Goal: Transaction & Acquisition: Purchase product/service

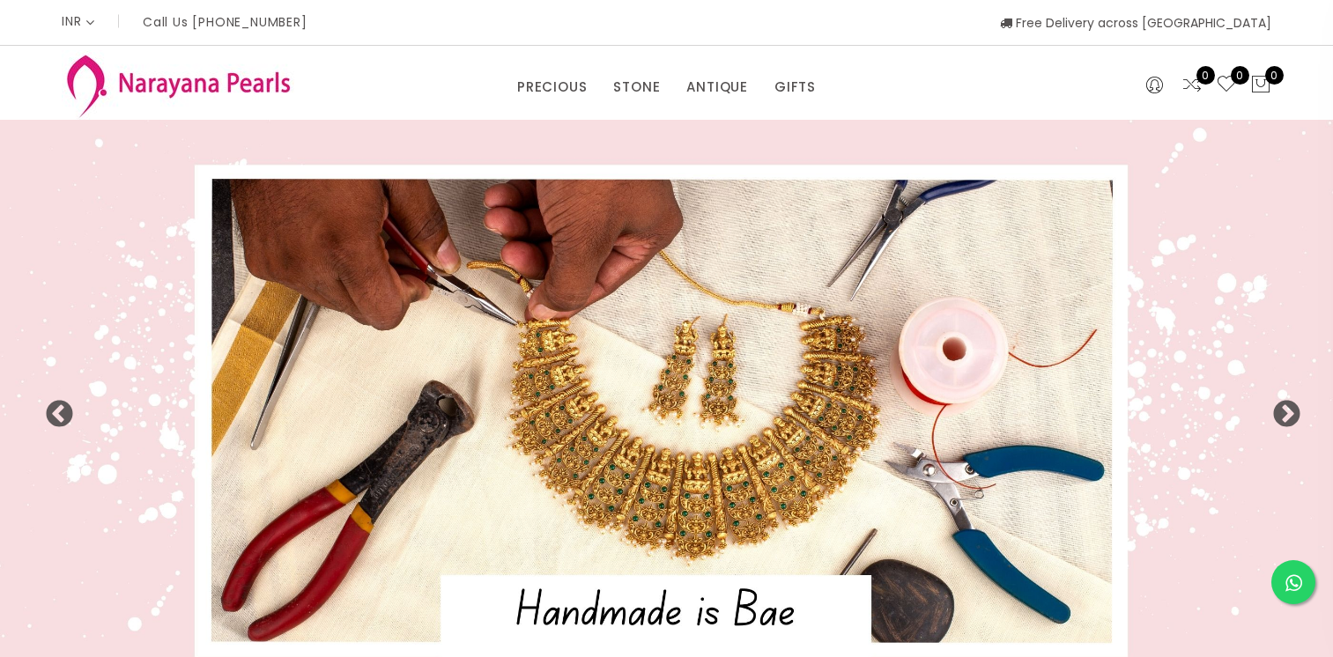
select select "INR"
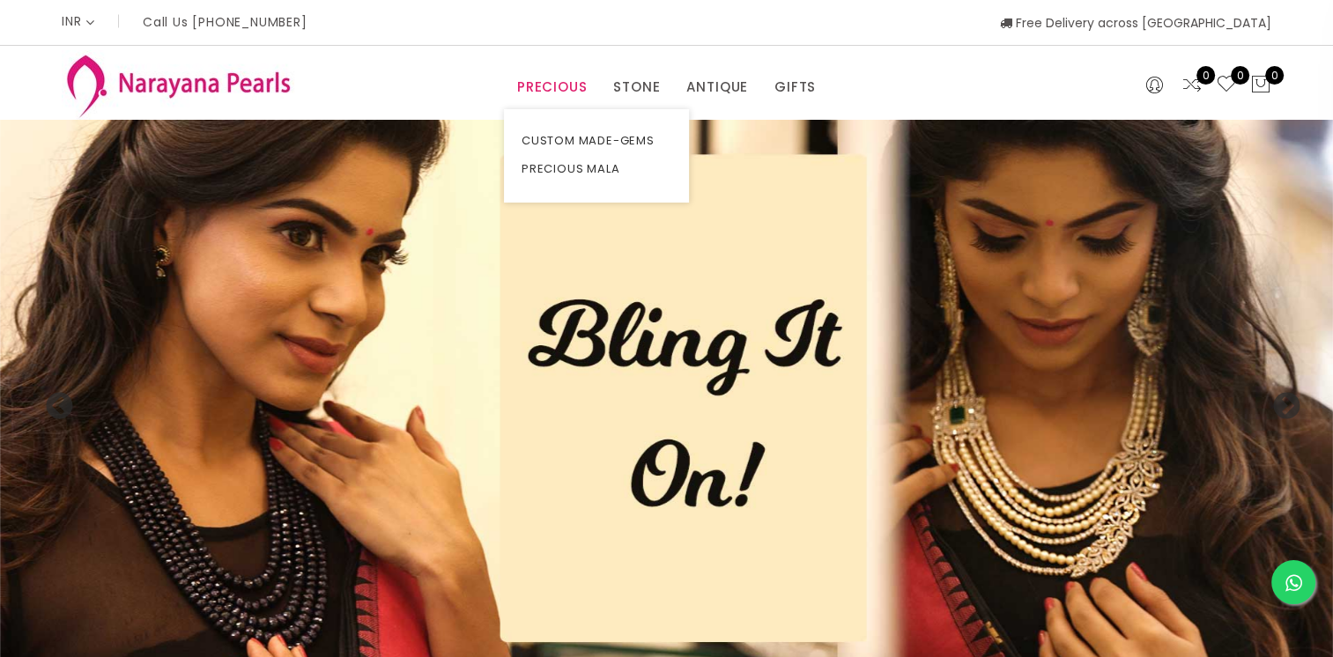
click at [547, 86] on link "PRECIOUS" at bounding box center [552, 87] width 70 height 26
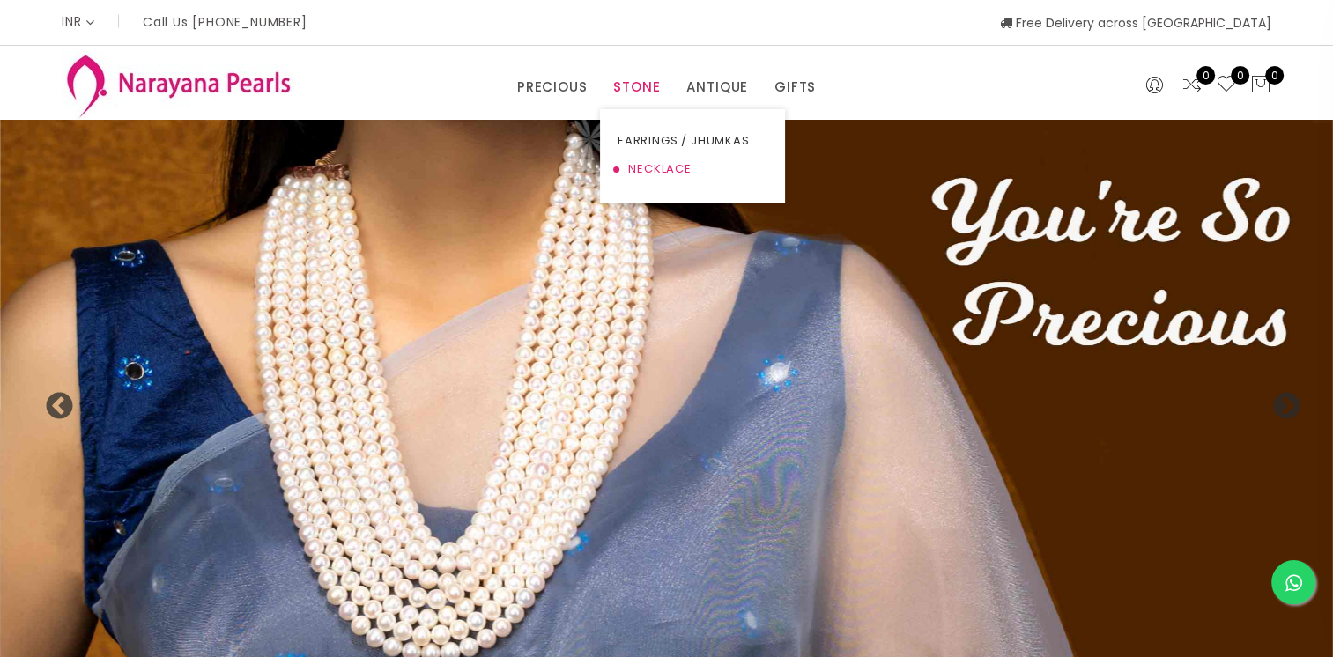
click at [633, 165] on link "NECKLACE" at bounding box center [693, 169] width 150 height 28
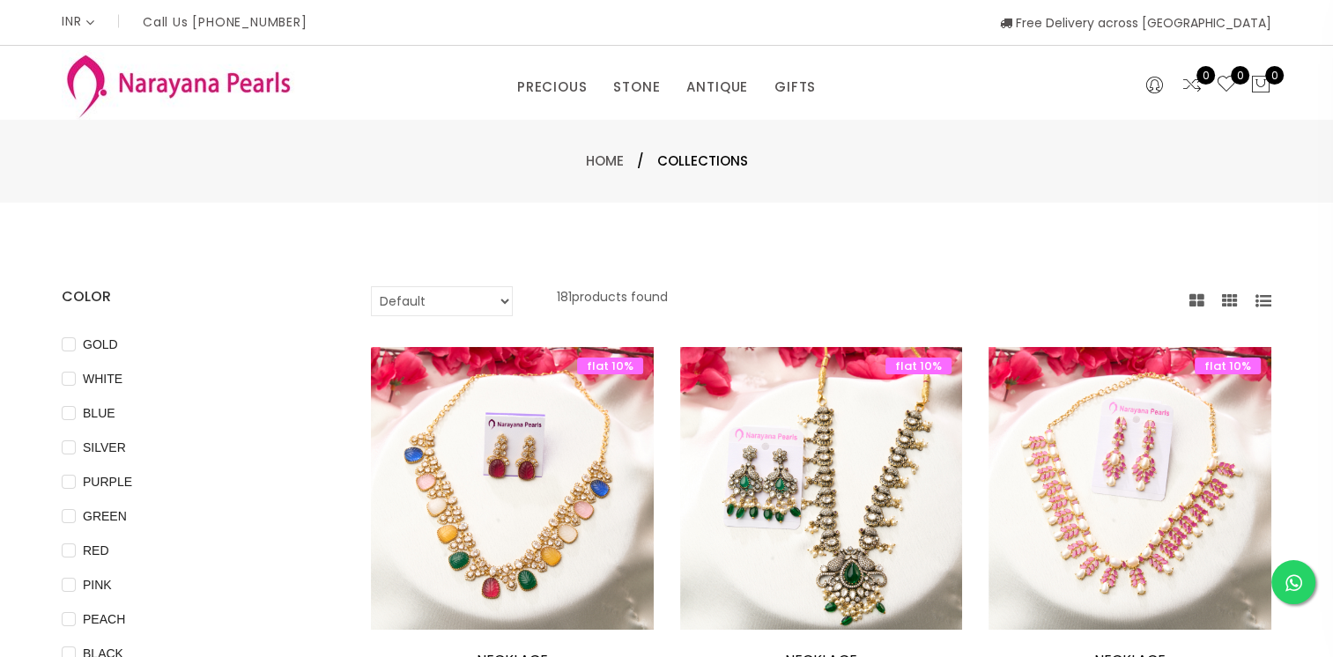
click at [473, 291] on select "Default Price - High to Low Price - Low to High" at bounding box center [442, 301] width 142 height 30
select select "priceHighToLow"
click at [371, 286] on select "Default Price - High to Low Price - Low to High" at bounding box center [442, 301] width 142 height 30
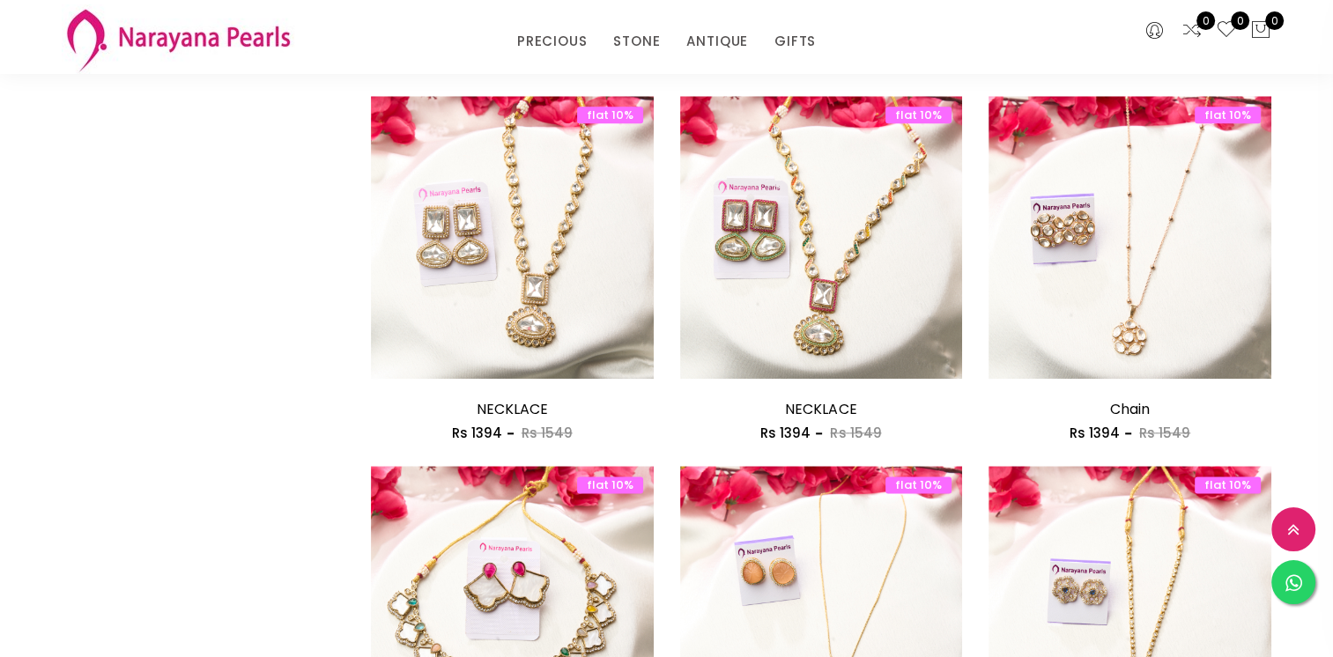
scroll to position [2379, 0]
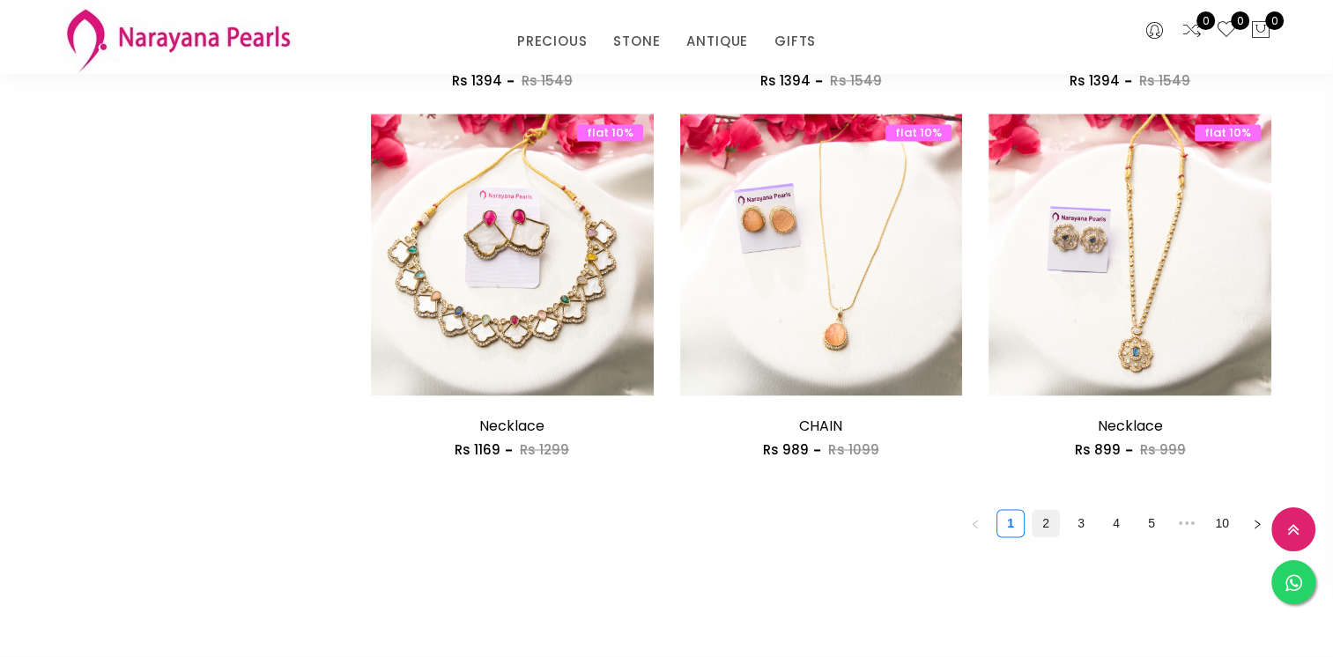
click at [1047, 523] on link "2" at bounding box center [1046, 523] width 26 height 26
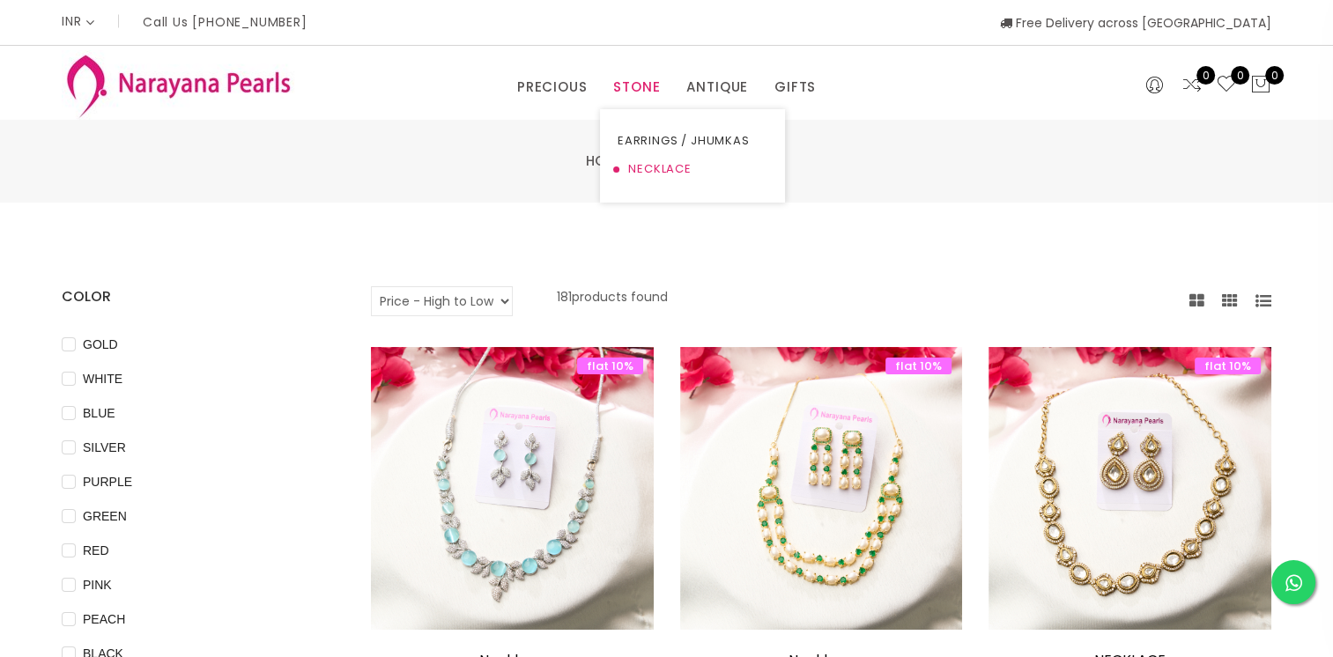
click at [656, 168] on link "NECKLACE" at bounding box center [693, 169] width 150 height 28
drag, startPoint x: 656, startPoint y: 168, endPoint x: 566, endPoint y: 88, distance: 120.5
click at [566, 88] on link "PRECIOUS" at bounding box center [552, 87] width 70 height 26
click at [571, 160] on link "PRECIOUS MALA" at bounding box center [597, 169] width 150 height 28
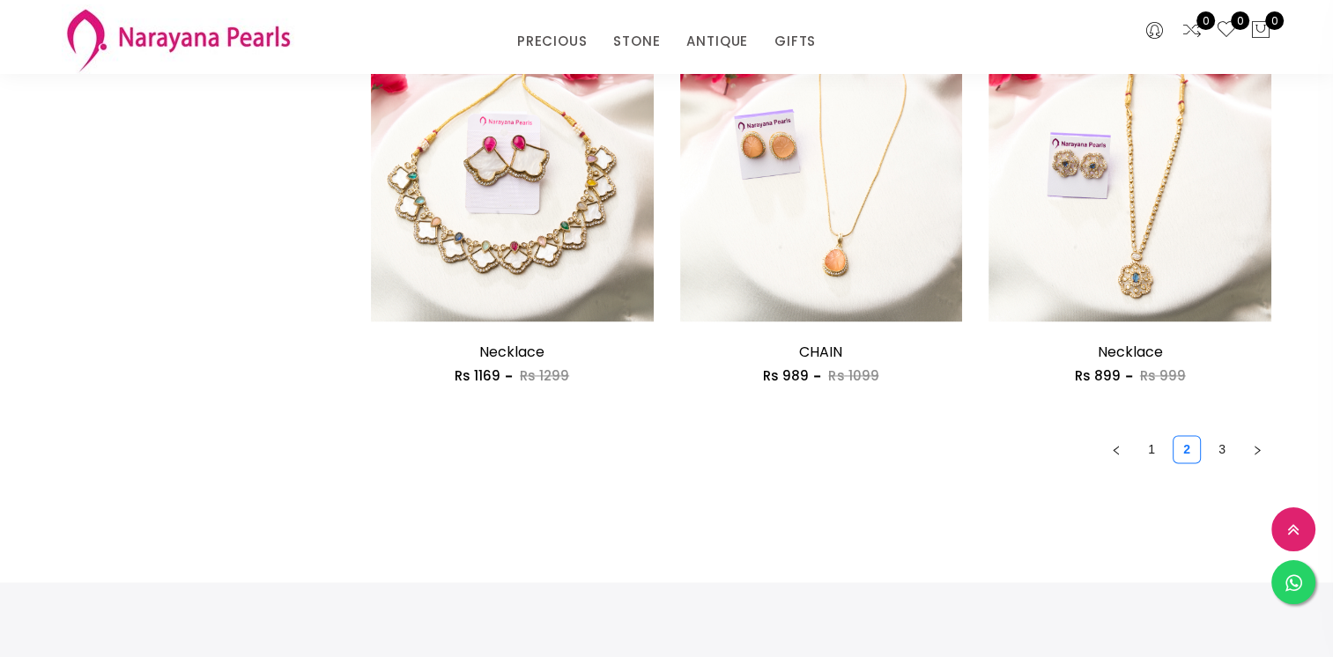
scroll to position [2467, 0]
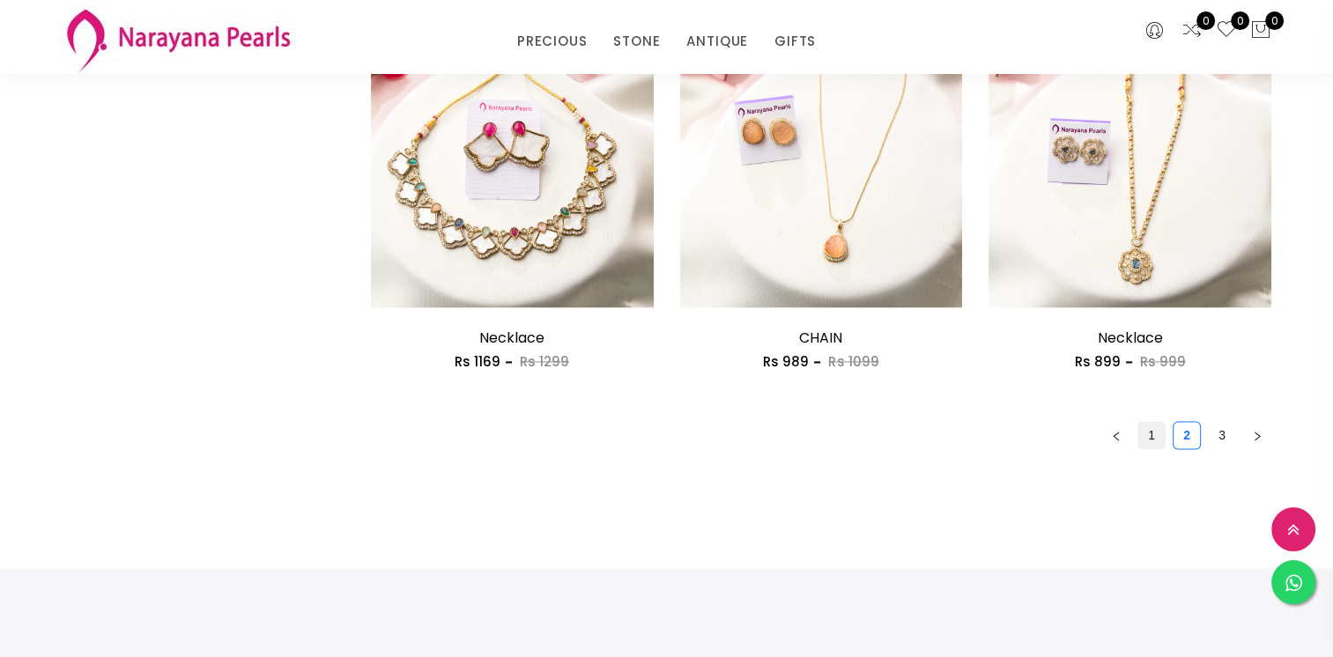
click at [1146, 436] on link "1" at bounding box center [1152, 435] width 26 height 26
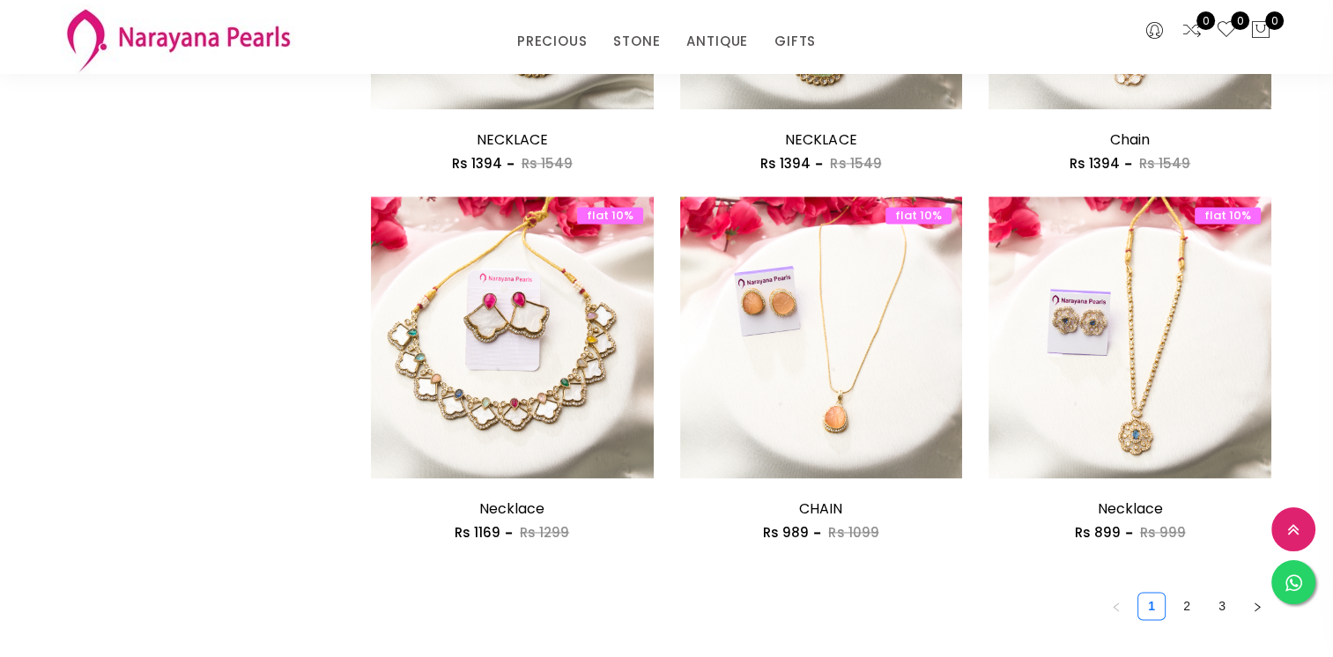
scroll to position [2379, 0]
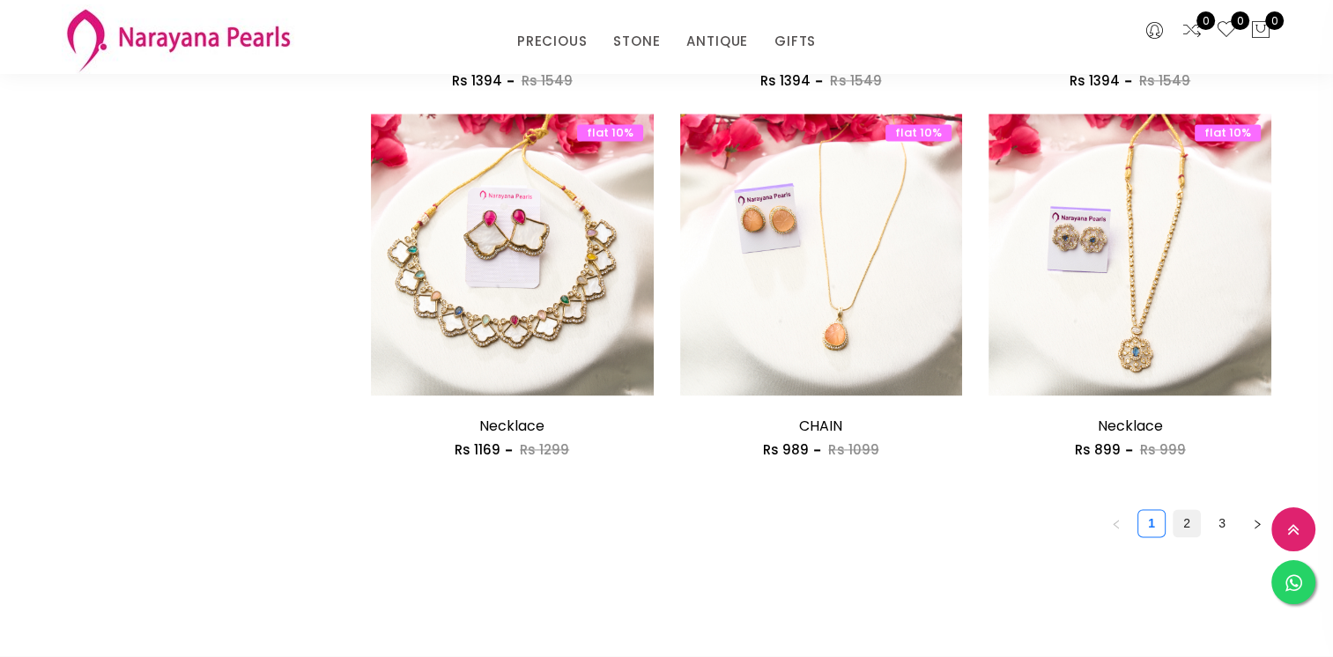
click at [1184, 527] on link "2" at bounding box center [1187, 523] width 26 height 26
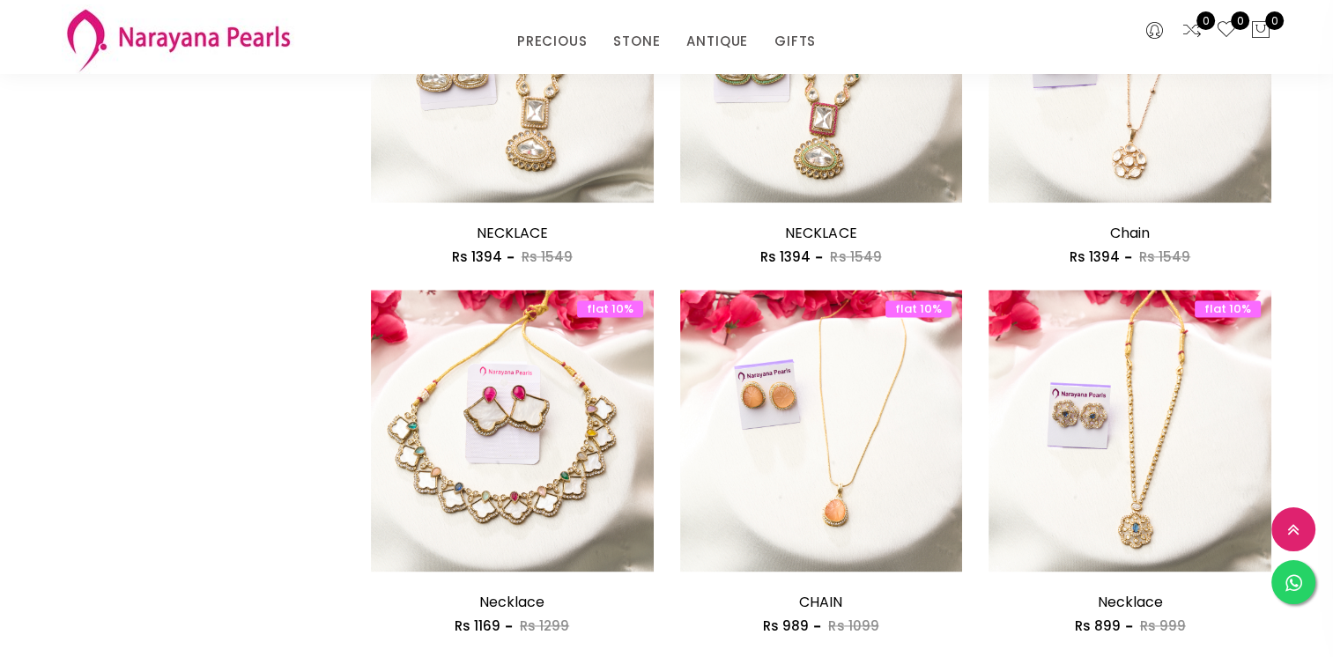
scroll to position [2644, 0]
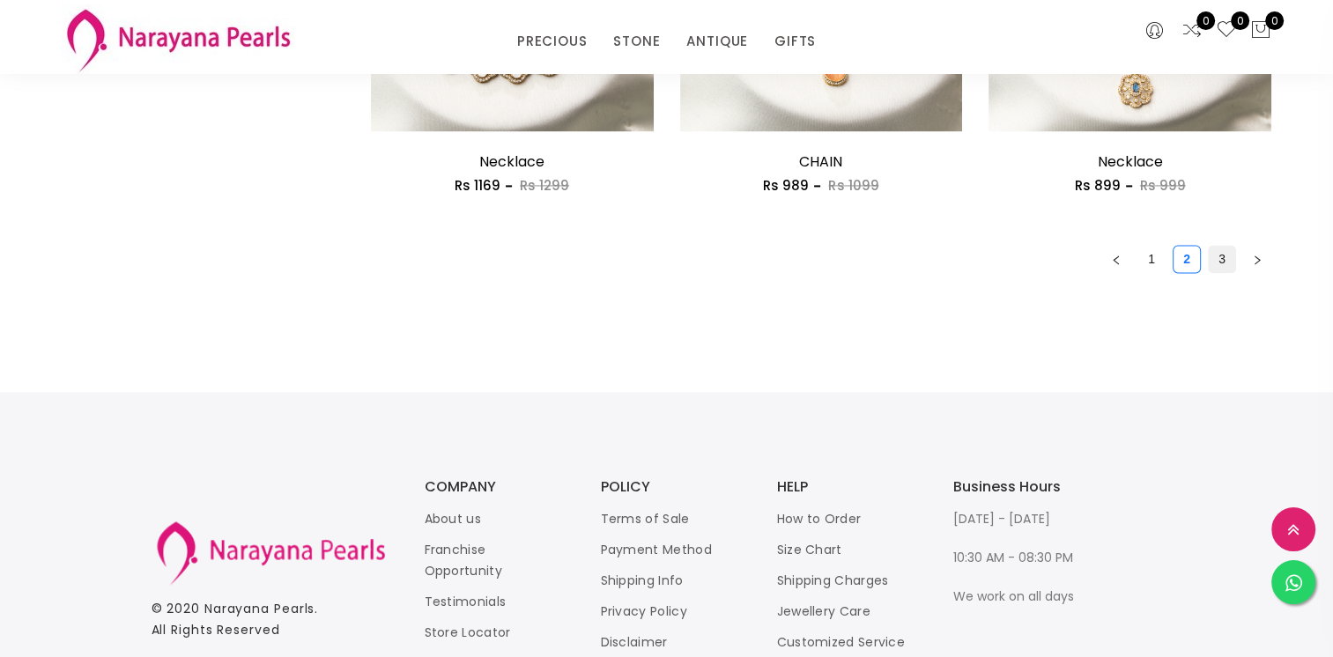
click at [1226, 254] on link "3" at bounding box center [1222, 259] width 26 height 26
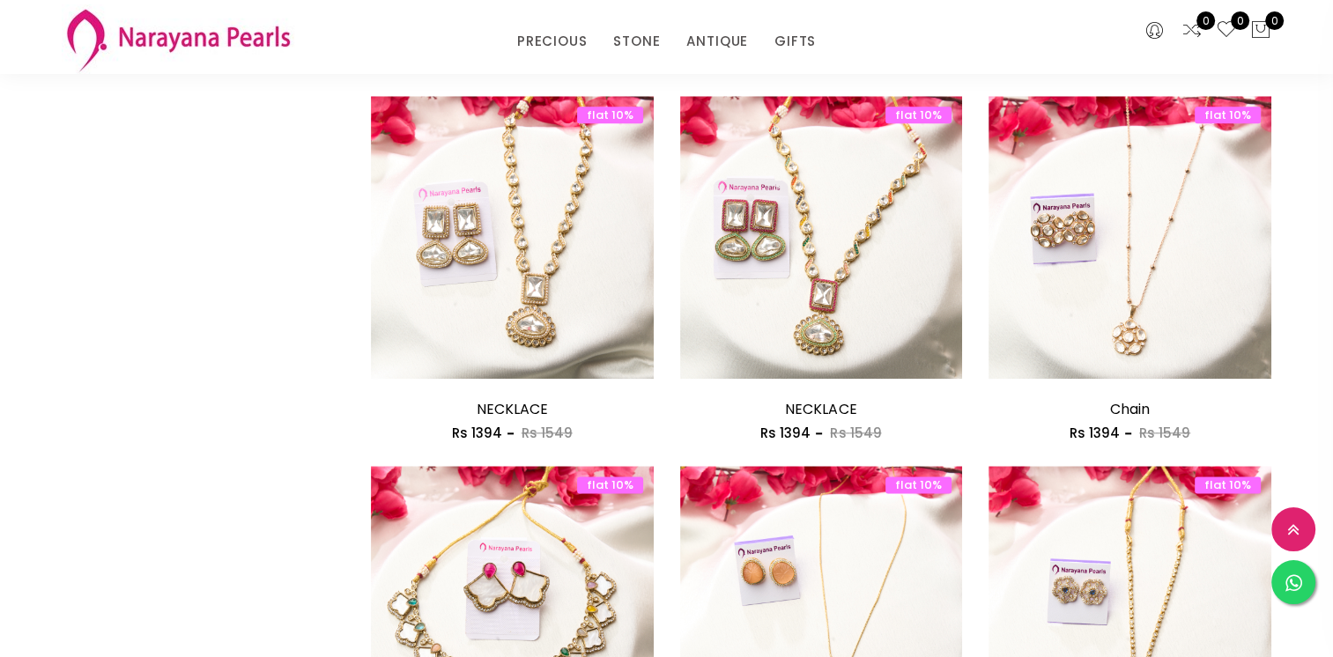
scroll to position [2379, 0]
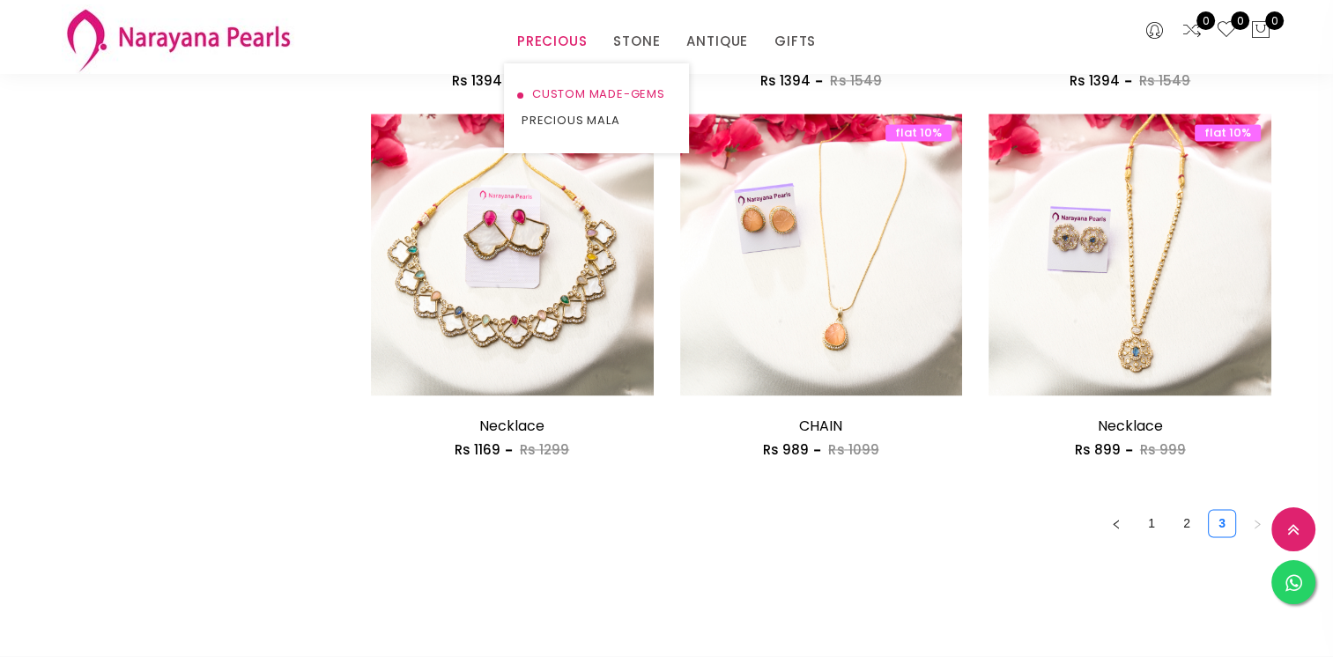
click at [560, 96] on link "CUSTOM MADE-GEMS" at bounding box center [597, 94] width 150 height 26
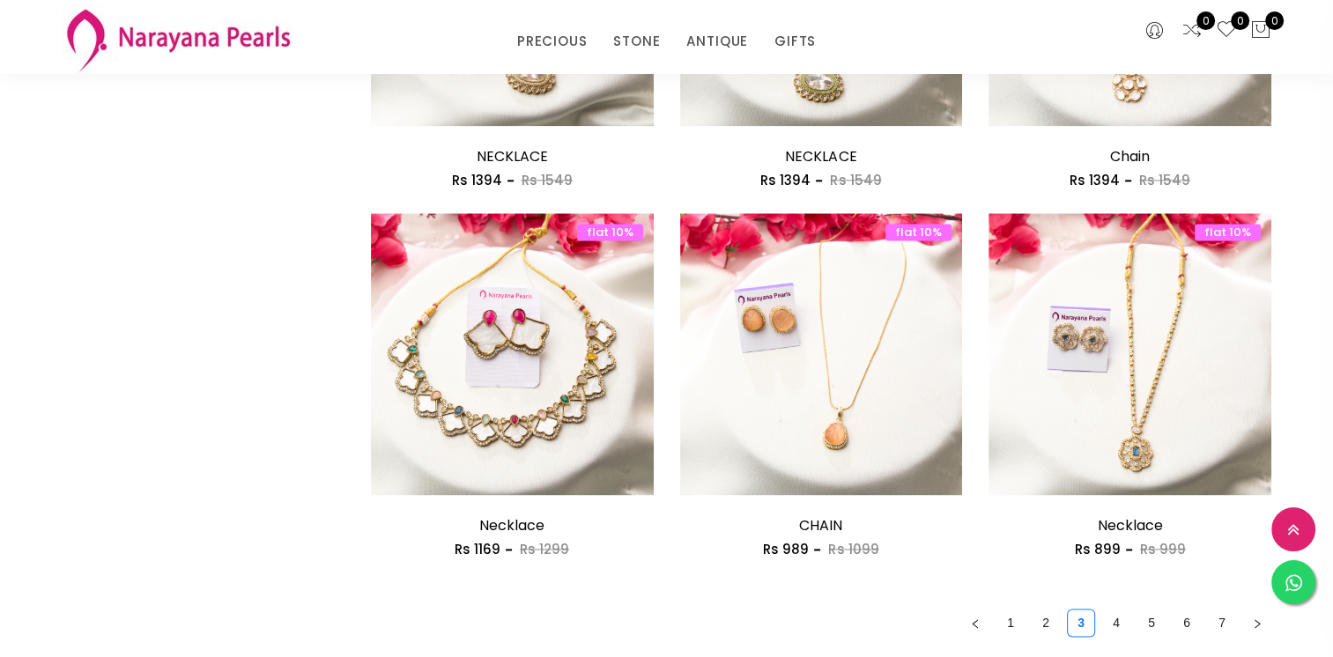
scroll to position [2291, 0]
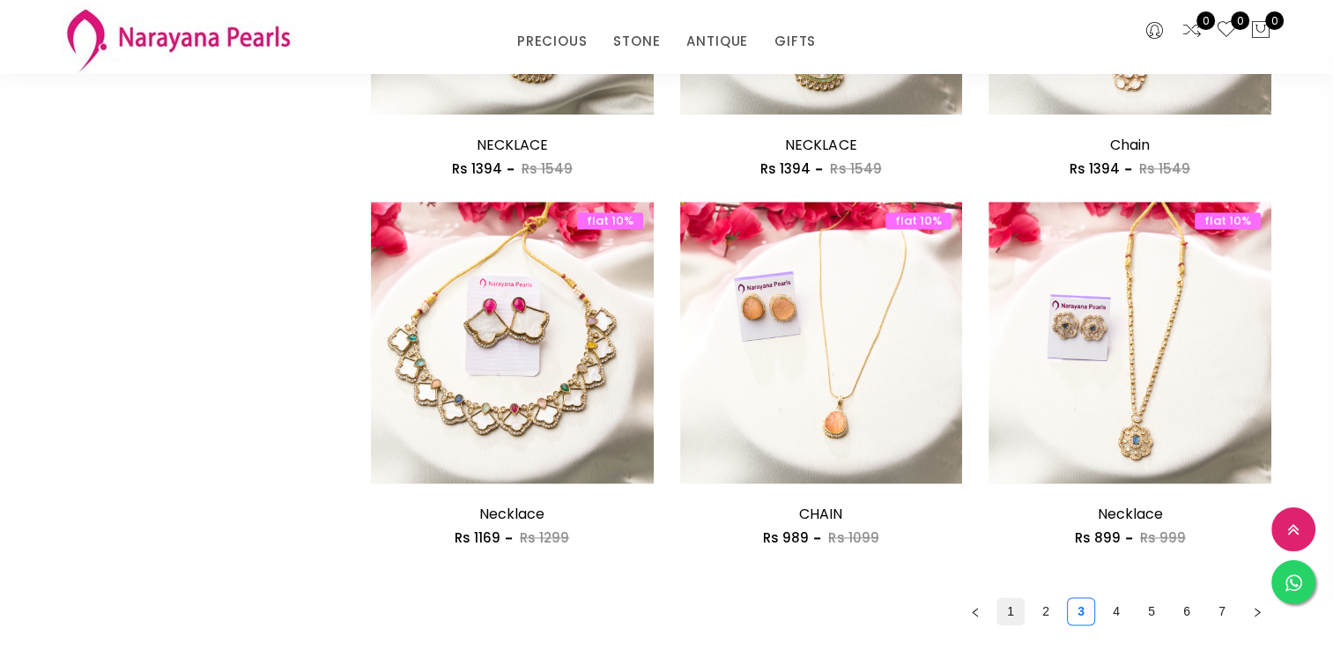
click at [1015, 612] on link "1" at bounding box center [1011, 611] width 26 height 26
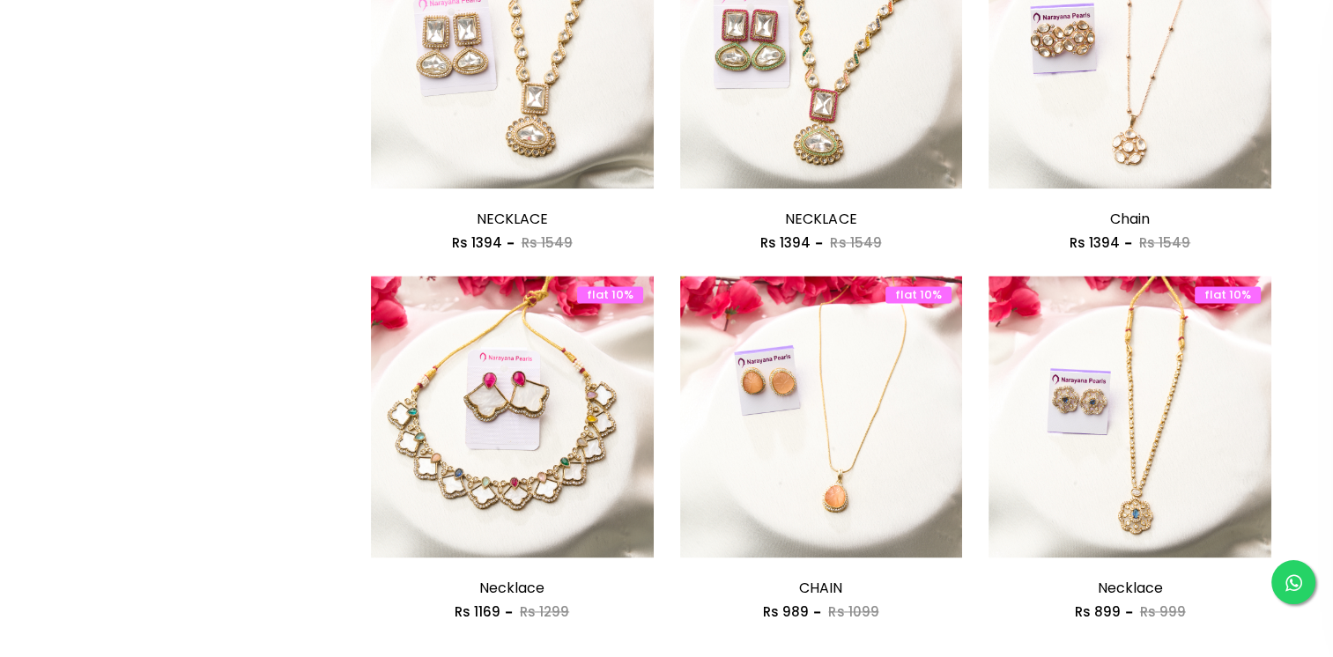
scroll to position [0, 0]
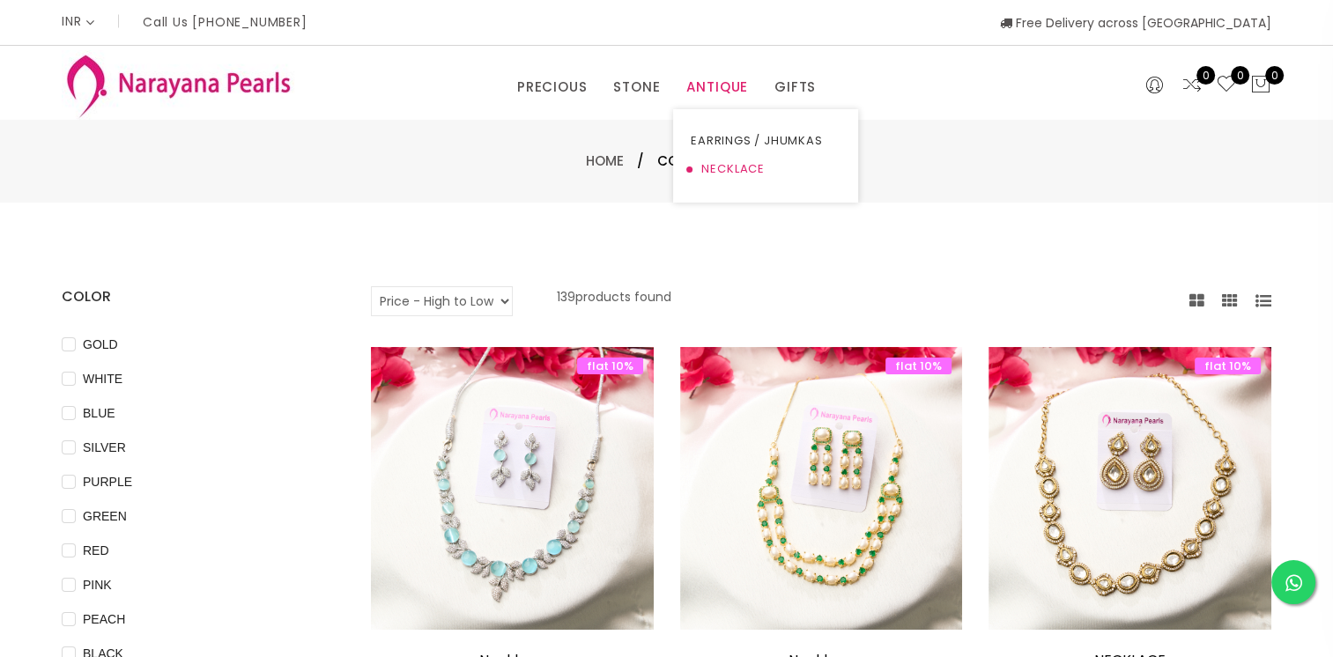
click at [721, 172] on link "NECKLACE" at bounding box center [766, 169] width 150 height 28
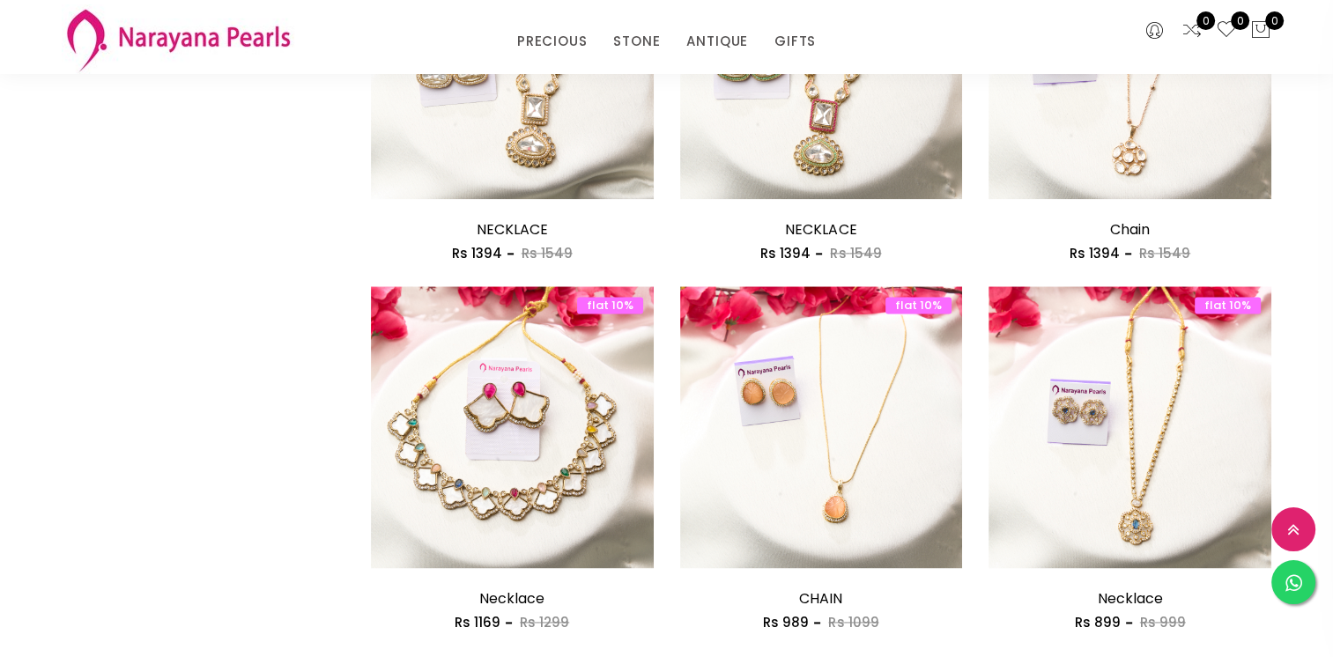
scroll to position [2291, 0]
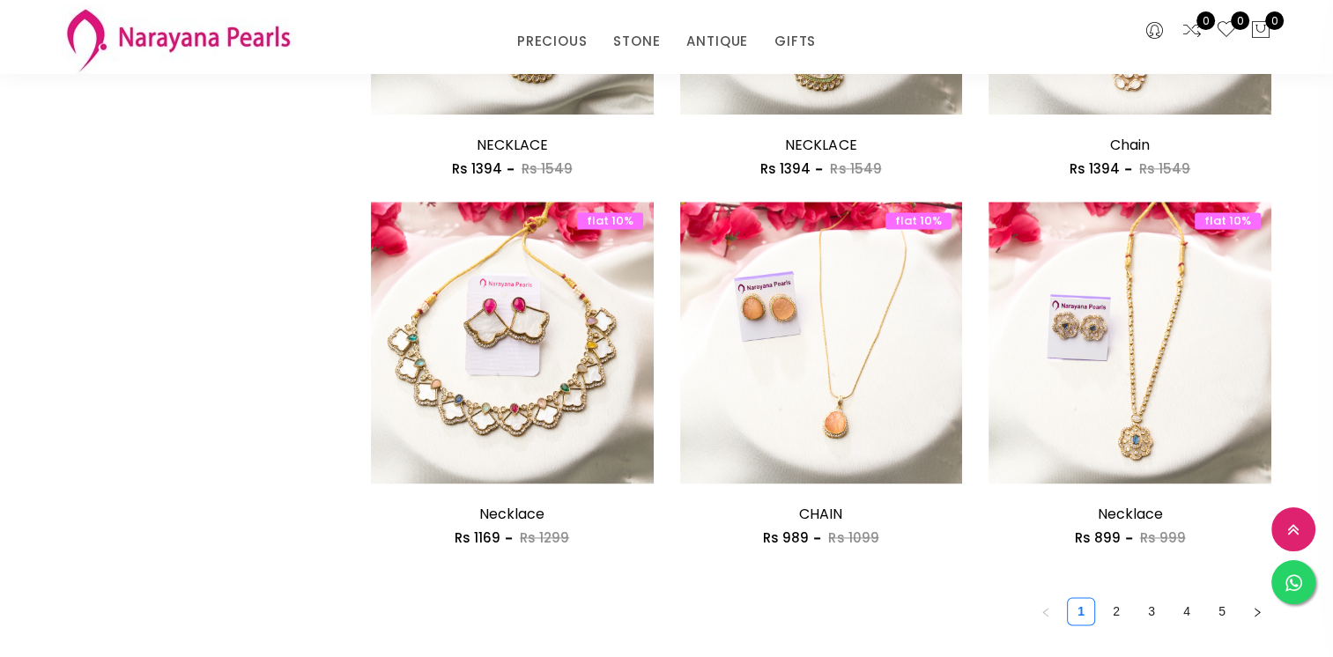
click at [1115, 608] on link "2" at bounding box center [1116, 611] width 26 height 26
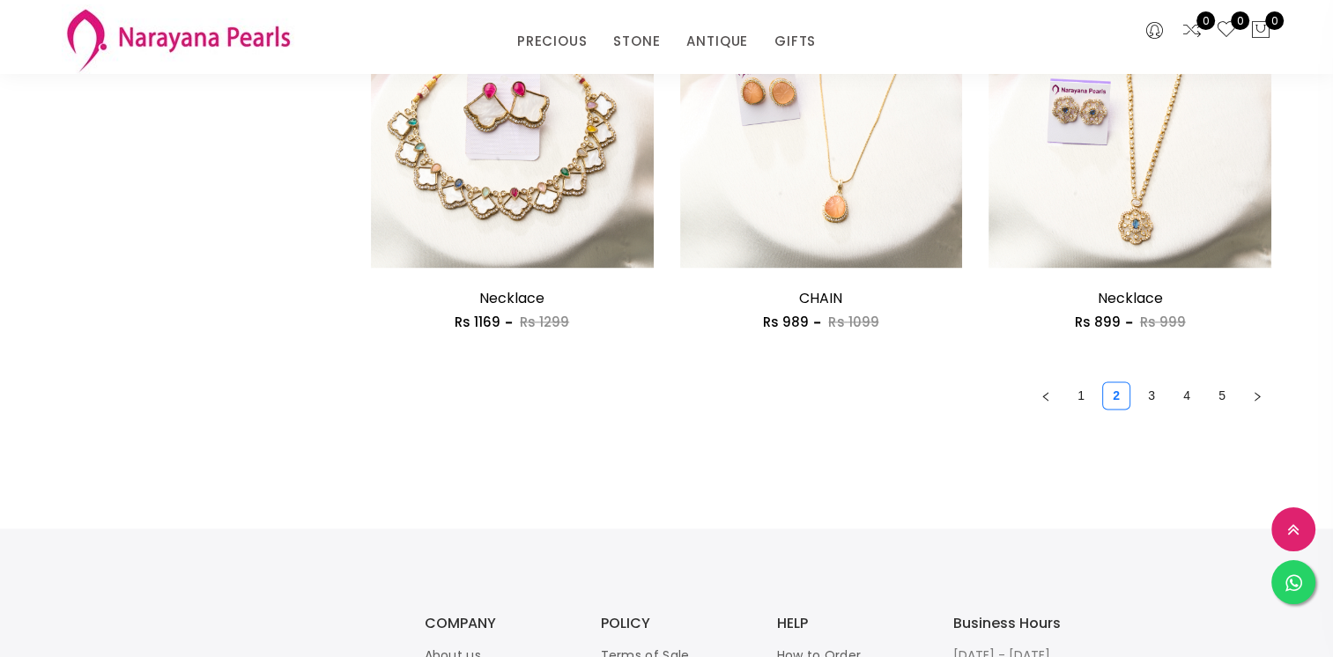
scroll to position [2644, 0]
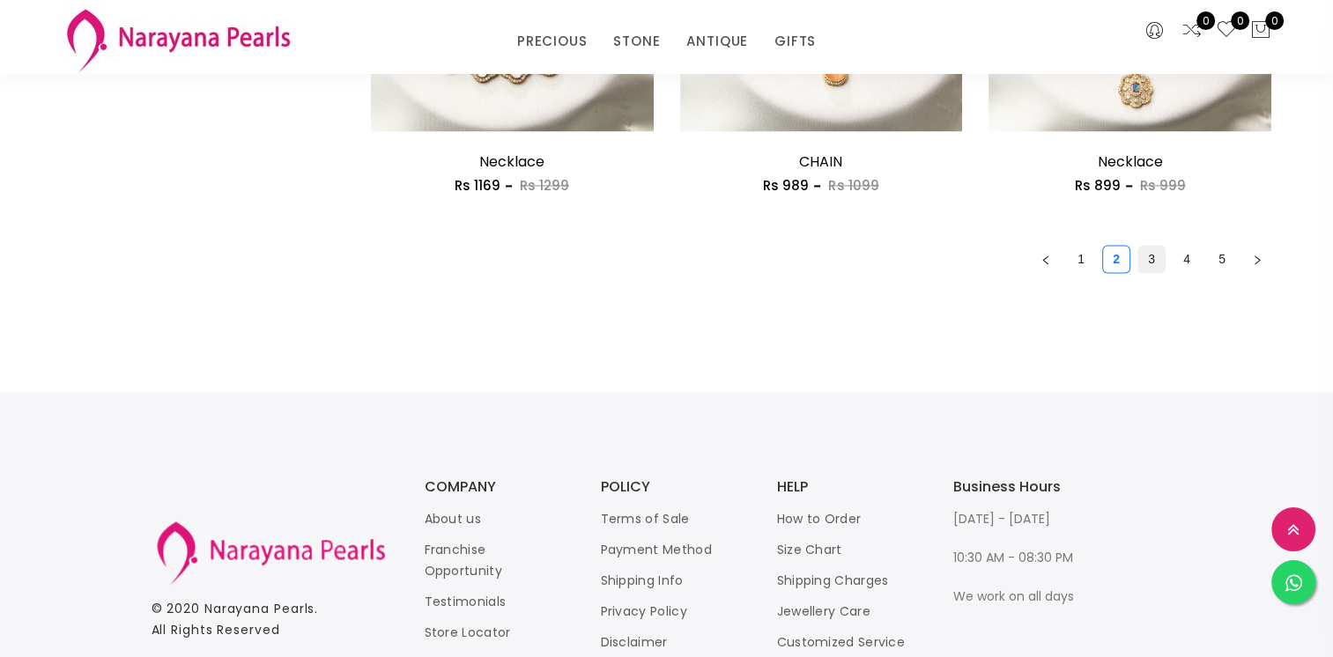
click at [1151, 251] on link "3" at bounding box center [1152, 259] width 26 height 26
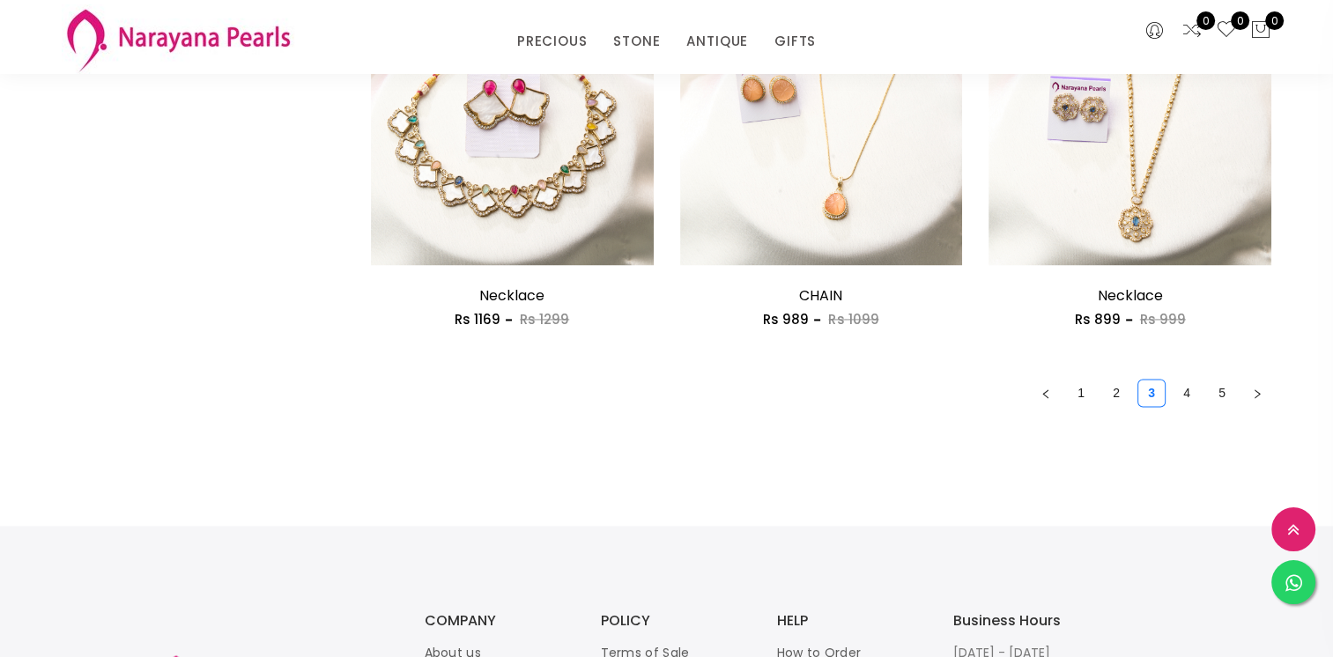
scroll to position [2556, 0]
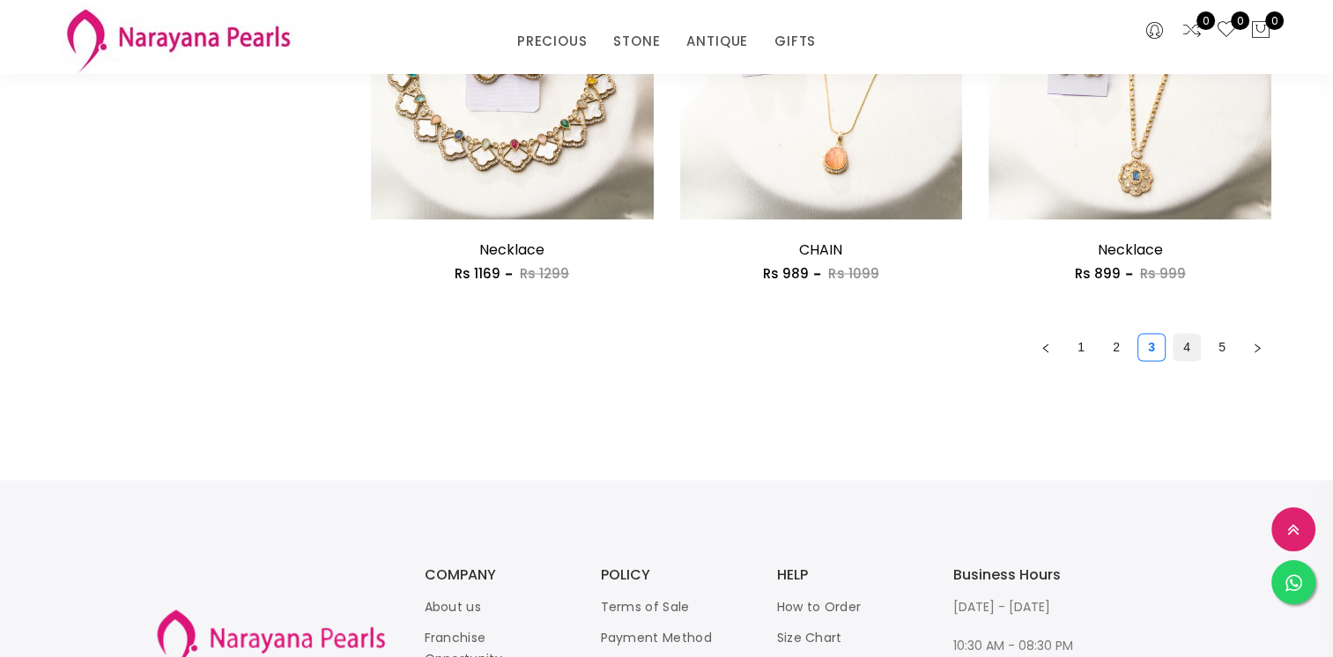
click at [1191, 347] on link "4" at bounding box center [1187, 347] width 26 height 26
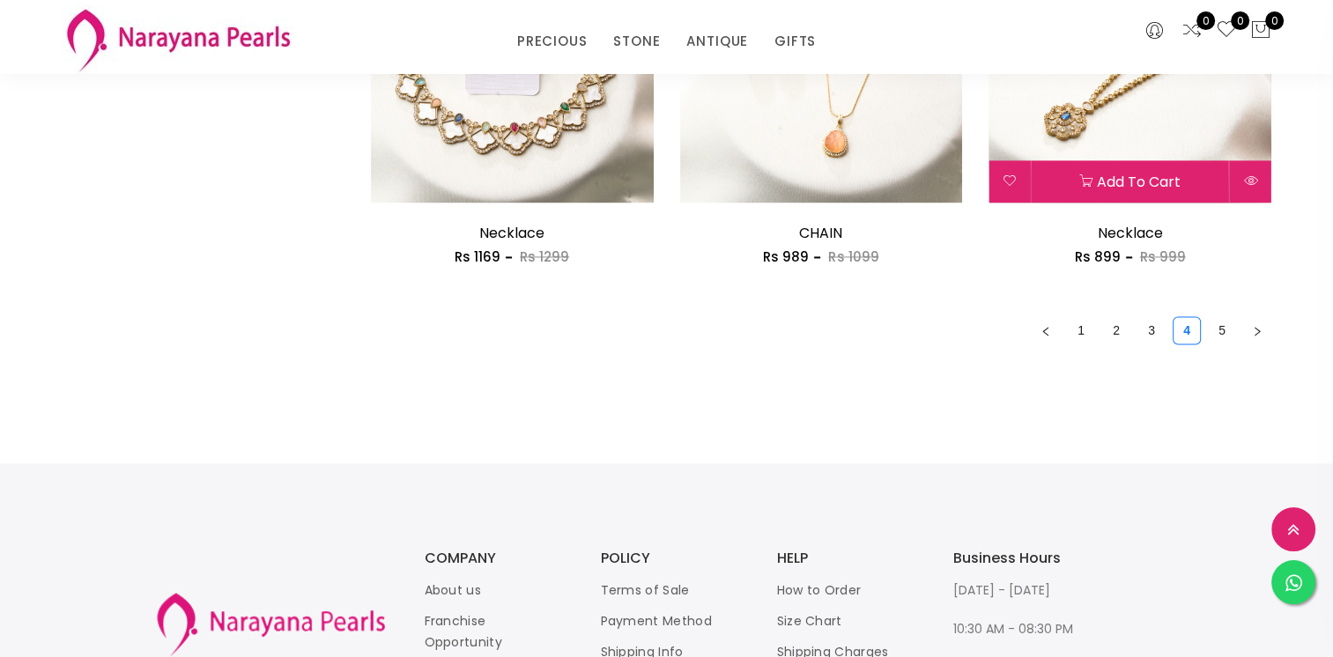
scroll to position [2644, 0]
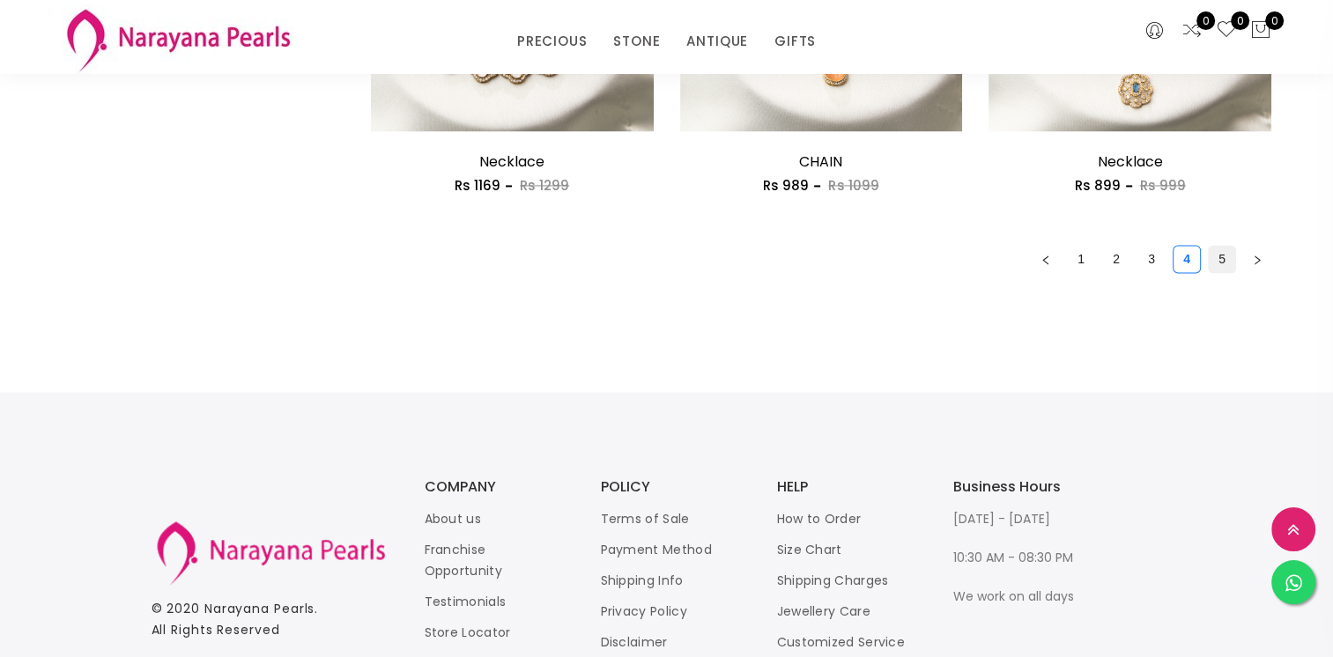
click at [1220, 253] on link "5" at bounding box center [1222, 259] width 26 height 26
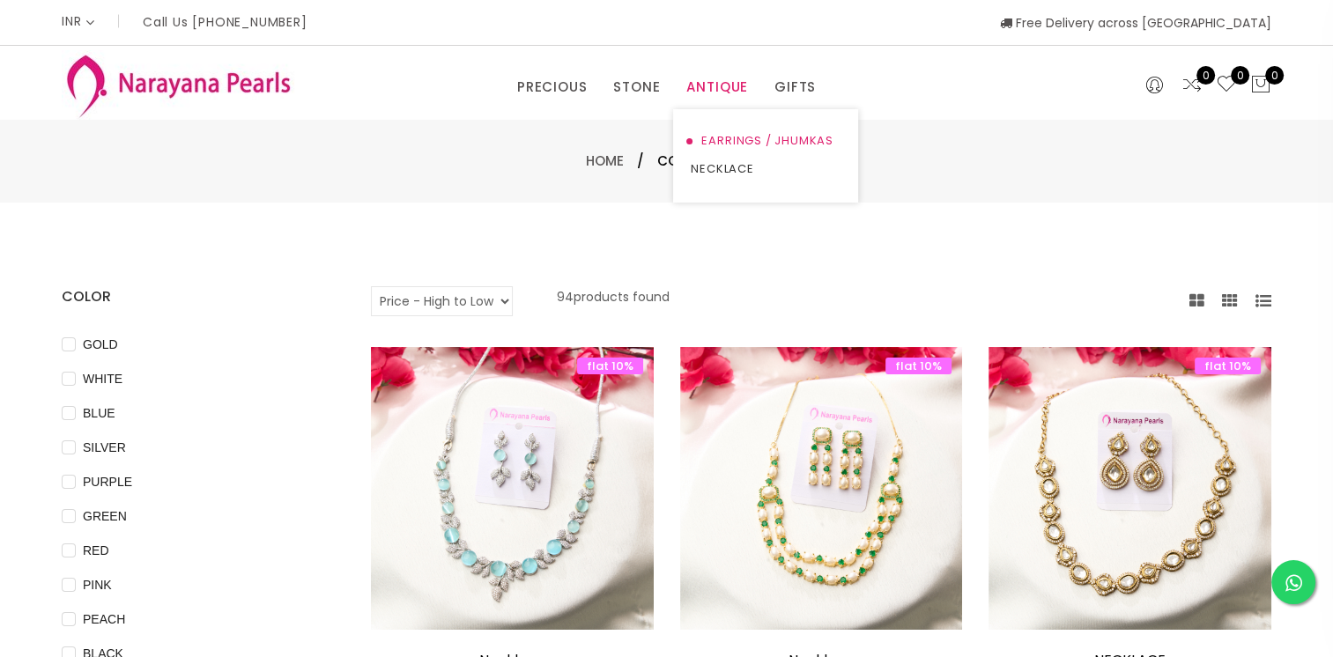
click at [721, 137] on link "EARRINGS / JHUMKAS" at bounding box center [766, 141] width 150 height 28
click at [270, 89] on div "PRECIOUS CUSTOM MADE-GEMS PRECIOUS [PERSON_NAME] EARRINGS / JHUMKAS NECKLACE AN…" at bounding box center [667, 82] width 824 height 35
click at [612, 160] on link "Home" at bounding box center [605, 161] width 38 height 19
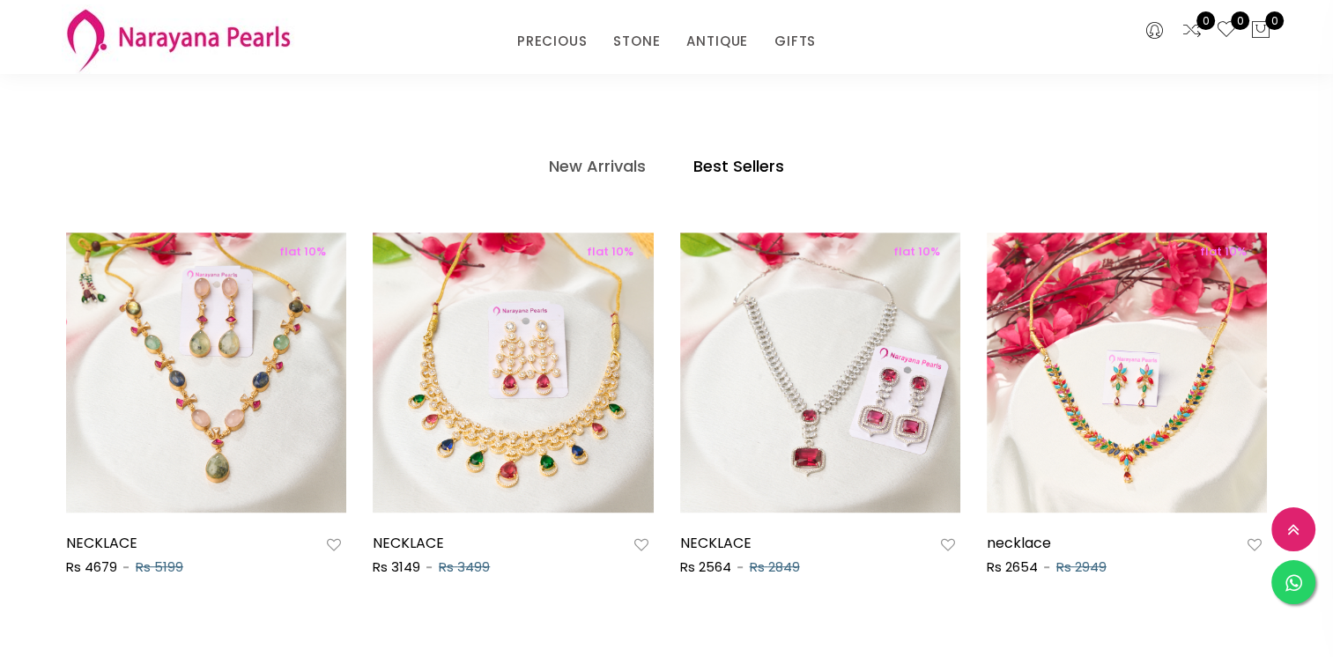
scroll to position [881, 0]
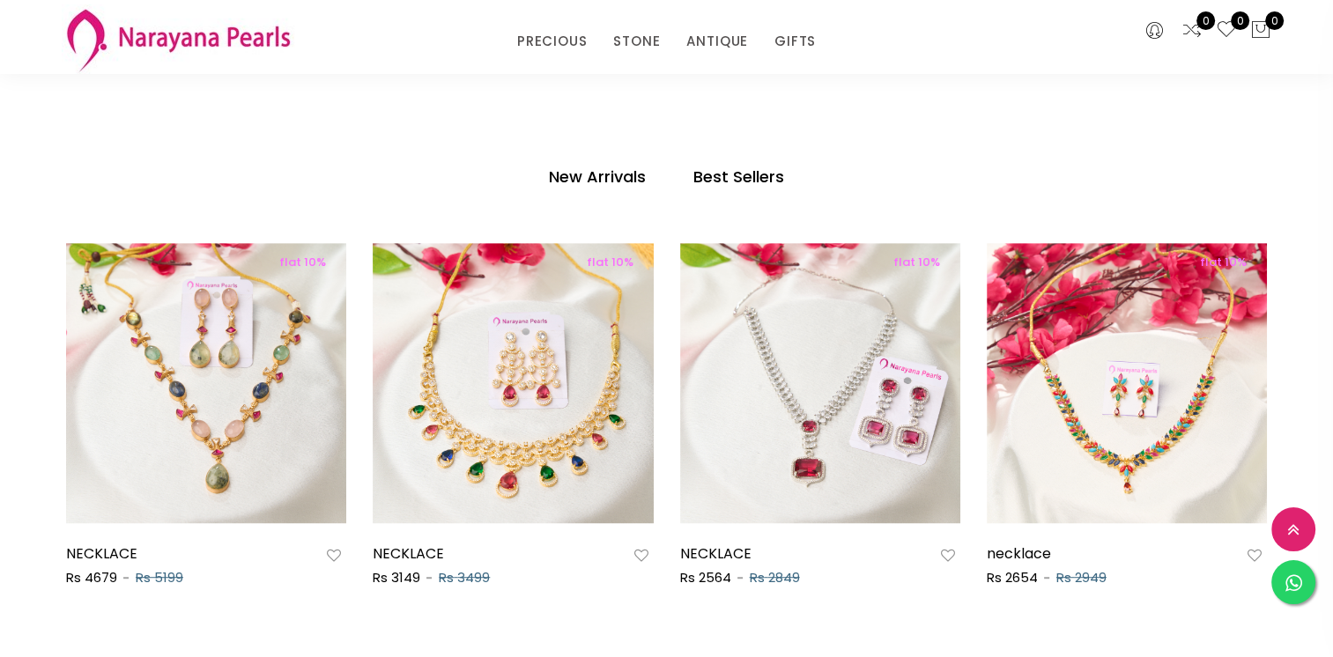
click at [607, 171] on h4 "New Arrivals" at bounding box center [597, 177] width 97 height 21
click at [608, 176] on h4 "New Arrivals" at bounding box center [597, 177] width 97 height 21
click at [726, 171] on h4 "Best Sellers" at bounding box center [739, 177] width 91 height 21
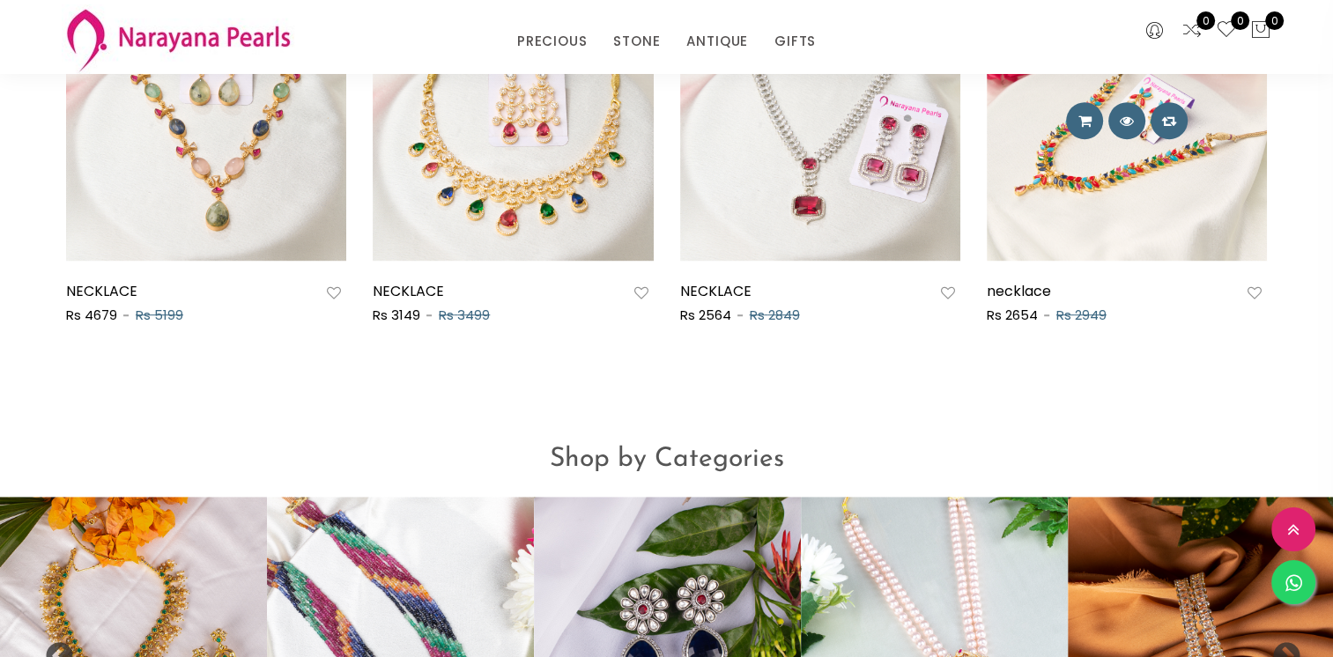
scroll to position [1146, 0]
click at [1177, 184] on img at bounding box center [1127, 120] width 280 height 280
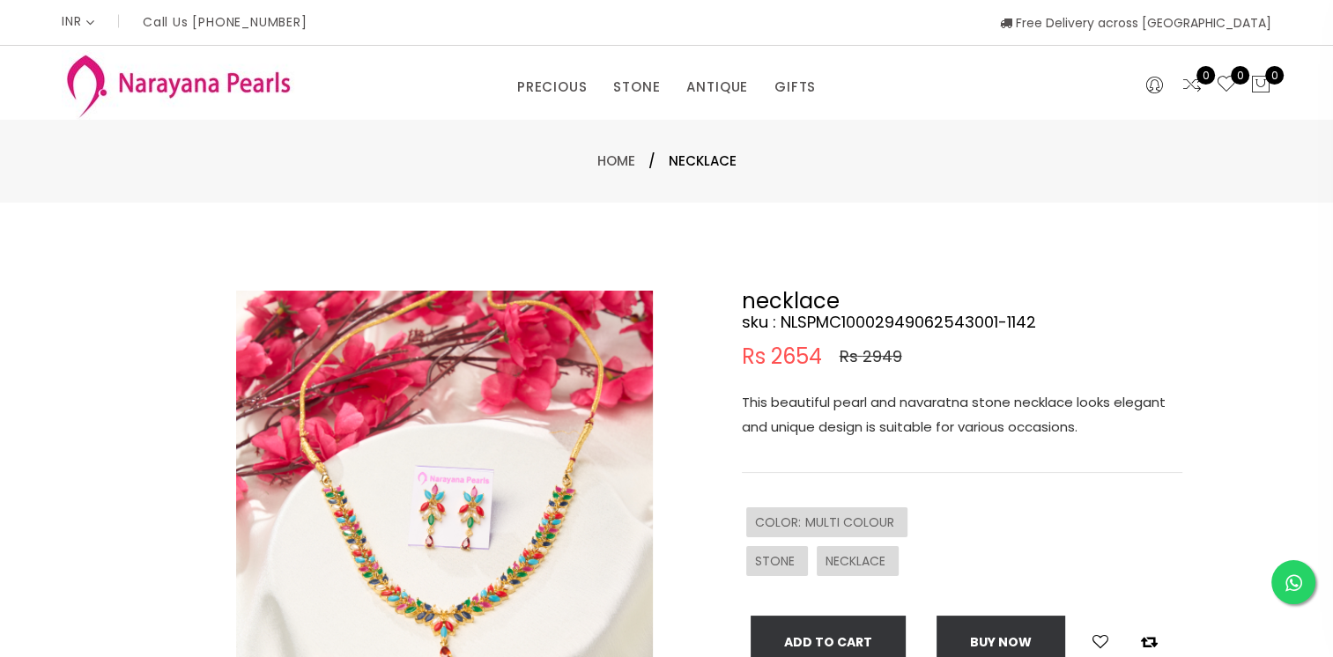
click at [197, 78] on img at bounding box center [178, 85] width 233 height 70
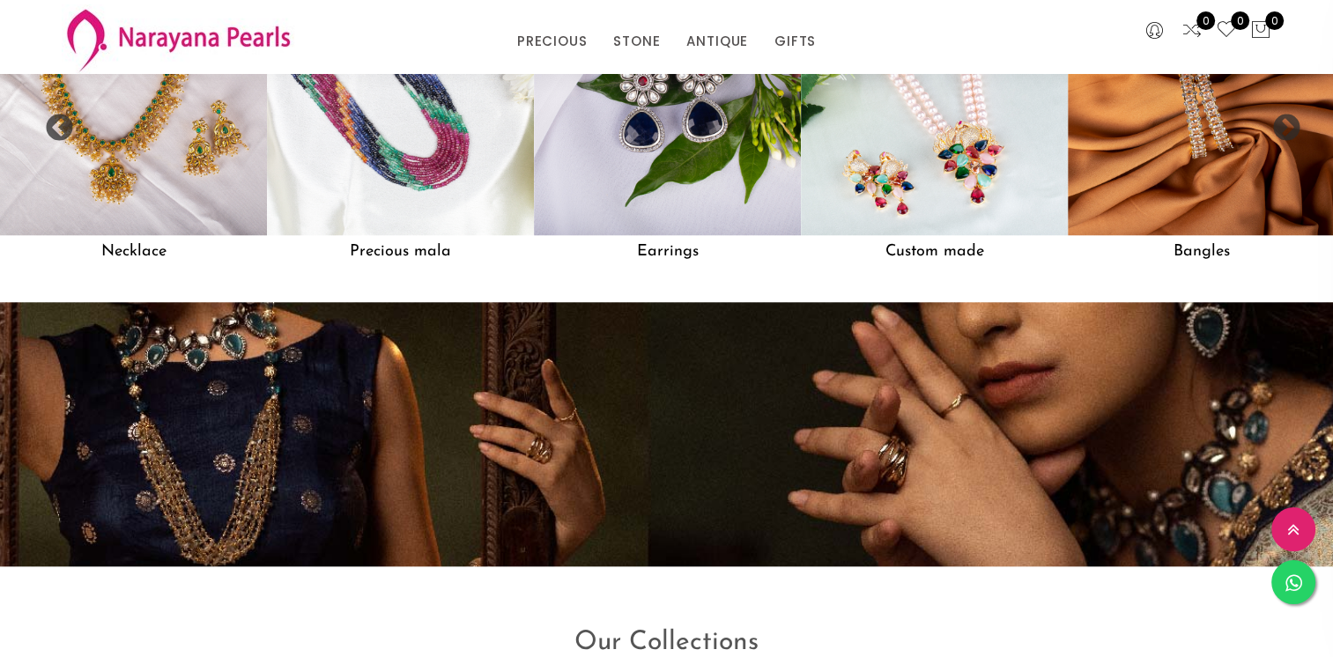
scroll to position [1674, 0]
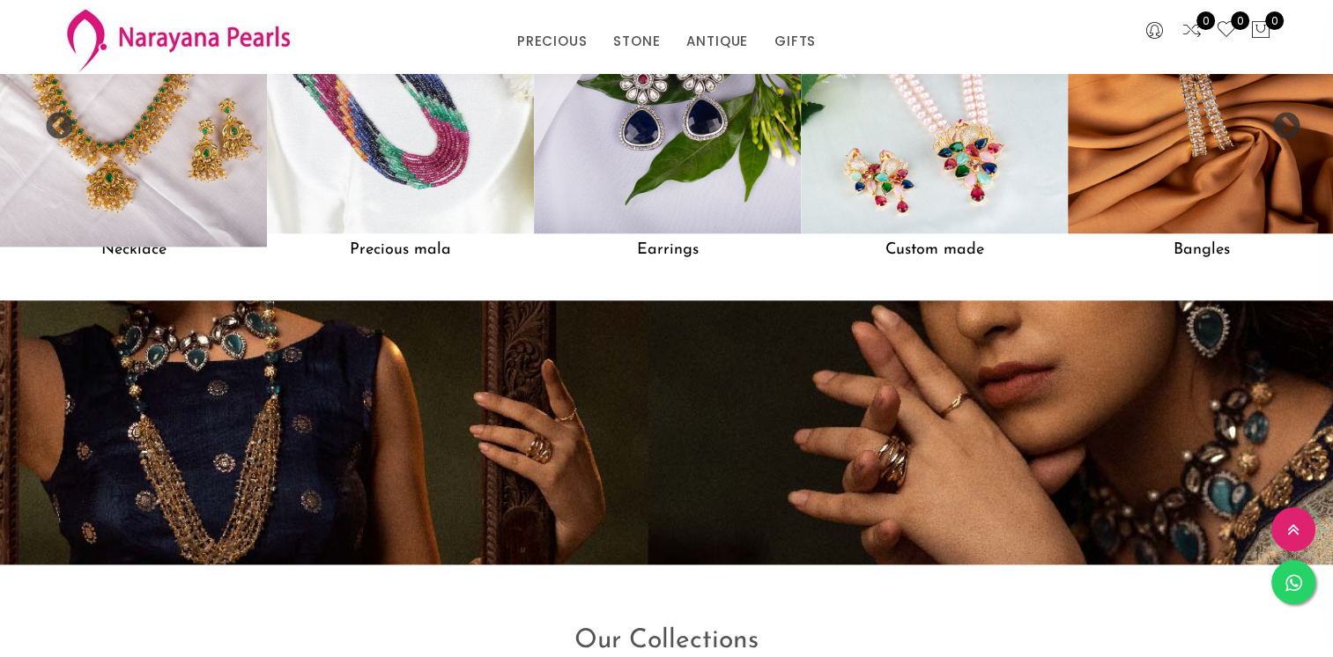
click at [191, 125] on img at bounding box center [133, 99] width 293 height 293
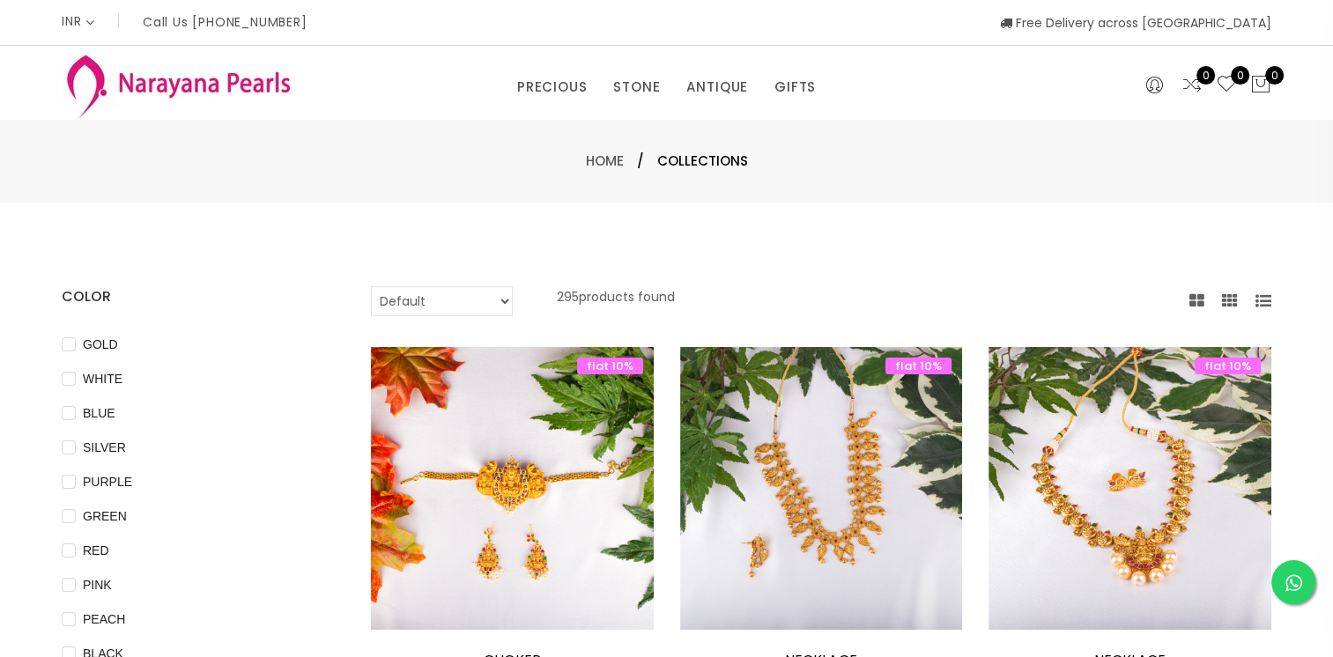
click at [437, 297] on select "Default Price - High to Low Price - Low to High" at bounding box center [442, 301] width 142 height 30
select select "priceLowToHigh"
click at [371, 286] on select "Default Price - High to Low Price - Low to High" at bounding box center [442, 301] width 142 height 30
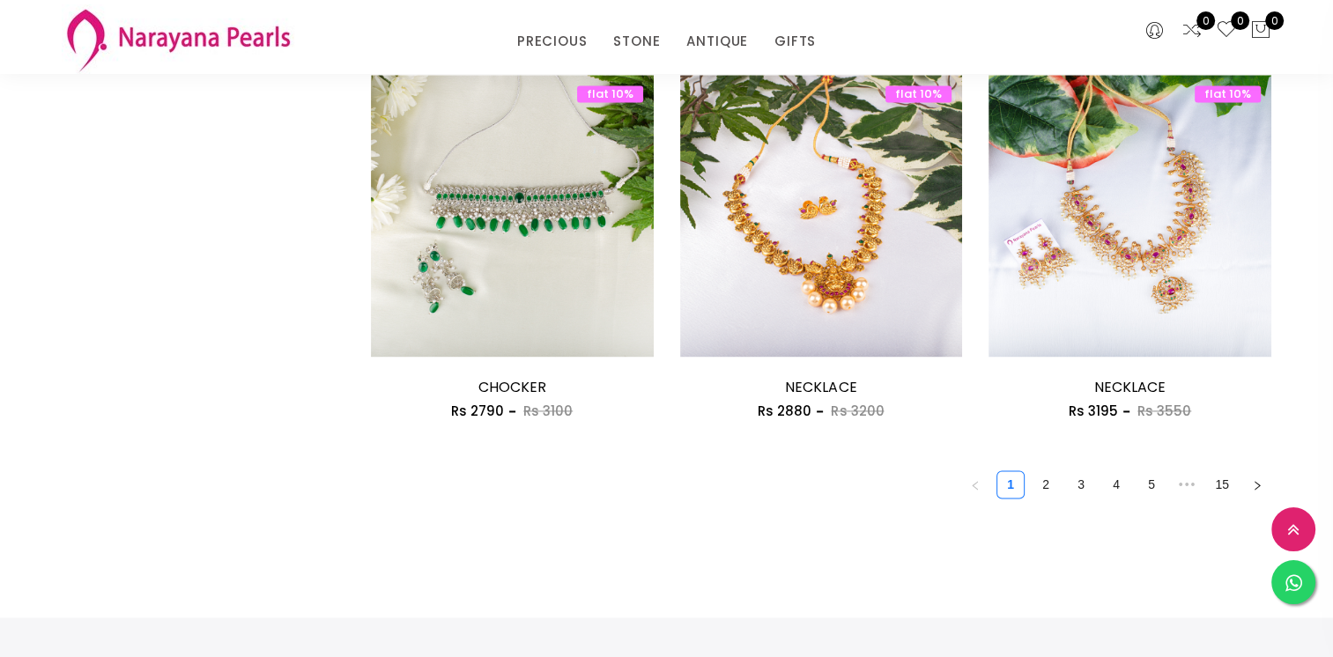
scroll to position [2556, 0]
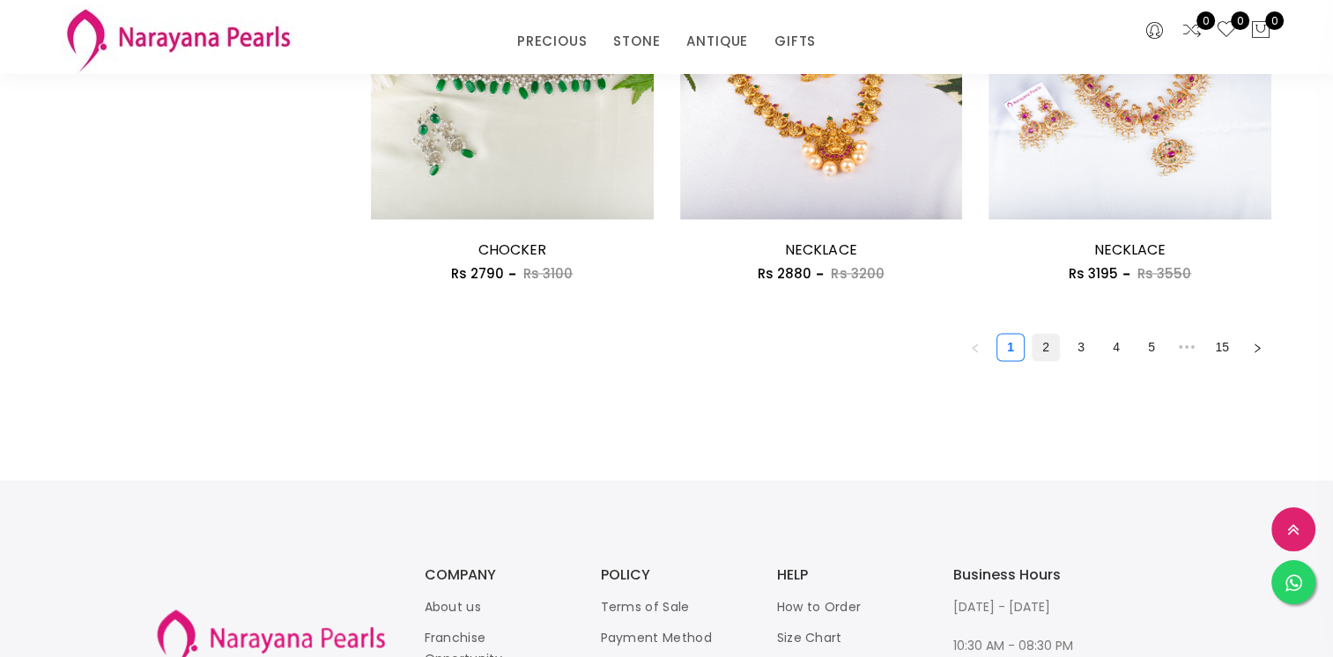
click at [1047, 349] on link "2" at bounding box center [1046, 347] width 26 height 26
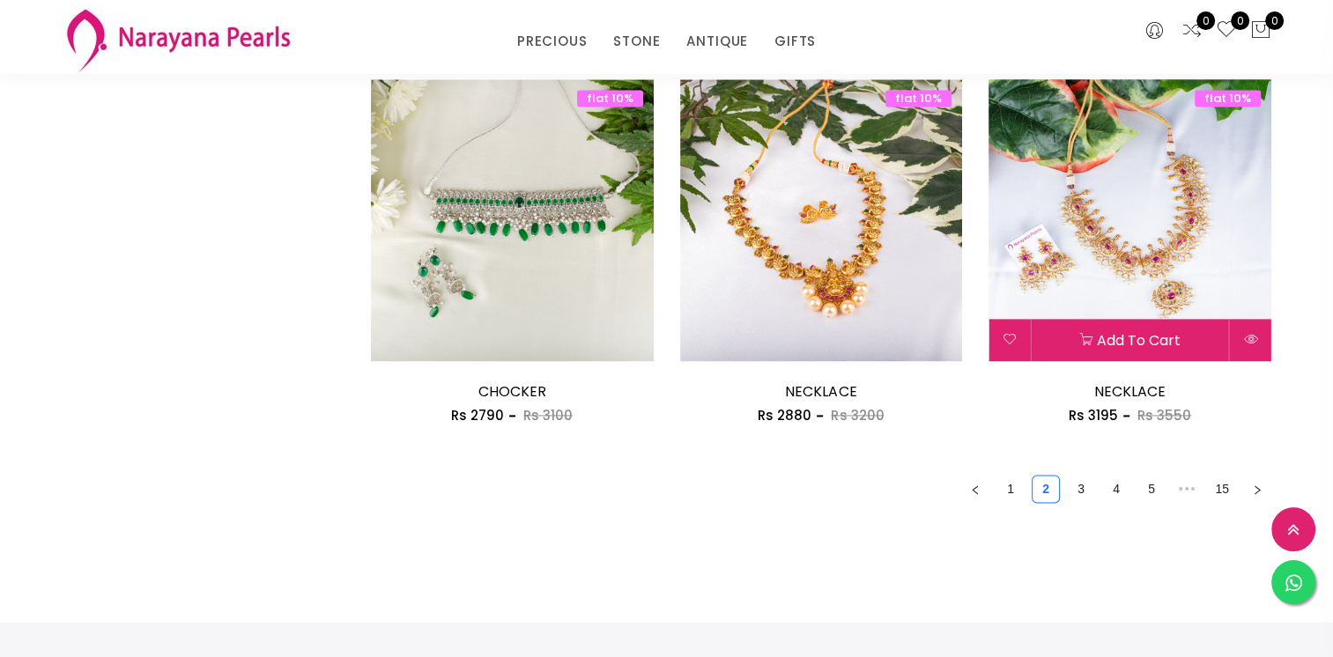
scroll to position [2467, 0]
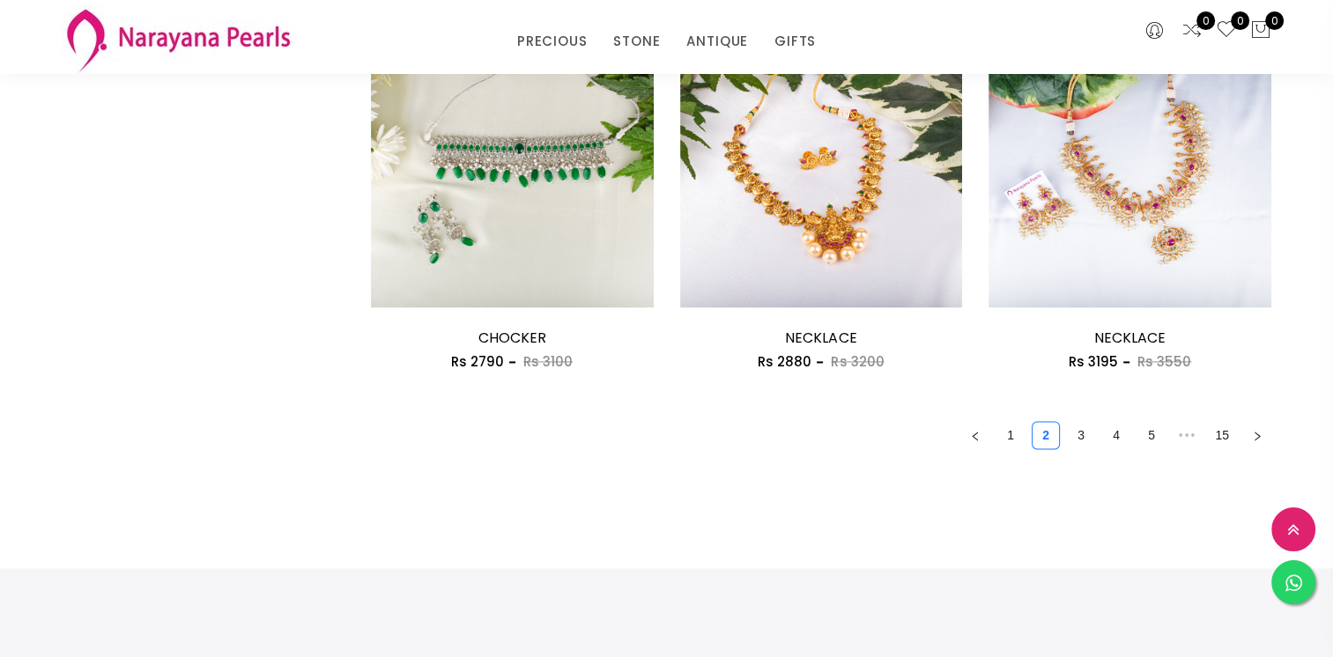
click at [1078, 430] on link "3" at bounding box center [1081, 435] width 26 height 26
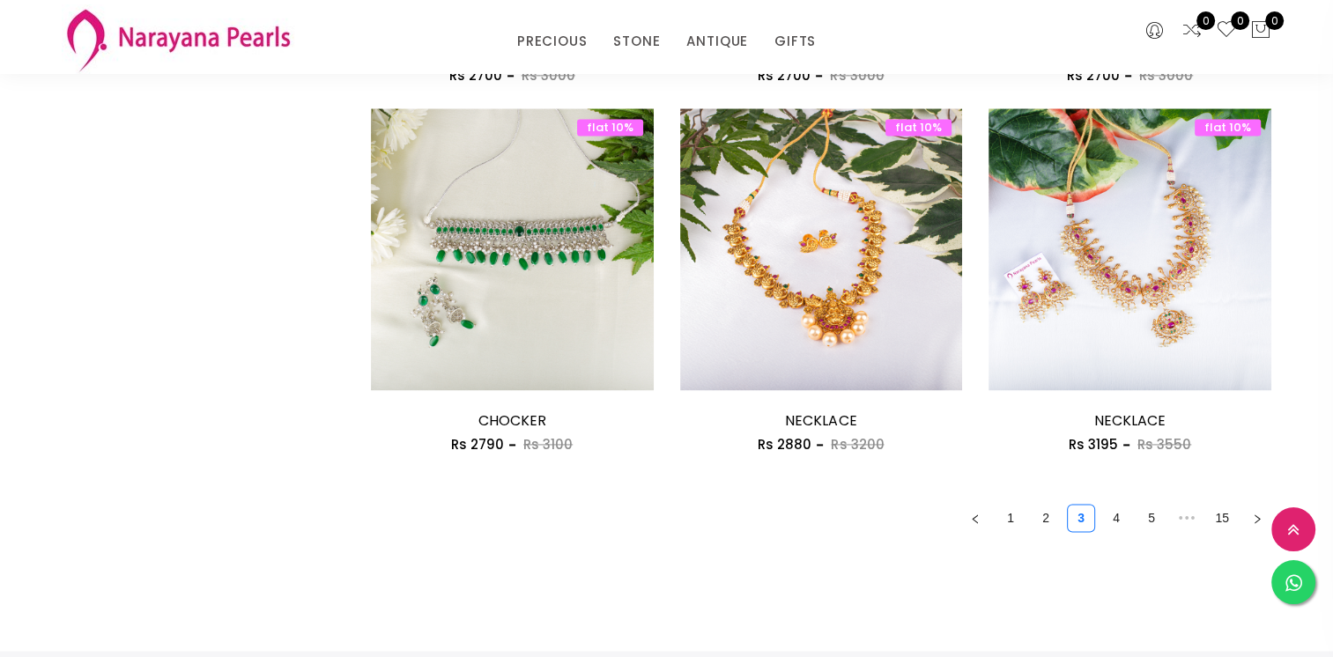
scroll to position [2467, 0]
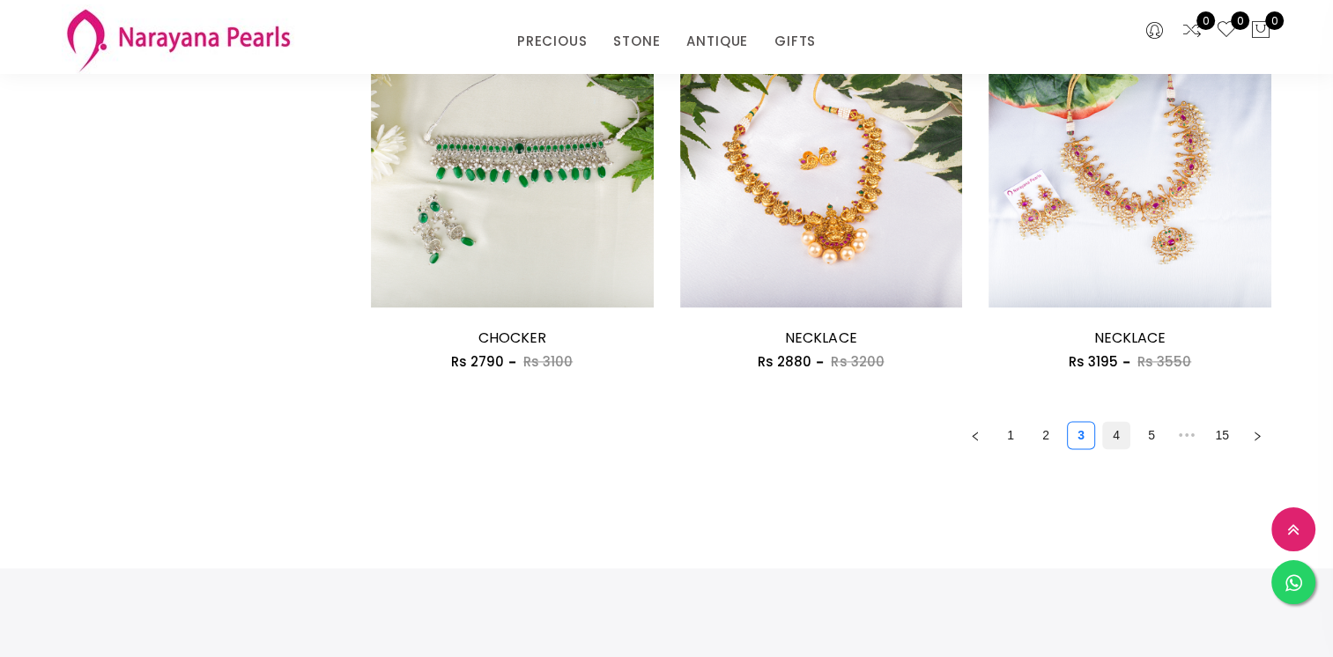
click at [1111, 433] on link "4" at bounding box center [1116, 435] width 26 height 26
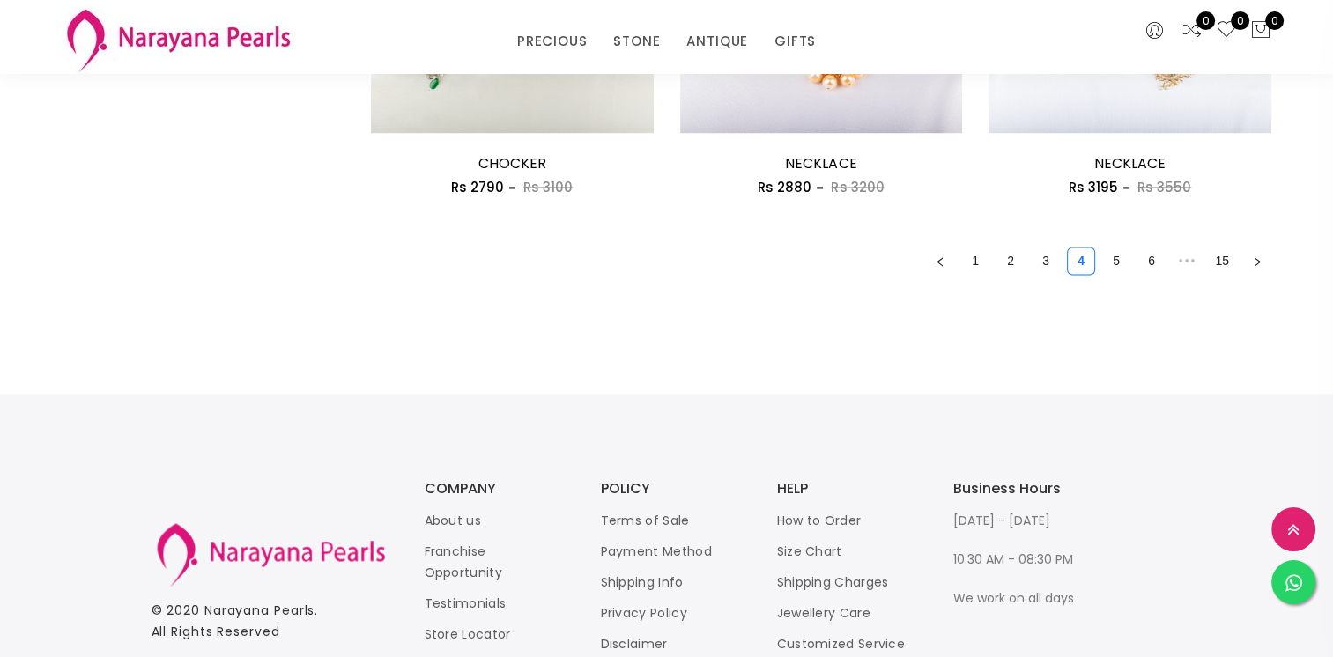
scroll to position [2644, 0]
click at [1213, 256] on link "15" at bounding box center [1222, 259] width 26 height 26
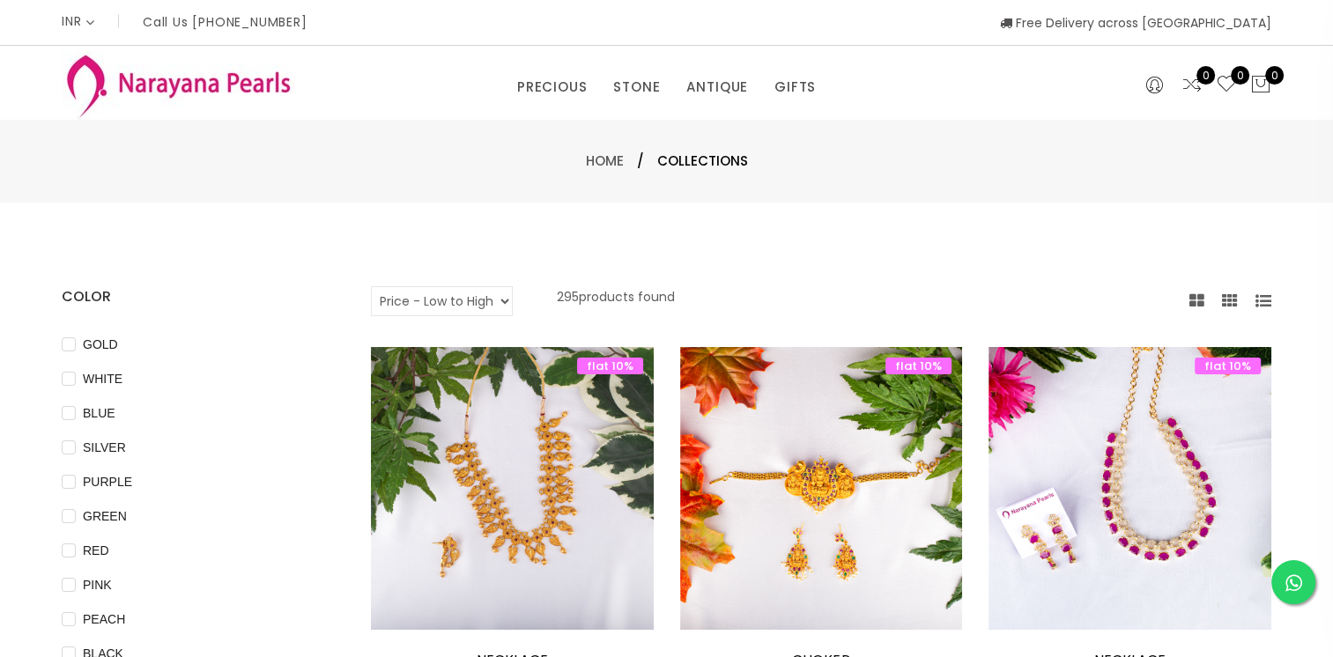
click at [130, 88] on img at bounding box center [178, 85] width 233 height 70
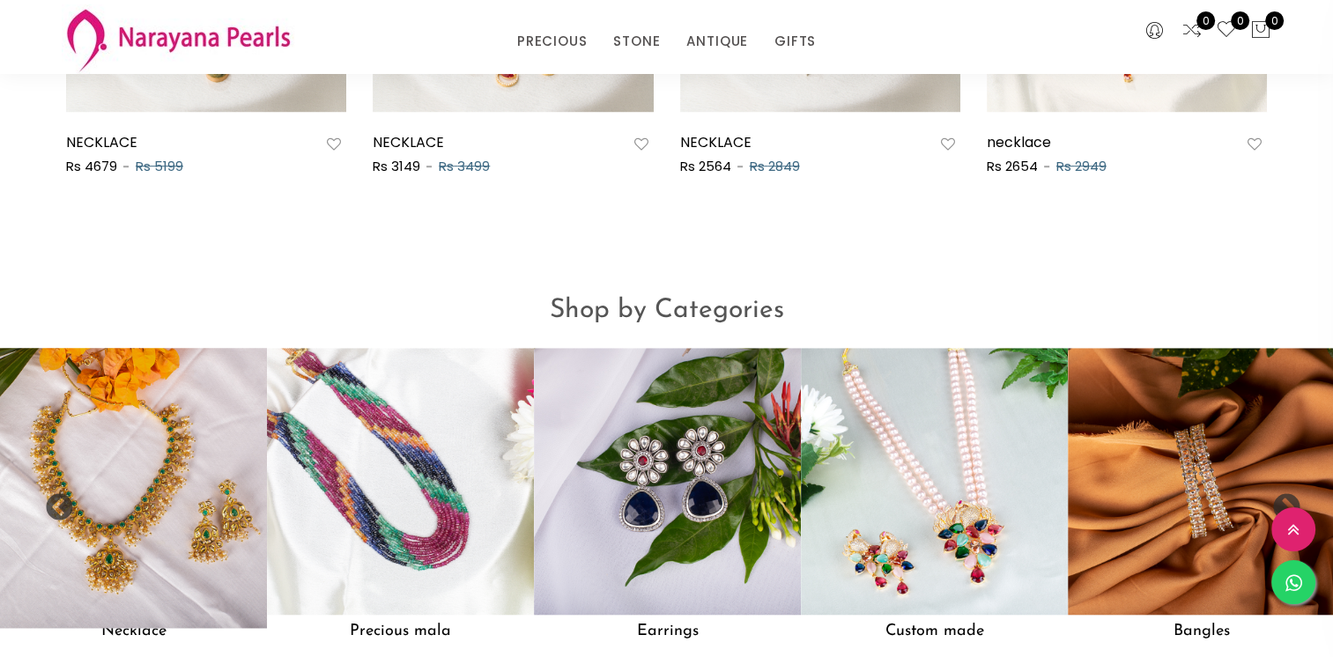
scroll to position [1322, 0]
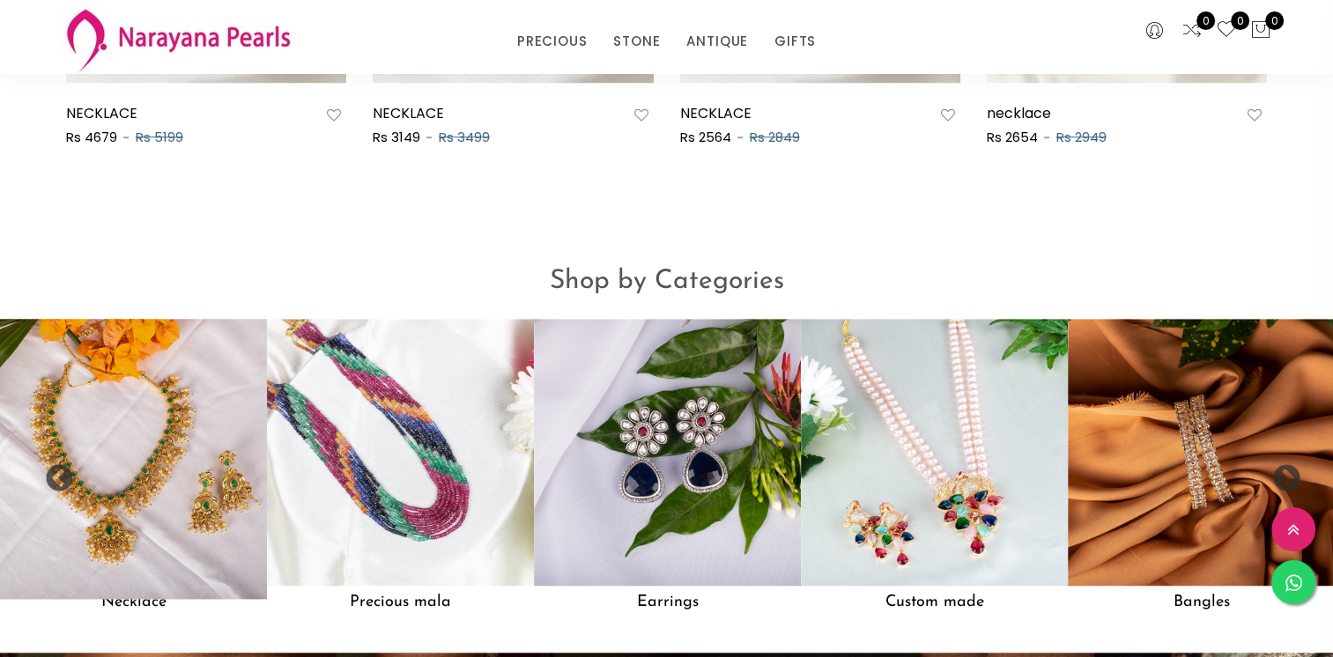
click at [145, 445] on img at bounding box center [133, 452] width 293 height 293
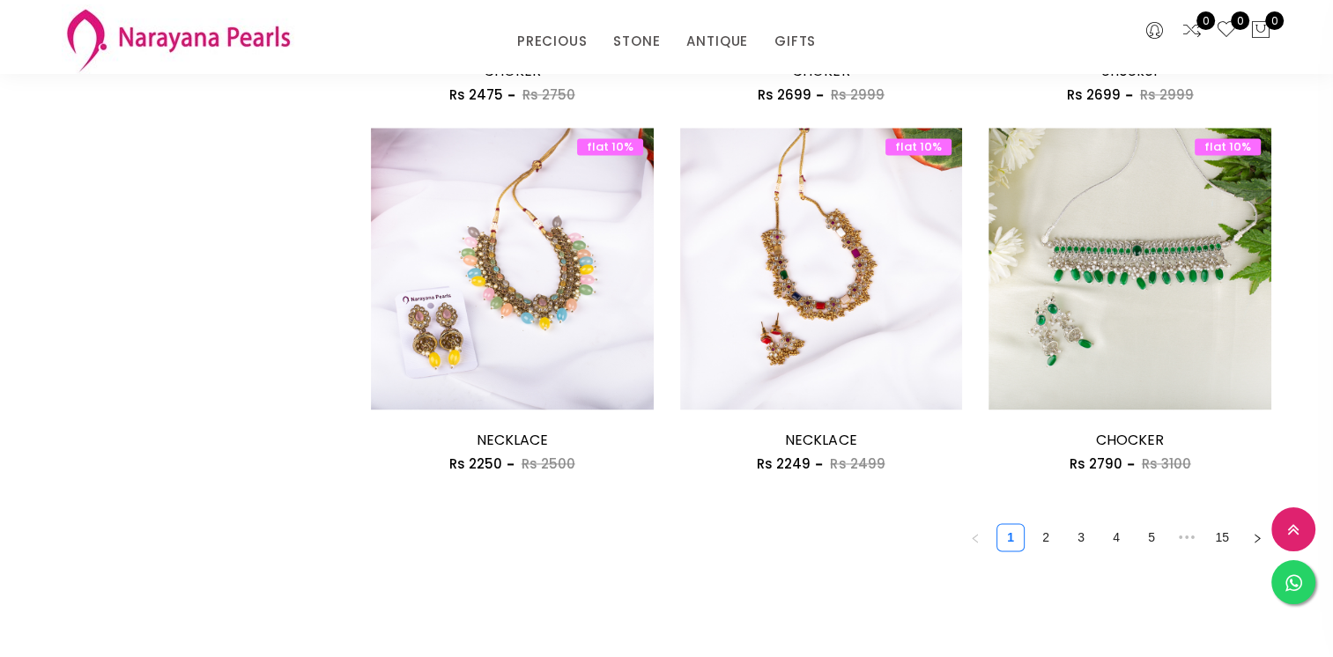
scroll to position [2467, 0]
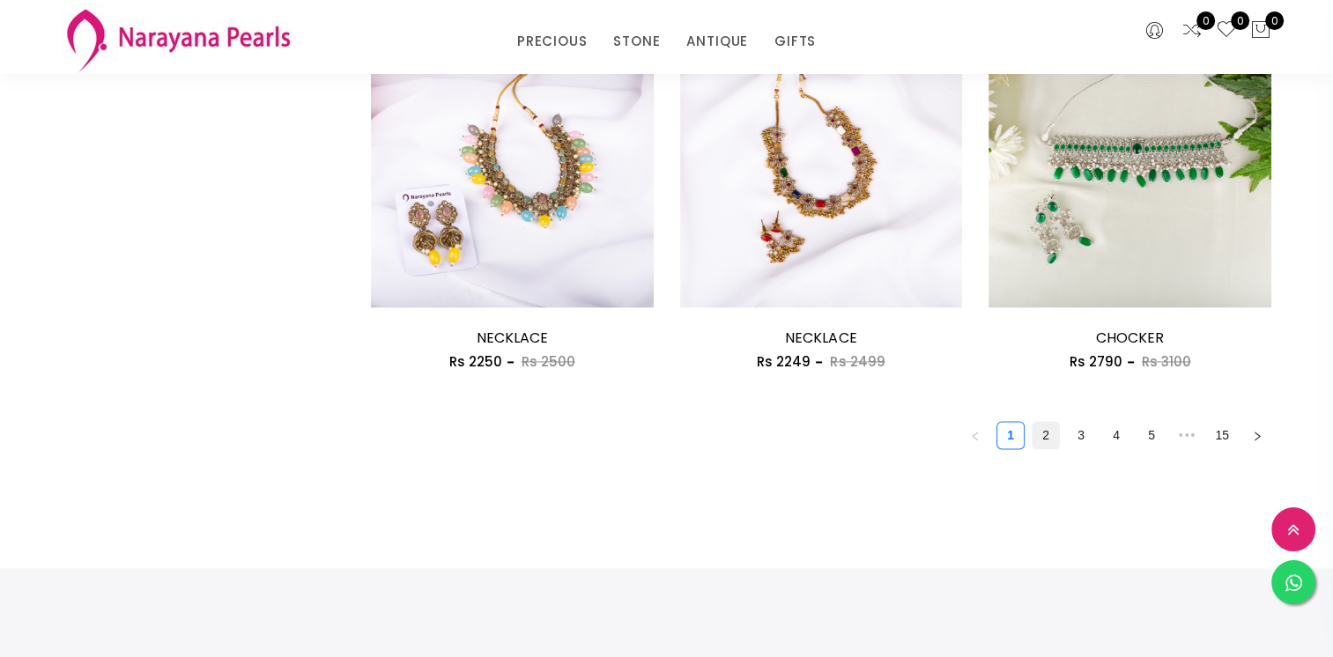
click at [1047, 428] on link "2" at bounding box center [1046, 435] width 26 height 26
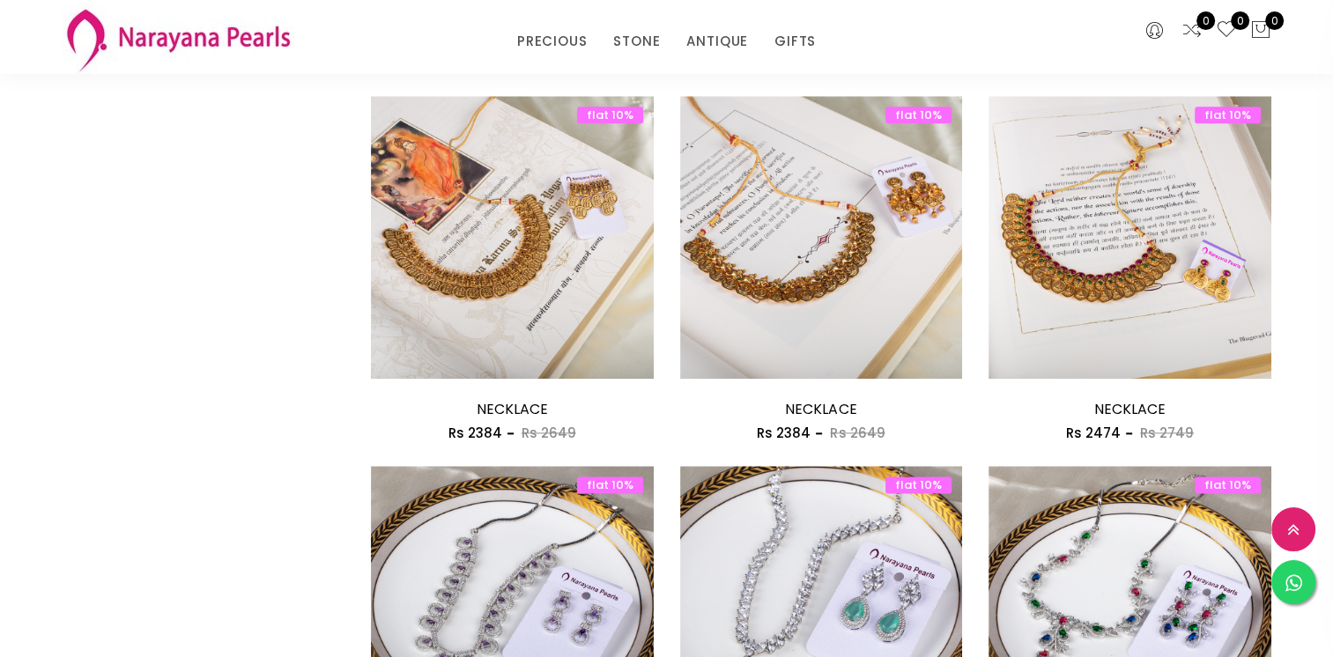
scroll to position [2467, 0]
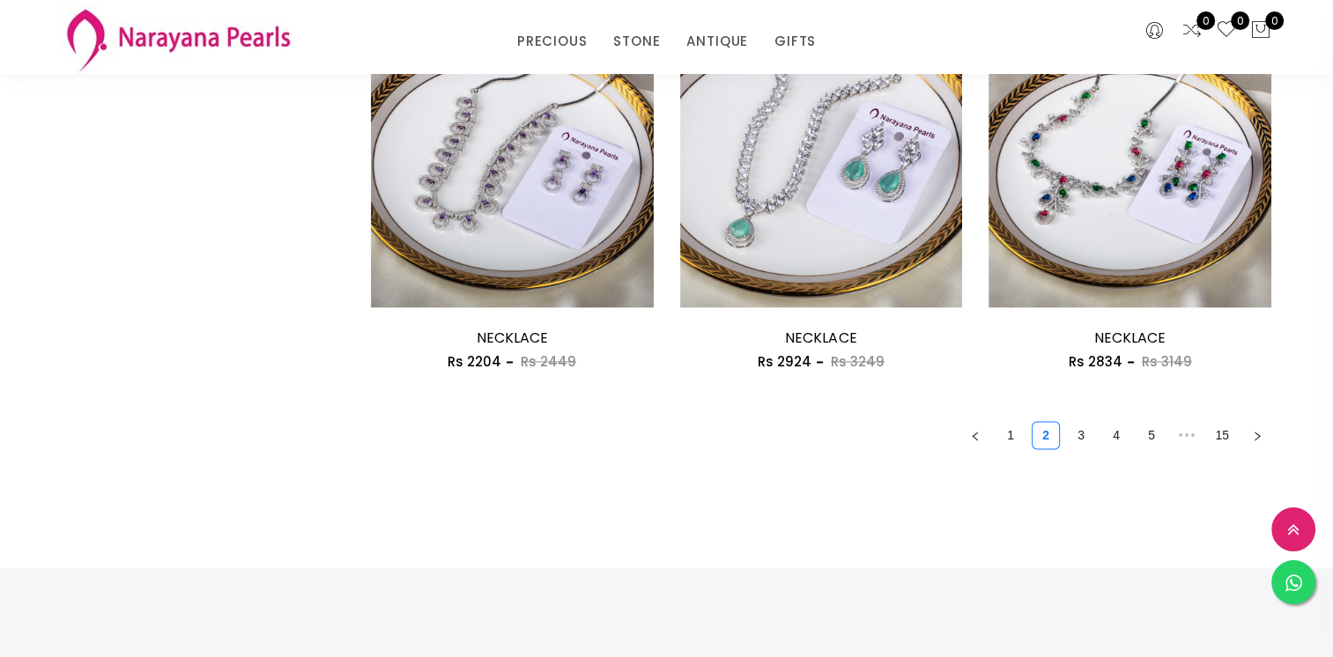
click at [1078, 428] on link "3" at bounding box center [1081, 435] width 26 height 26
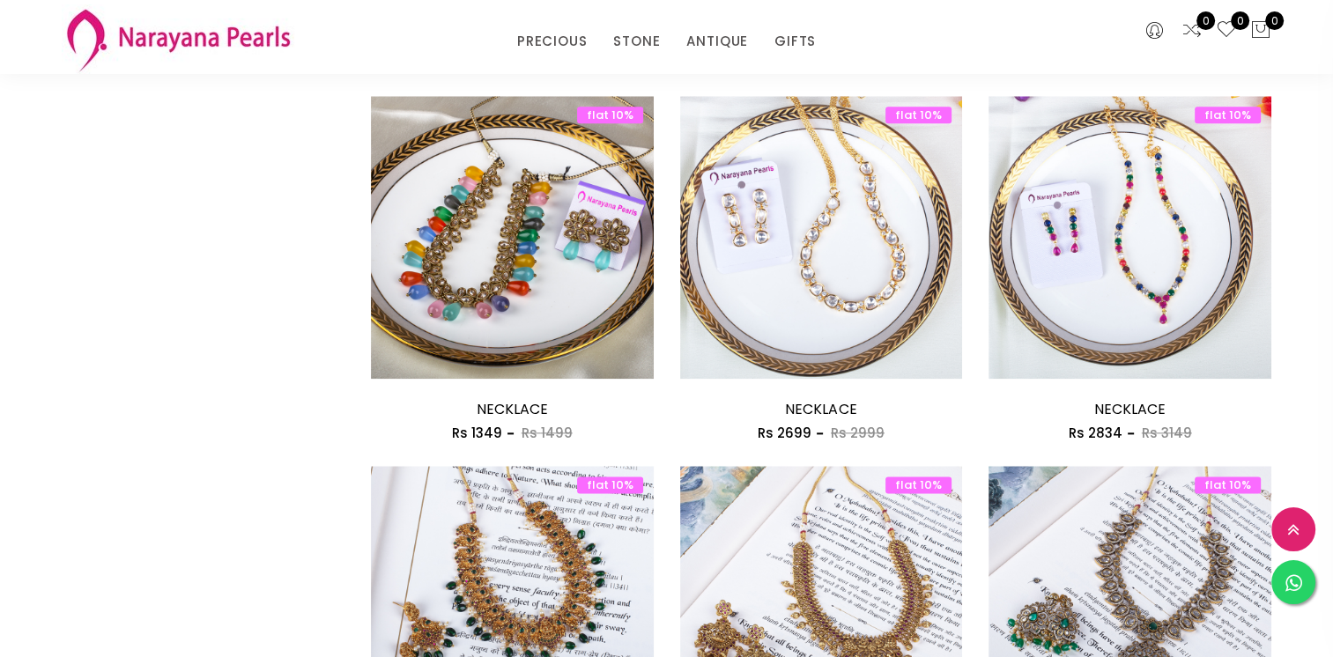
scroll to position [2379, 0]
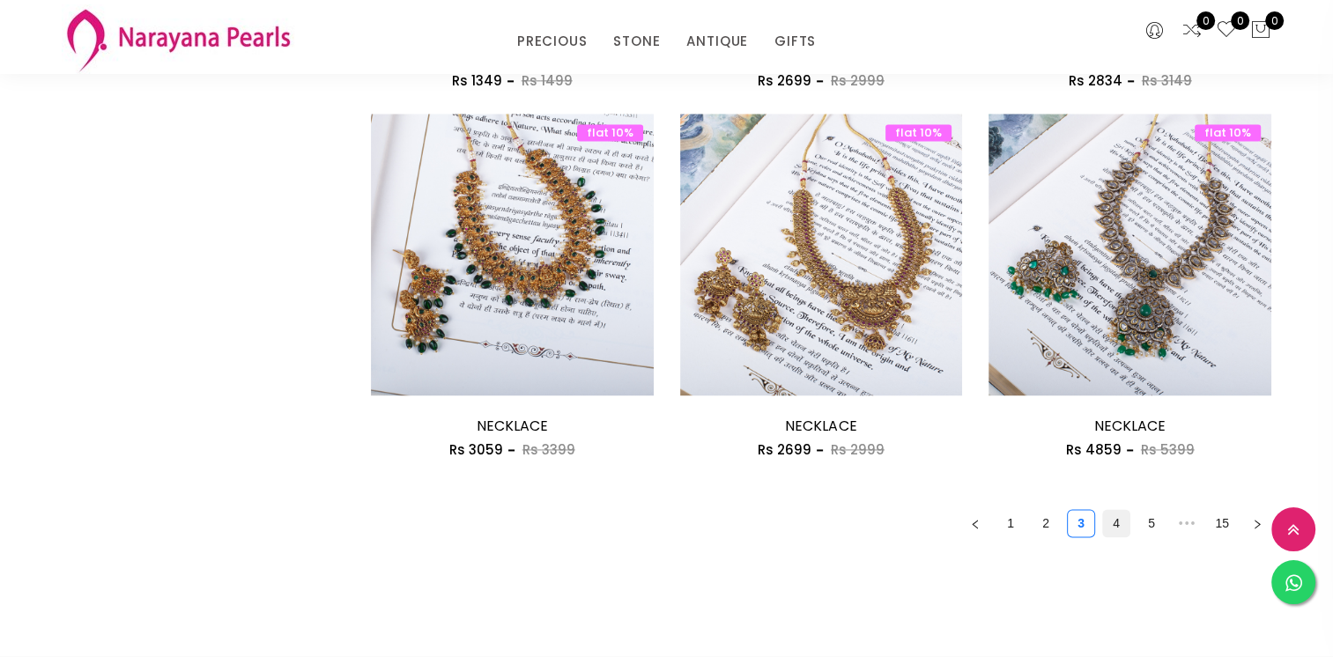
click at [1118, 510] on link "4" at bounding box center [1116, 523] width 26 height 26
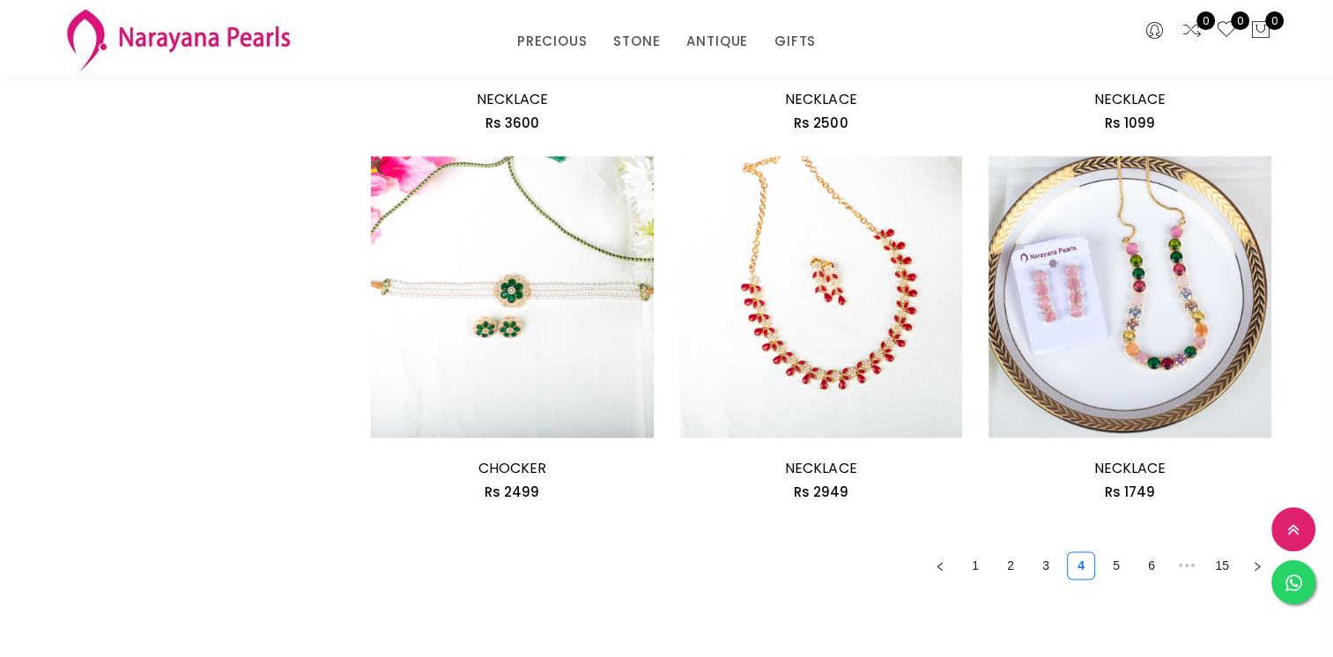
scroll to position [2467, 0]
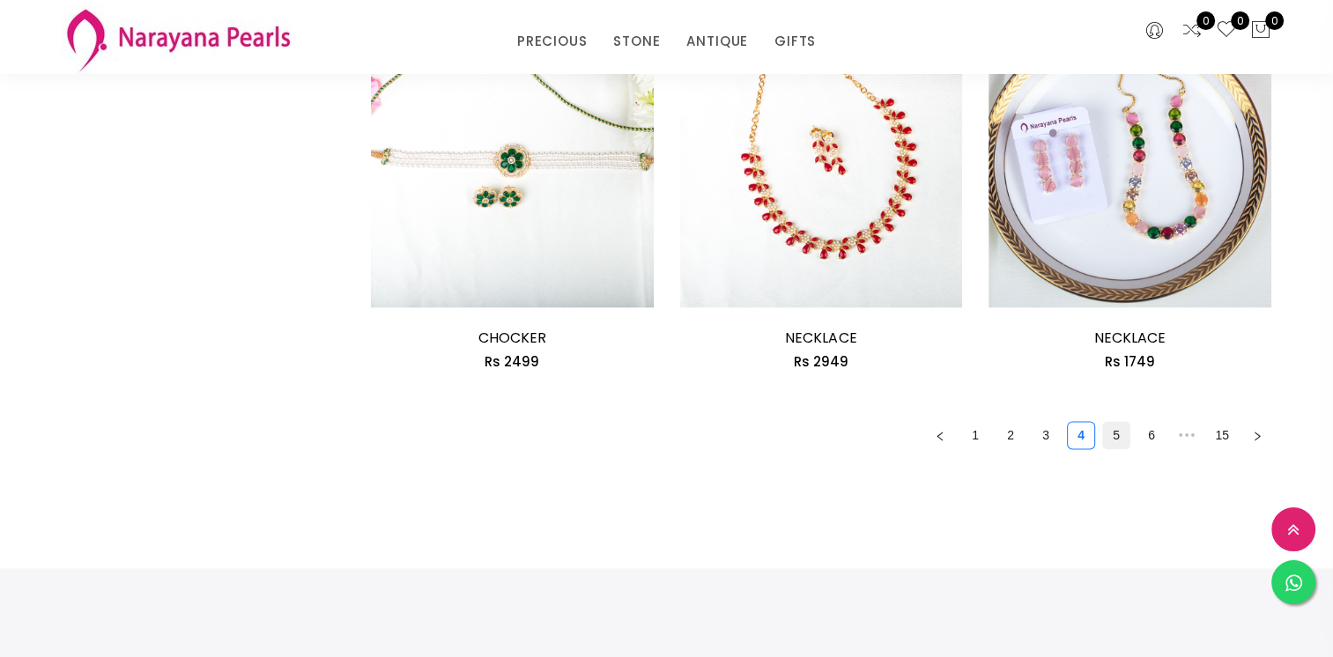
click at [1119, 427] on link "5" at bounding box center [1116, 435] width 26 height 26
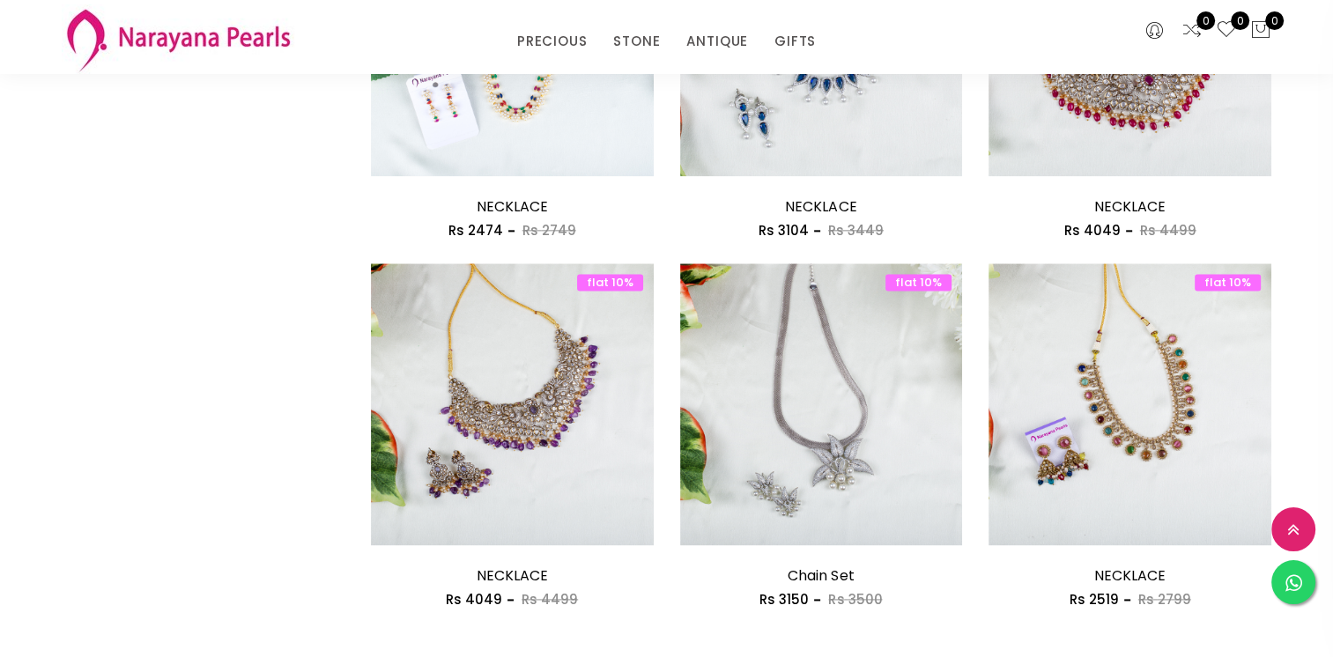
scroll to position [2467, 0]
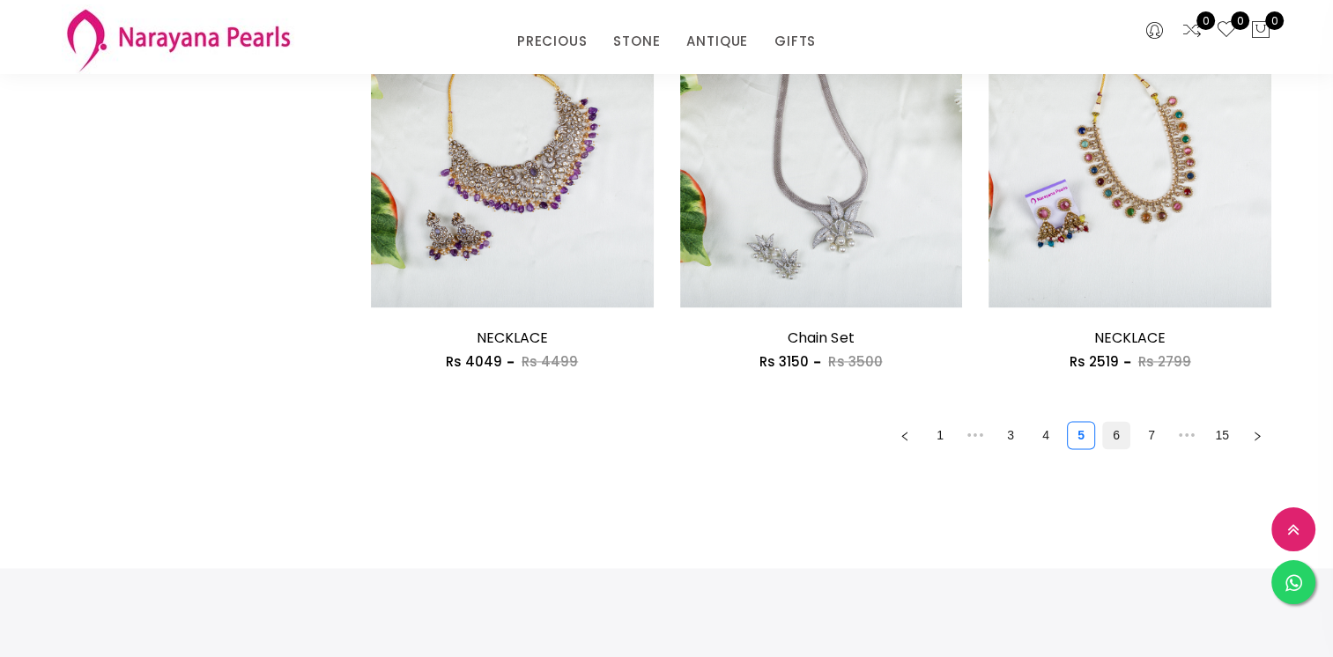
click at [1109, 432] on link "6" at bounding box center [1116, 435] width 26 height 26
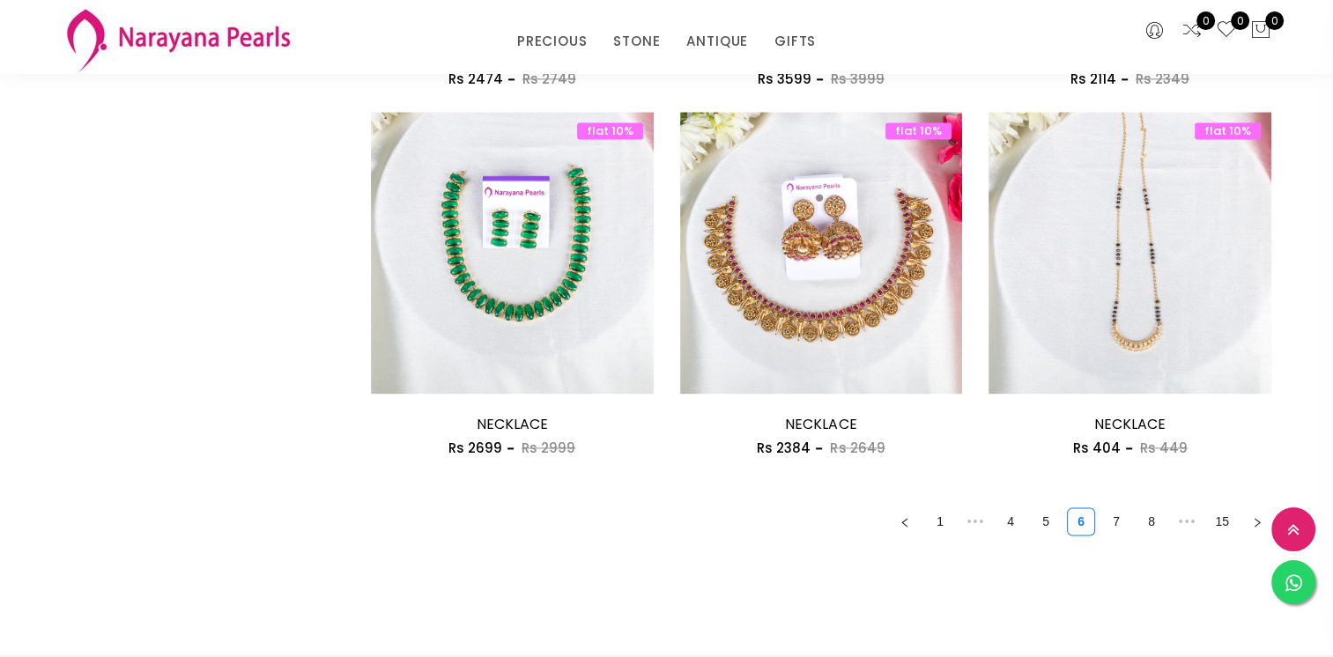
scroll to position [2556, 0]
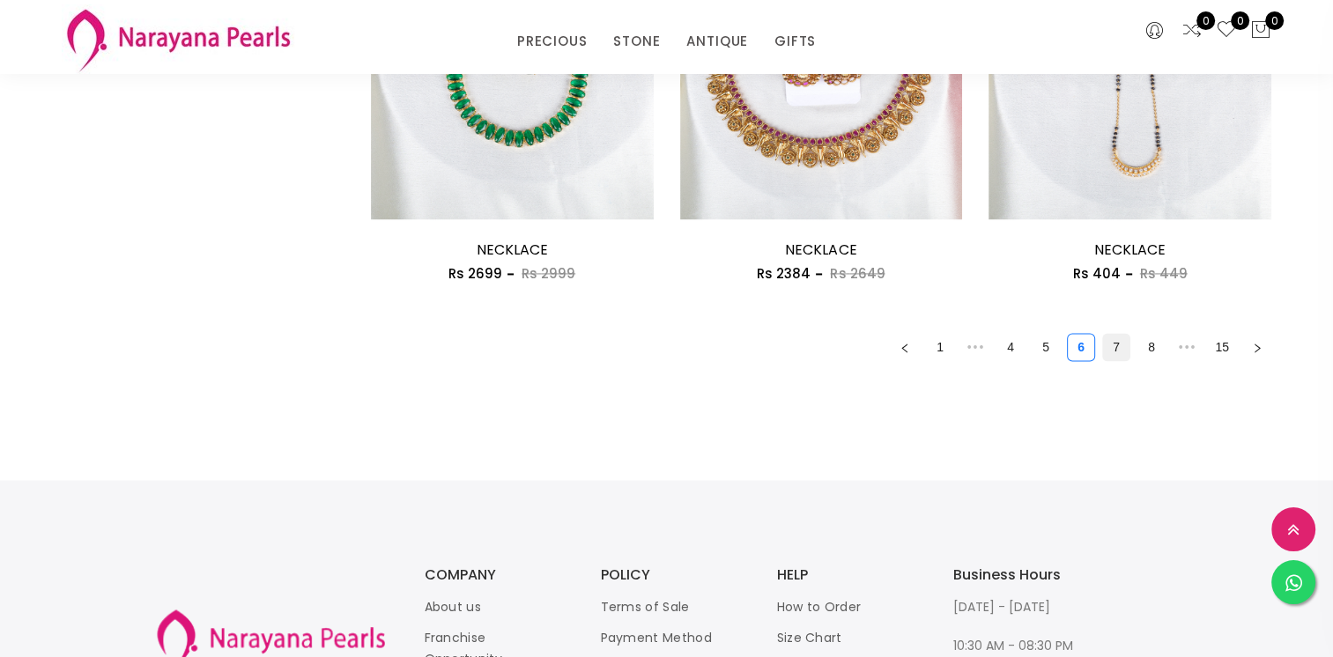
click at [1111, 352] on link "7" at bounding box center [1116, 347] width 26 height 26
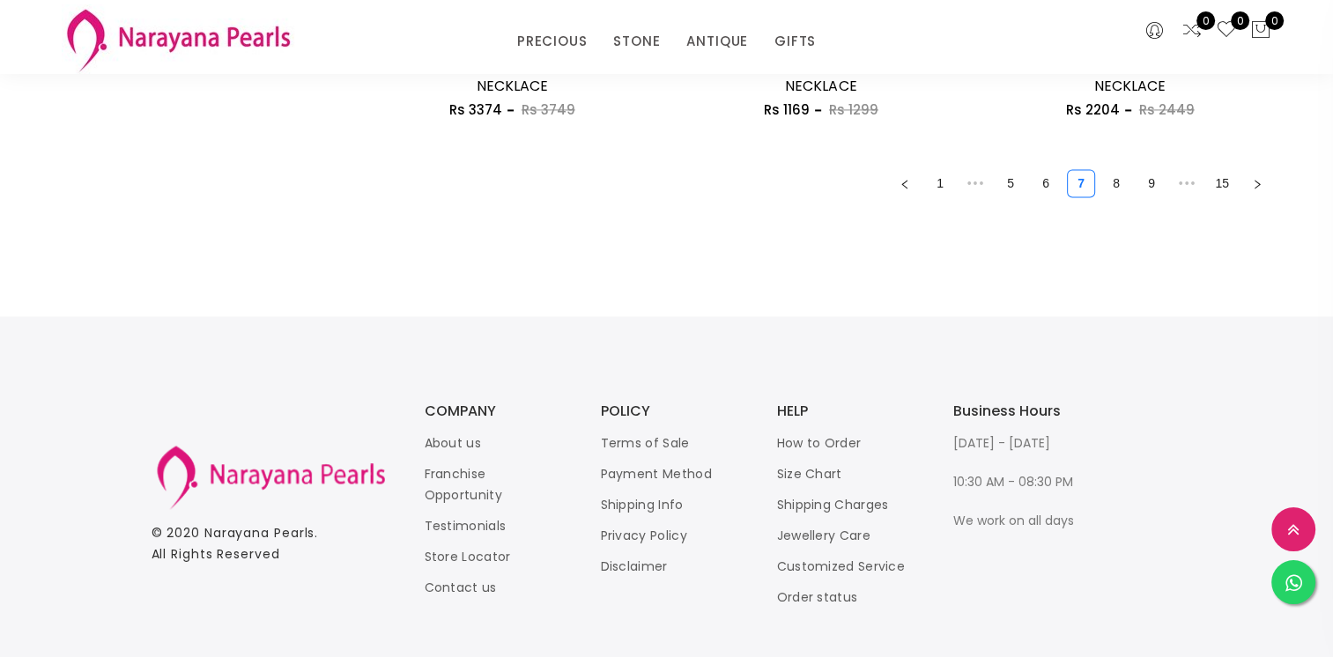
scroll to position [2732, 0]
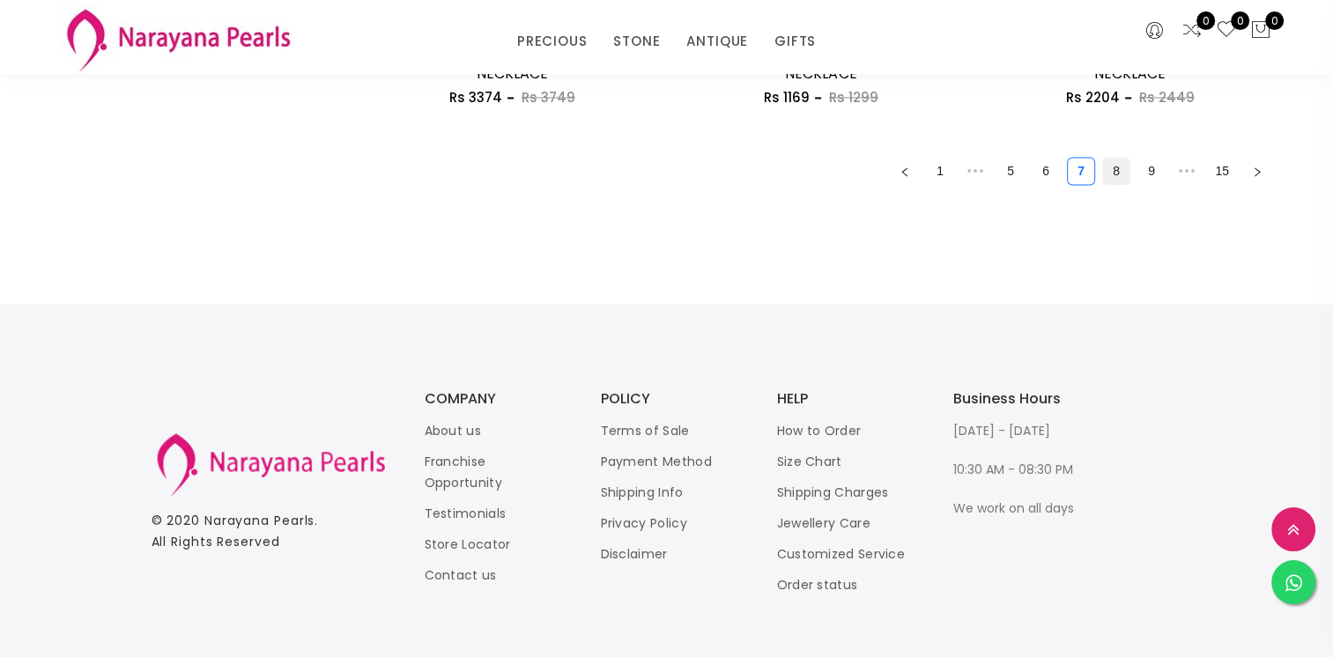
click at [1116, 177] on link "8" at bounding box center [1116, 171] width 26 height 26
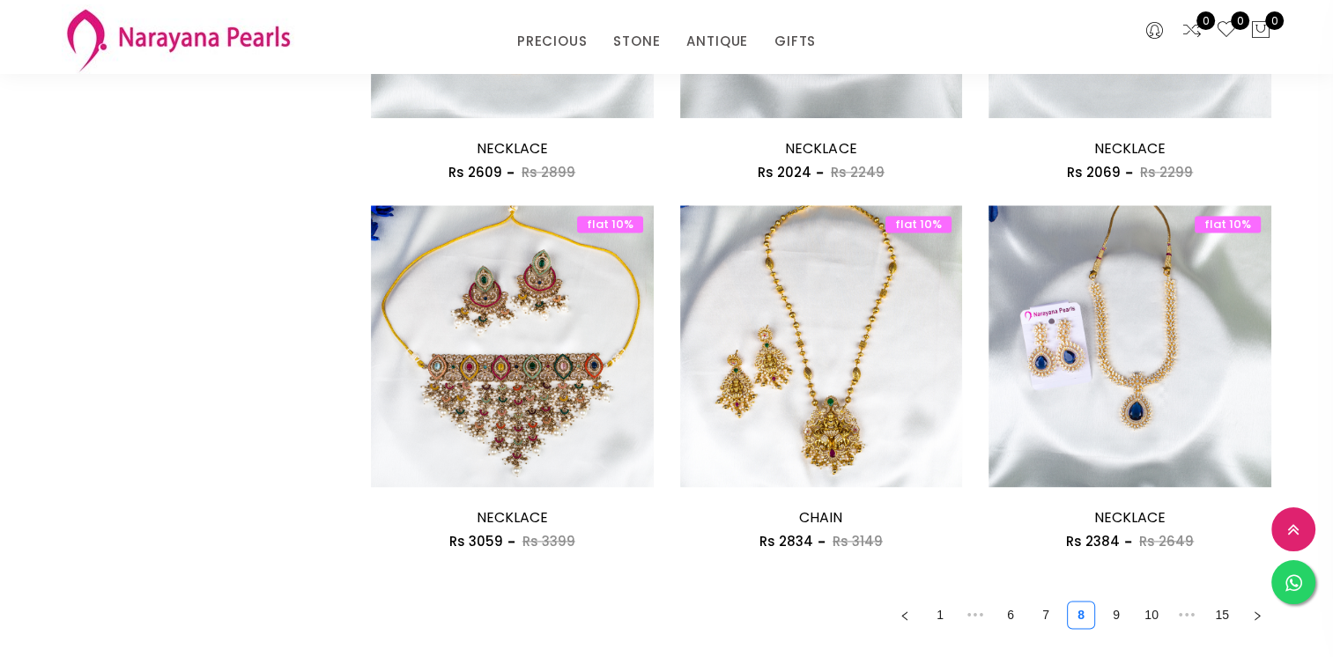
scroll to position [2467, 0]
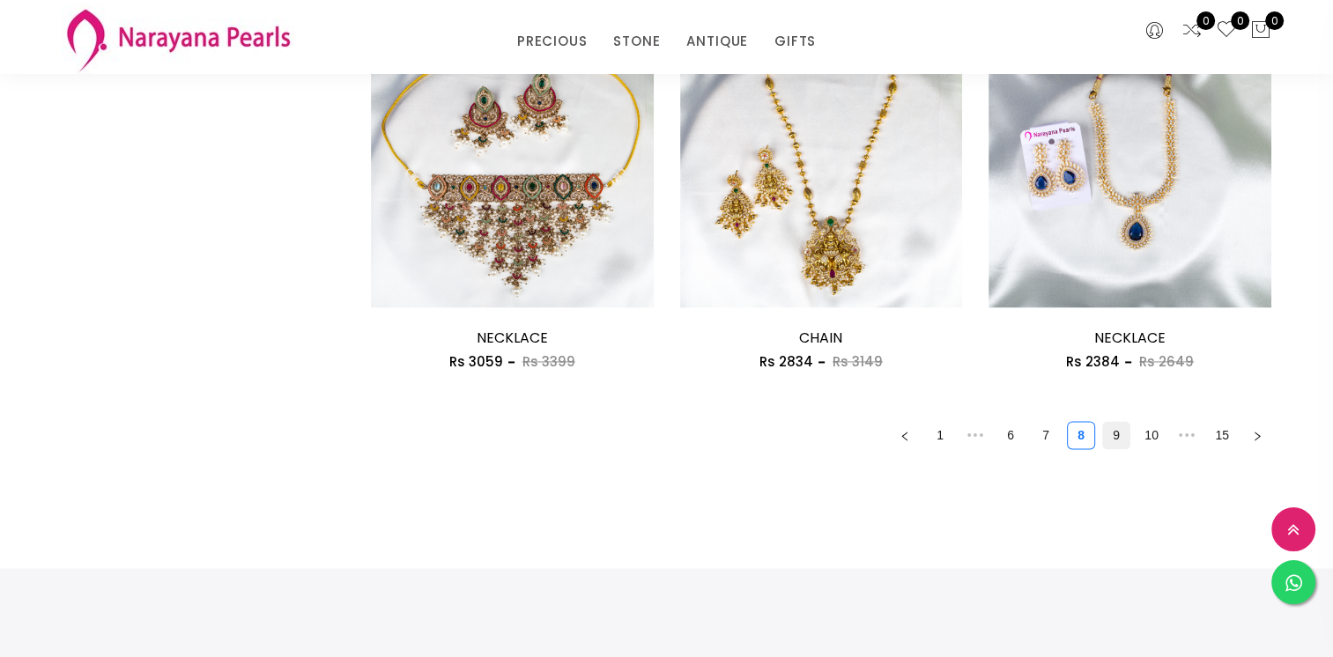
click at [1117, 429] on link "9" at bounding box center [1116, 435] width 26 height 26
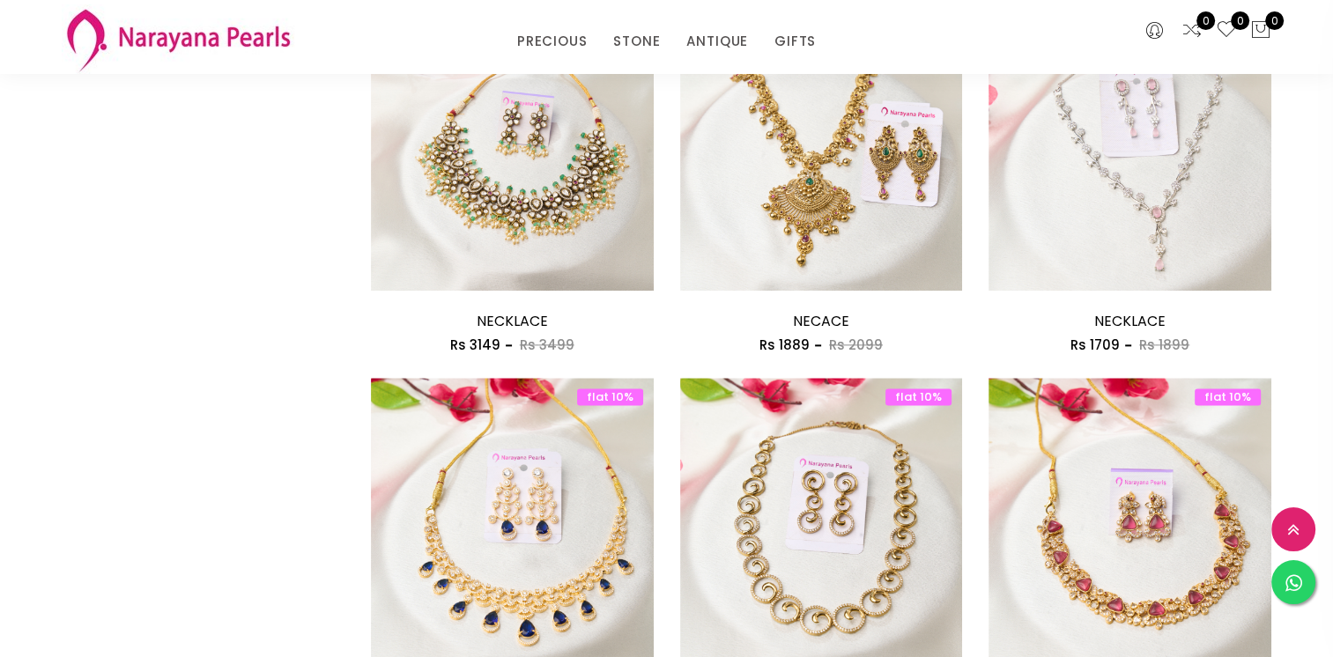
scroll to position [2467, 0]
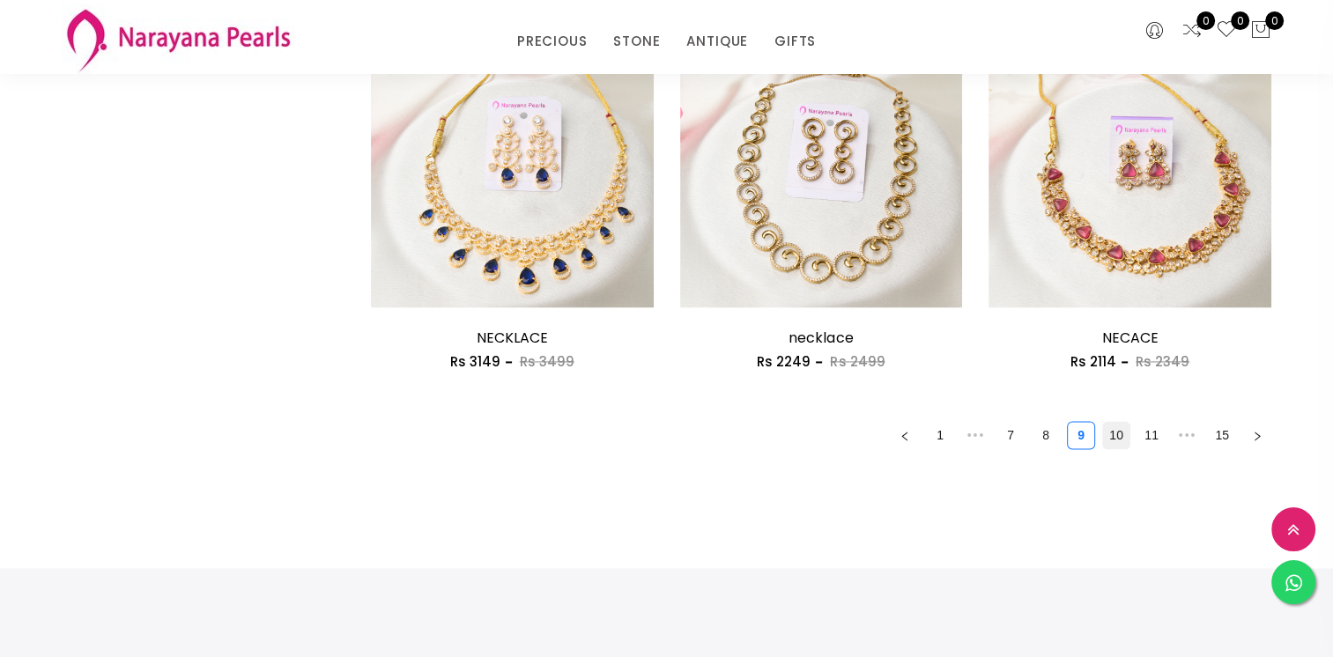
click at [1124, 433] on link "10" at bounding box center [1116, 435] width 26 height 26
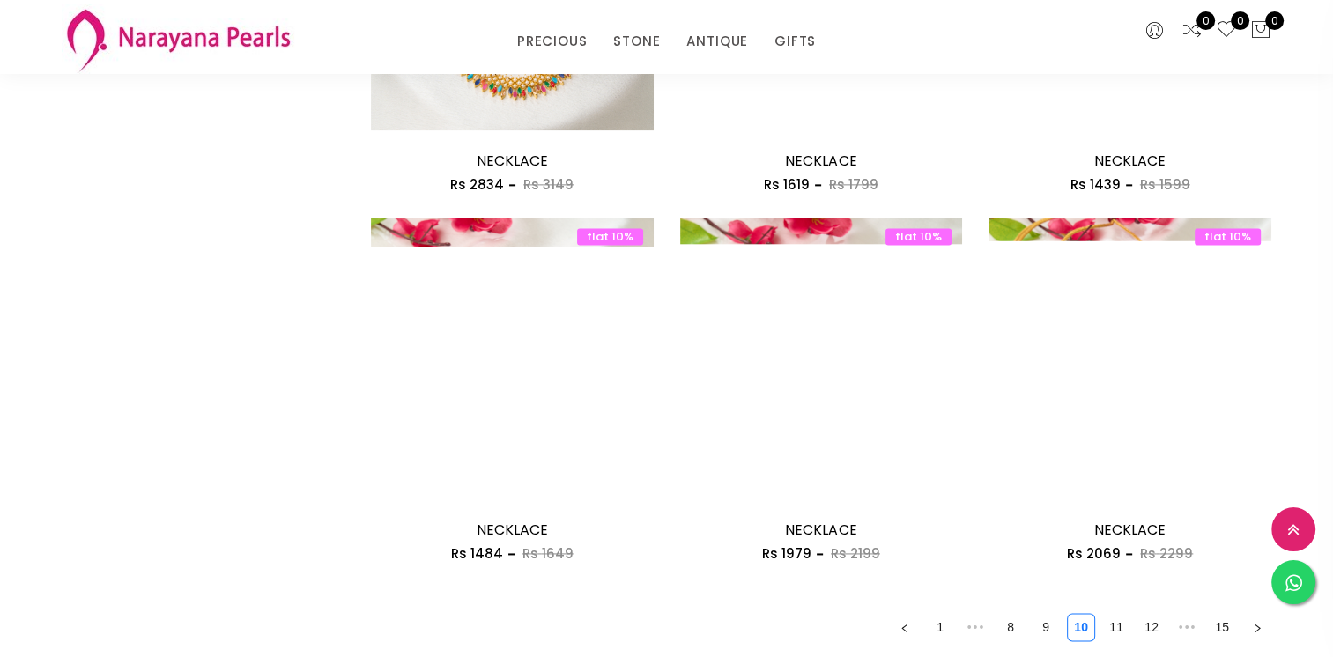
scroll to position [2291, 0]
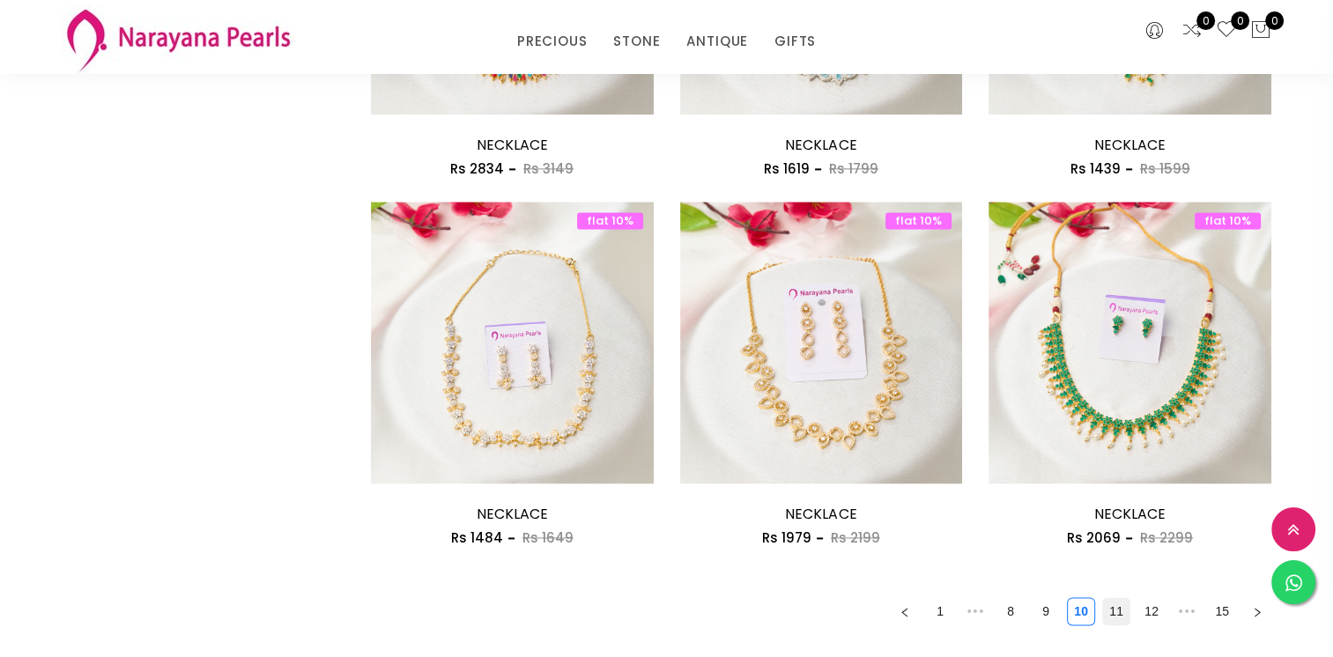
click at [1124, 605] on link "11" at bounding box center [1116, 611] width 26 height 26
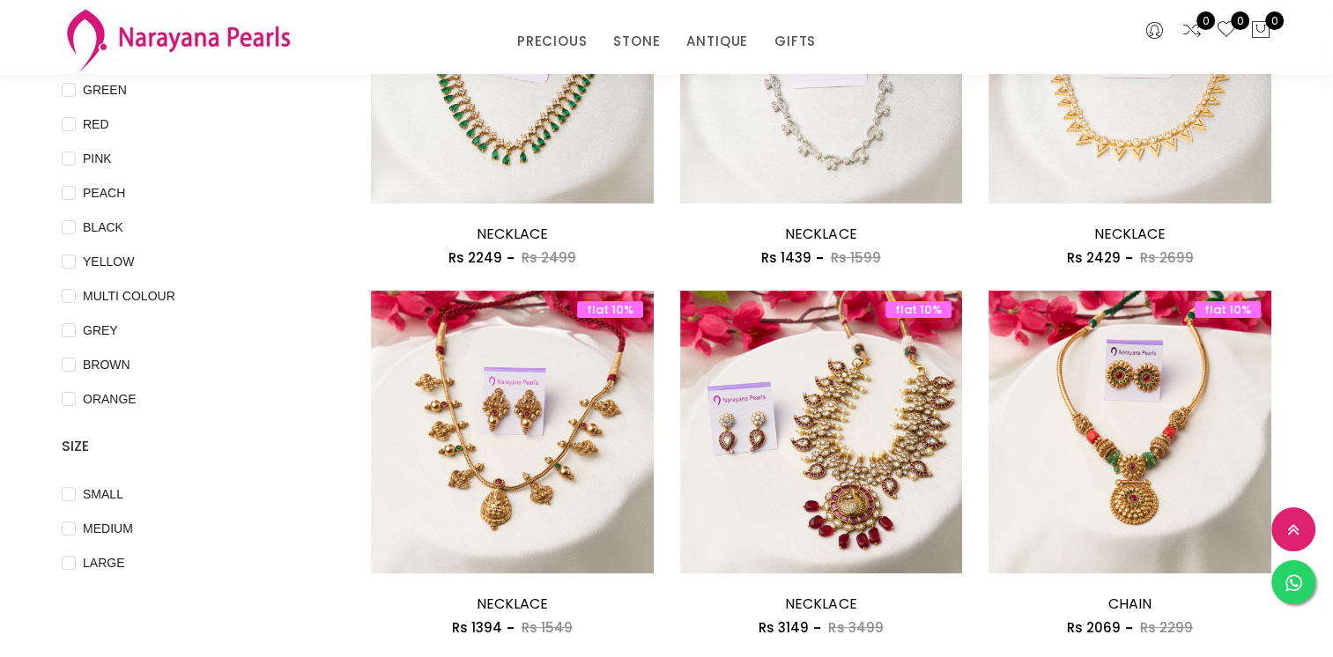
scroll to position [441, 0]
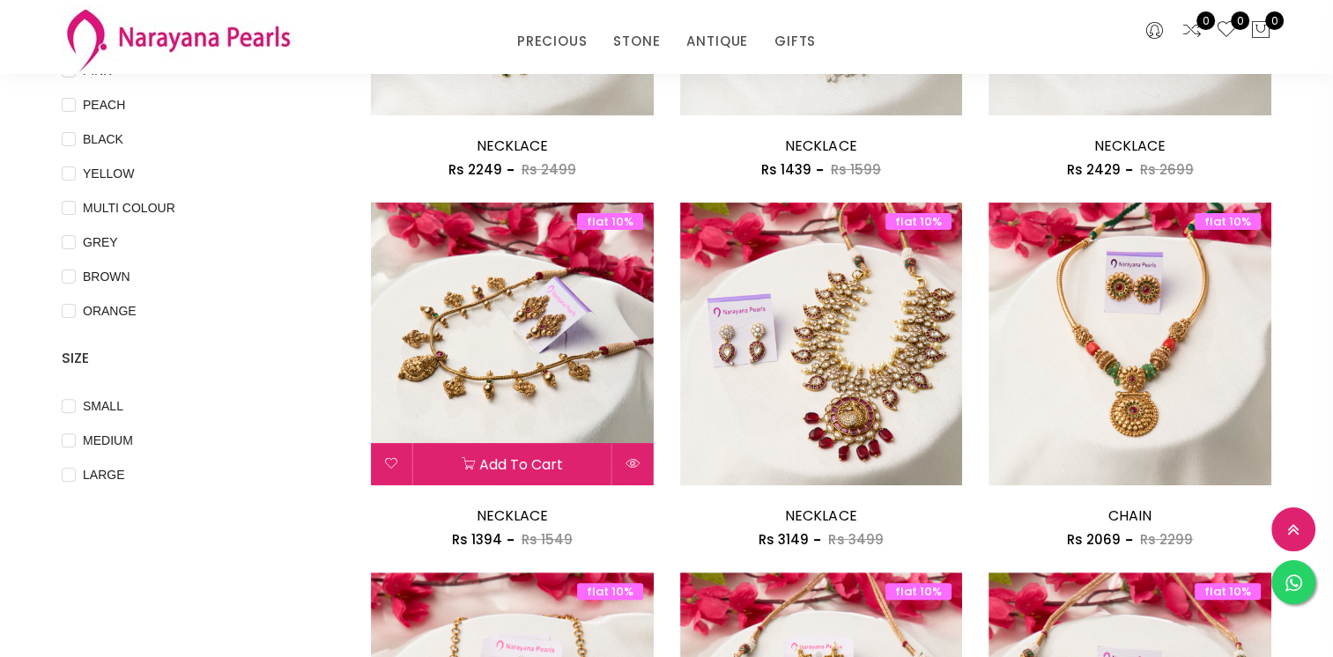
click at [524, 315] on img at bounding box center [512, 344] width 283 height 283
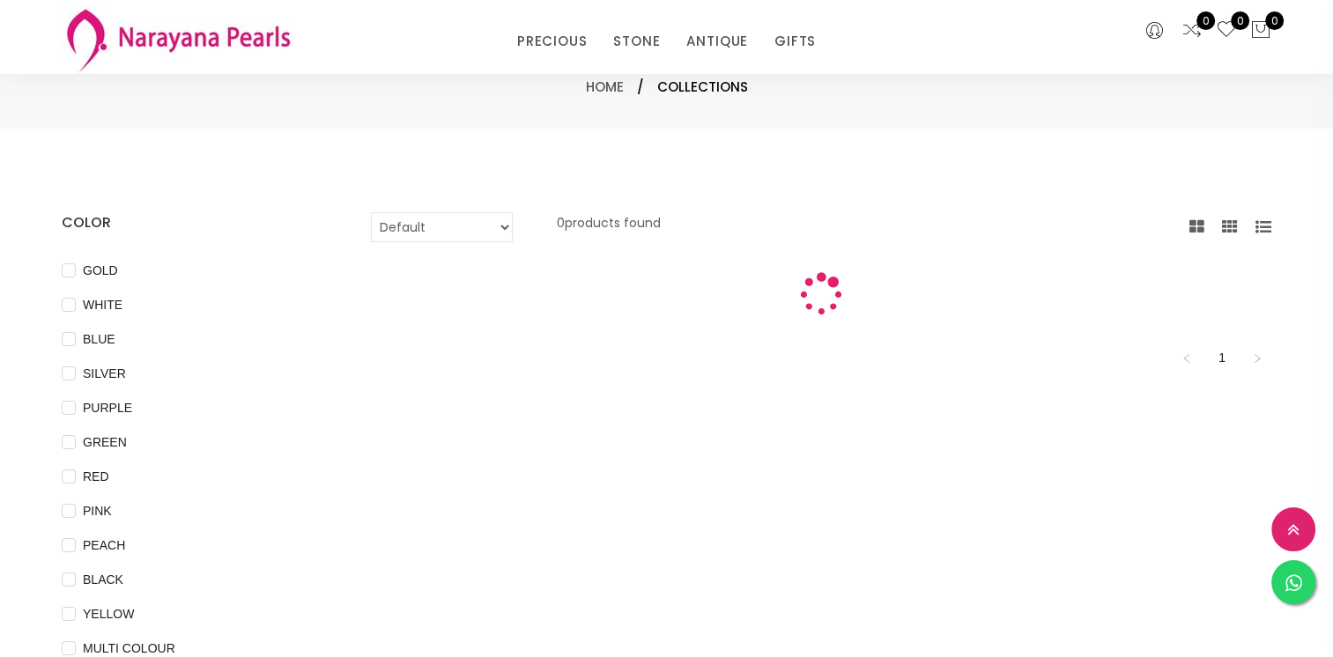
scroll to position [441, 0]
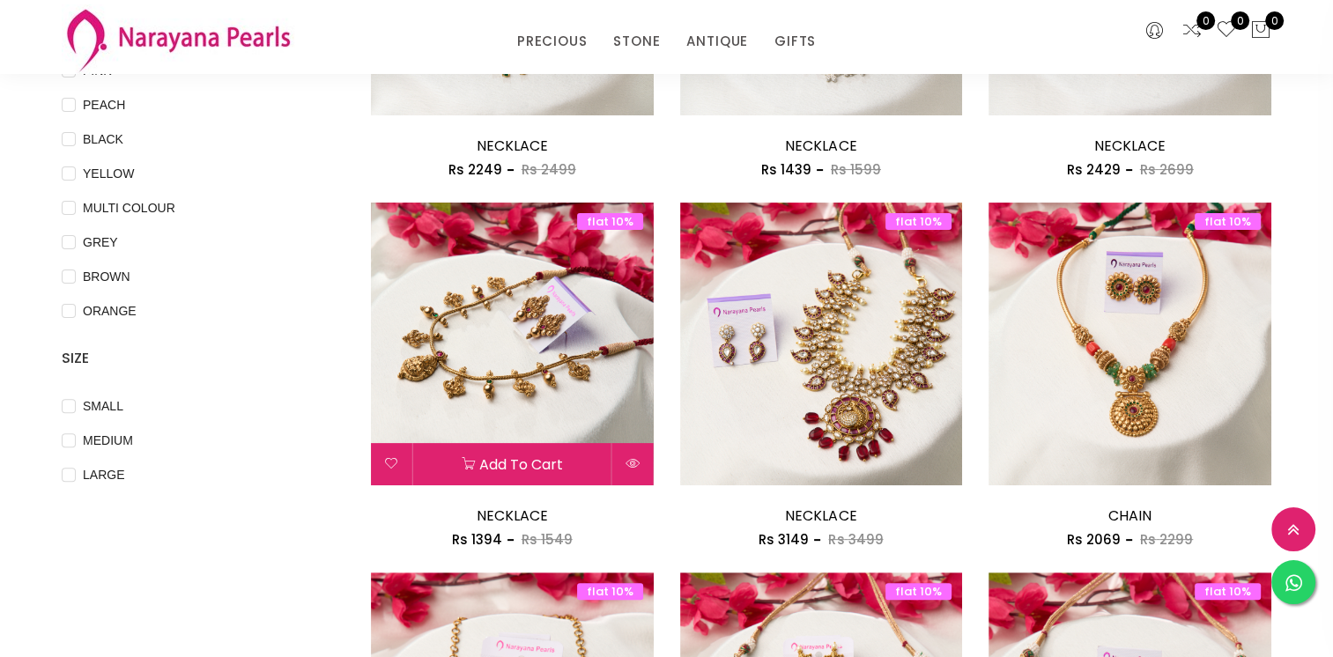
click at [561, 133] on h3 "NECKLACE" at bounding box center [512, 146] width 283 height 26
click at [555, 280] on img at bounding box center [512, 344] width 283 height 283
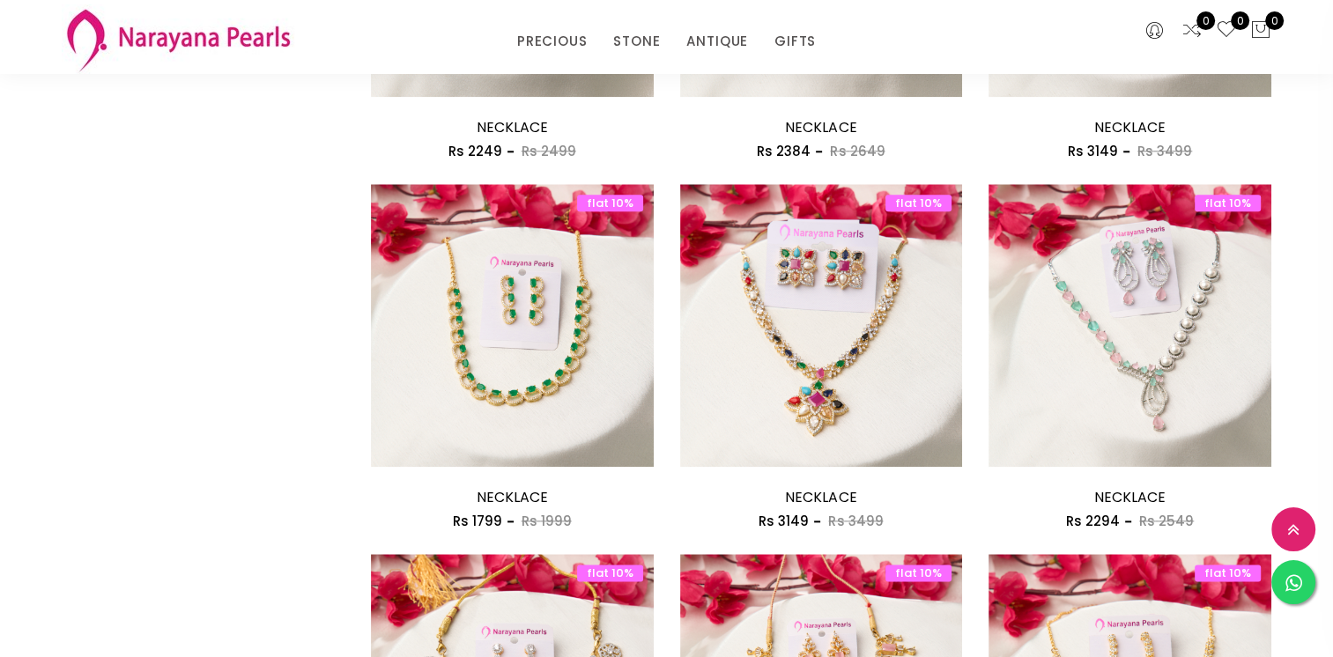
scroll to position [2379, 0]
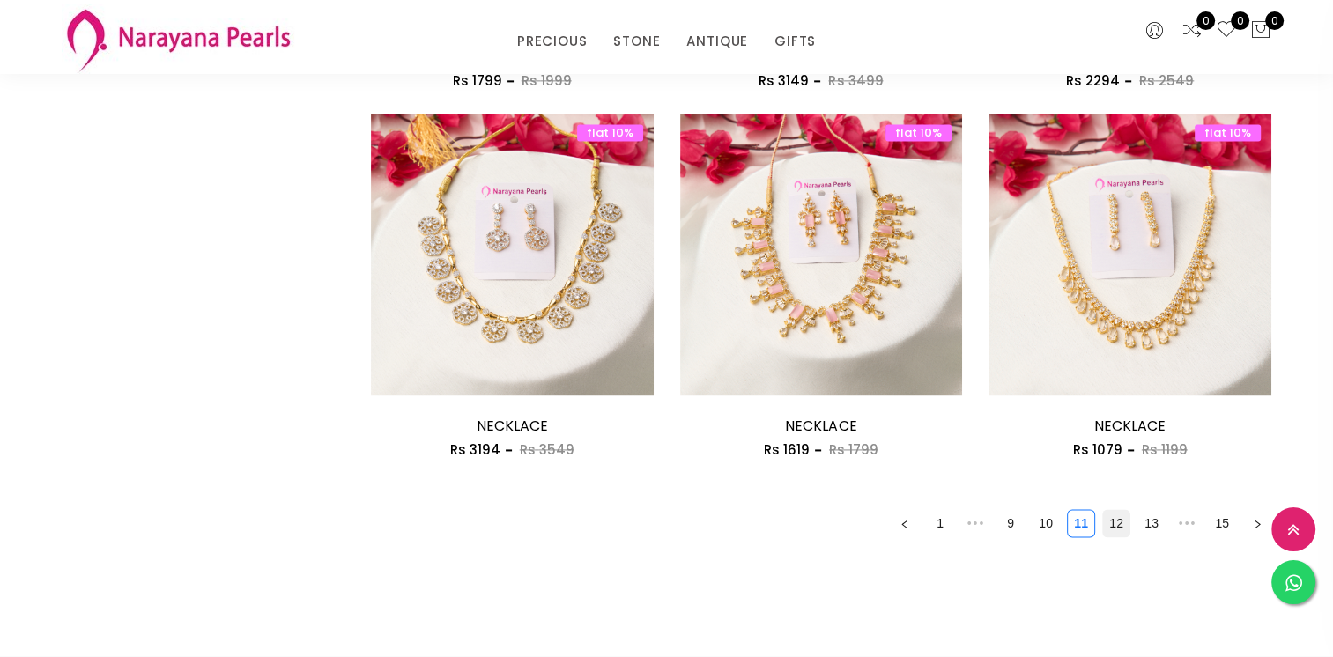
click at [1118, 527] on link "12" at bounding box center [1116, 523] width 26 height 26
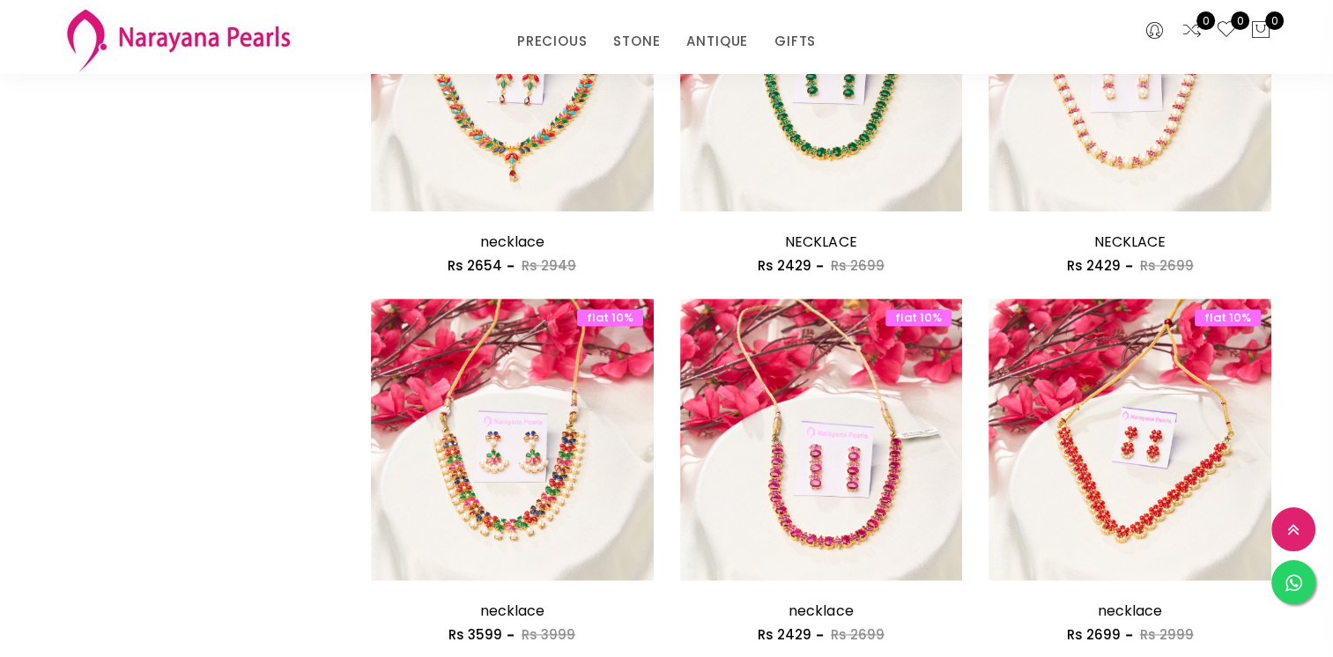
scroll to position [2291, 0]
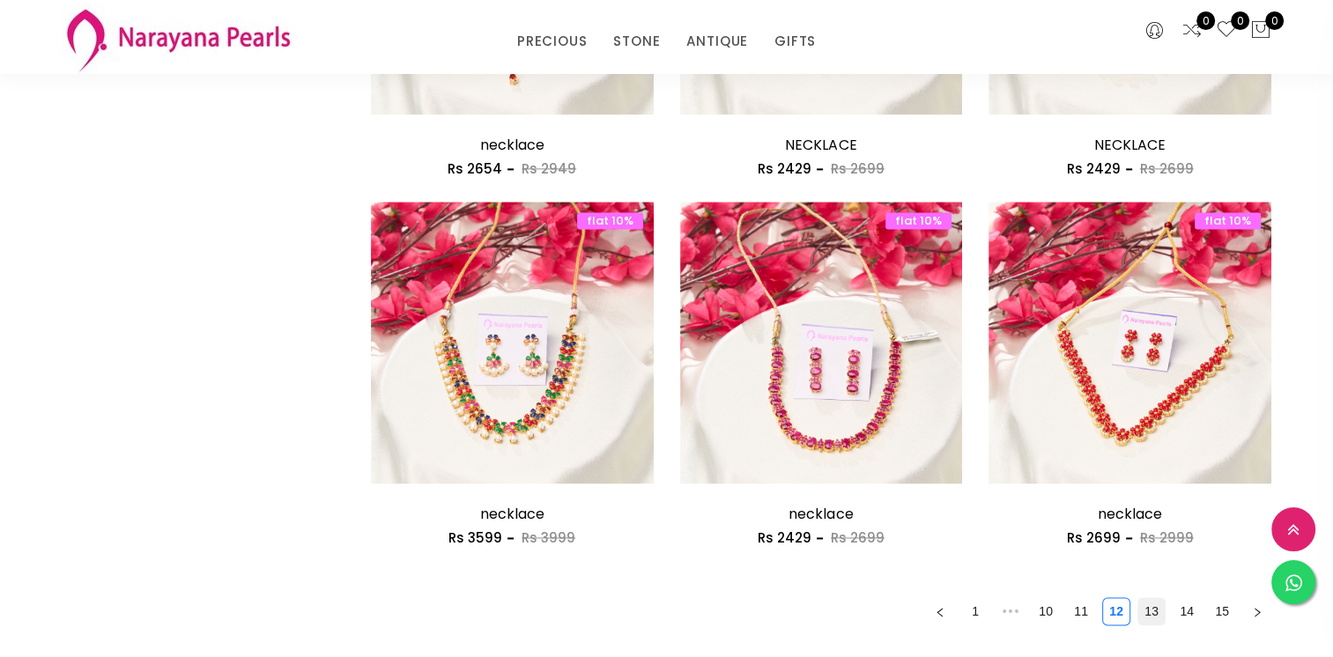
click at [1157, 612] on link "13" at bounding box center [1152, 611] width 26 height 26
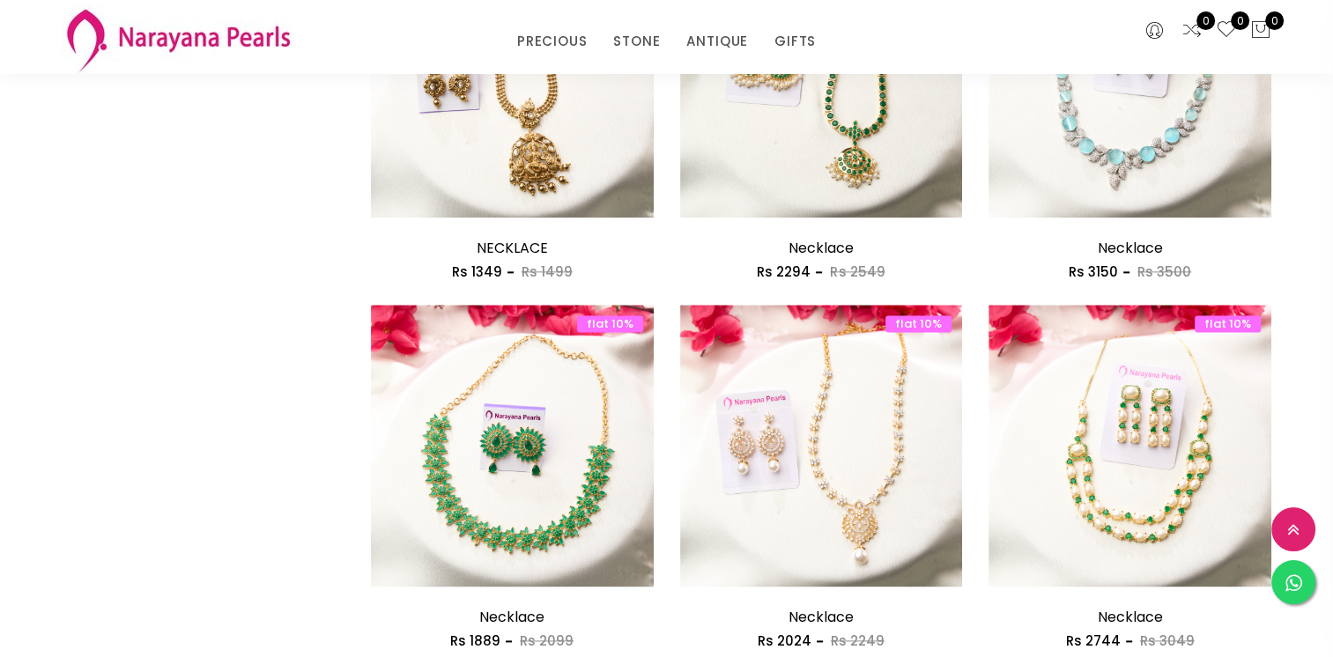
scroll to position [2291, 0]
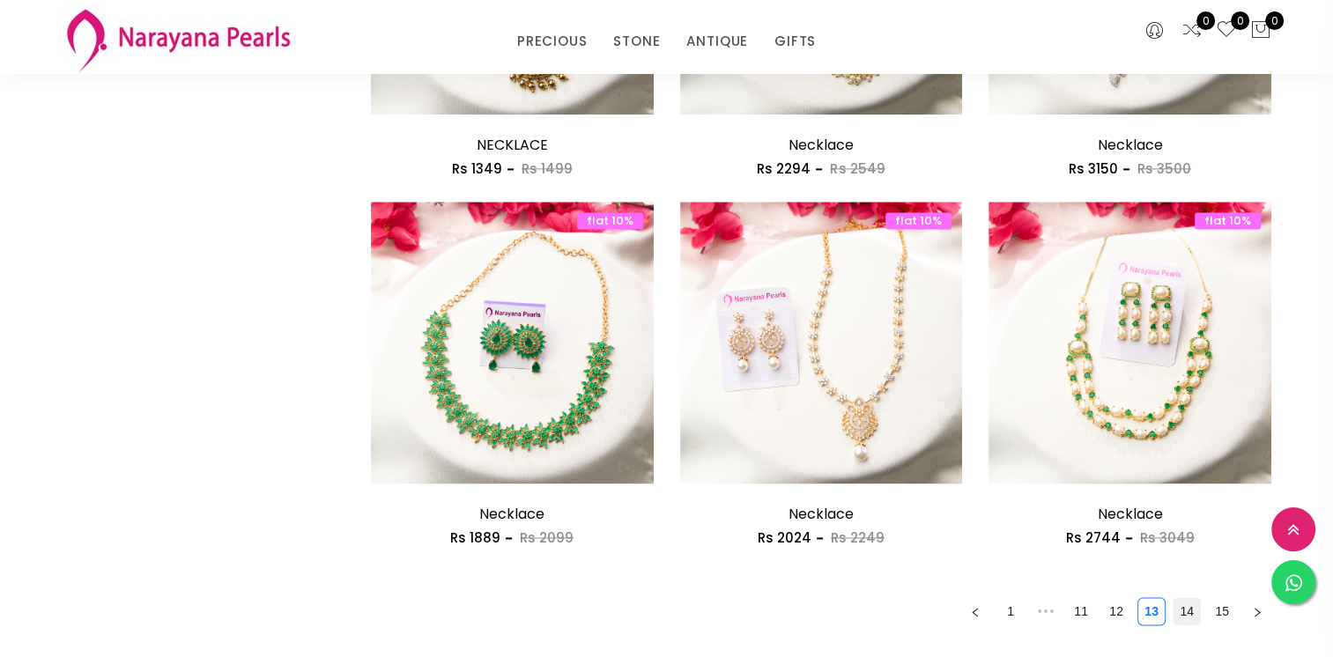
click at [1190, 608] on link "14" at bounding box center [1187, 611] width 26 height 26
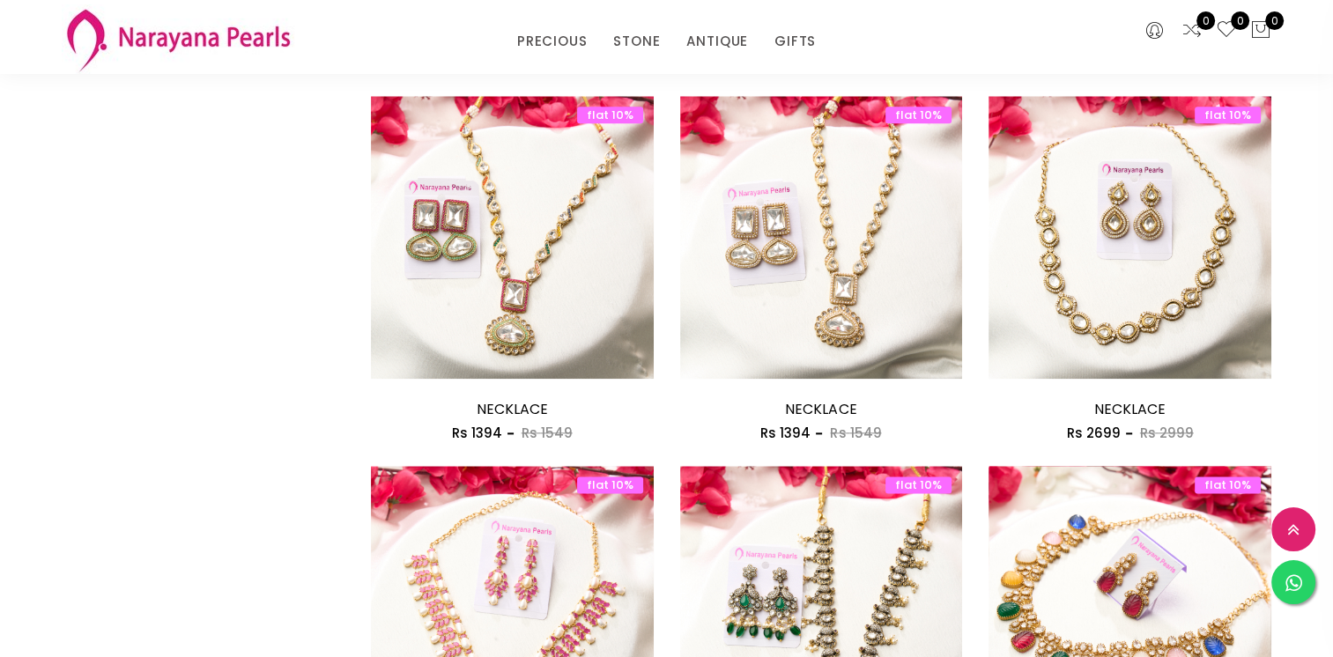
scroll to position [2379, 0]
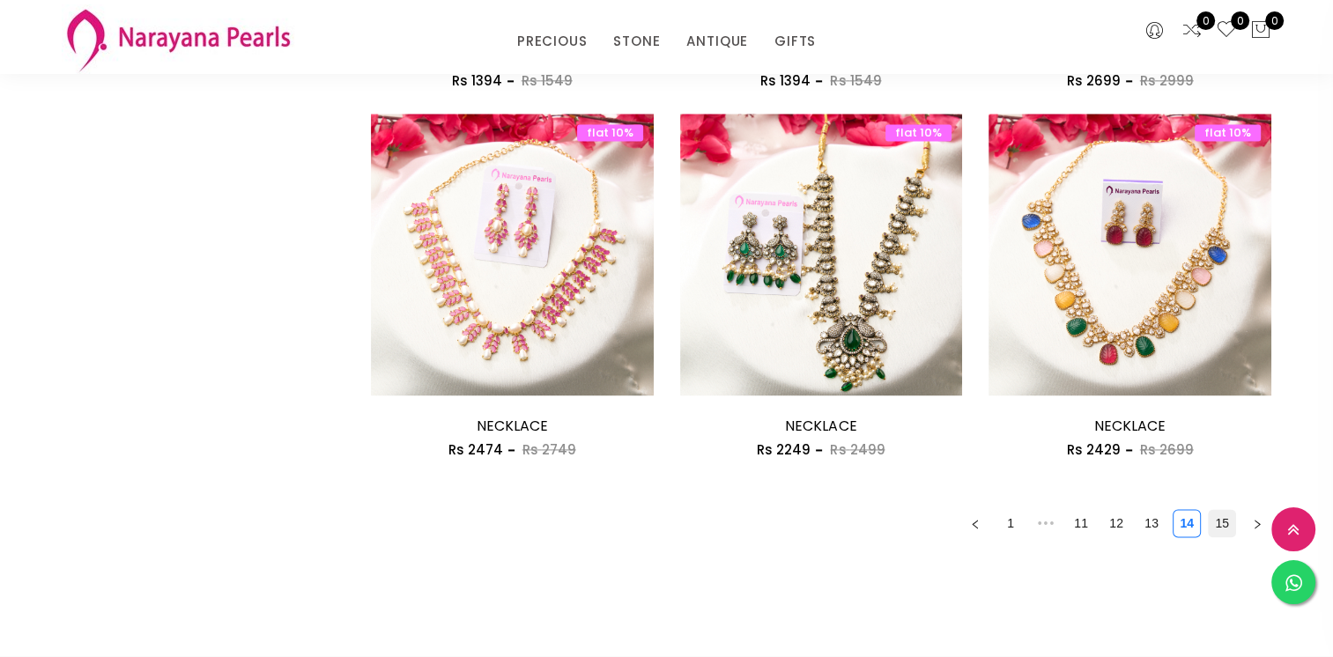
click at [1214, 523] on link "15" at bounding box center [1222, 523] width 26 height 26
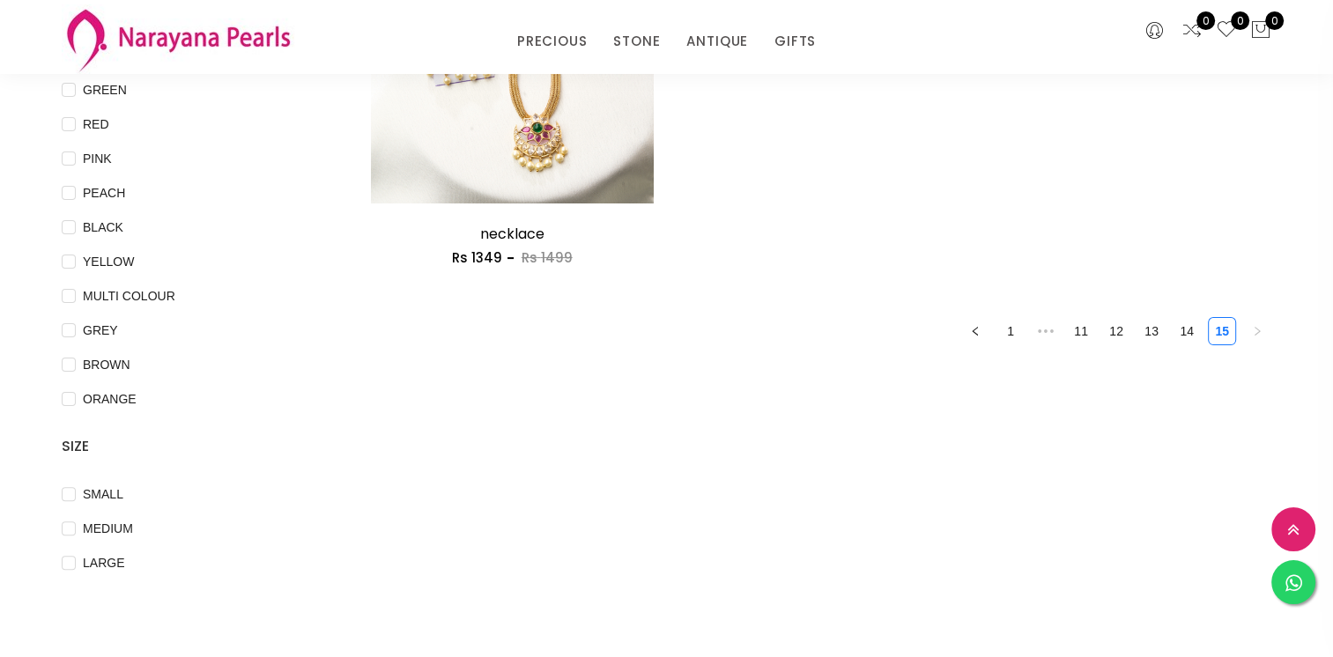
scroll to position [441, 0]
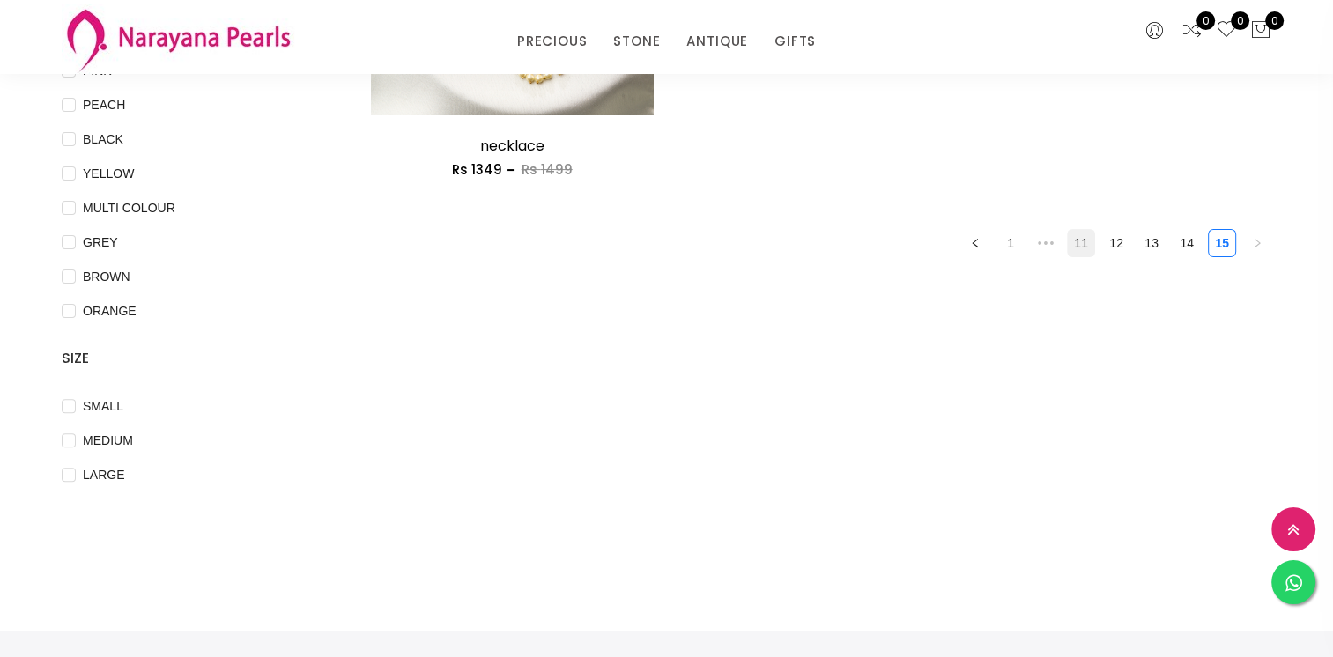
click at [1081, 236] on link "11" at bounding box center [1081, 243] width 26 height 26
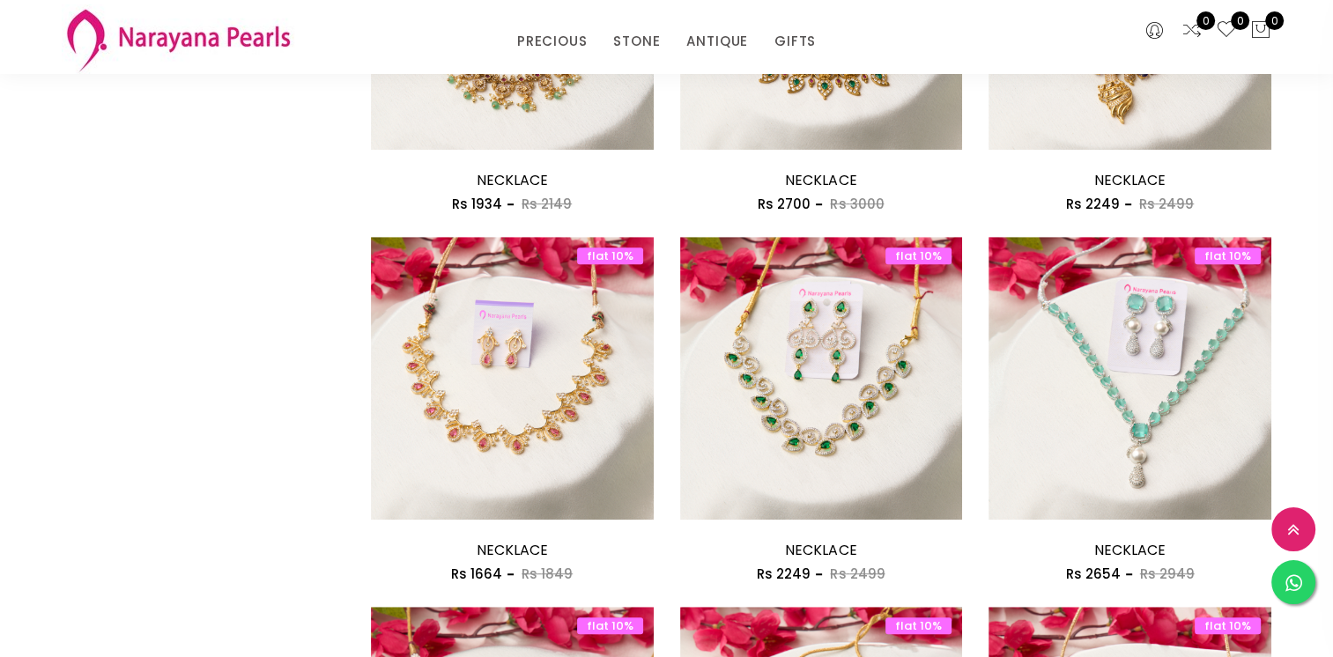
scroll to position [705, 0]
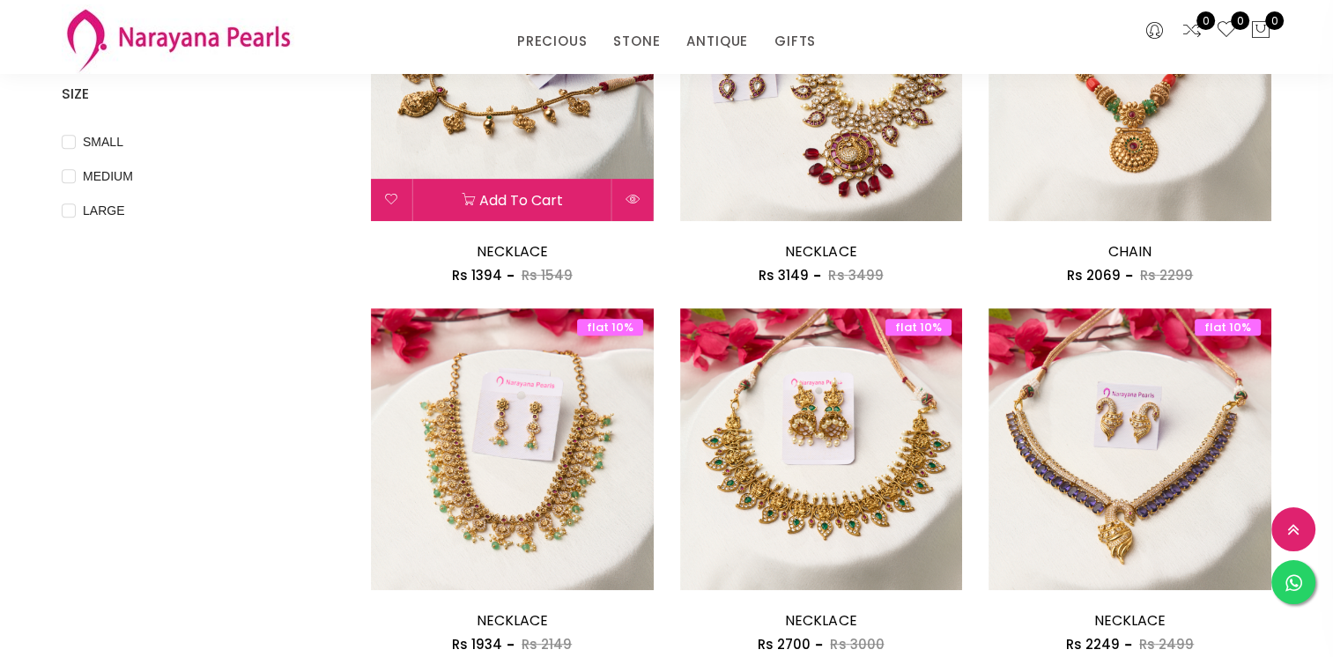
click at [508, 131] on img at bounding box center [512, 79] width 283 height 283
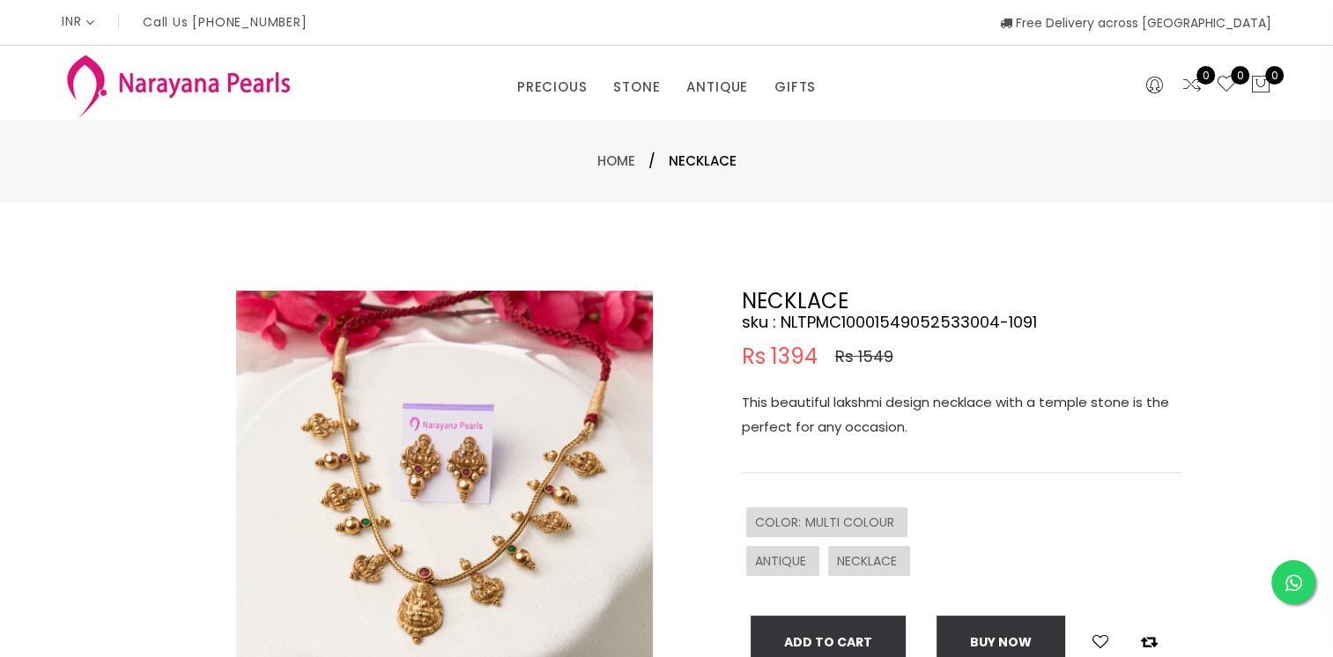
click at [467, 401] on img at bounding box center [444, 499] width 417 height 417
click at [490, 487] on img at bounding box center [444, 499] width 417 height 417
click at [416, 429] on img at bounding box center [444, 499] width 417 height 417
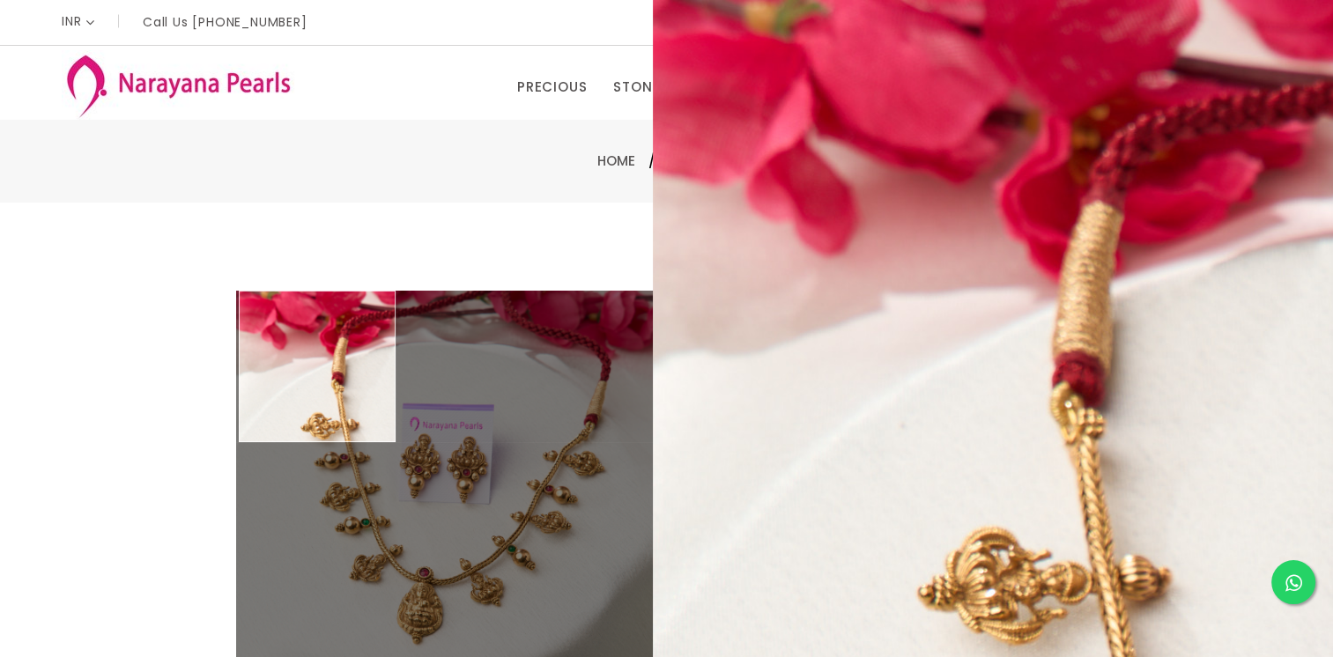
click at [74, 392] on div "Double (click / press) on the image to zoom (in / out). NECKLACE sku : NLTPMC10…" at bounding box center [666, 568] width 1333 height 731
click at [0, 275] on html "INR CAD HKD GBP IDR INR JPY MYR USD MXN AUD Call Us [PHONE_NUMBER] Free Deliver…" at bounding box center [666, 328] width 1333 height 657
click at [391, 240] on div "Double (click / press) on the image to zoom (in / out). NECKLACE sku : NLTPMC10…" at bounding box center [666, 568] width 1333 height 731
drag, startPoint x: 391, startPoint y: 240, endPoint x: 397, endPoint y: 375, distance: 135.8
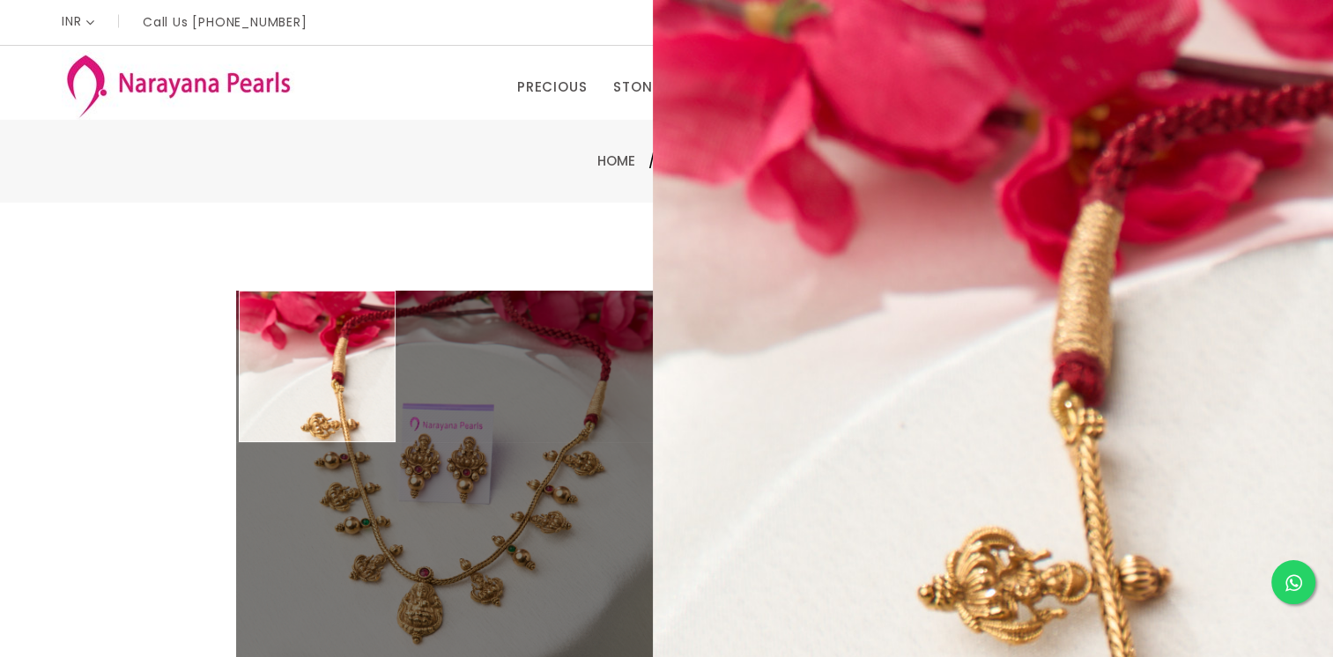
click at [397, 375] on img at bounding box center [444, 499] width 417 height 417
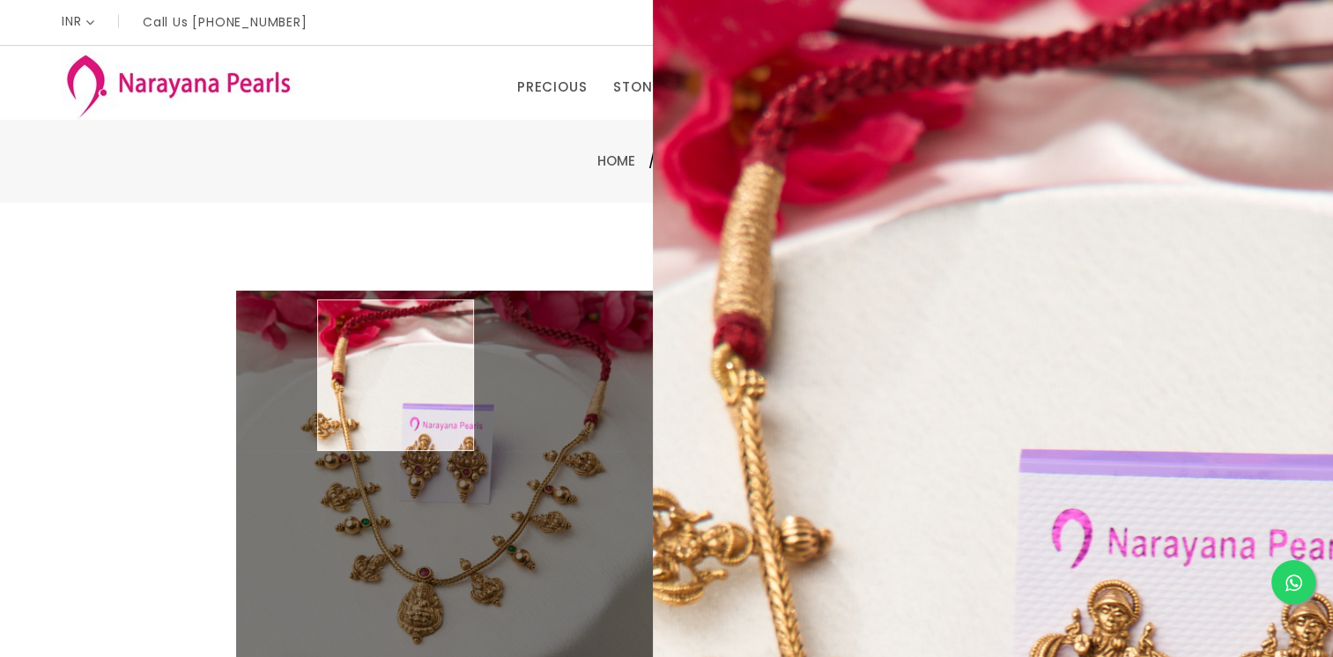
click at [397, 375] on img at bounding box center [444, 499] width 417 height 417
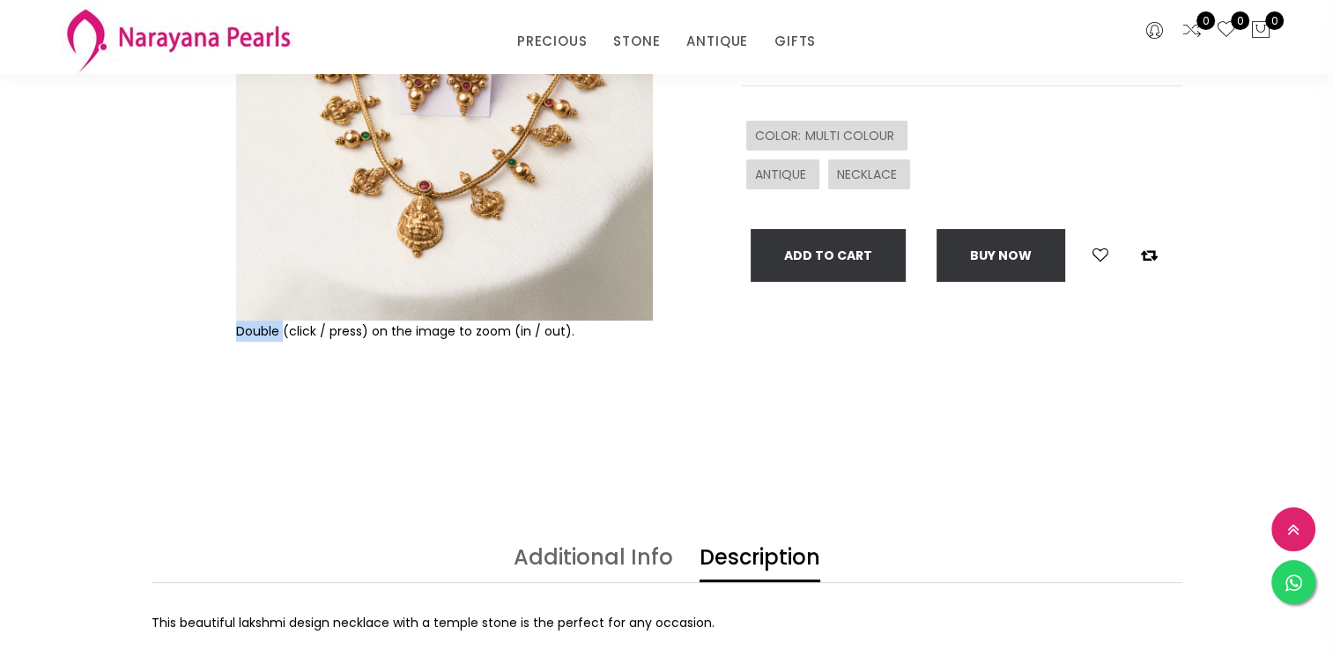
scroll to position [352, 0]
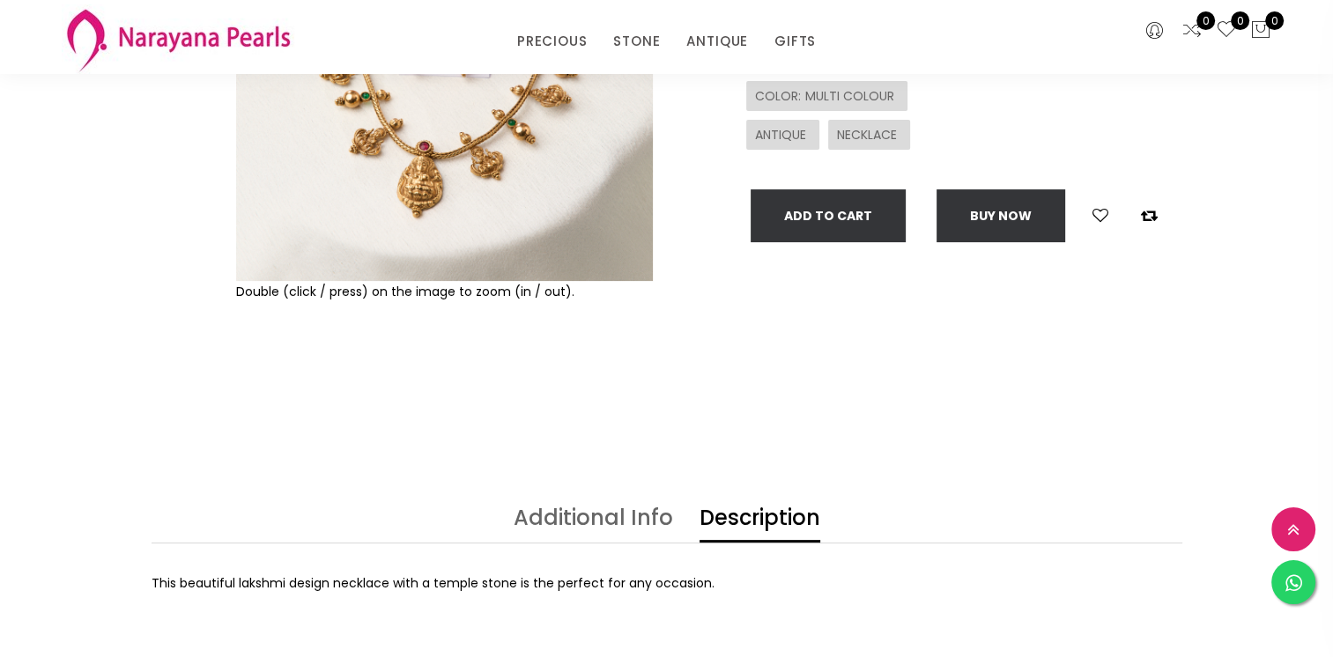
click at [733, 226] on div "NECKLACE sku : NLTPMC10001549052533004-1091 Rs 1394 Rs 1549 This beautiful laks…" at bounding box center [931, 141] width 529 height 555
click at [790, 220] on button "Add To Cart" at bounding box center [828, 215] width 155 height 53
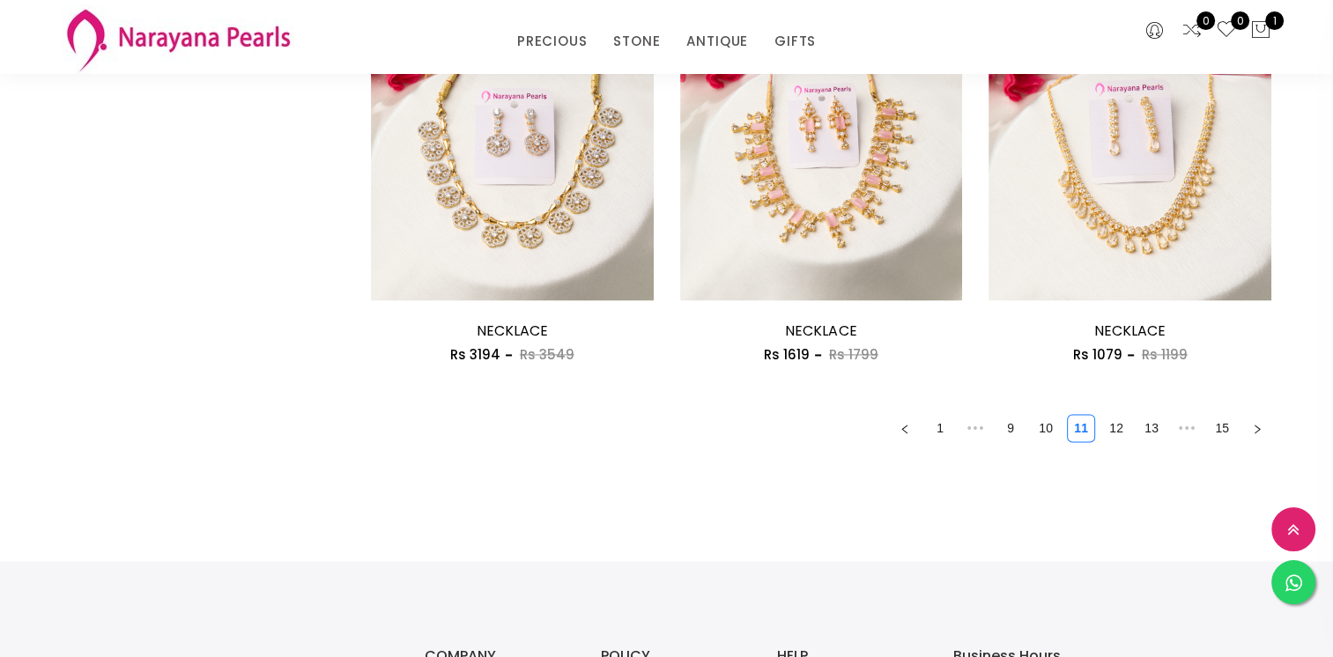
scroll to position [2556, 0]
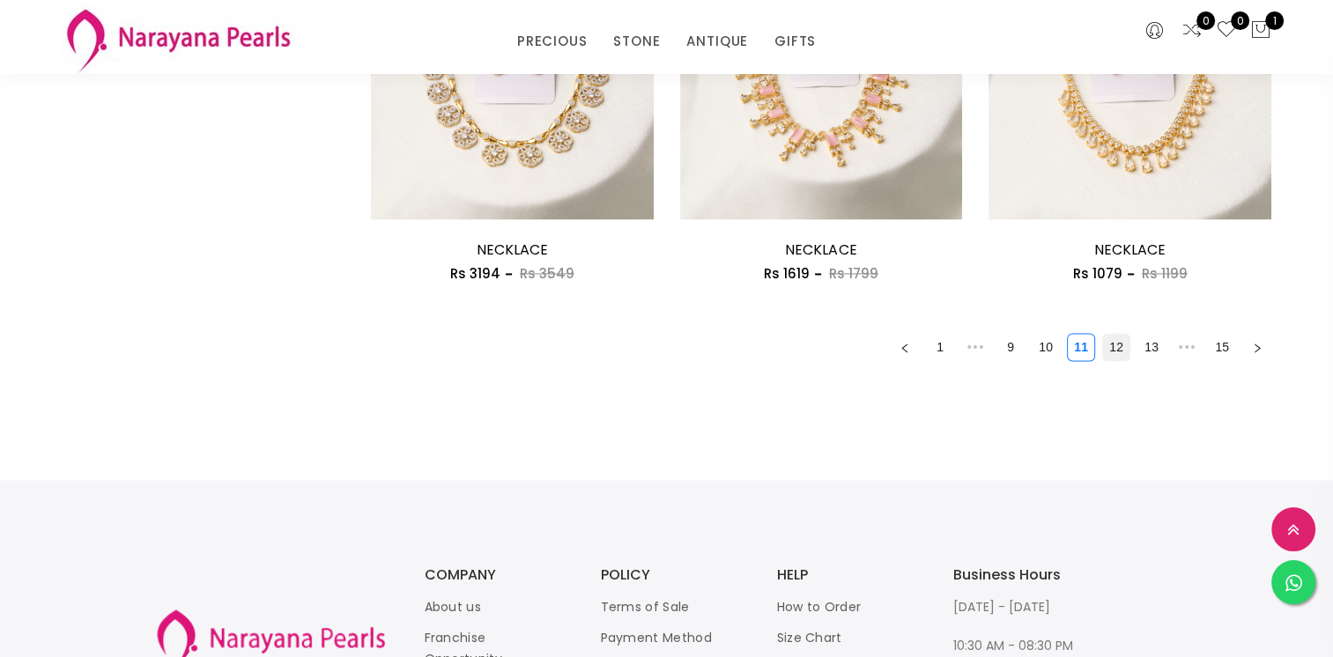
click at [1126, 347] on link "12" at bounding box center [1116, 347] width 26 height 26
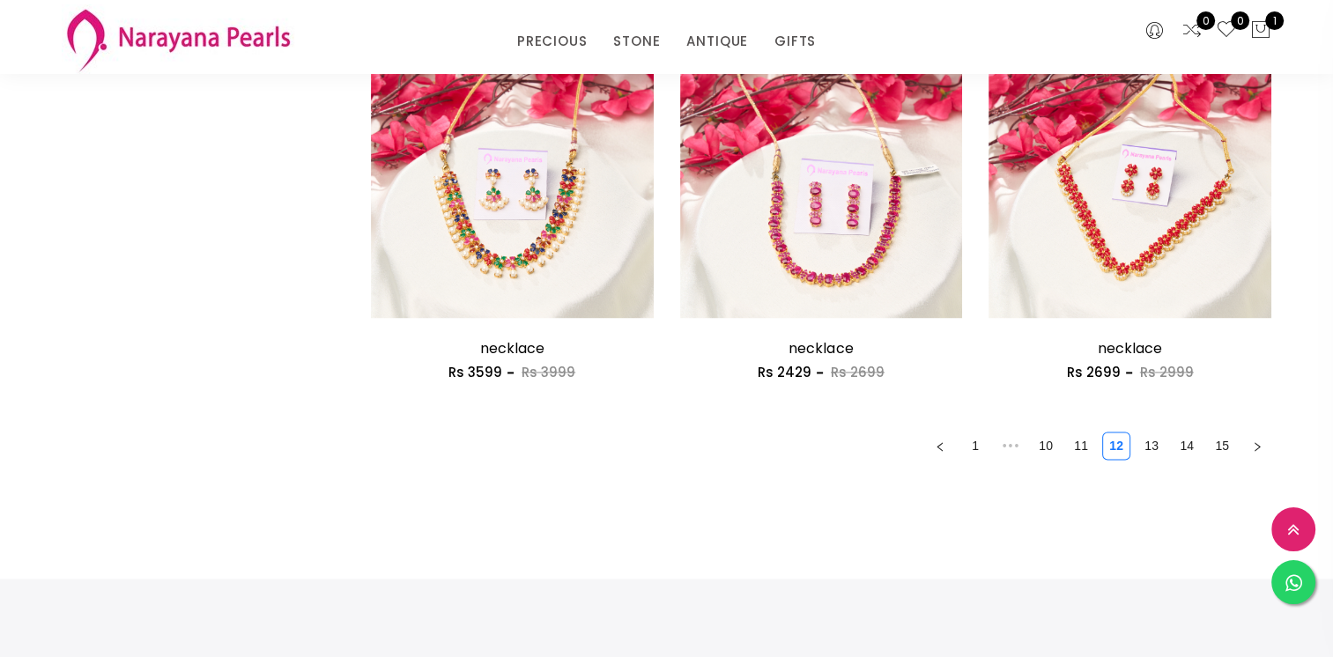
scroll to position [2467, 0]
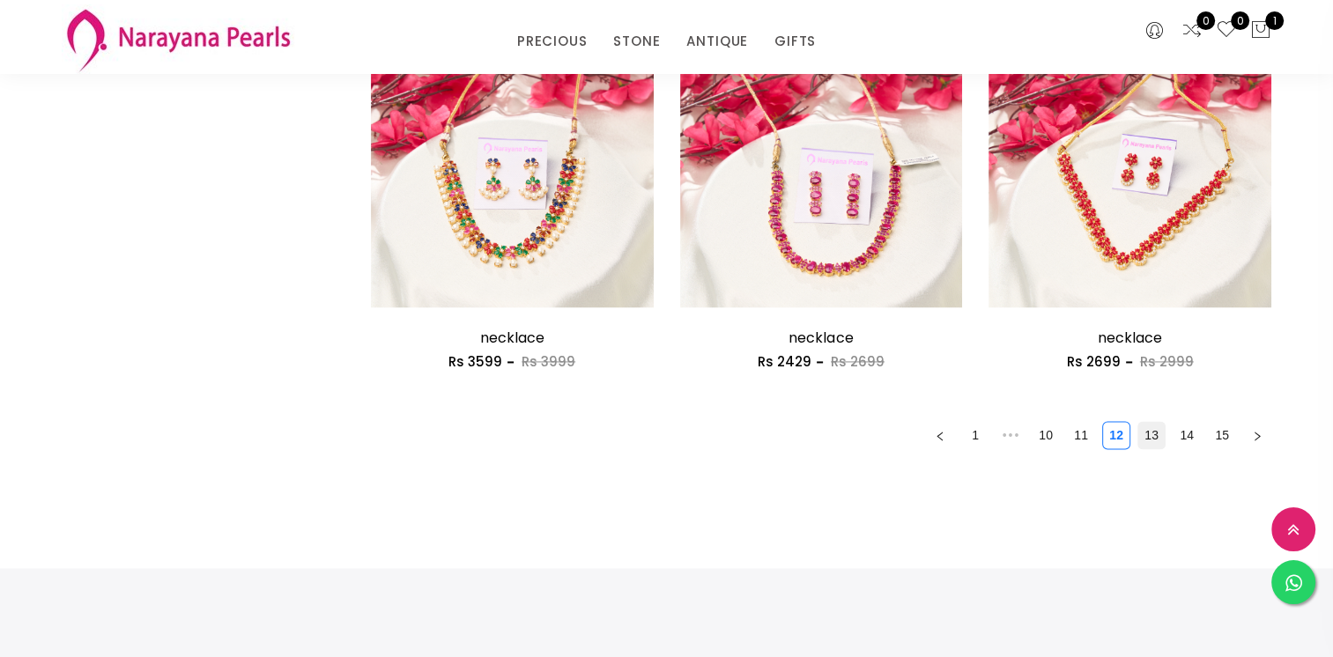
click at [1161, 434] on link "13" at bounding box center [1152, 435] width 26 height 26
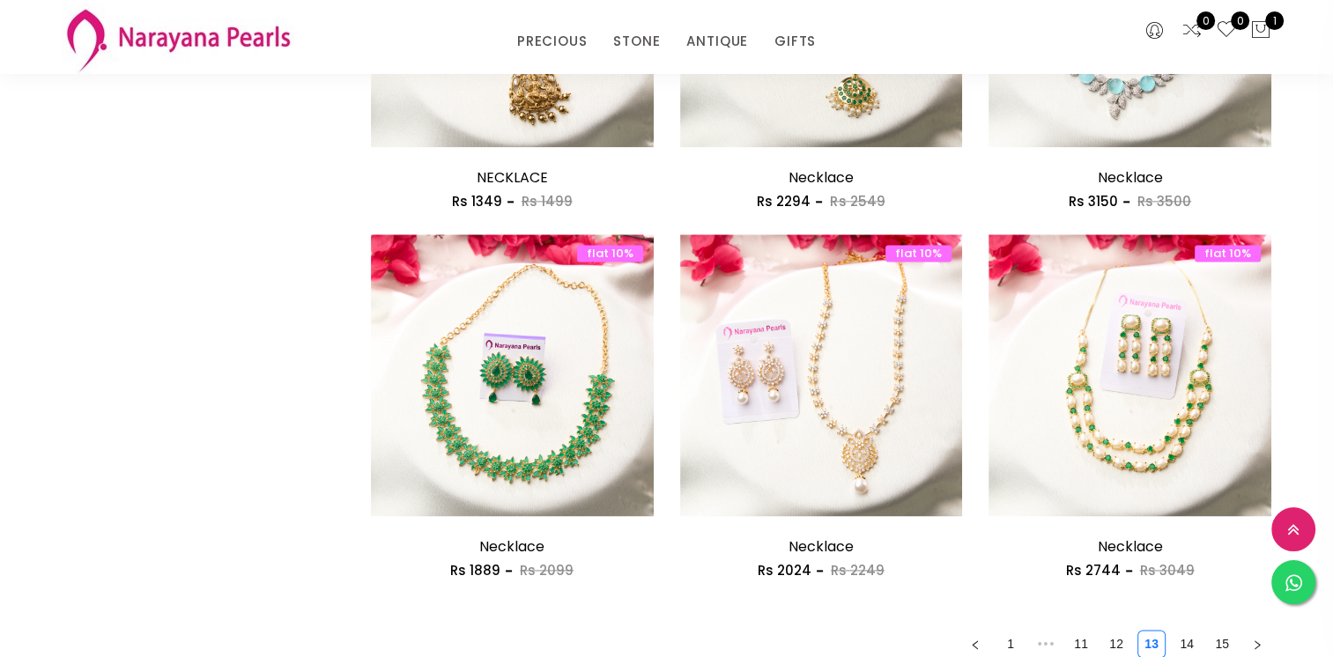
scroll to position [2291, 0]
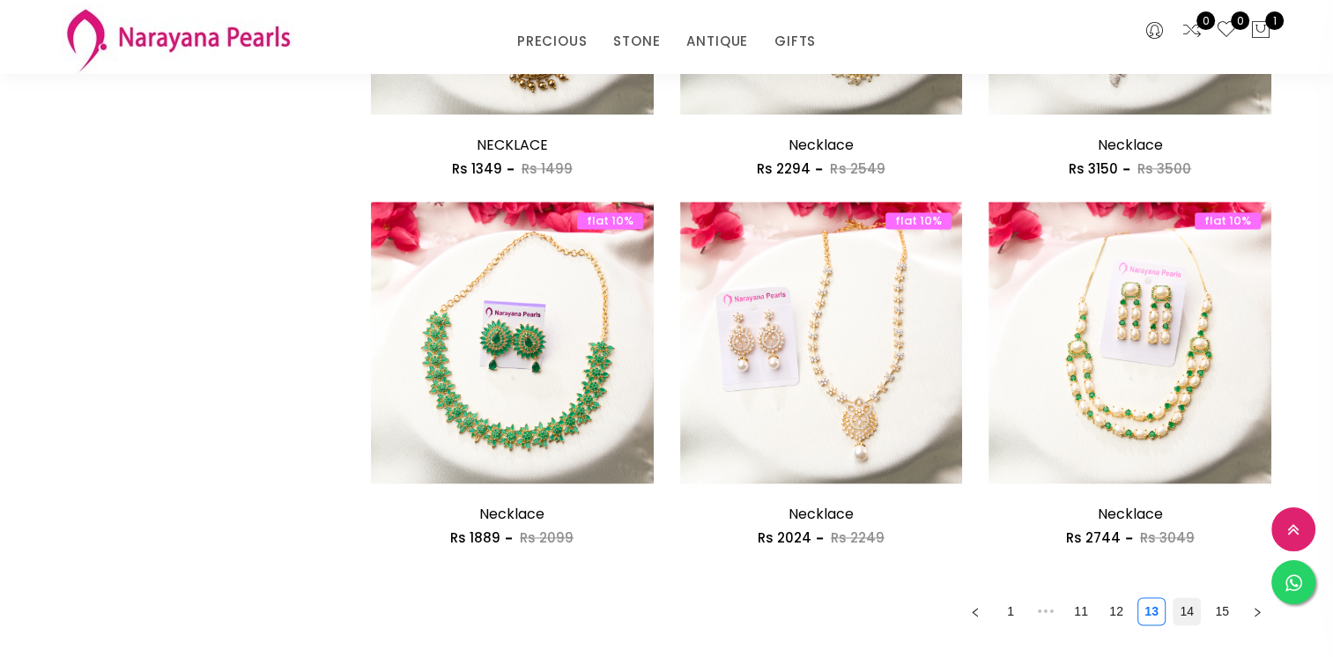
click at [1191, 605] on link "14" at bounding box center [1187, 611] width 26 height 26
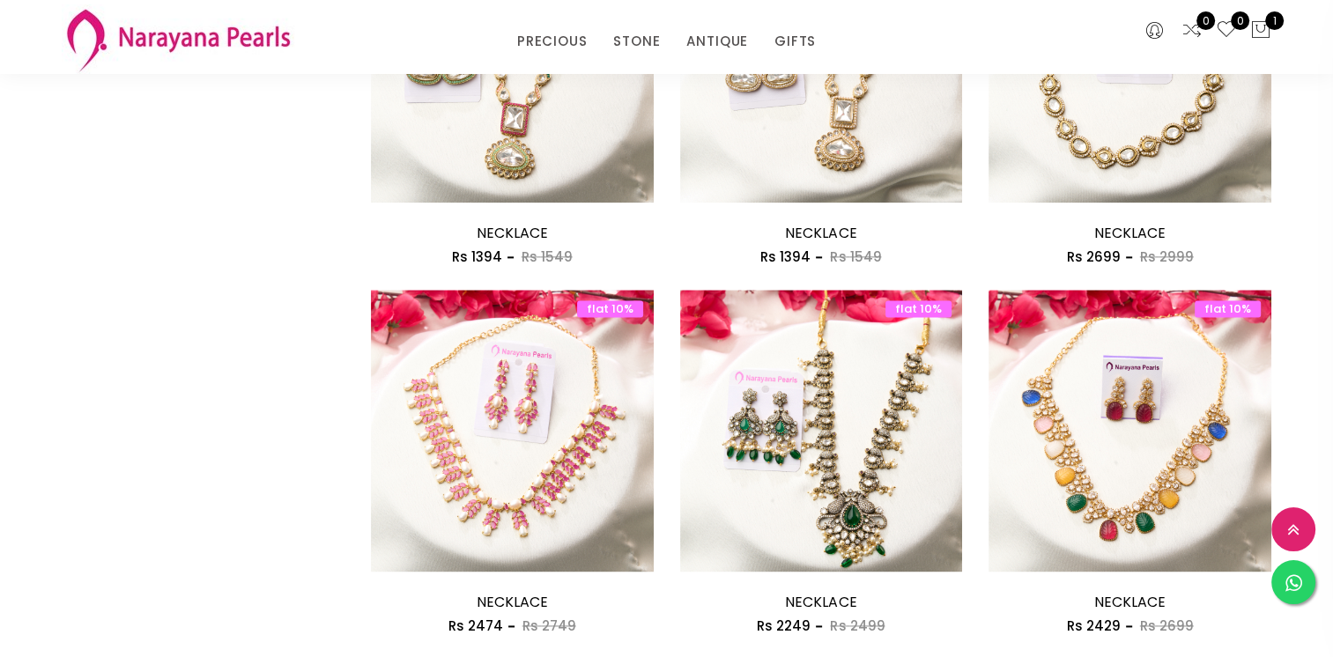
scroll to position [2644, 0]
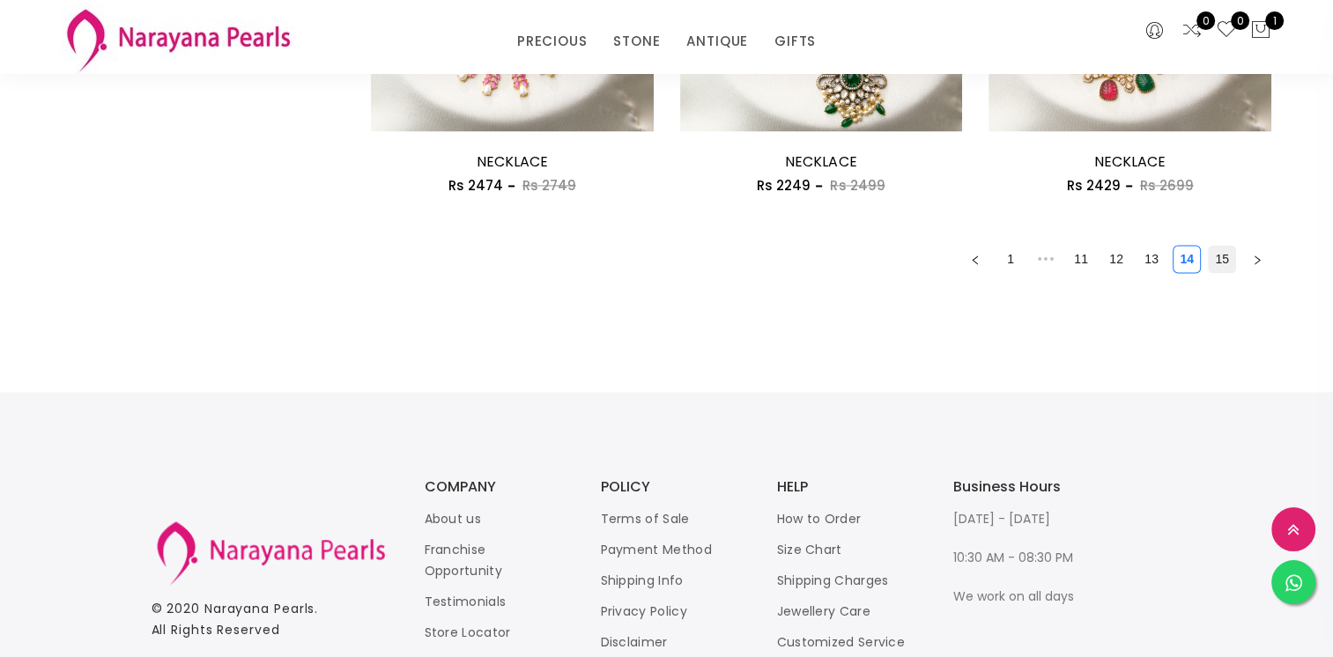
click at [1212, 262] on link "15" at bounding box center [1222, 259] width 26 height 26
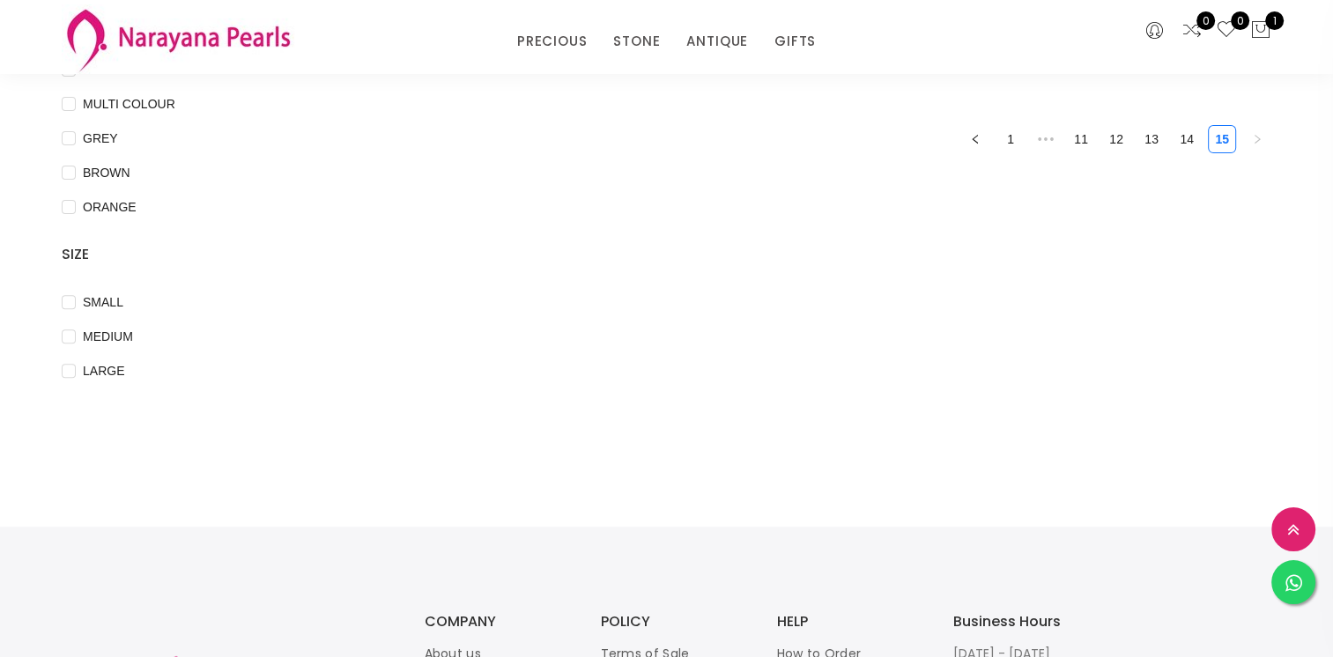
scroll to position [441, 0]
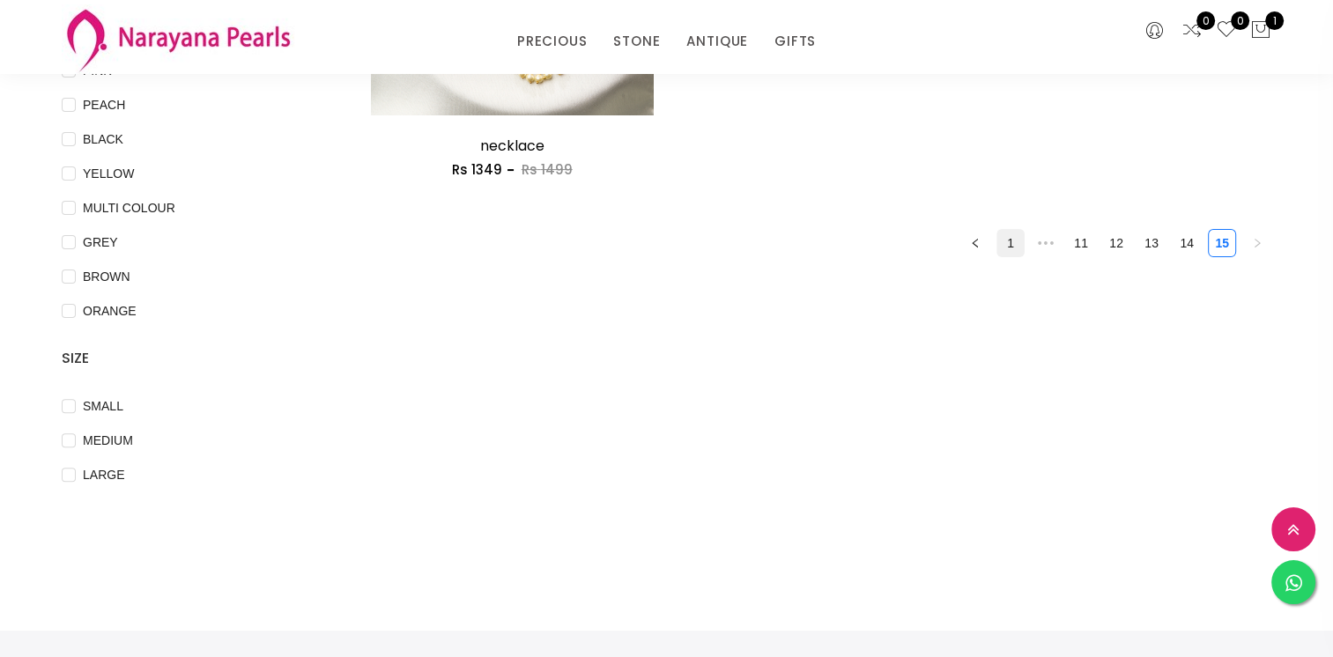
click at [1015, 243] on link "1" at bounding box center [1011, 243] width 26 height 26
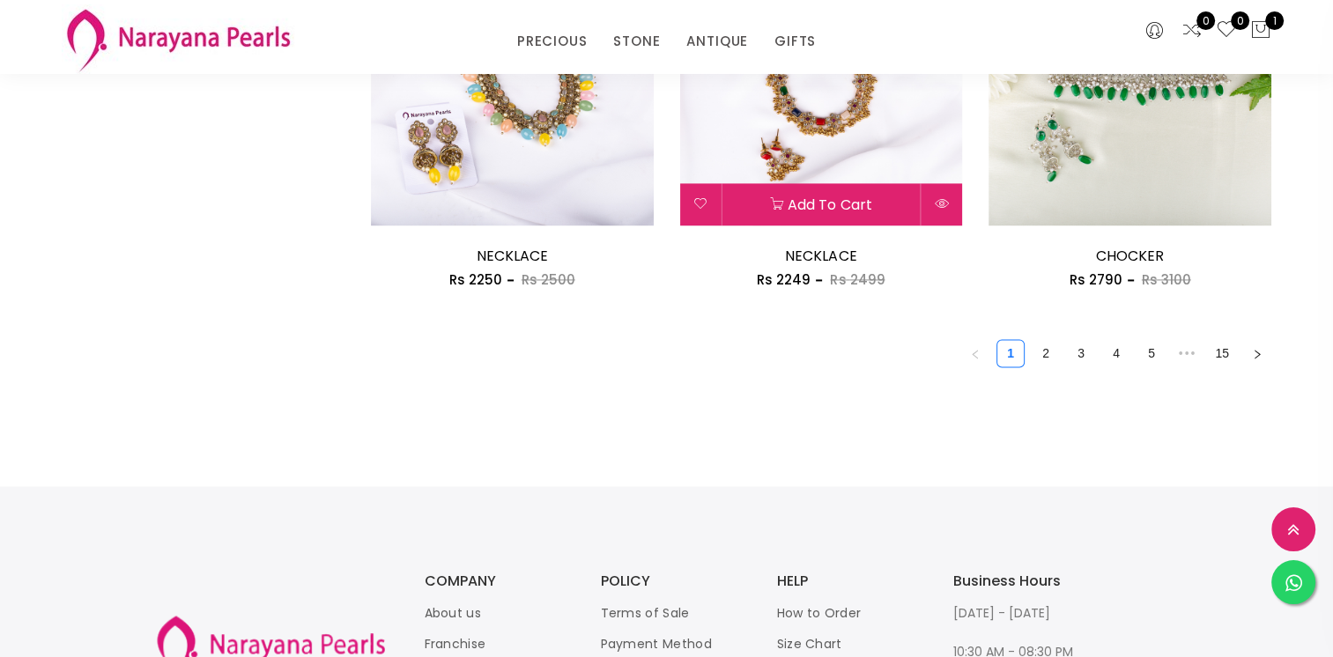
scroll to position [2556, 0]
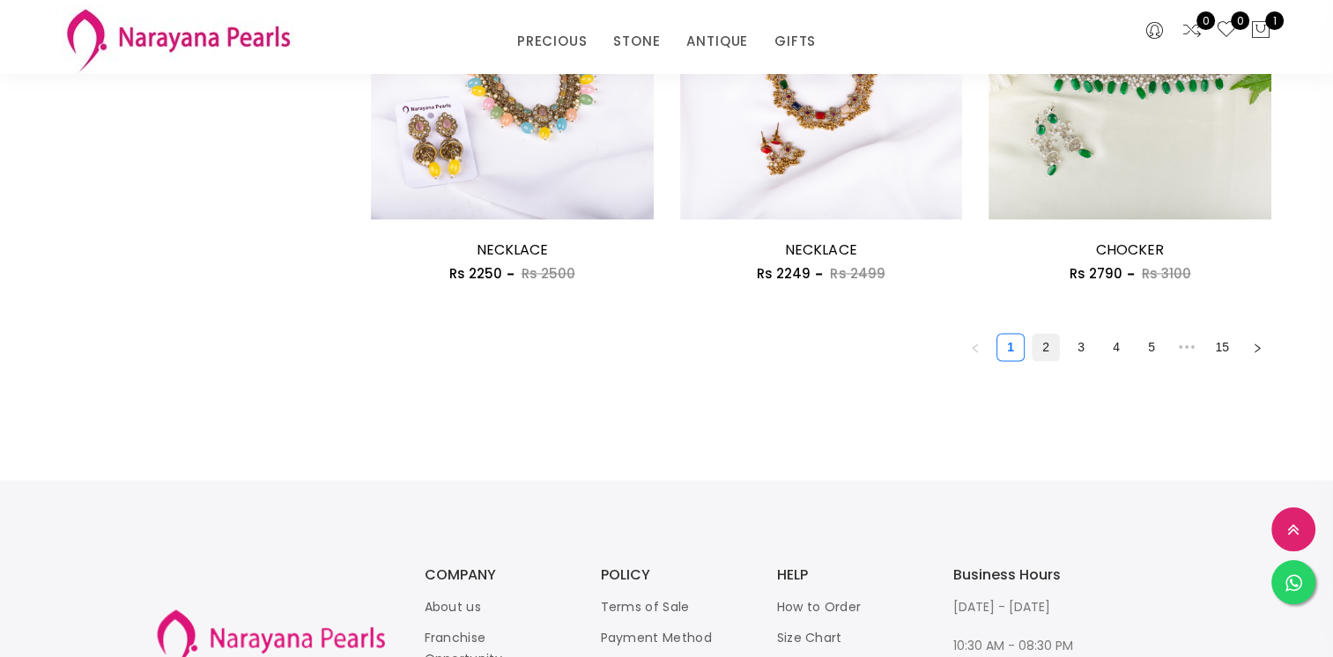
click at [1048, 352] on link "2" at bounding box center [1046, 347] width 26 height 26
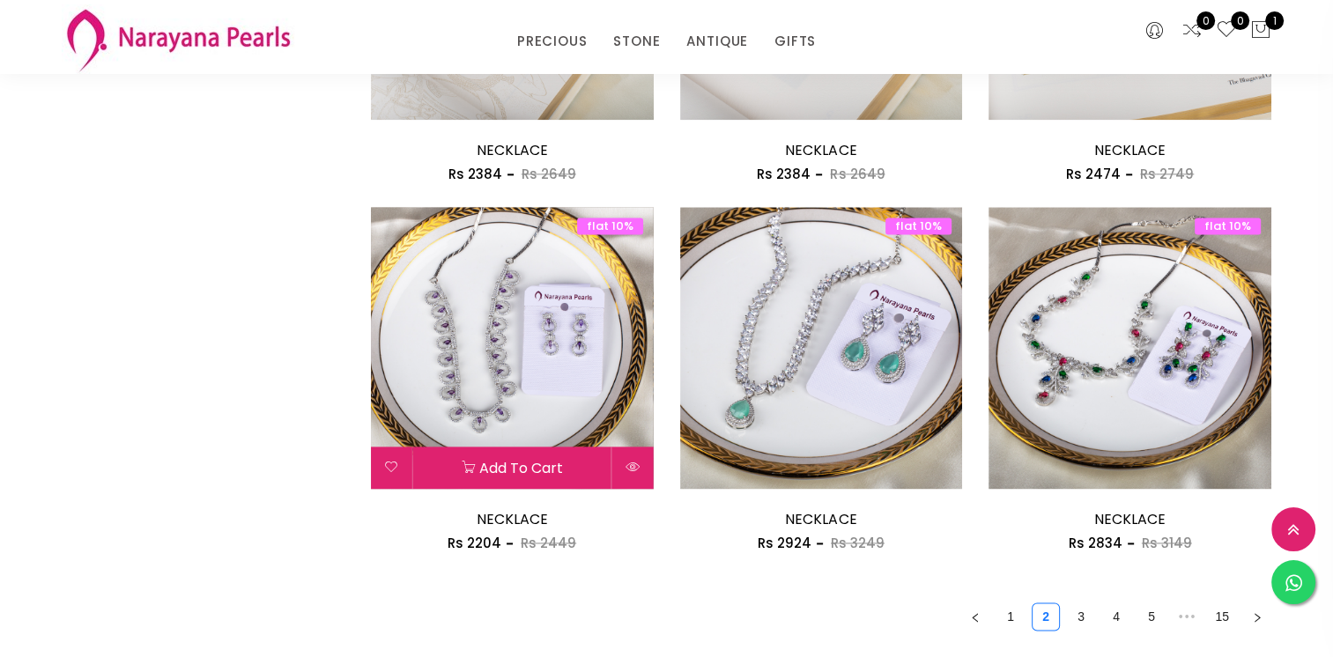
scroll to position [2467, 0]
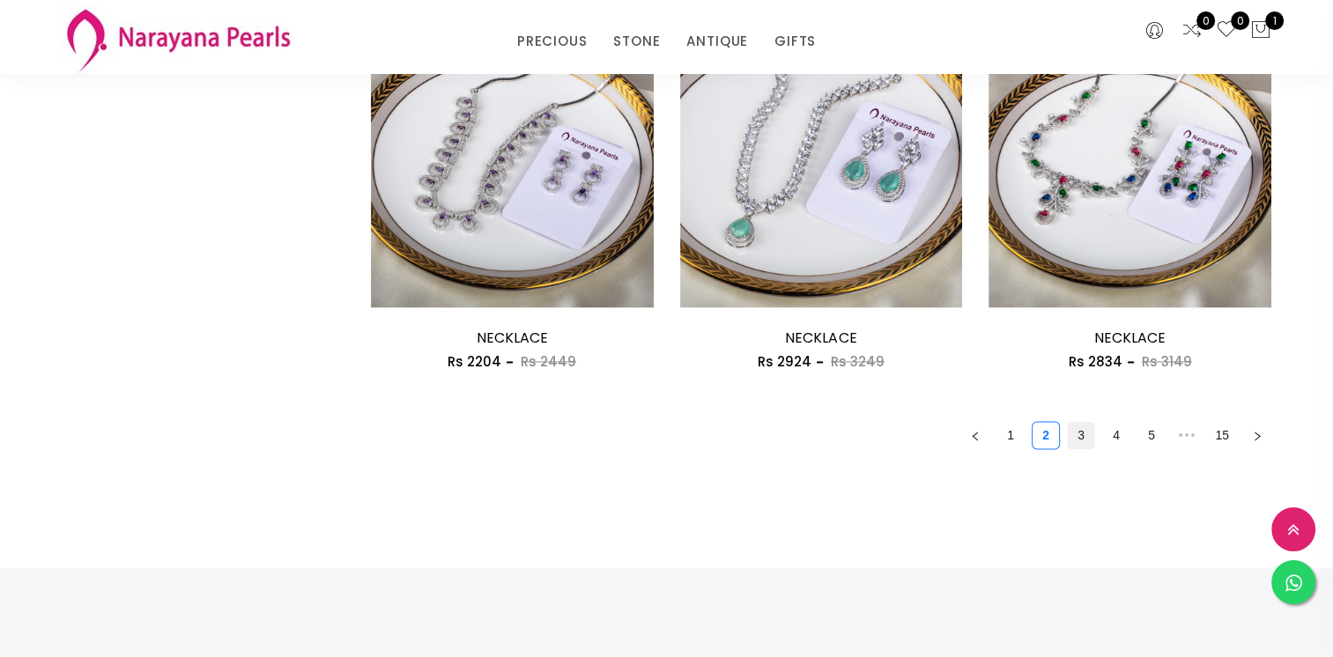
click at [1087, 432] on link "3" at bounding box center [1081, 435] width 26 height 26
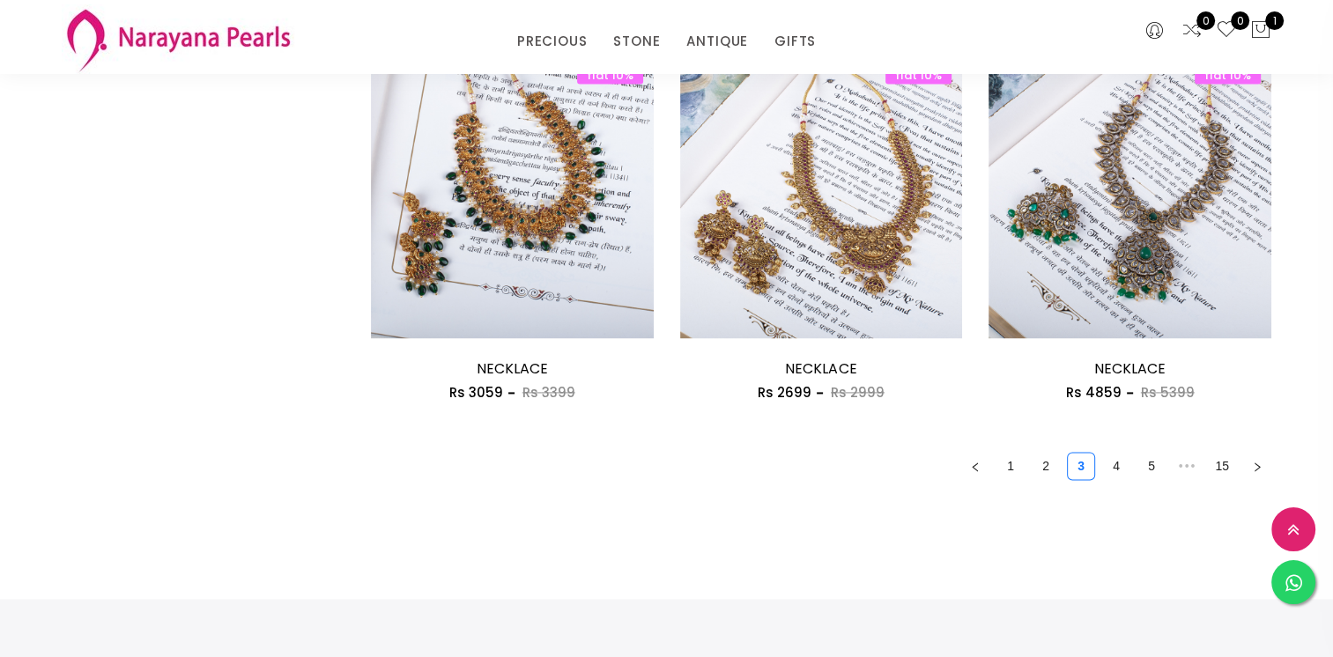
scroll to position [2467, 0]
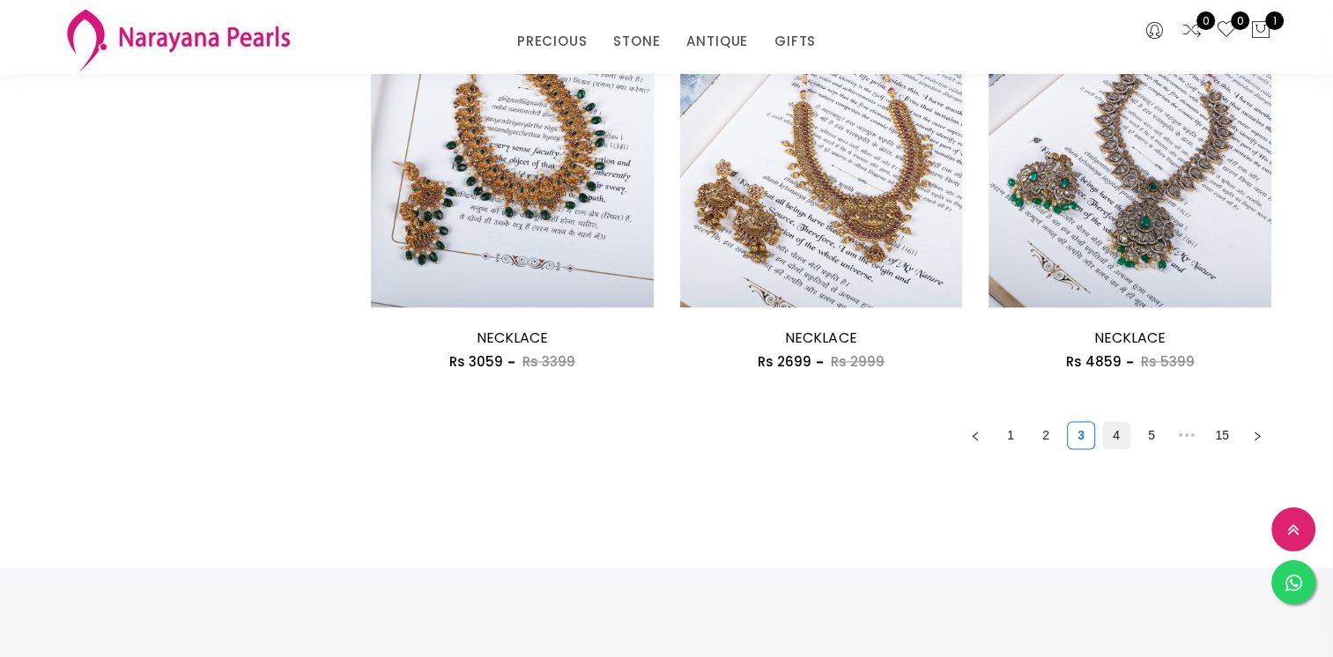
click at [1116, 433] on link "4" at bounding box center [1116, 435] width 26 height 26
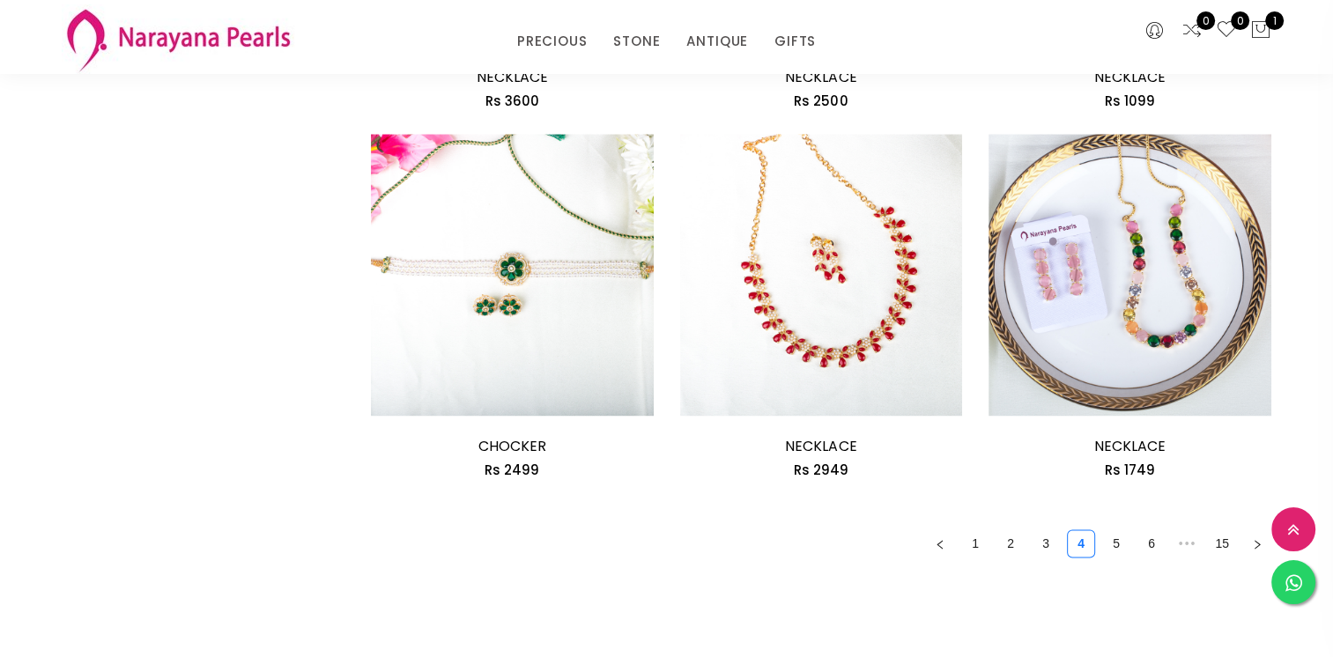
scroll to position [2379, 0]
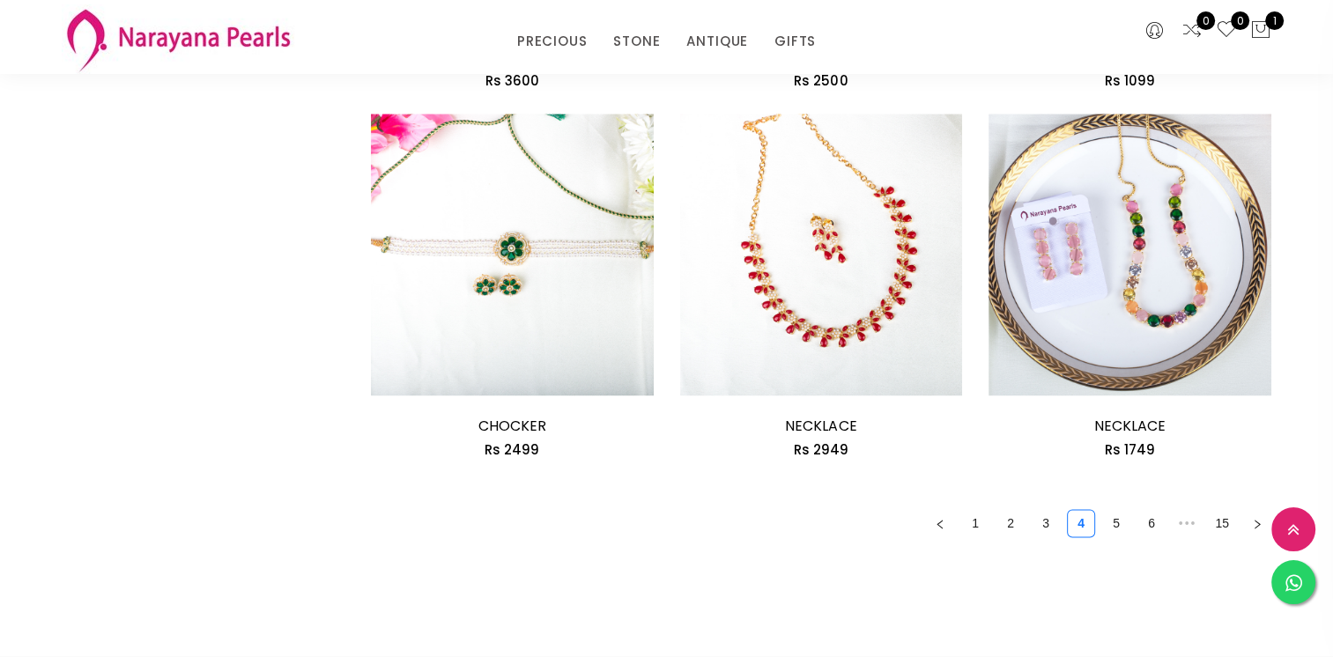
click at [1113, 513] on link "5" at bounding box center [1116, 523] width 26 height 26
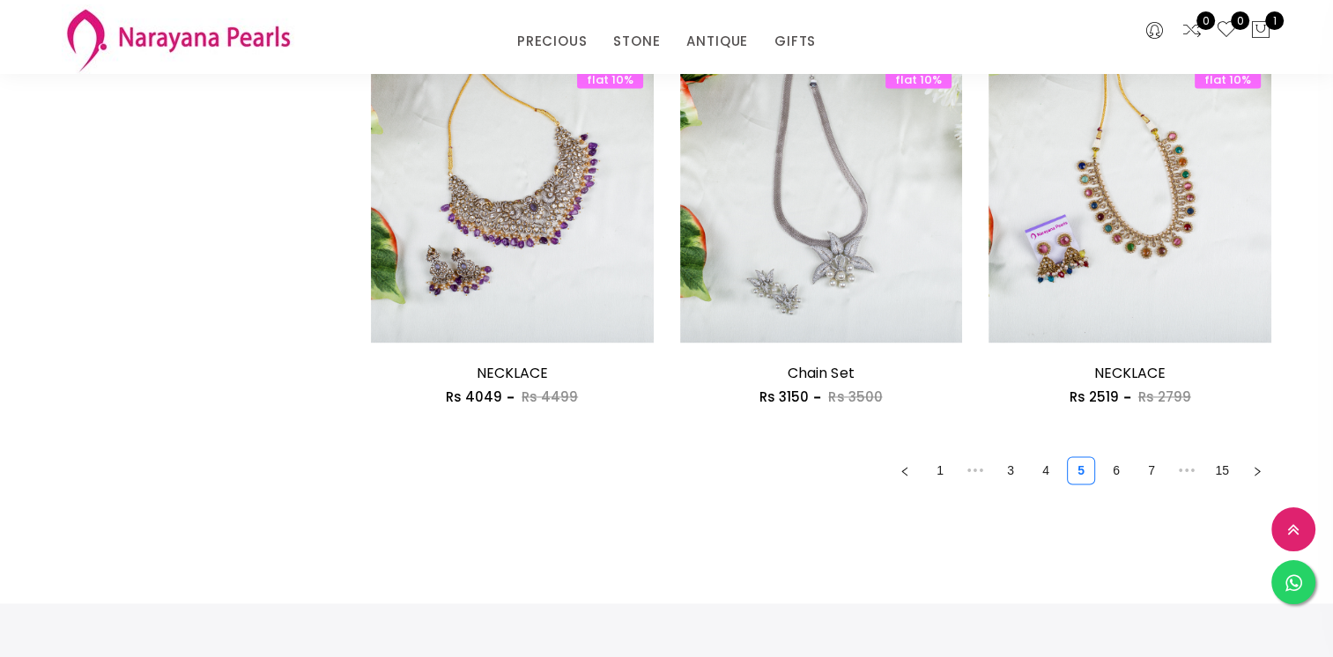
scroll to position [2467, 0]
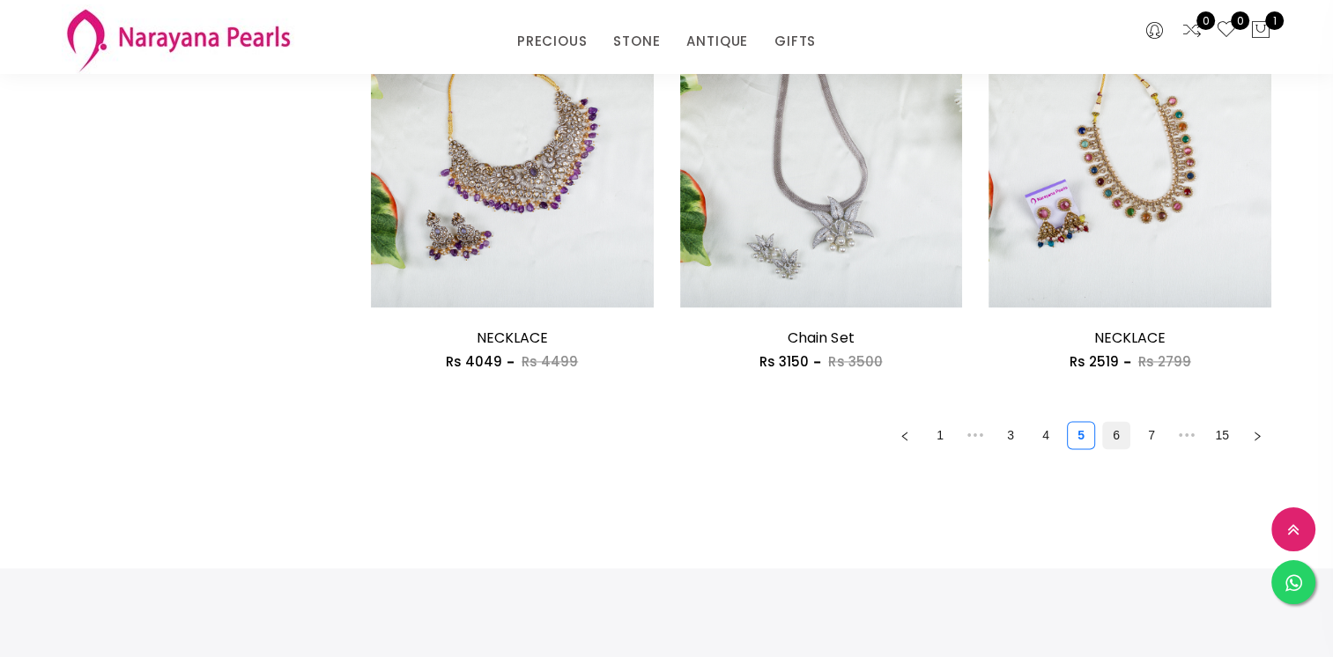
click at [1115, 440] on link "6" at bounding box center [1116, 435] width 26 height 26
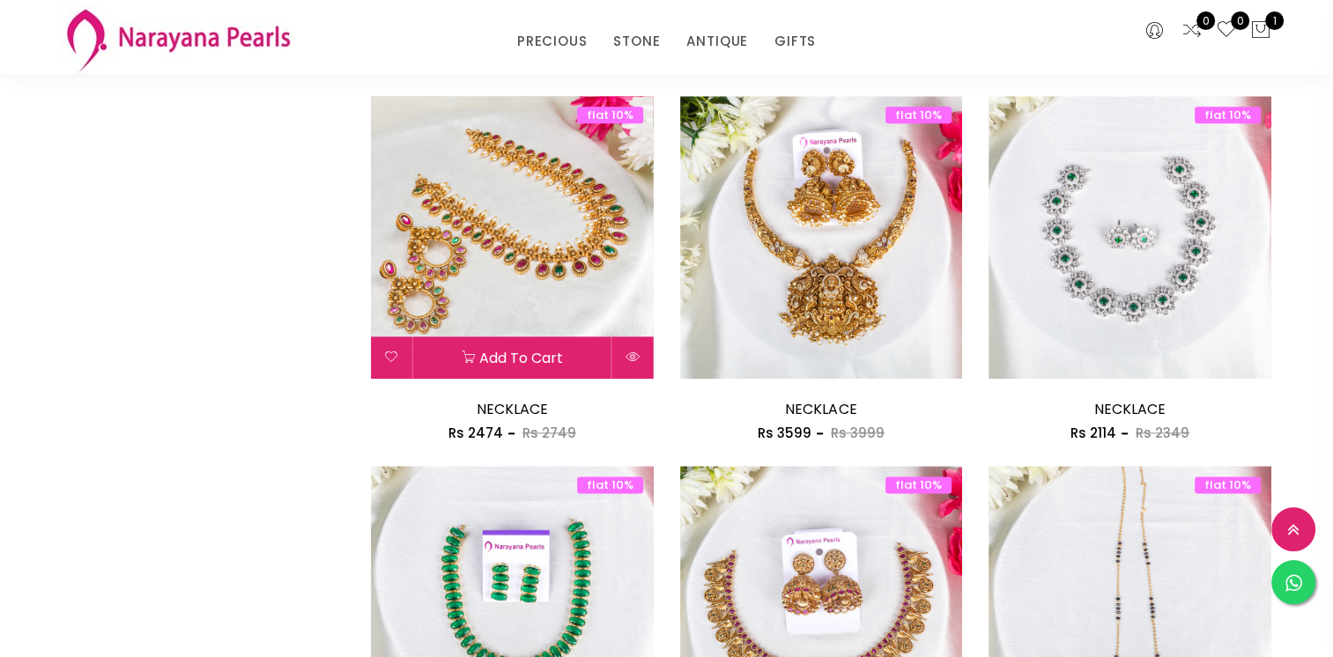
scroll to position [2291, 0]
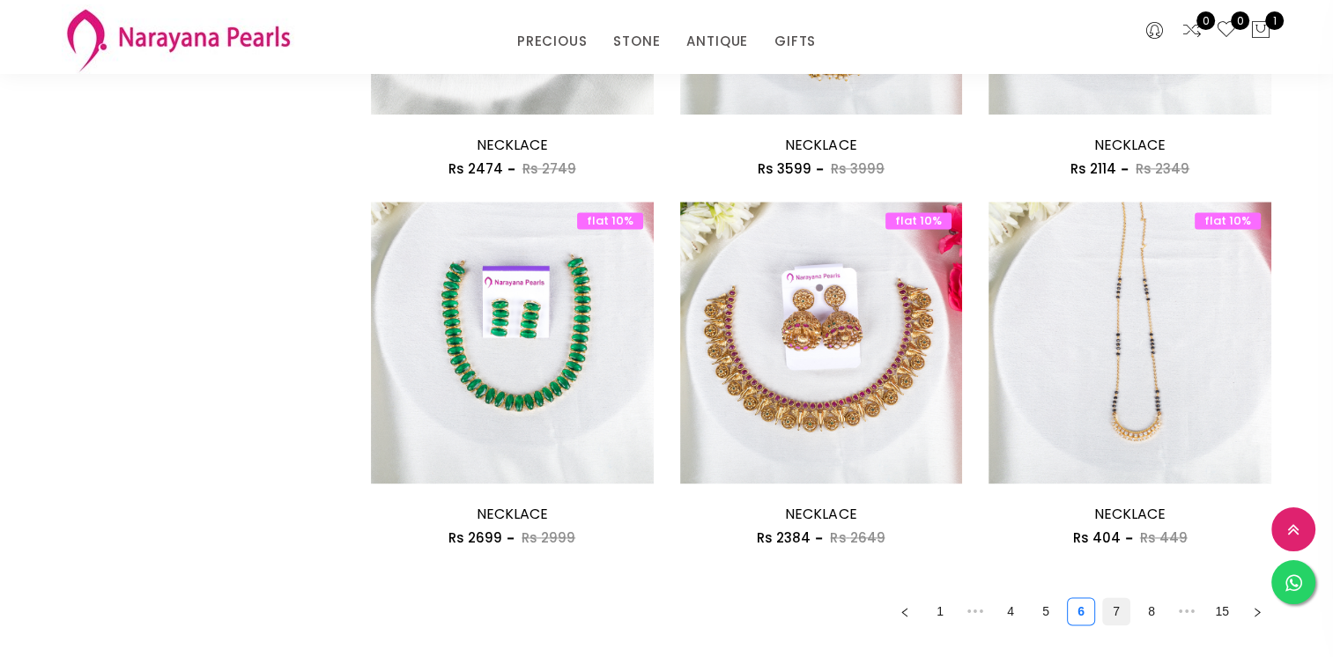
click at [1108, 616] on link "7" at bounding box center [1116, 611] width 26 height 26
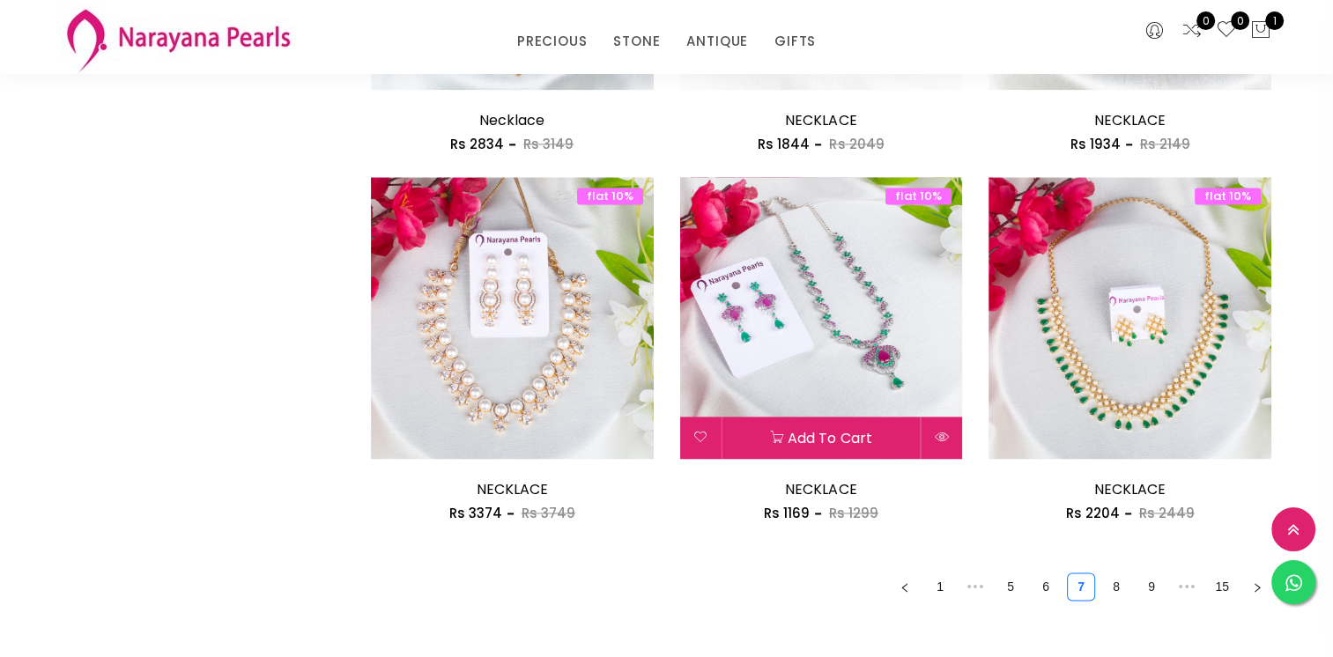
scroll to position [2379, 0]
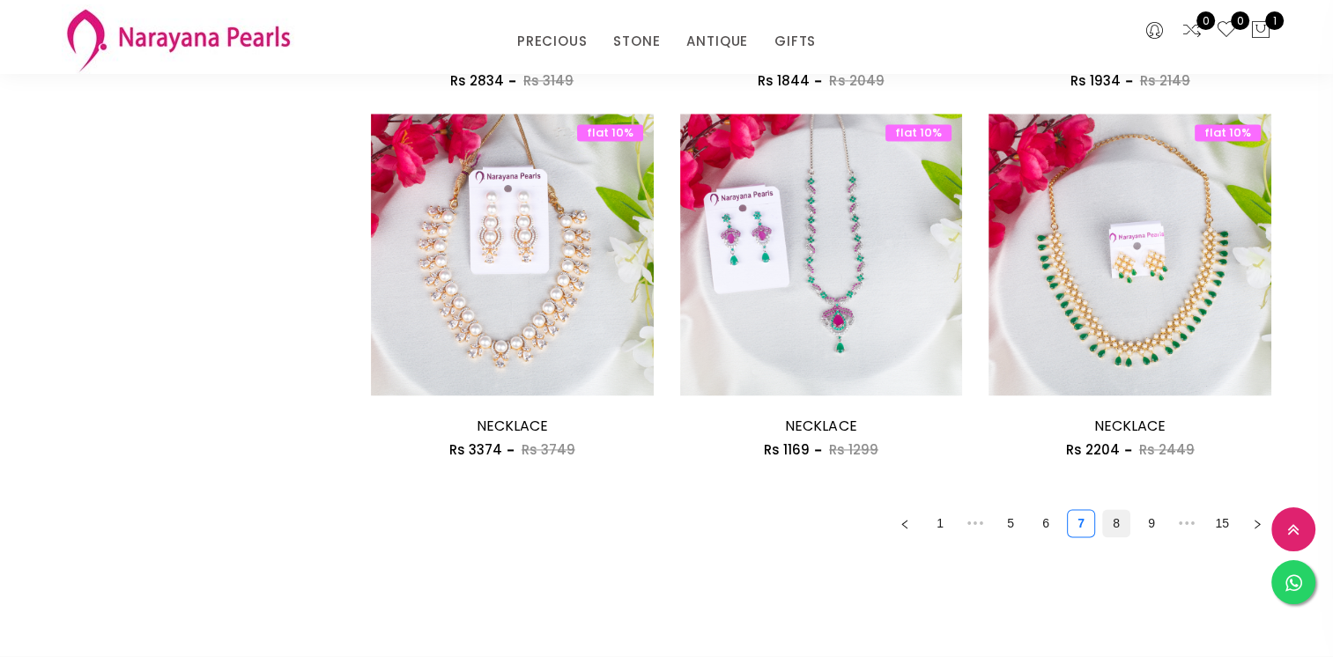
click at [1117, 526] on link "8" at bounding box center [1116, 523] width 26 height 26
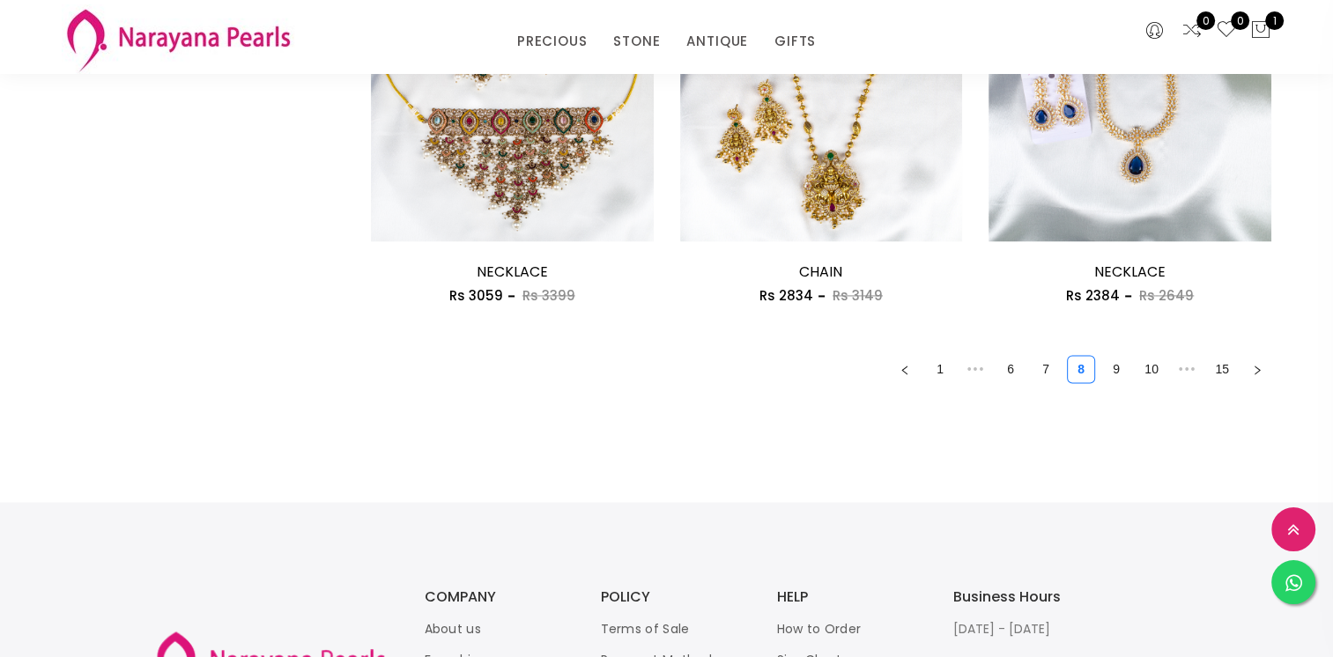
scroll to position [2556, 0]
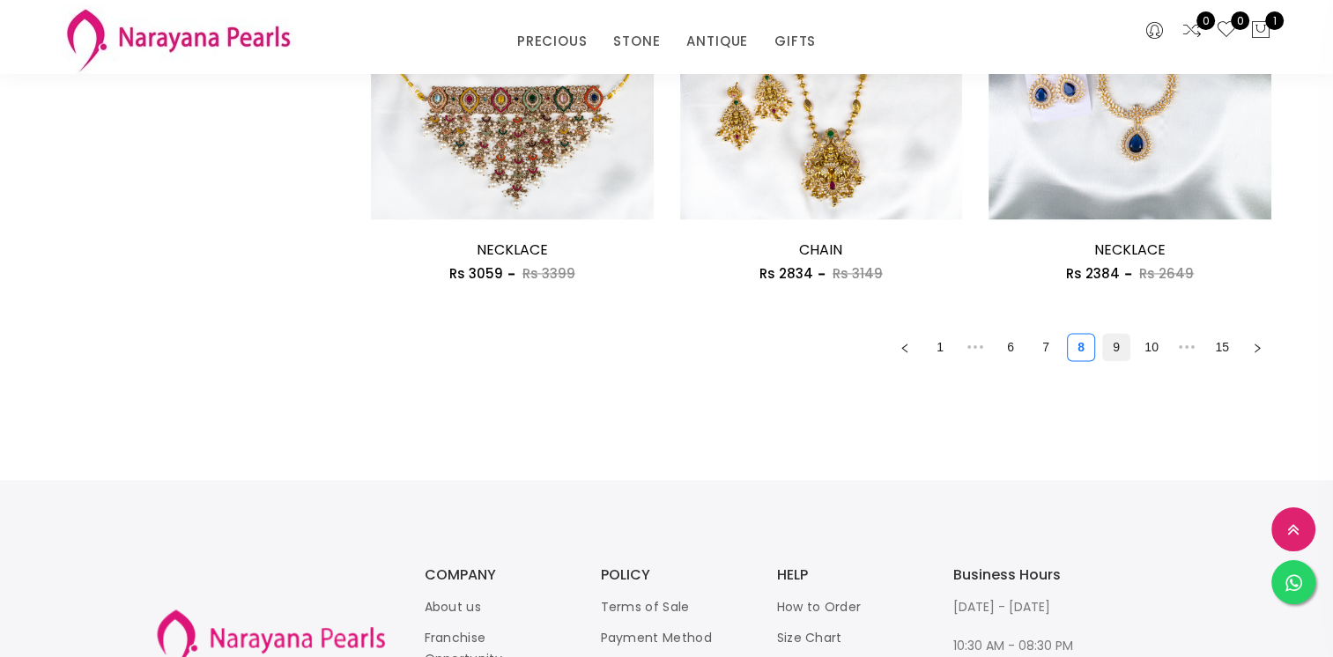
click at [1114, 346] on link "9" at bounding box center [1116, 347] width 26 height 26
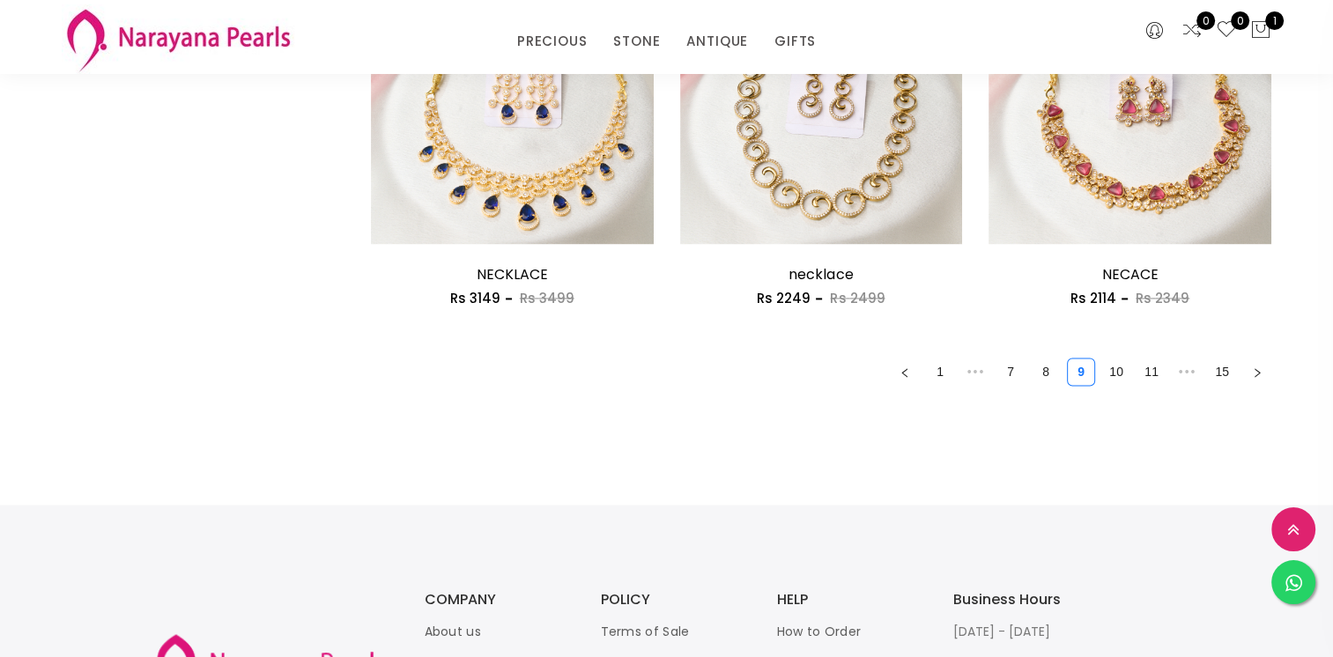
scroll to position [2644, 0]
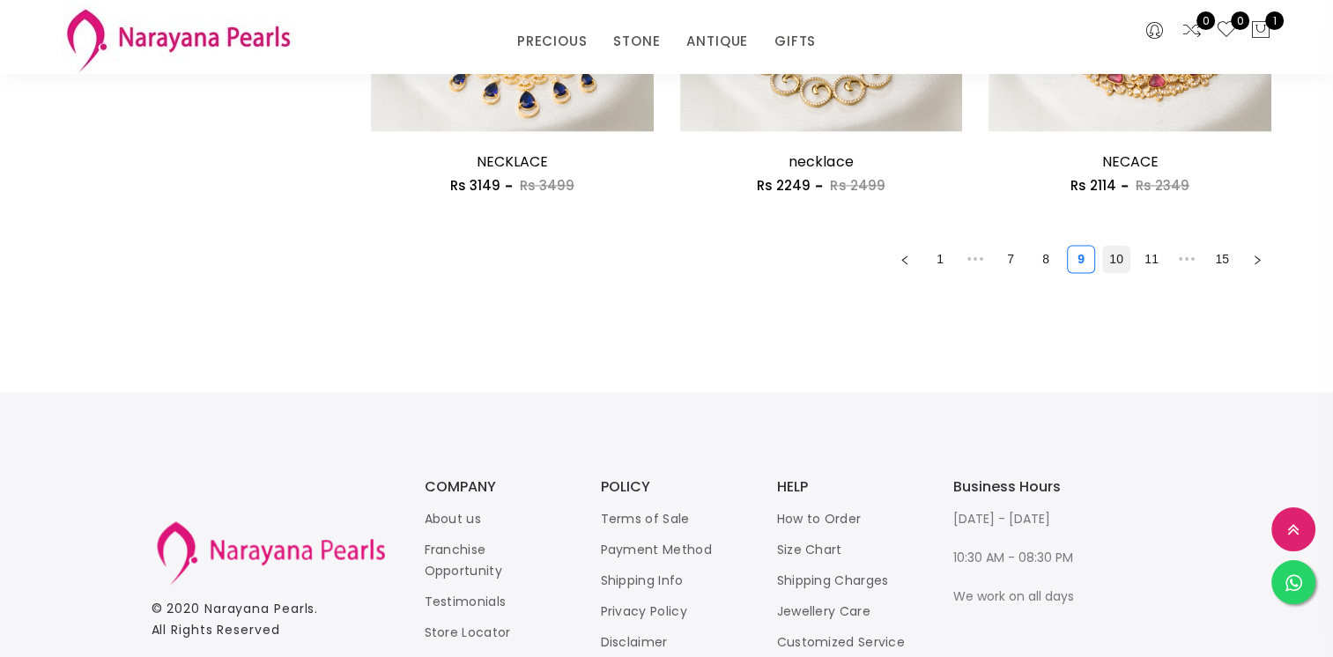
click at [1120, 252] on link "10" at bounding box center [1116, 259] width 26 height 26
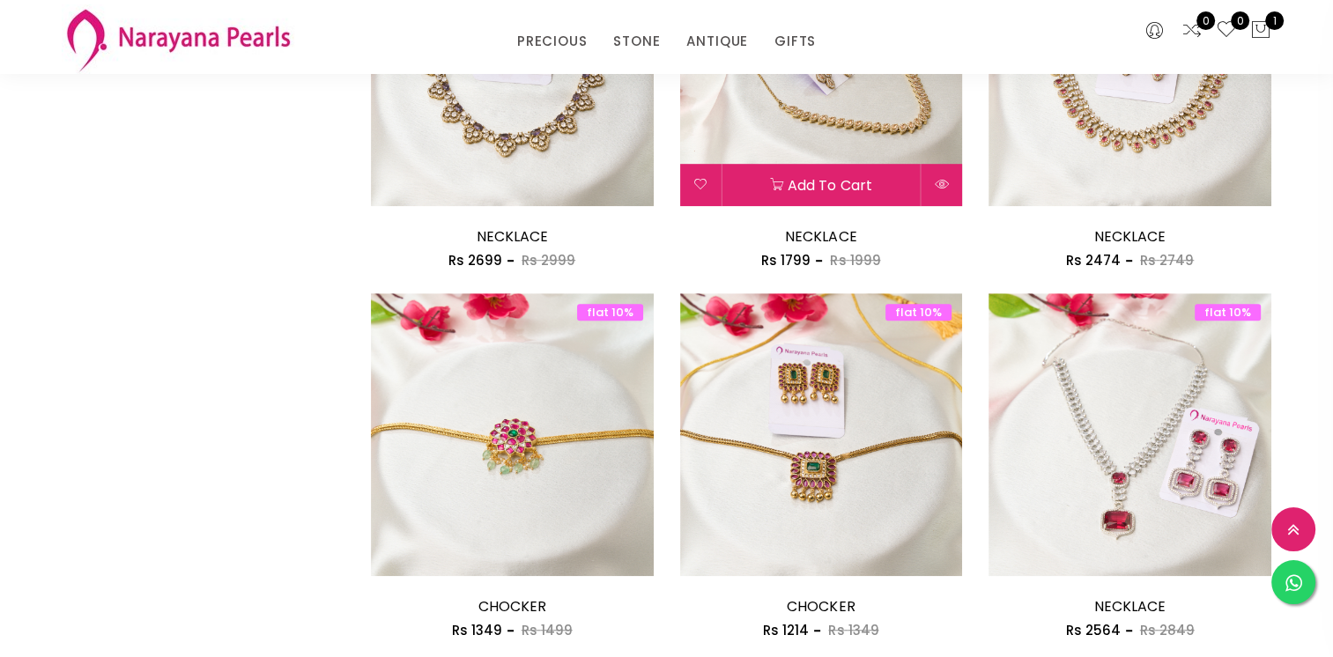
scroll to position [1322, 0]
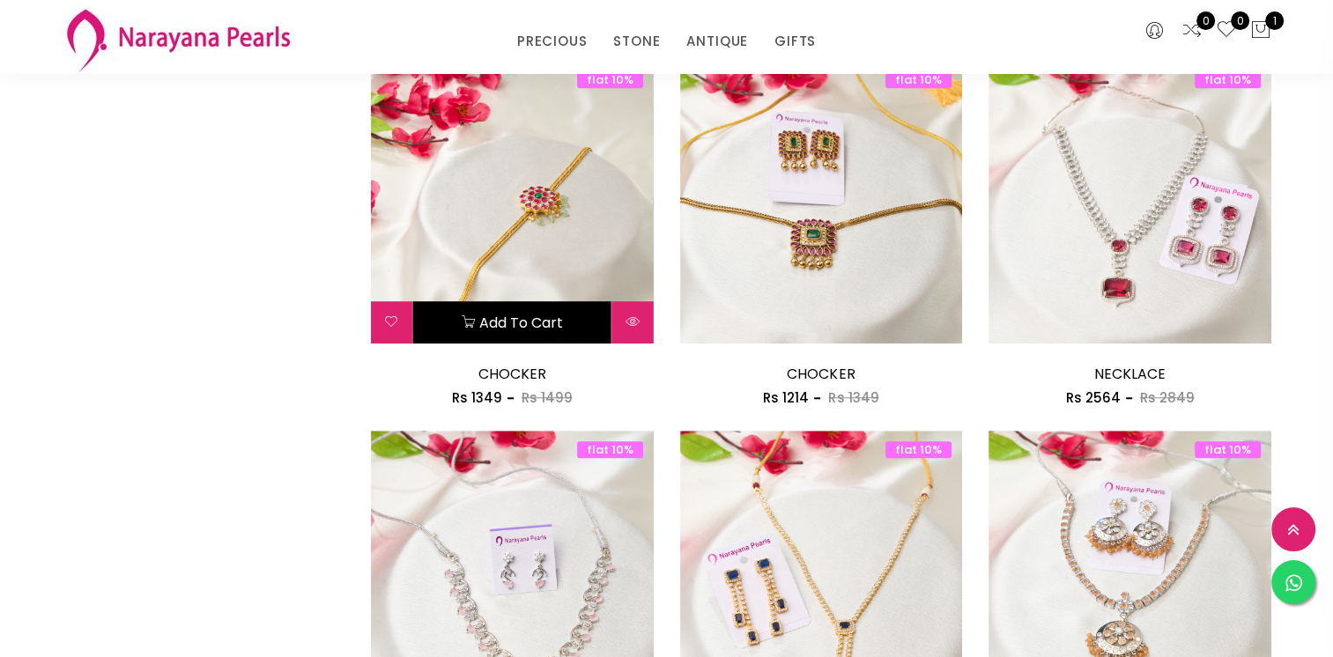
click at [550, 329] on button "Add to cart" at bounding box center [512, 322] width 198 height 42
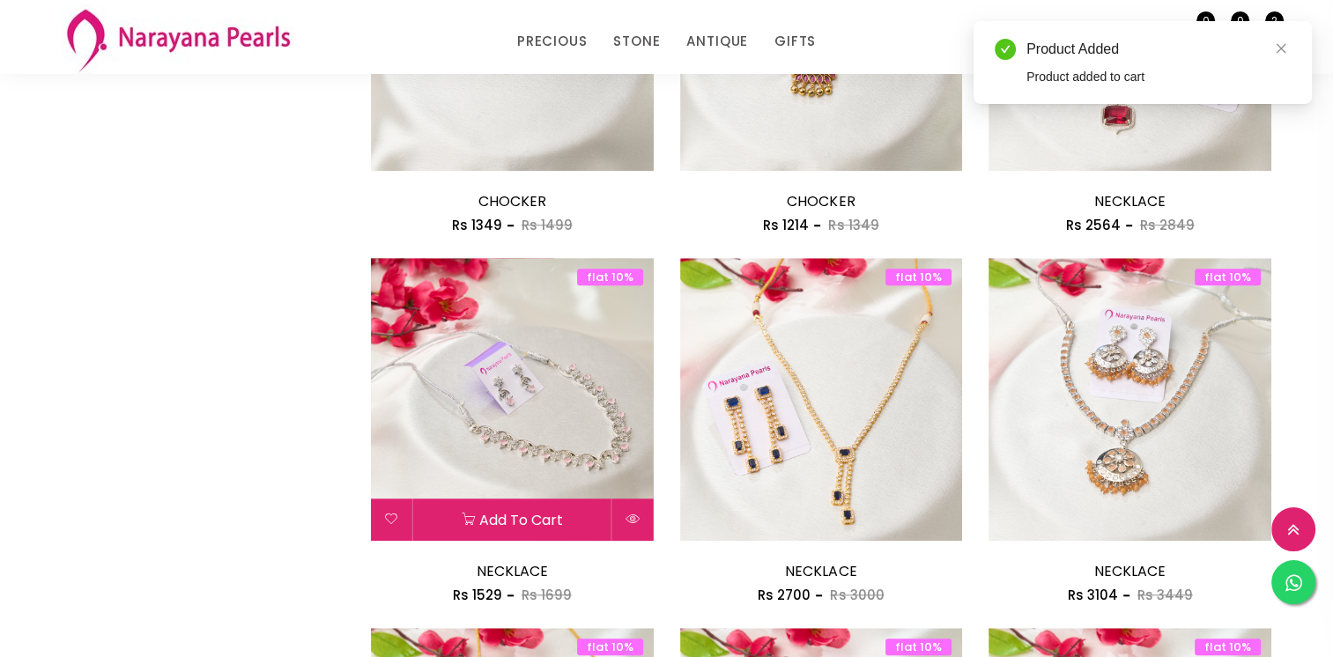
scroll to position [1498, 0]
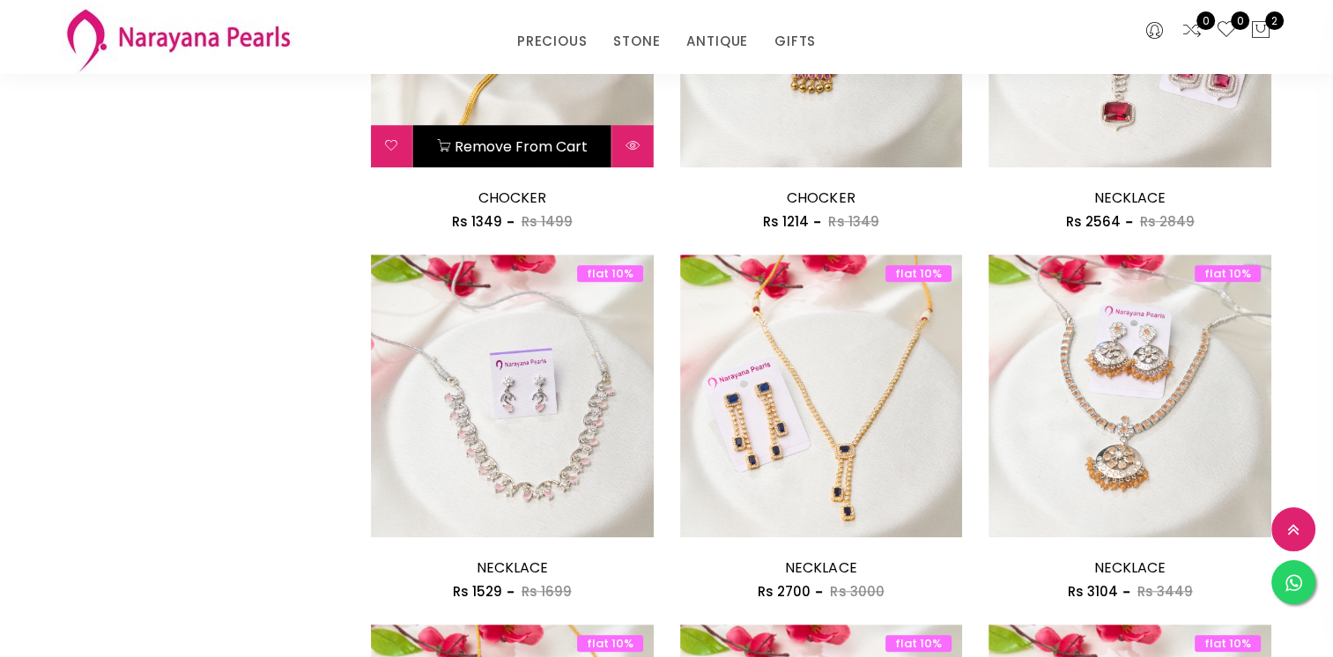
click at [537, 90] on img at bounding box center [512, 26] width 283 height 283
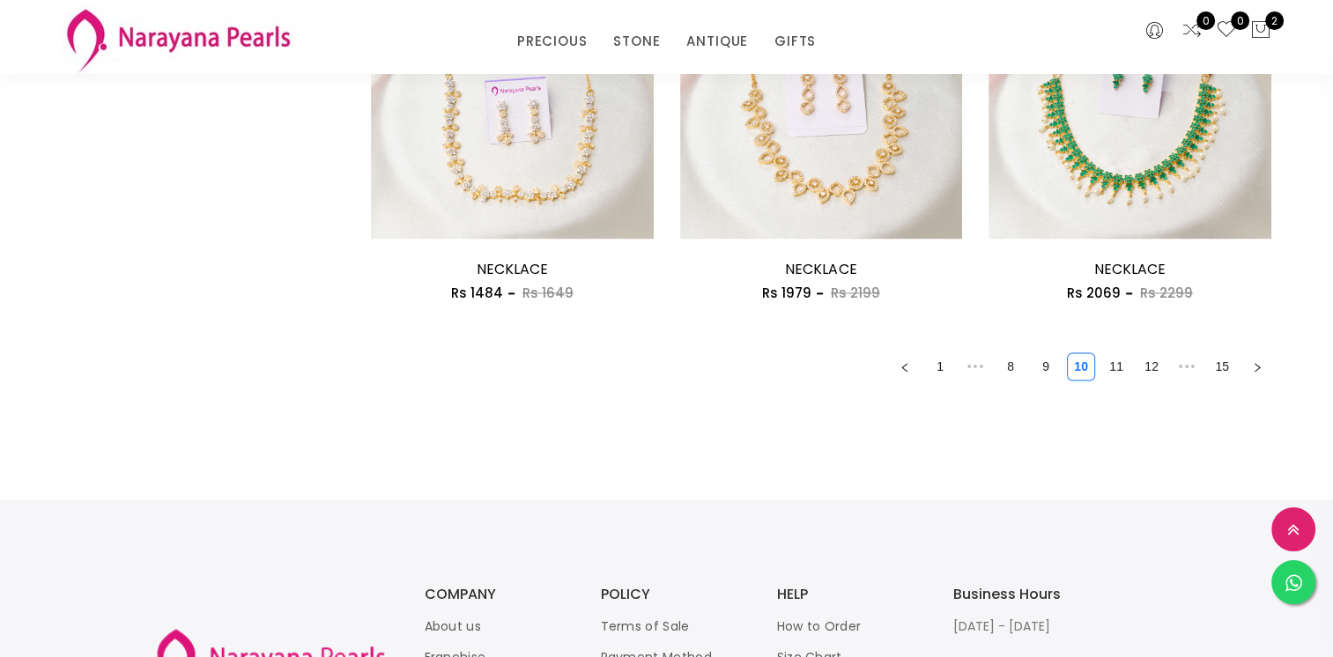
scroll to position [2556, 0]
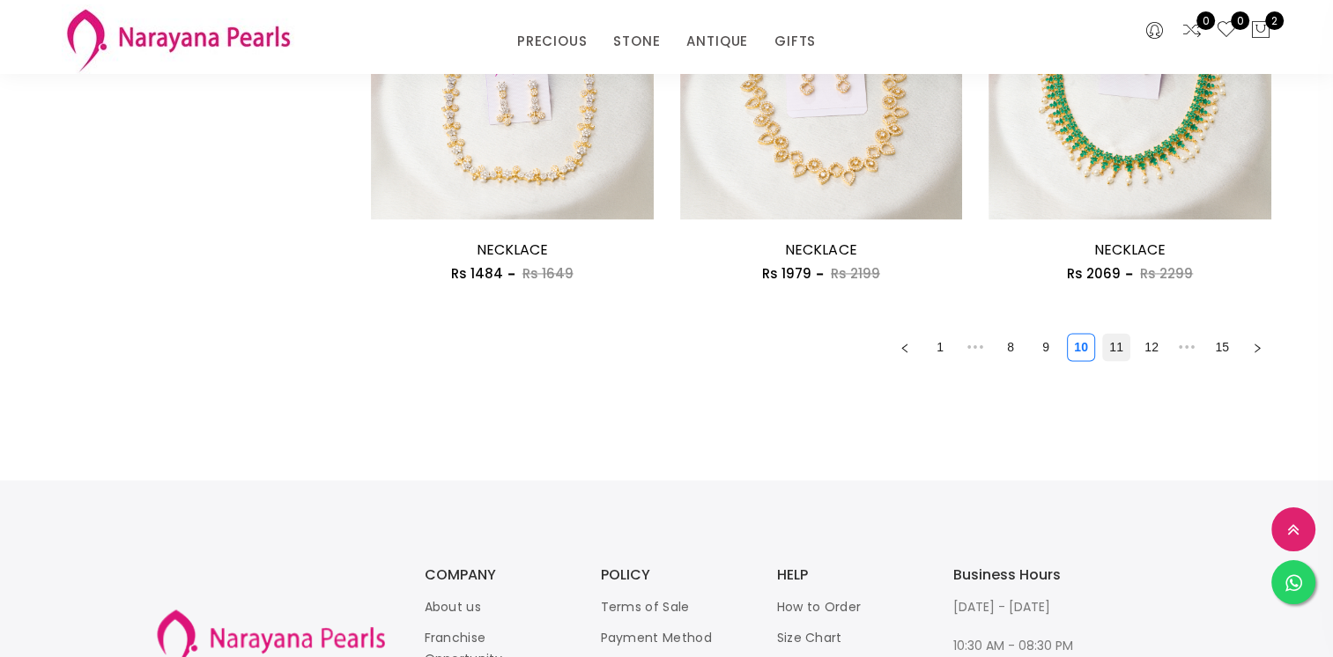
click at [1116, 345] on link "11" at bounding box center [1116, 347] width 26 height 26
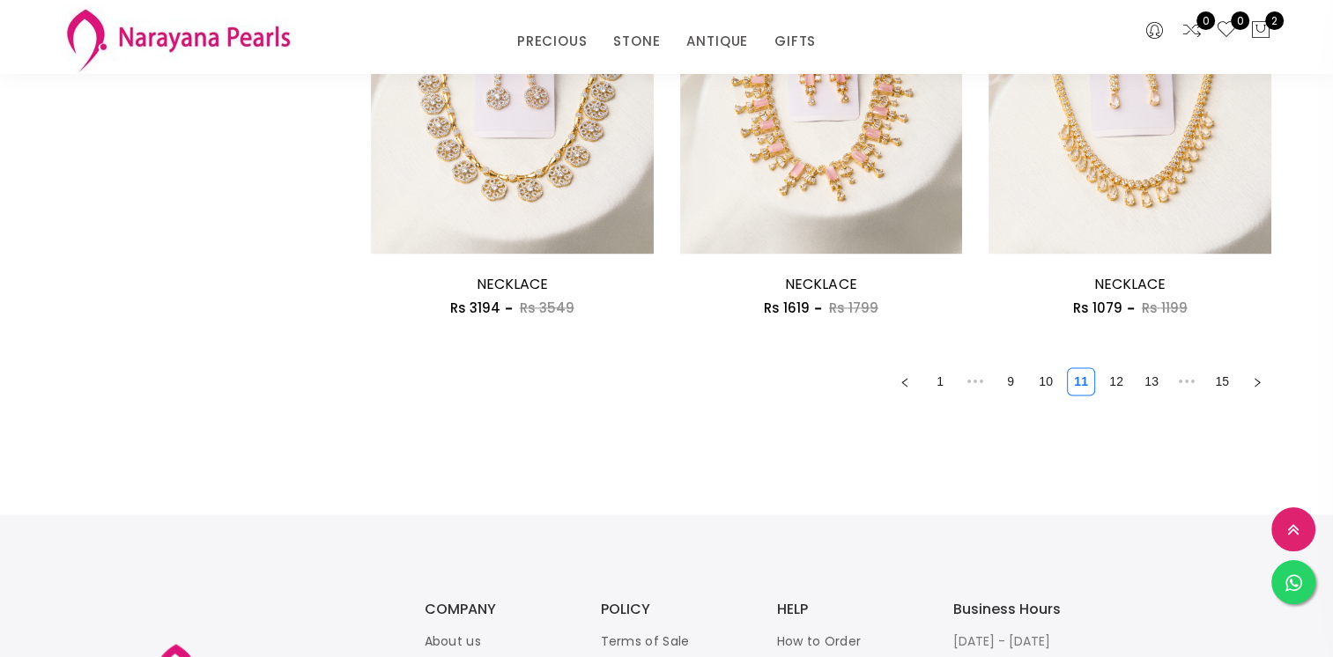
scroll to position [2556, 0]
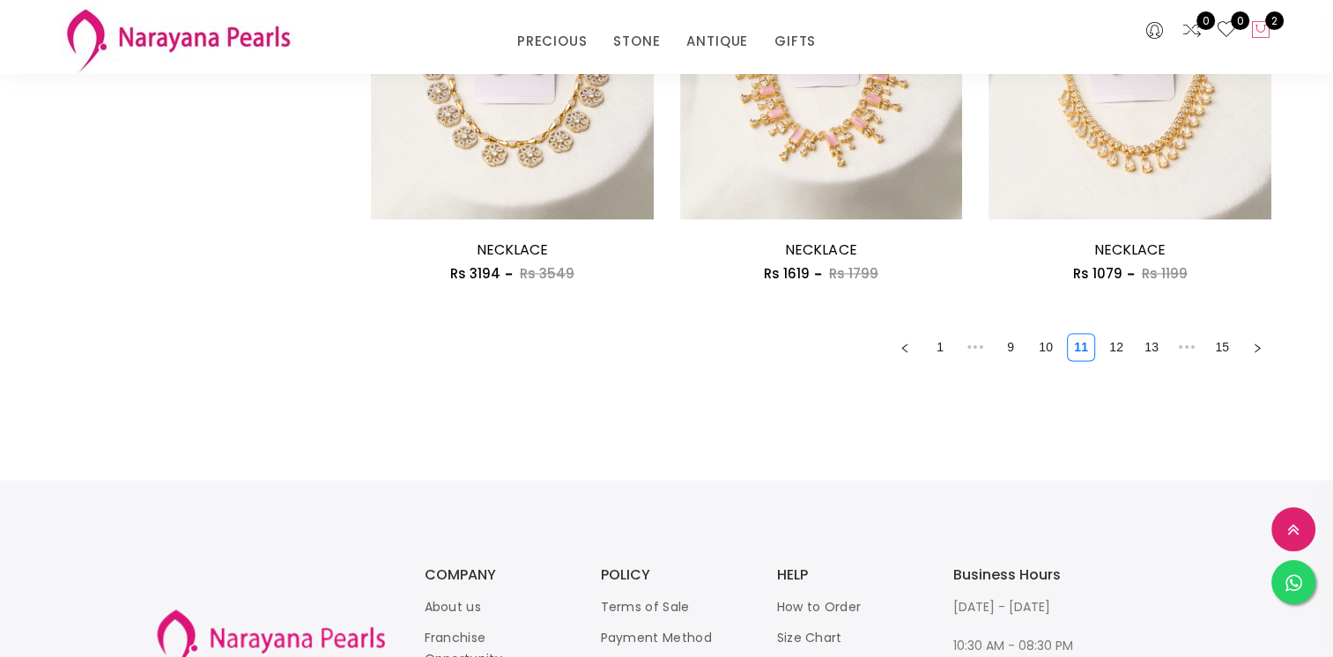
click at [1271, 35] on div "0 0 2" at bounding box center [1182, 37] width 206 height 74
click at [189, 26] on img at bounding box center [178, 39] width 233 height 70
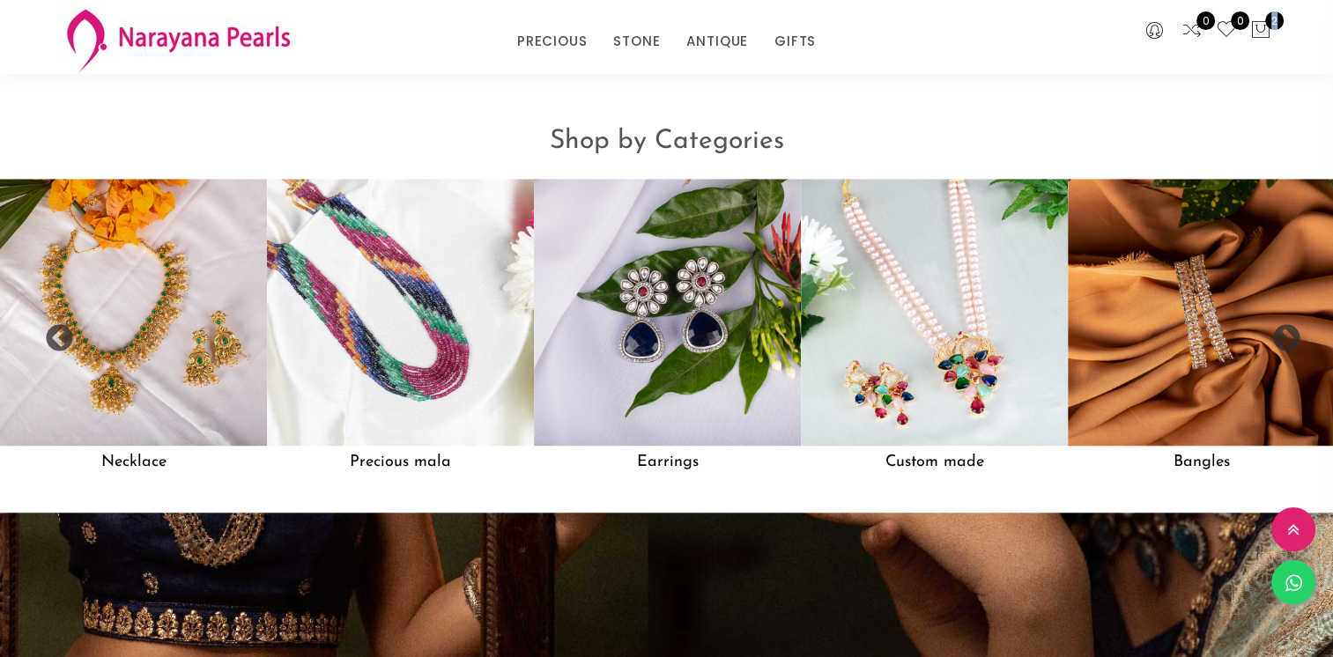
scroll to position [1674, 0]
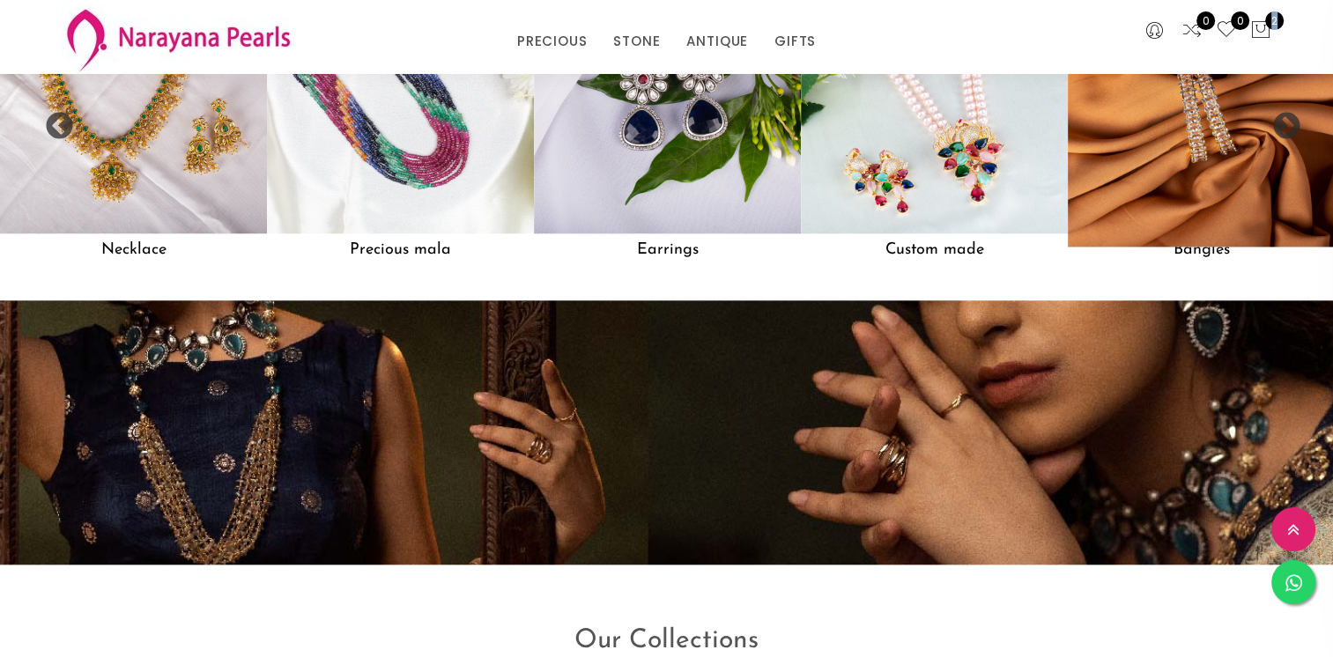
click at [1195, 130] on img at bounding box center [1201, 99] width 293 height 293
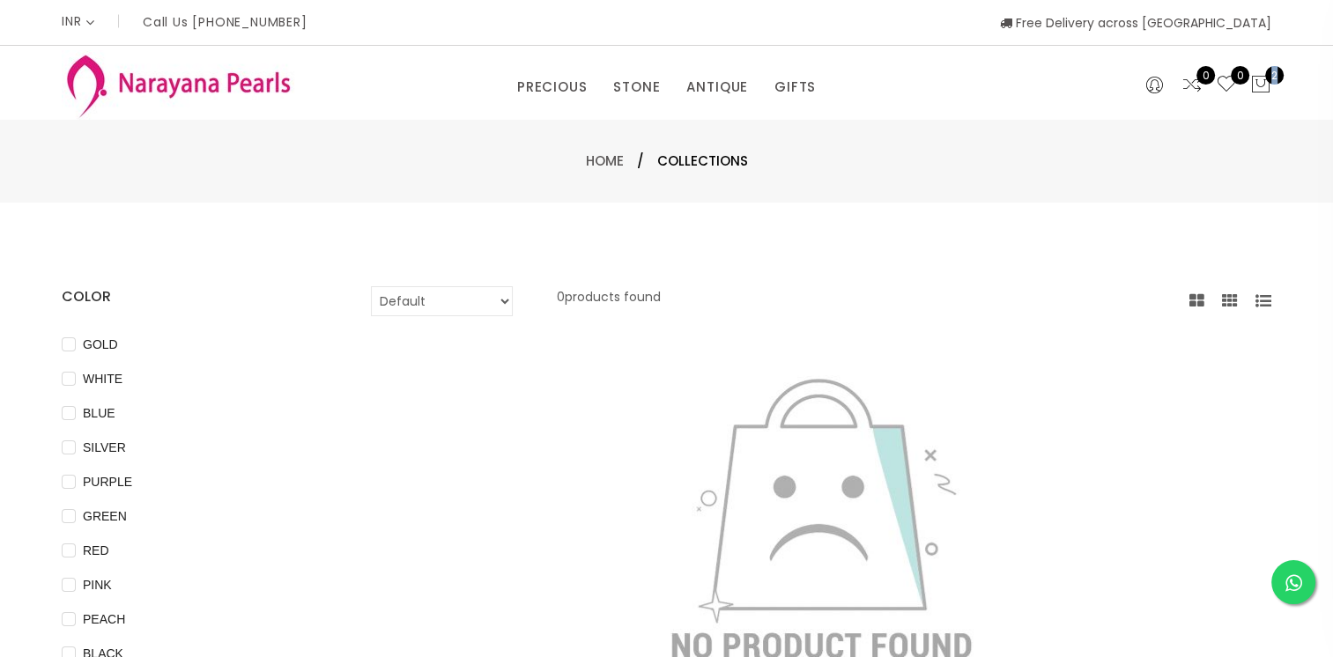
click at [133, 71] on img at bounding box center [178, 85] width 233 height 70
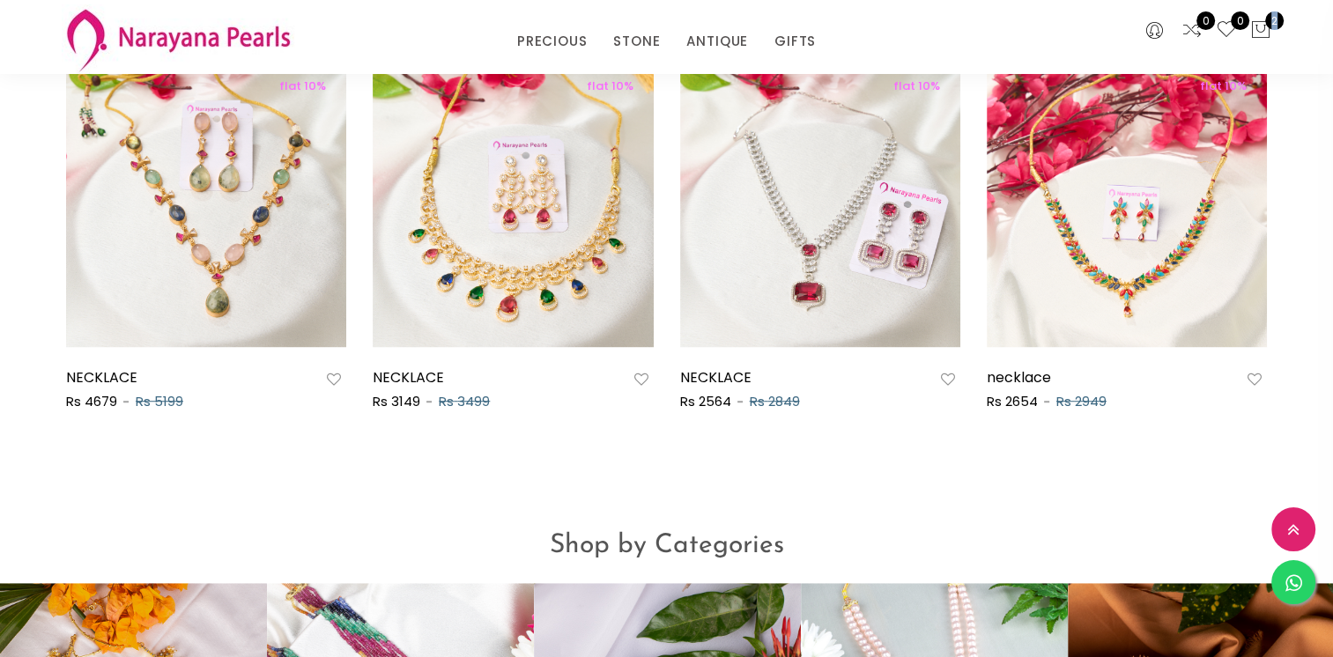
scroll to position [1410, 0]
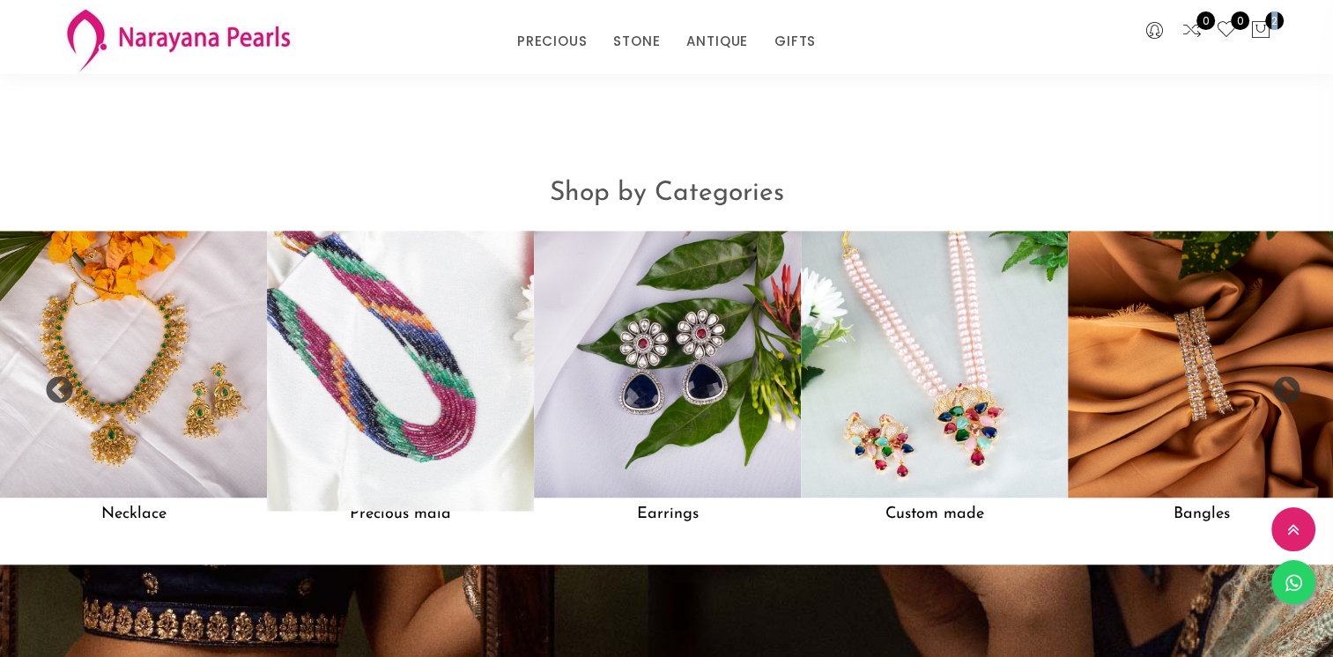
click at [441, 380] on img at bounding box center [400, 364] width 293 height 293
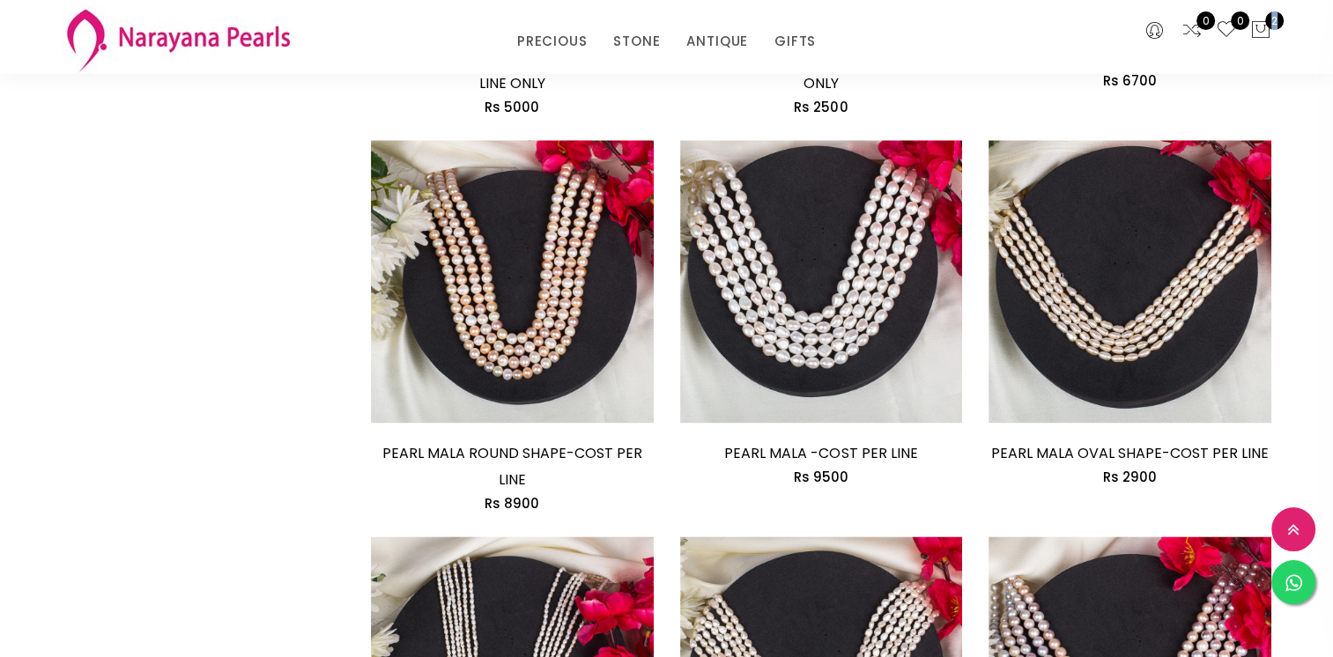
scroll to position [2732, 0]
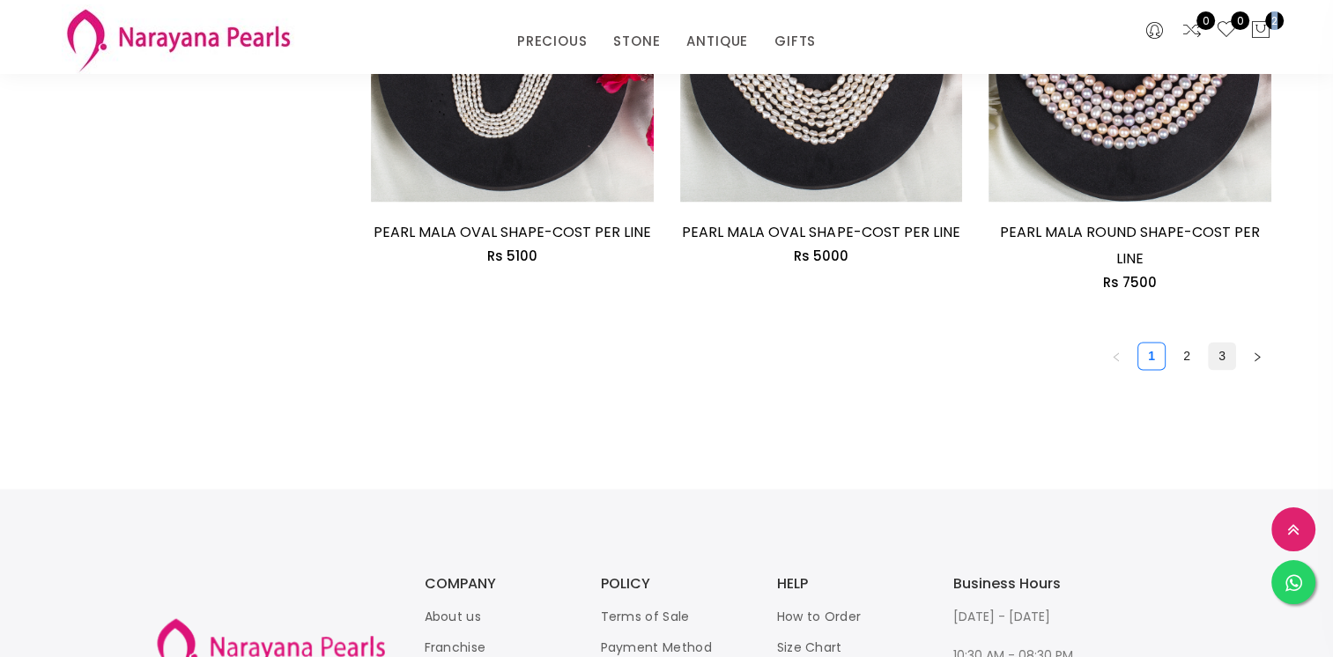
click at [1214, 360] on link "3" at bounding box center [1222, 356] width 26 height 26
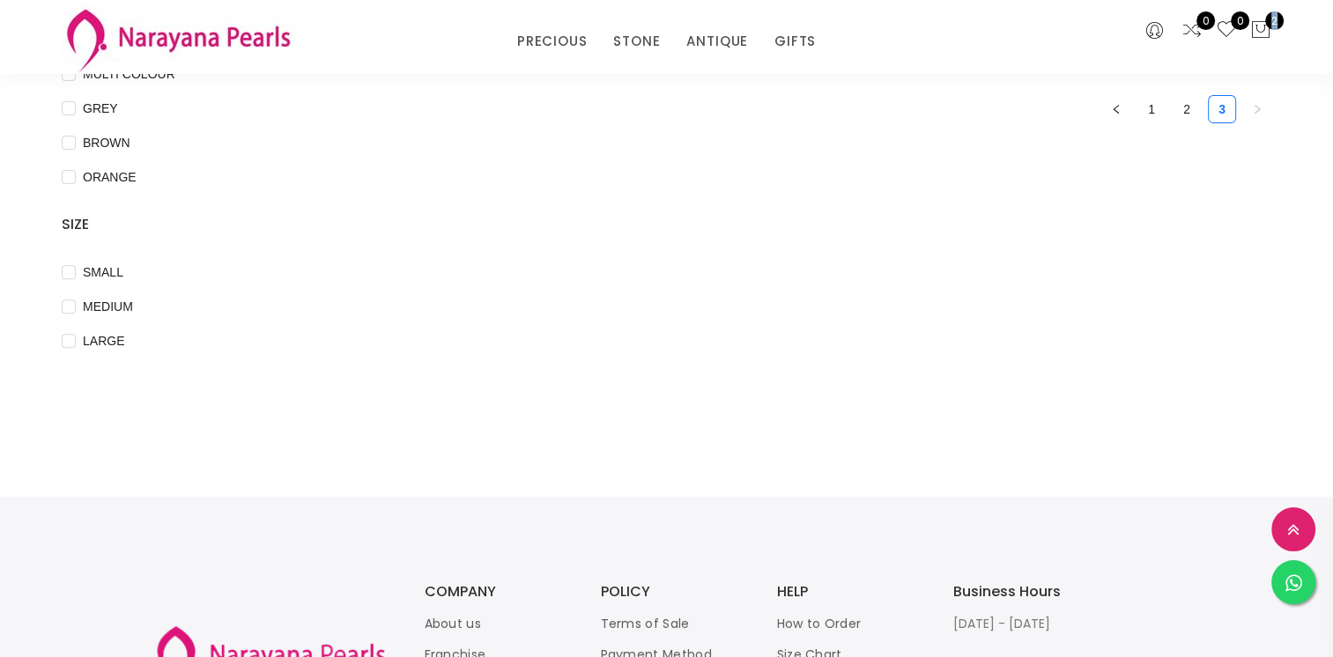
scroll to position [793, 0]
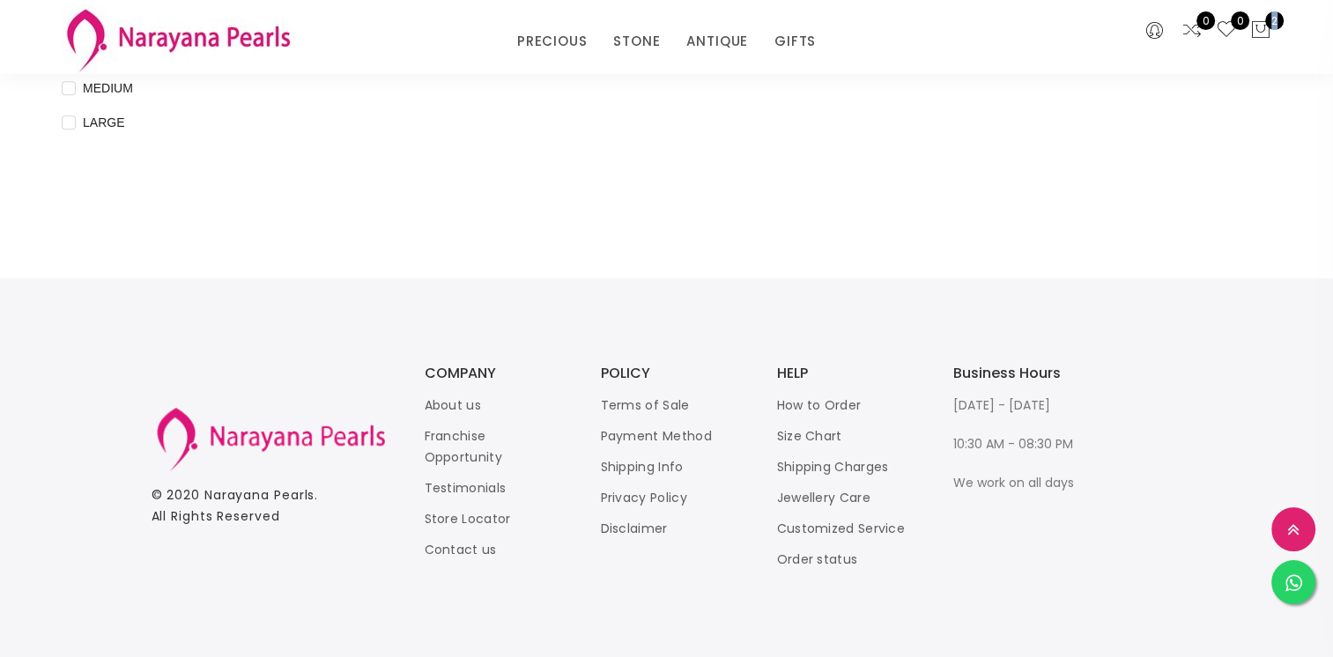
click at [141, 42] on img at bounding box center [178, 39] width 233 height 70
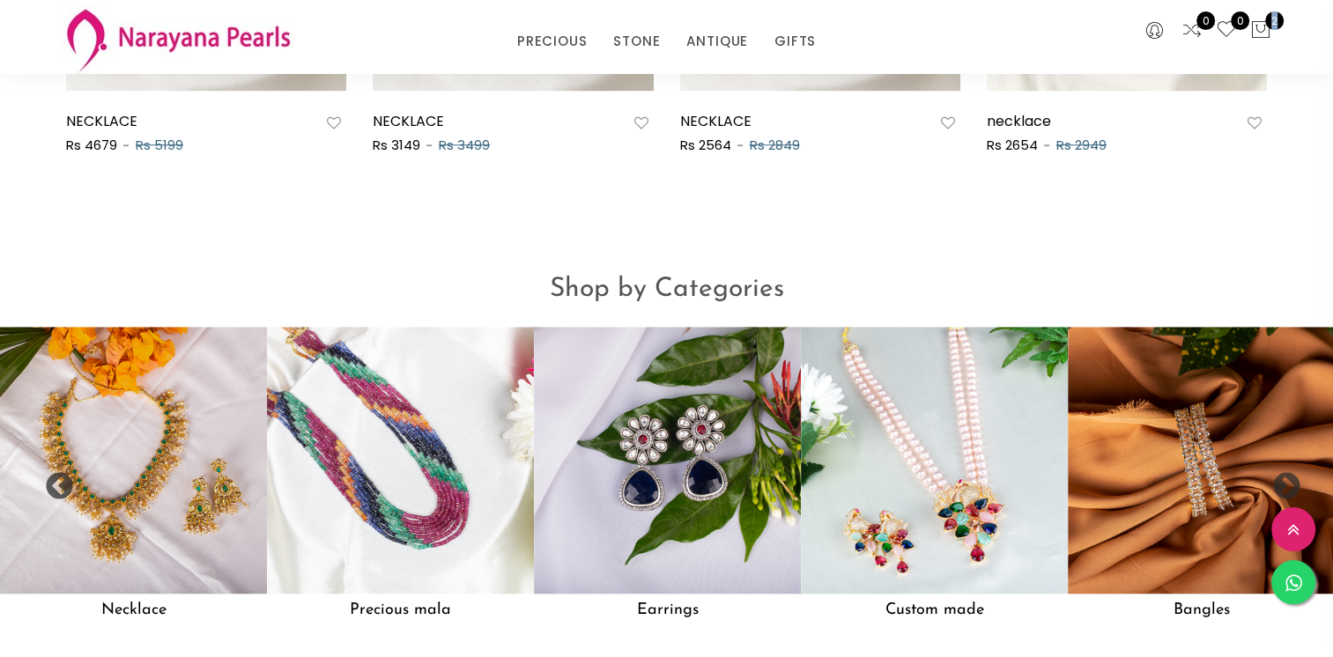
scroll to position [1322, 0]
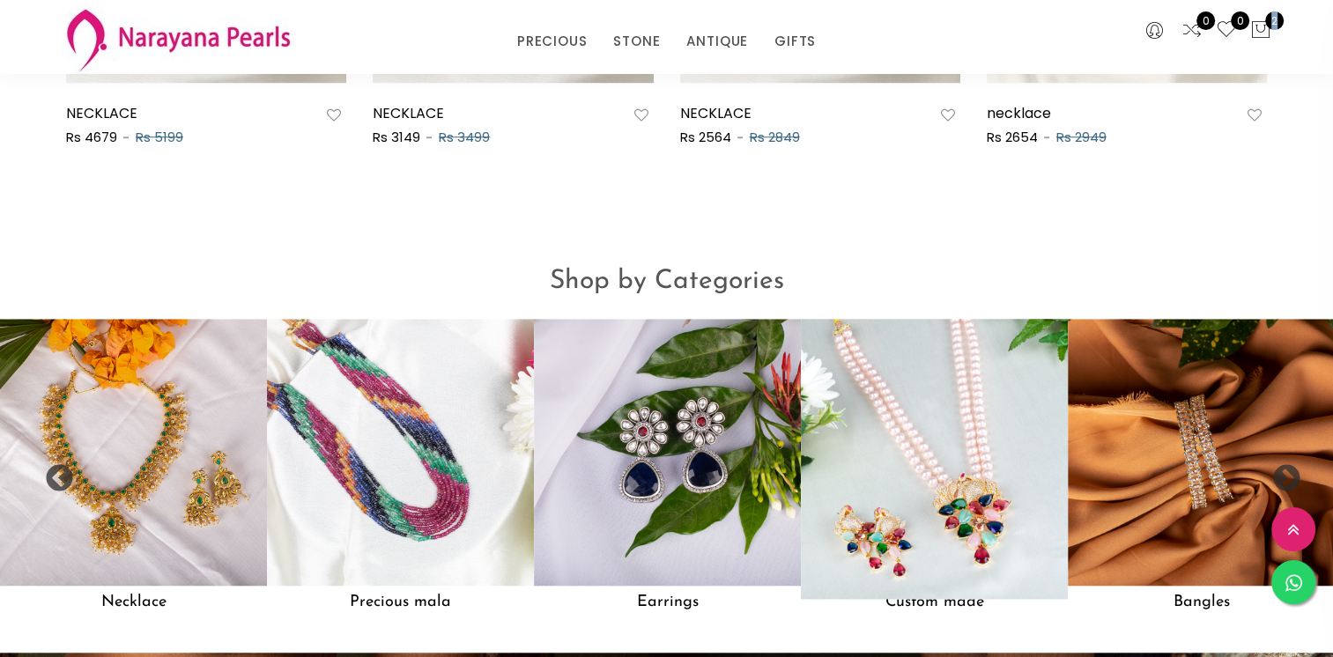
click at [946, 386] on img at bounding box center [934, 452] width 293 height 293
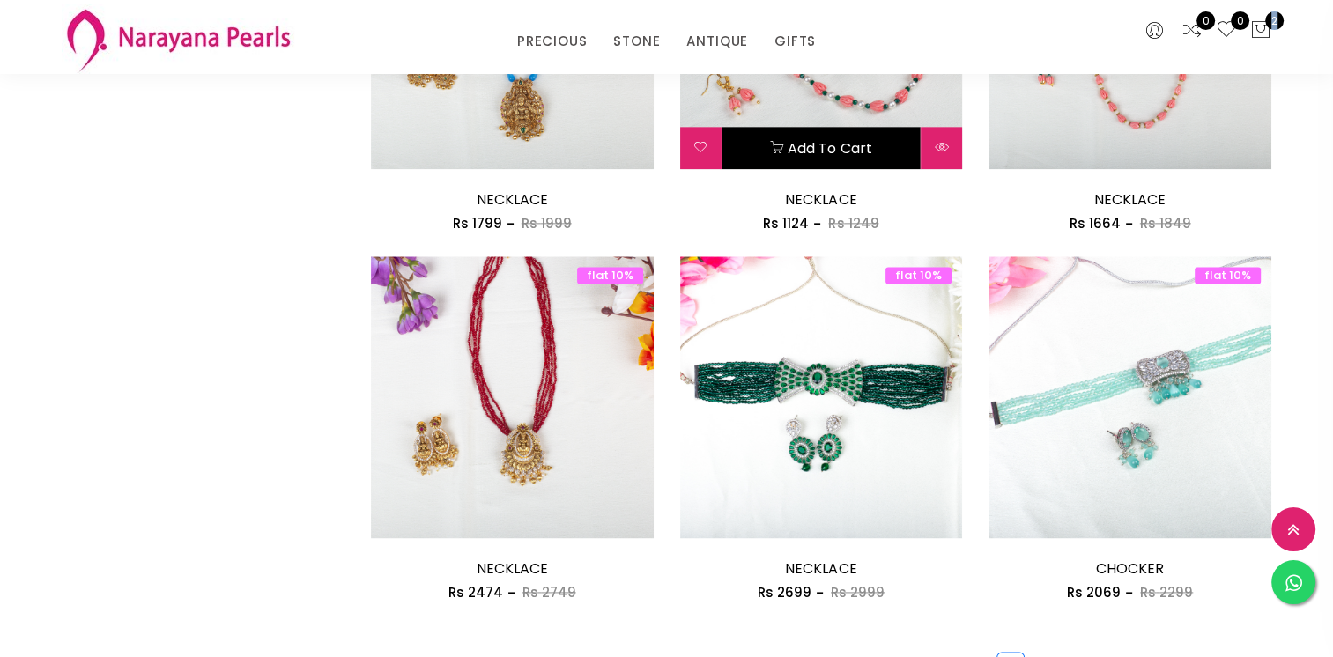
scroll to position [2379, 0]
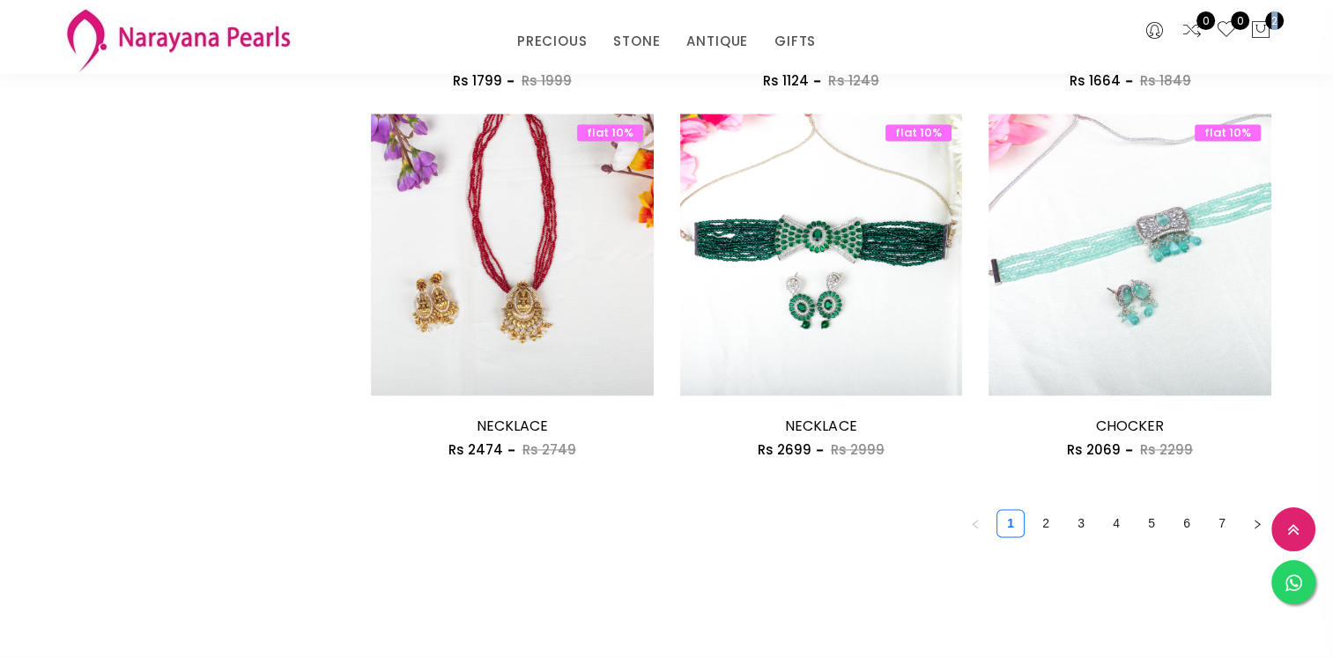
click at [1041, 522] on link "2" at bounding box center [1046, 523] width 26 height 26
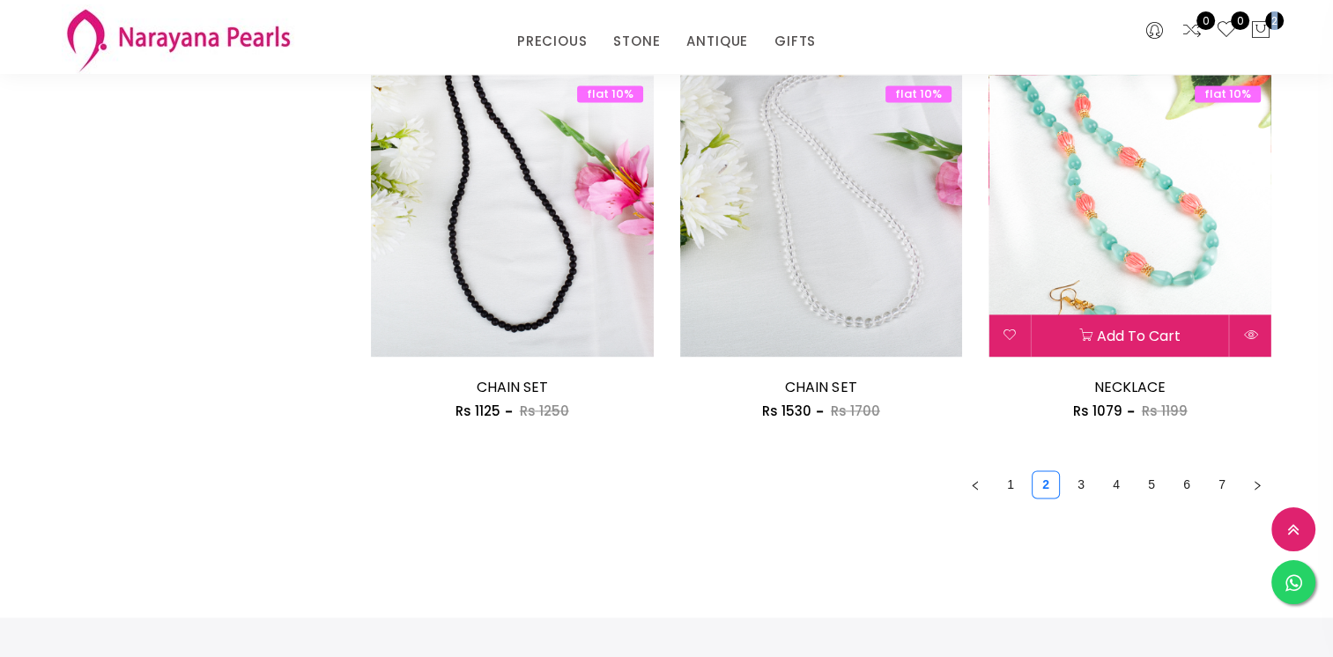
scroll to position [2556, 0]
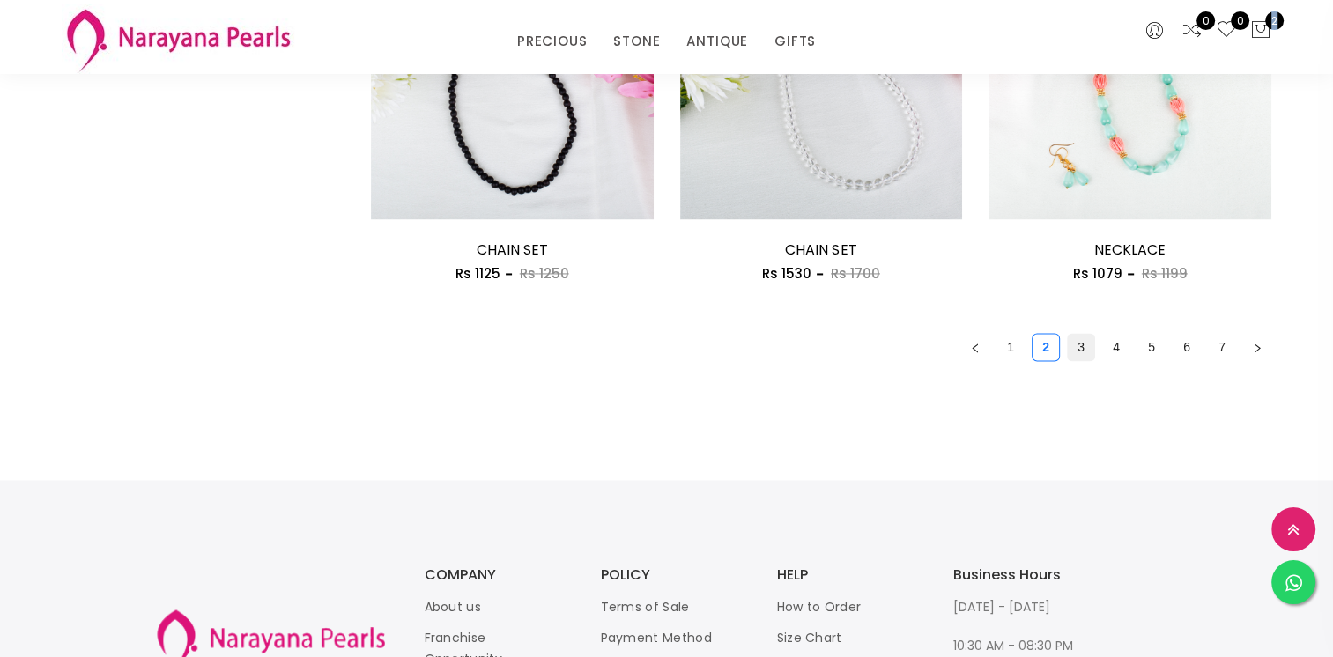
click at [1082, 351] on link "3" at bounding box center [1081, 347] width 26 height 26
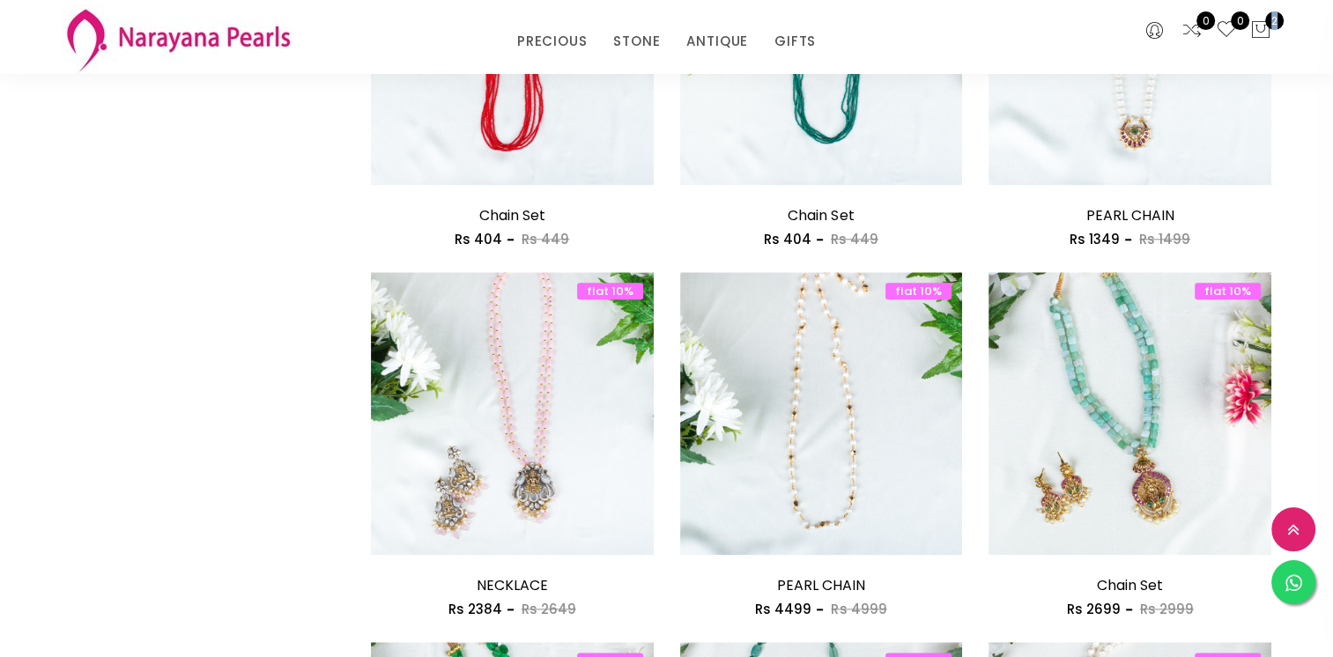
scroll to position [2291, 0]
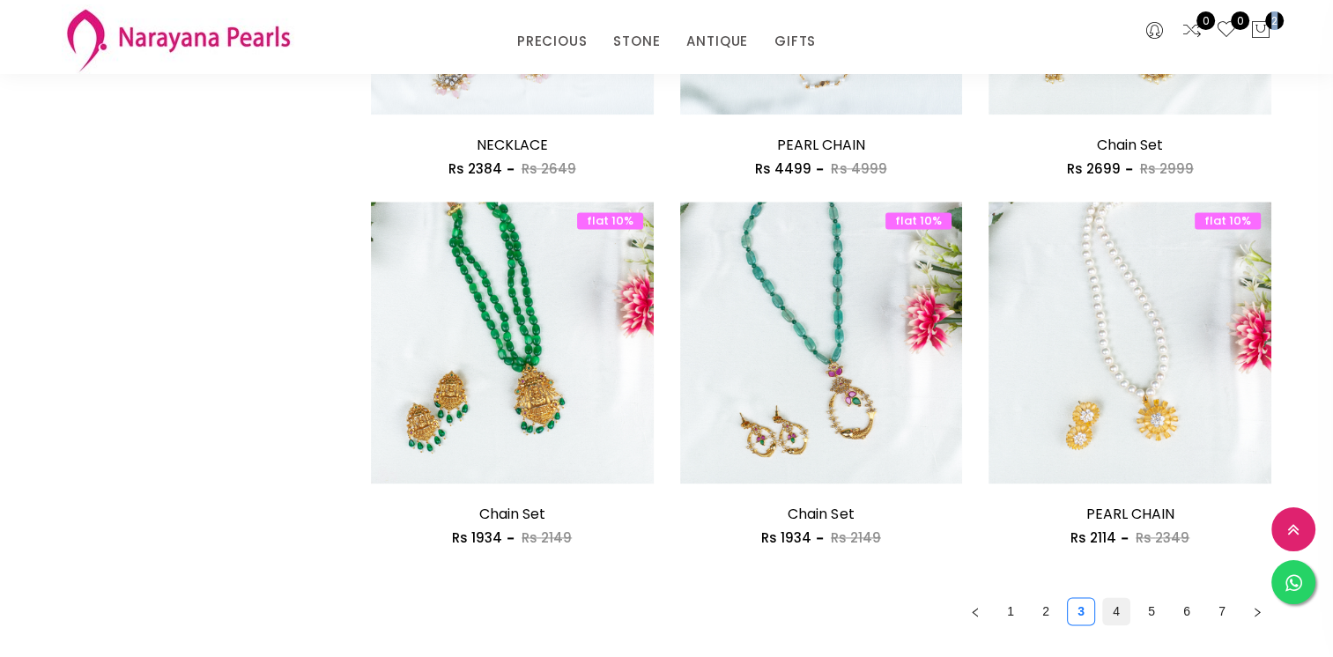
click at [1121, 602] on link "4" at bounding box center [1116, 611] width 26 height 26
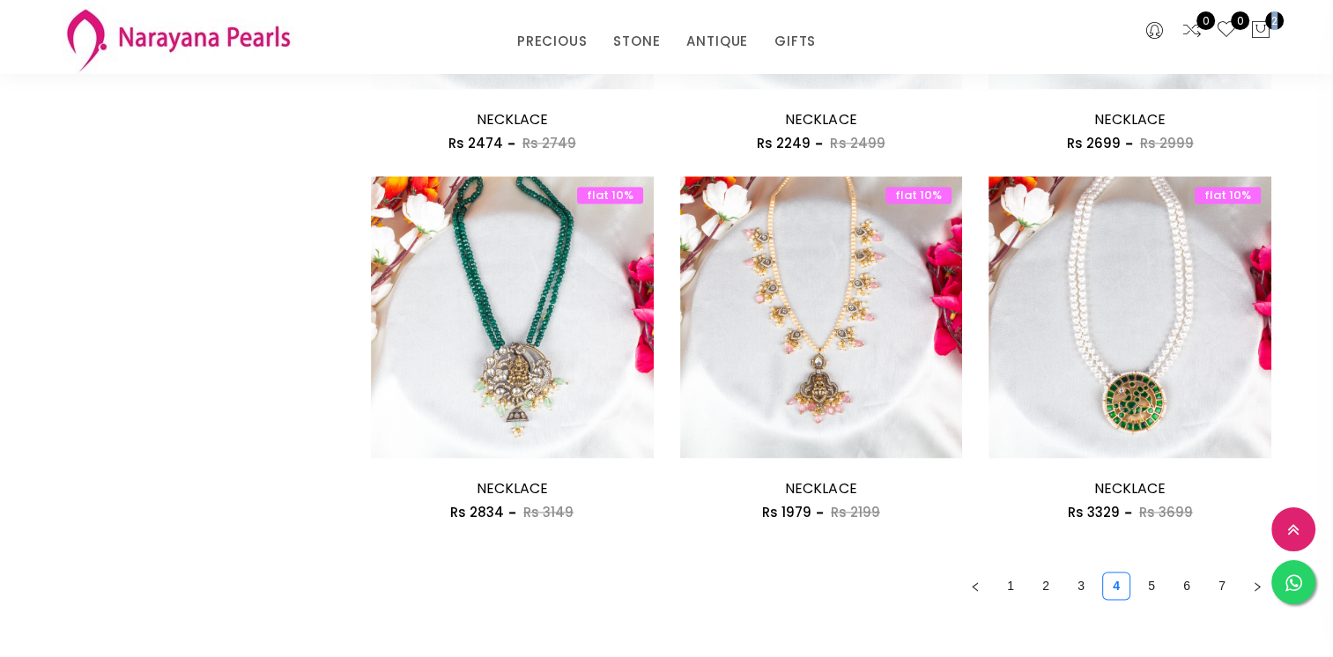
scroll to position [2291, 0]
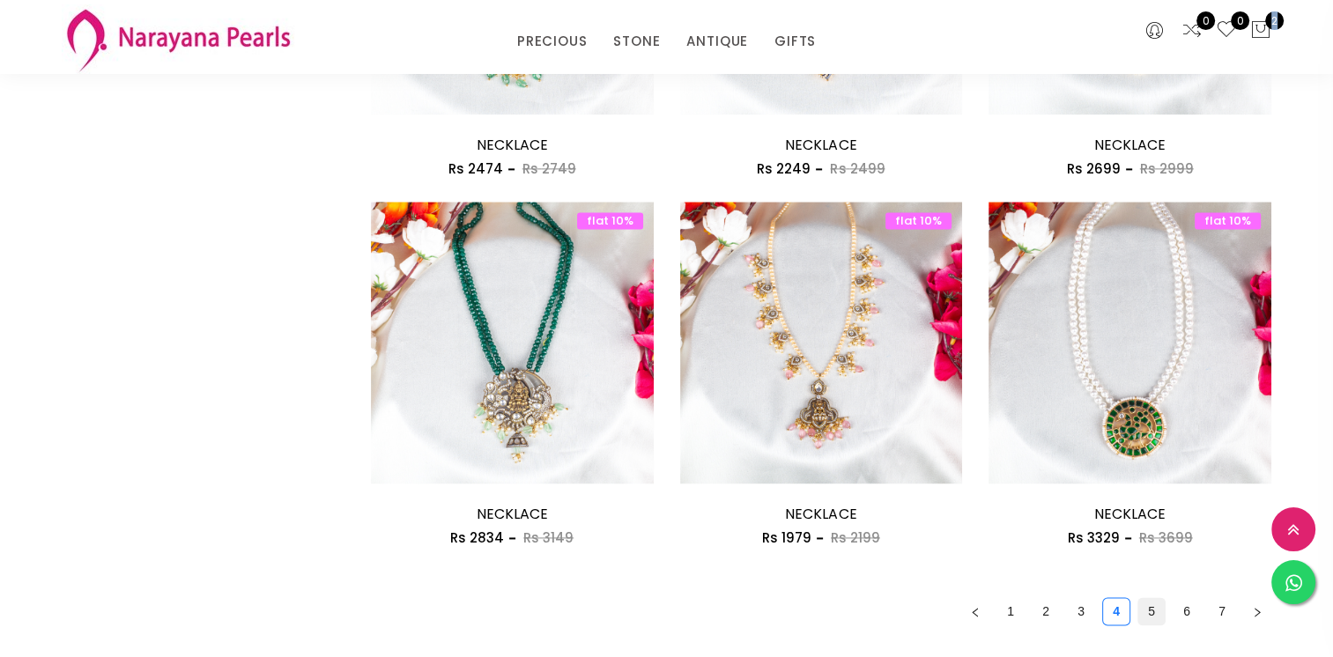
click at [1153, 601] on link "5" at bounding box center [1152, 611] width 26 height 26
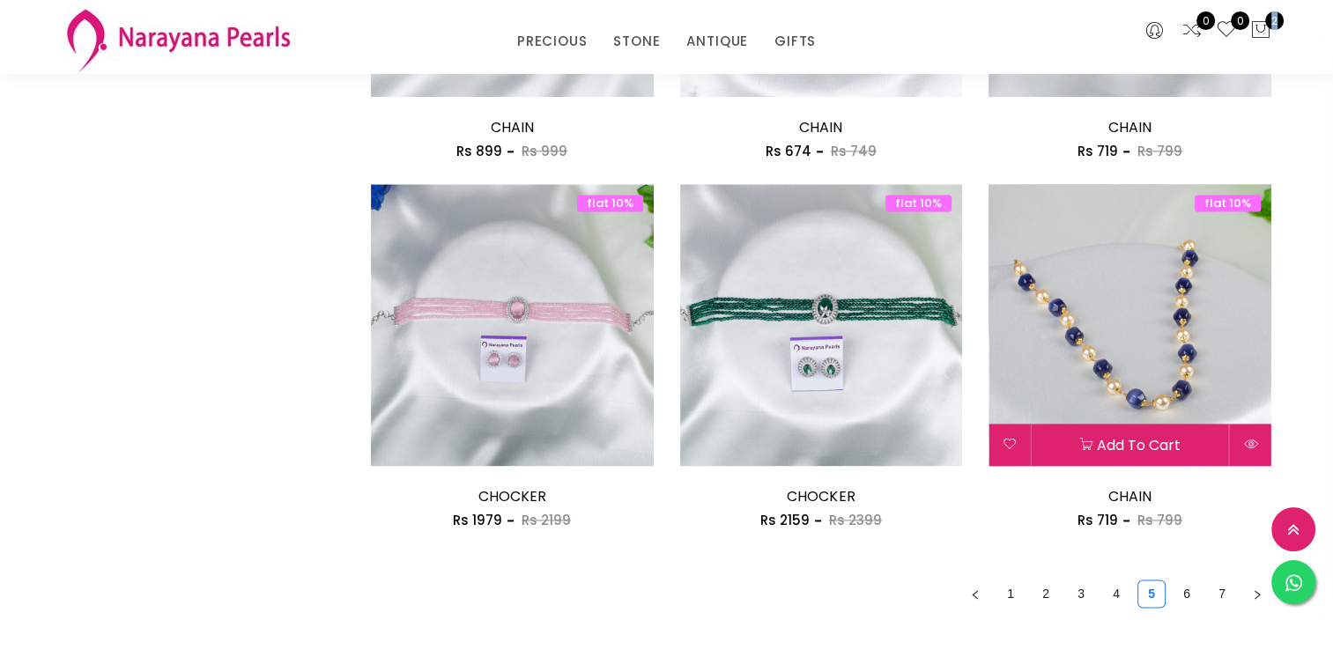
scroll to position [2467, 0]
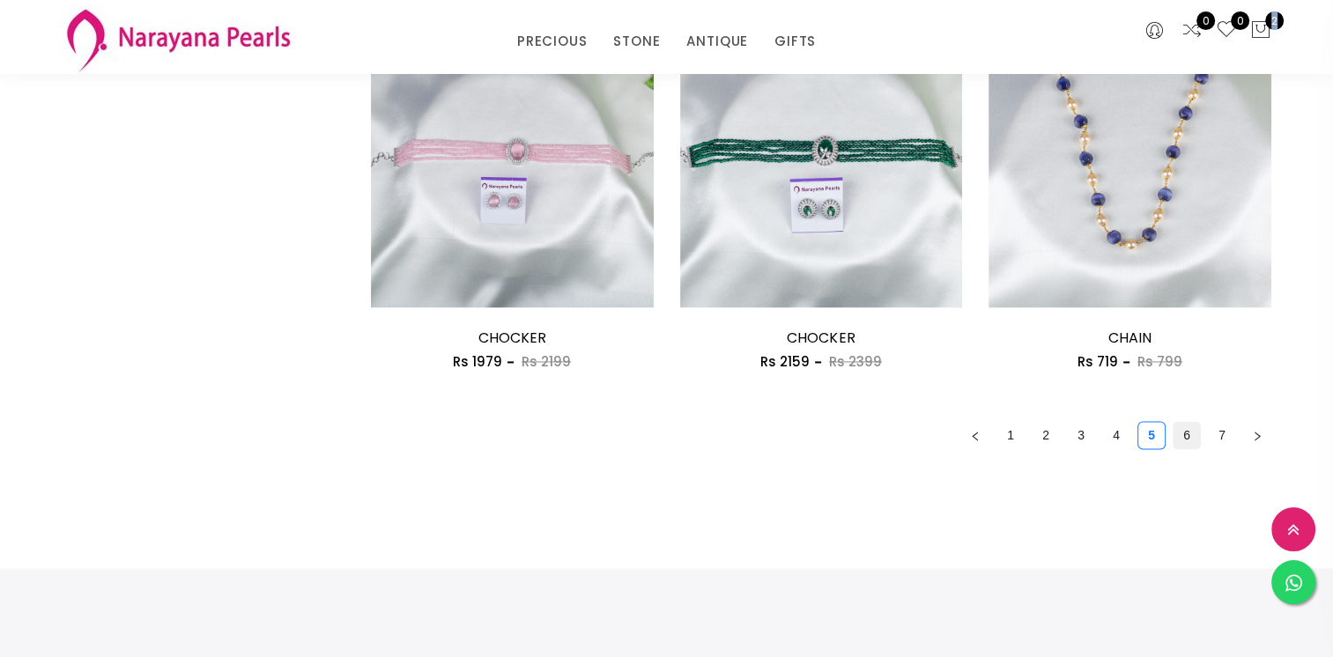
click at [1192, 434] on link "6" at bounding box center [1187, 435] width 26 height 26
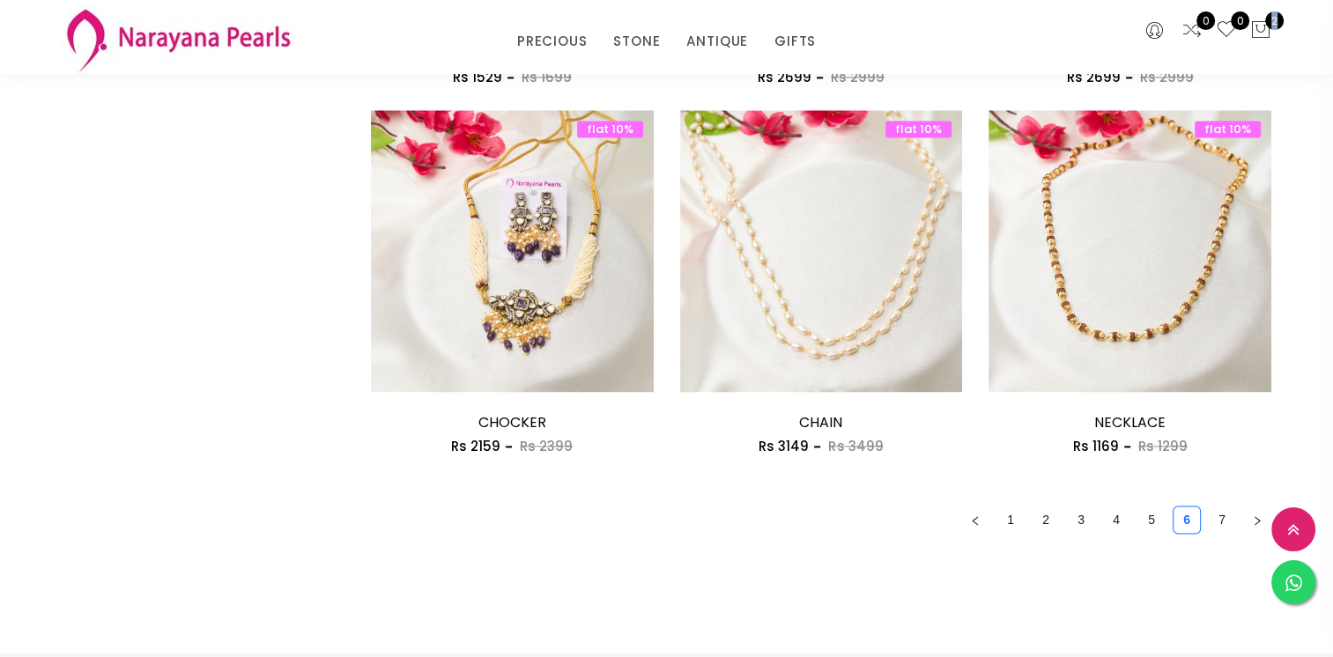
scroll to position [2467, 0]
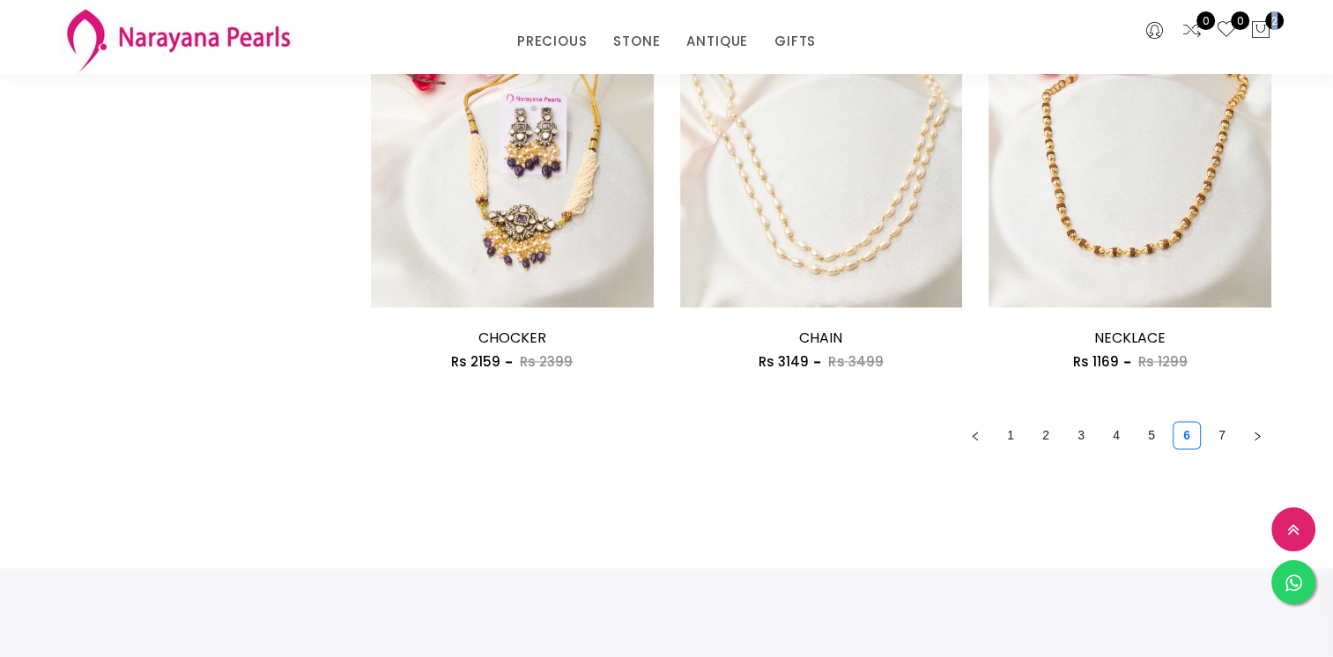
click at [1221, 440] on link "7" at bounding box center [1222, 435] width 26 height 26
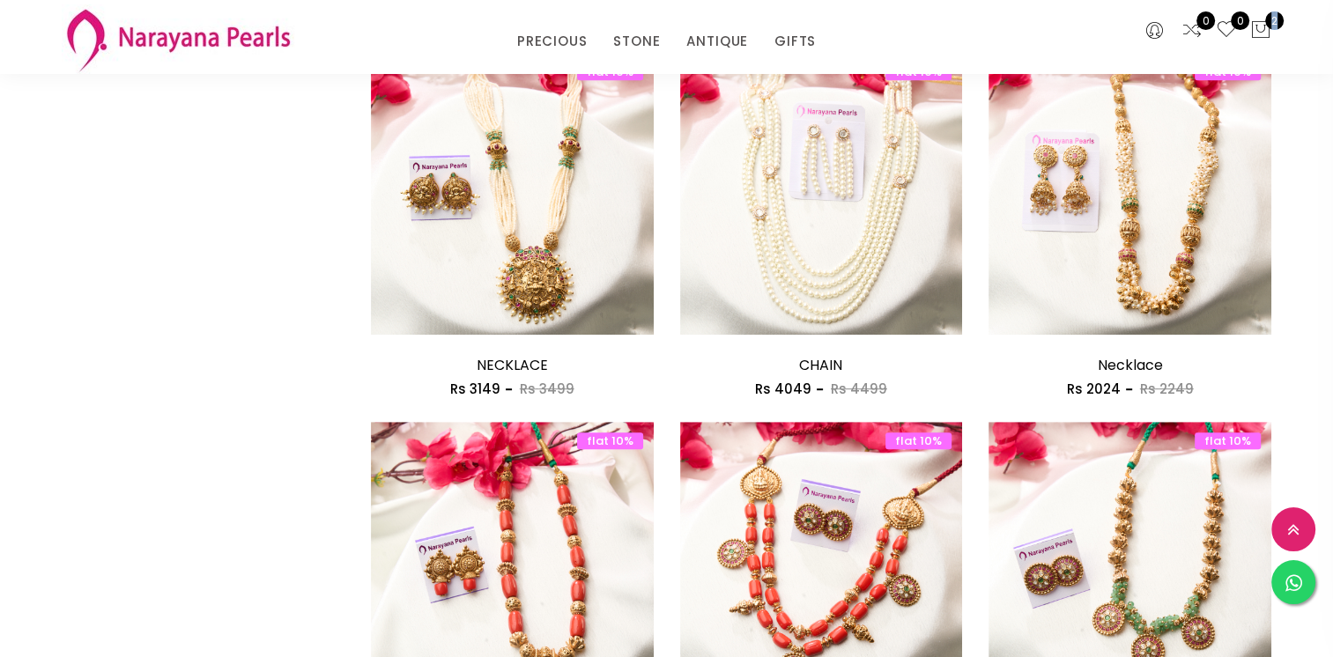
scroll to position [1322, 0]
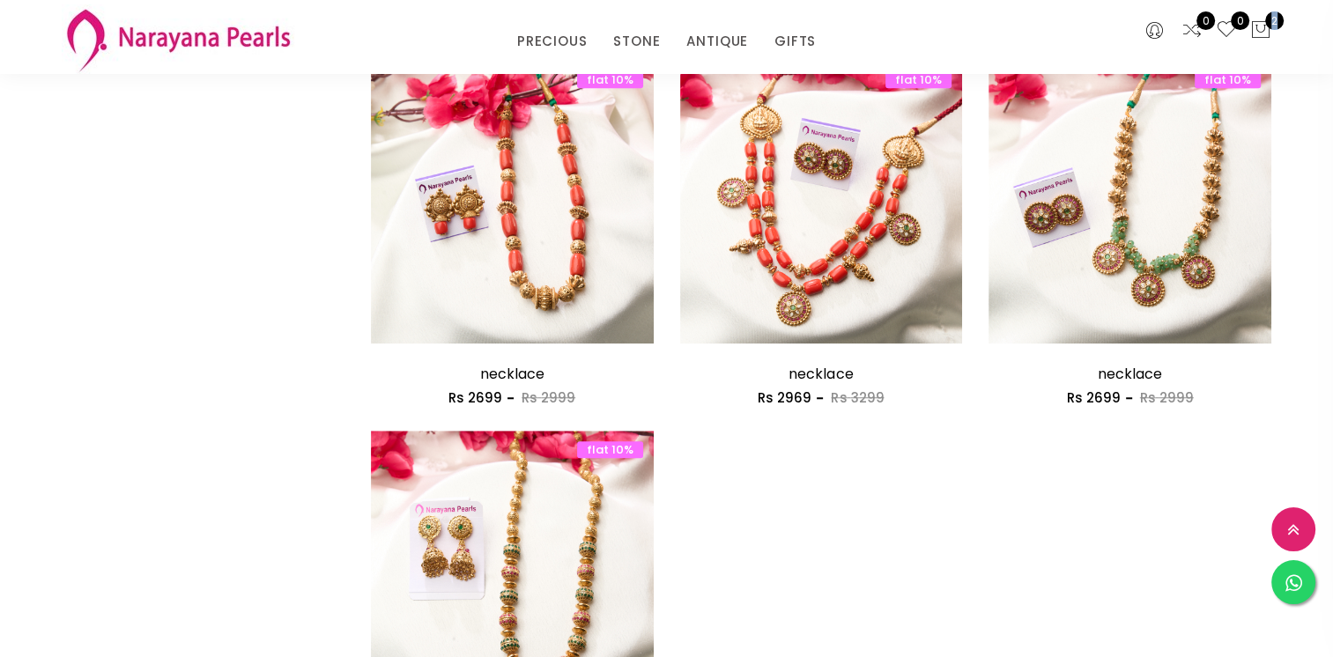
click at [177, 28] on img at bounding box center [178, 39] width 233 height 70
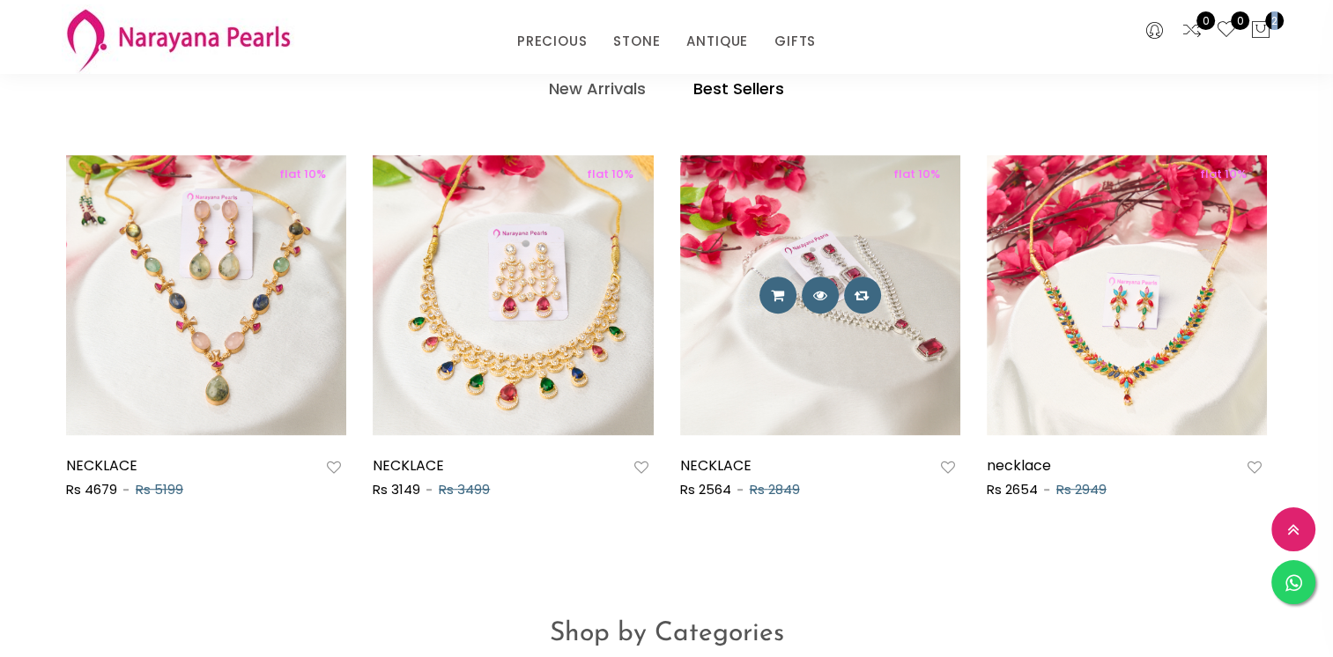
scroll to position [1498, 0]
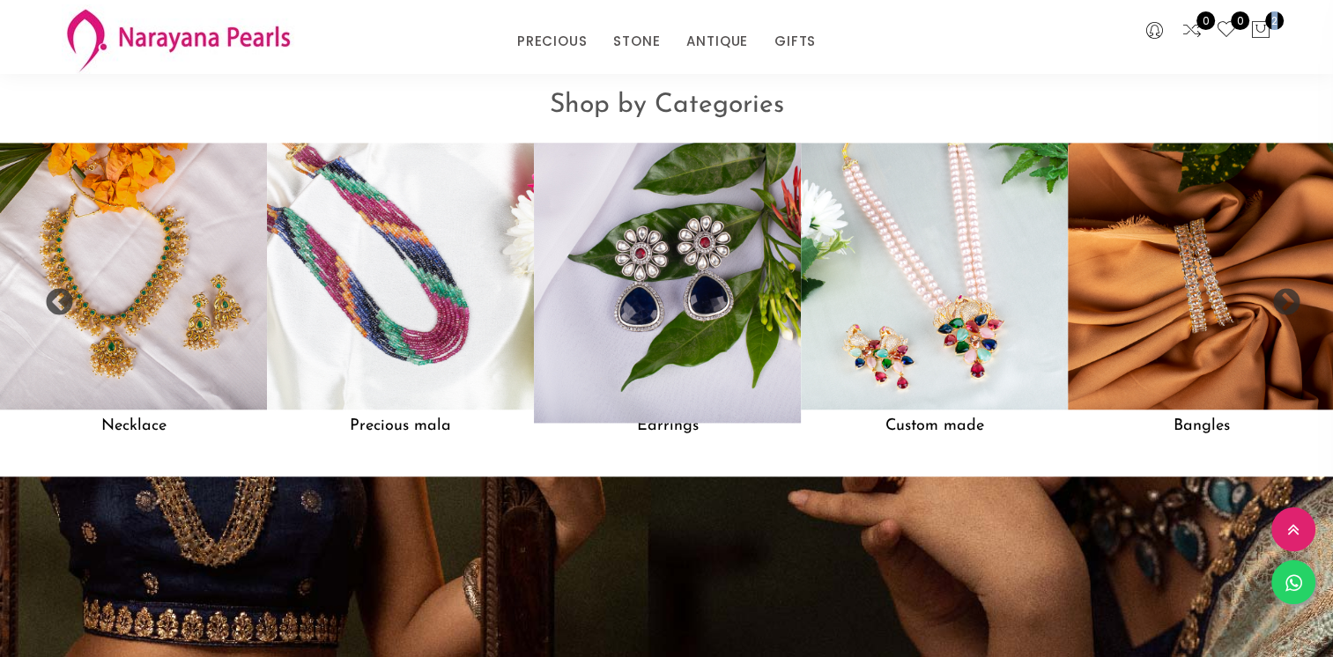
click at [703, 328] on img at bounding box center [667, 276] width 293 height 293
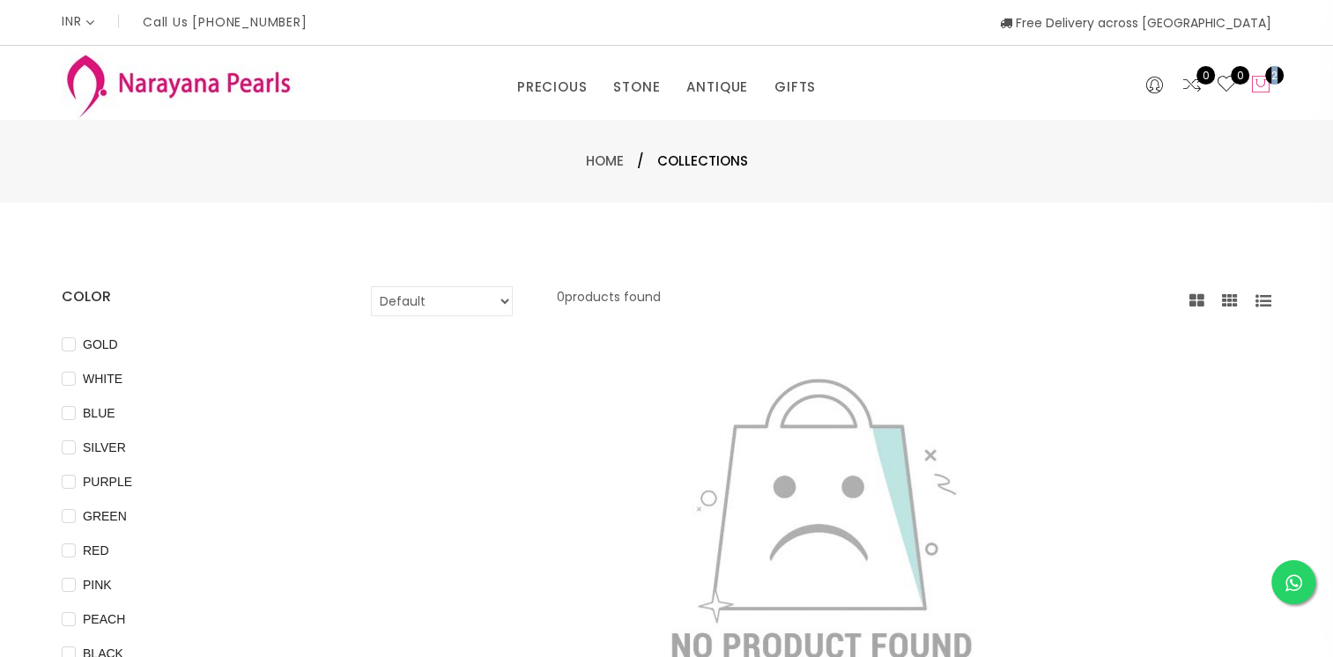
click at [1258, 93] on icon at bounding box center [1260, 84] width 21 height 21
click at [1262, 72] on div "0 0 2" at bounding box center [1182, 83] width 206 height 74
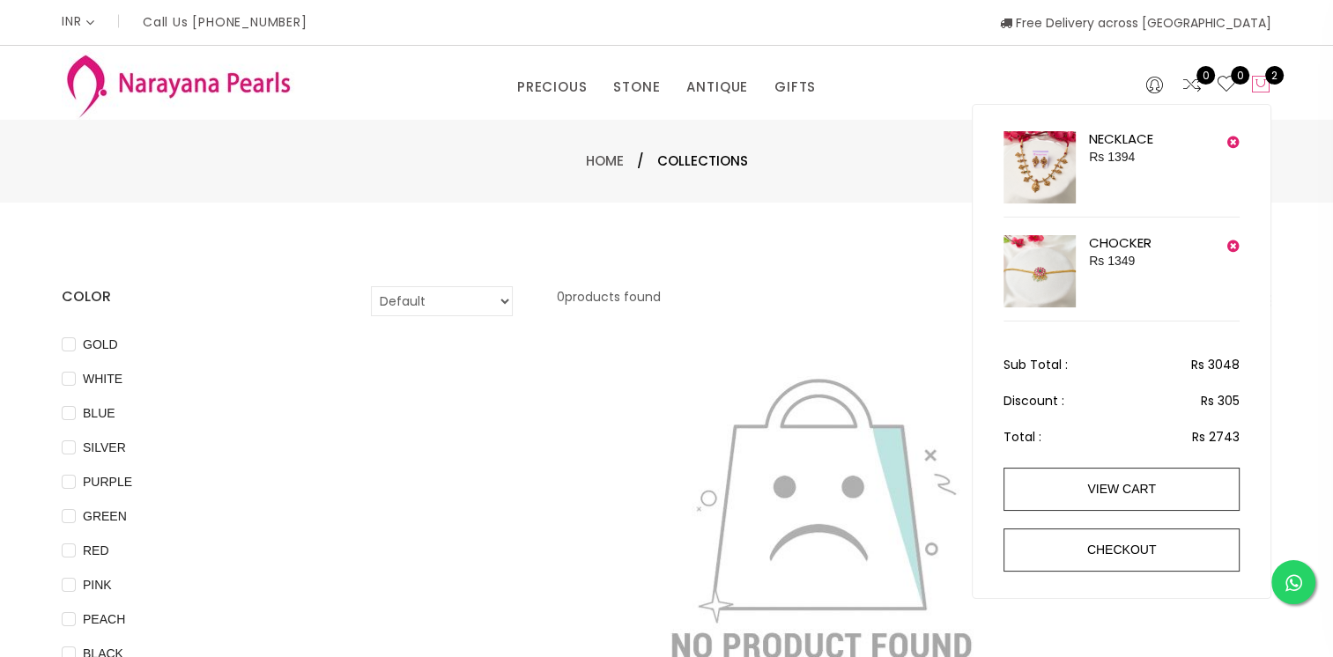
click at [1265, 76] on span "2" at bounding box center [1274, 75] width 19 height 19
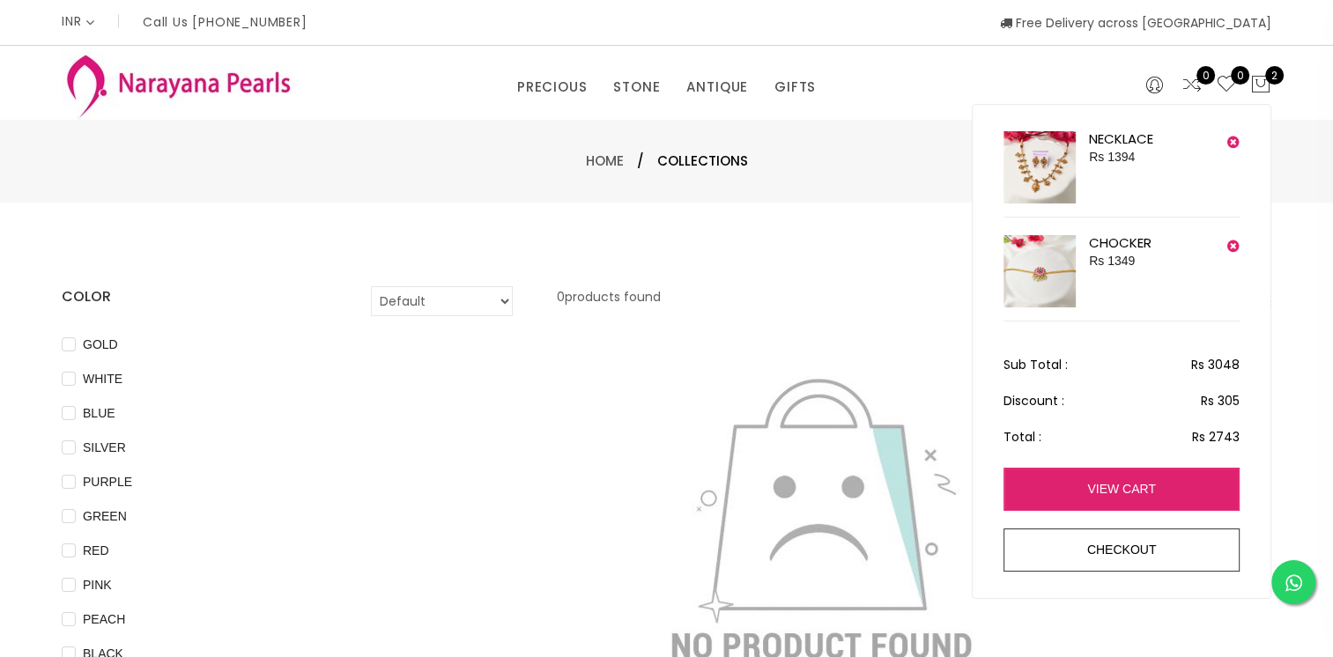
click at [1146, 481] on link "view cart" at bounding box center [1122, 489] width 236 height 43
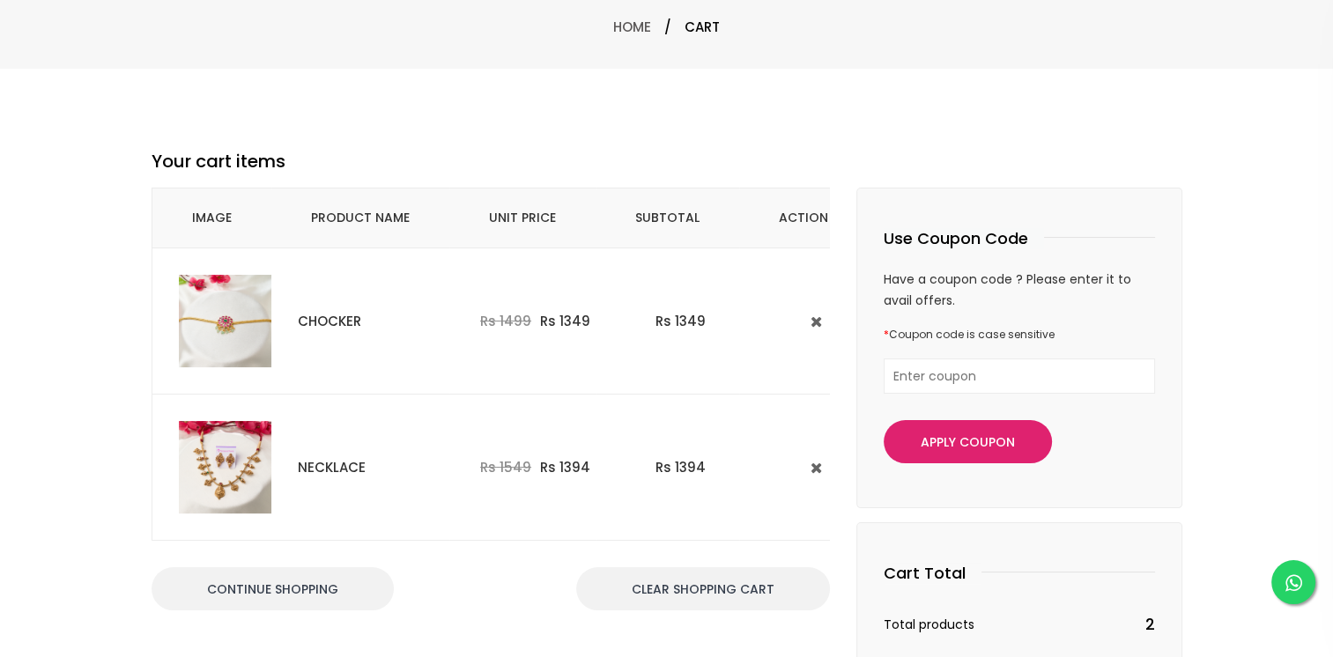
scroll to position [176, 0]
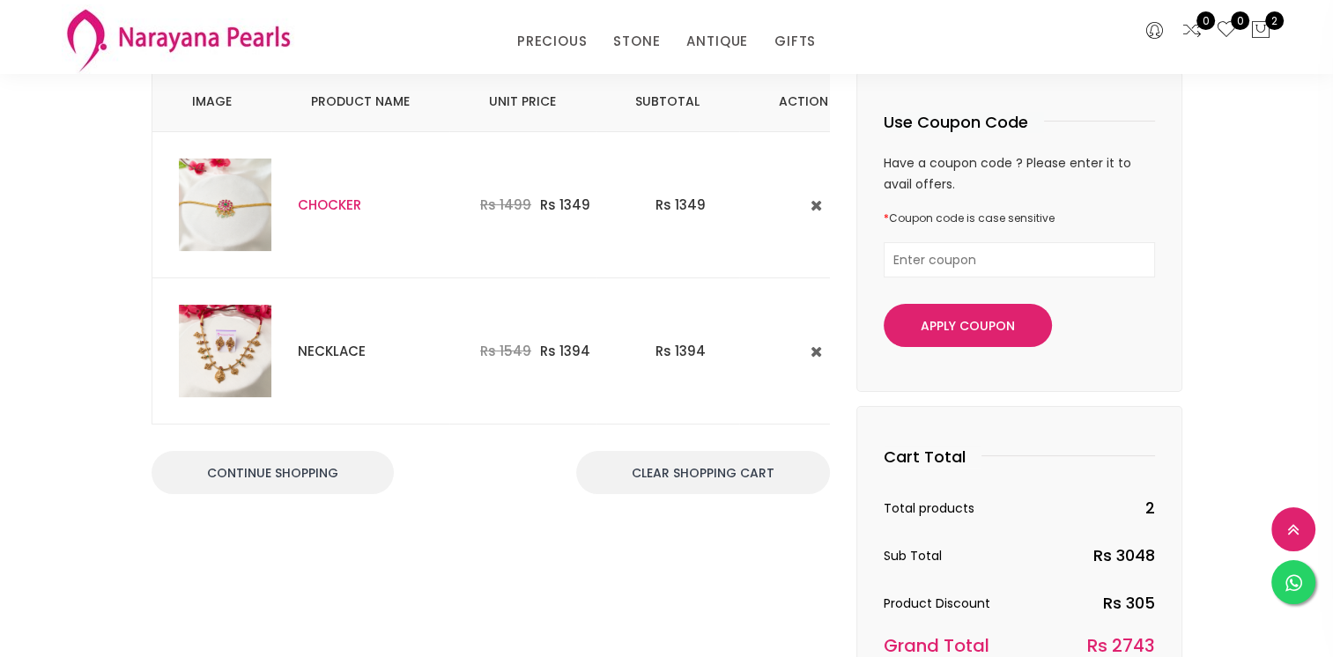
click at [312, 203] on link "CHOCKER" at bounding box center [329, 205] width 63 height 19
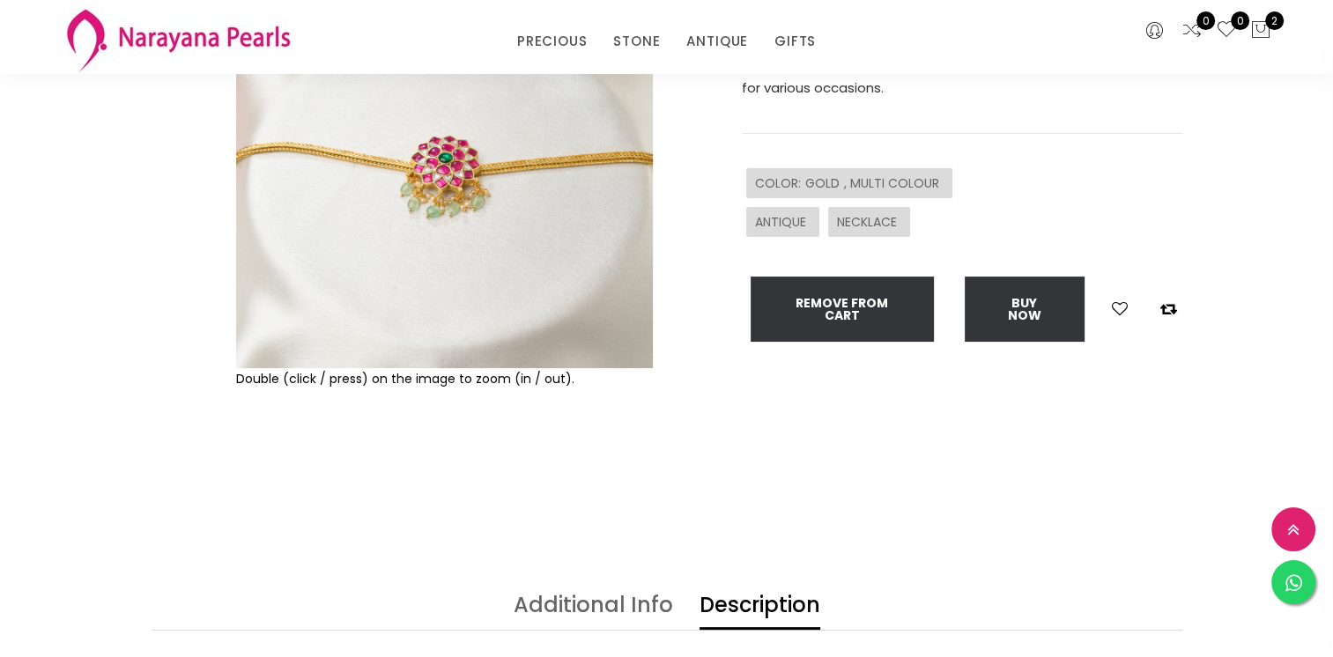
scroll to position [269, 0]
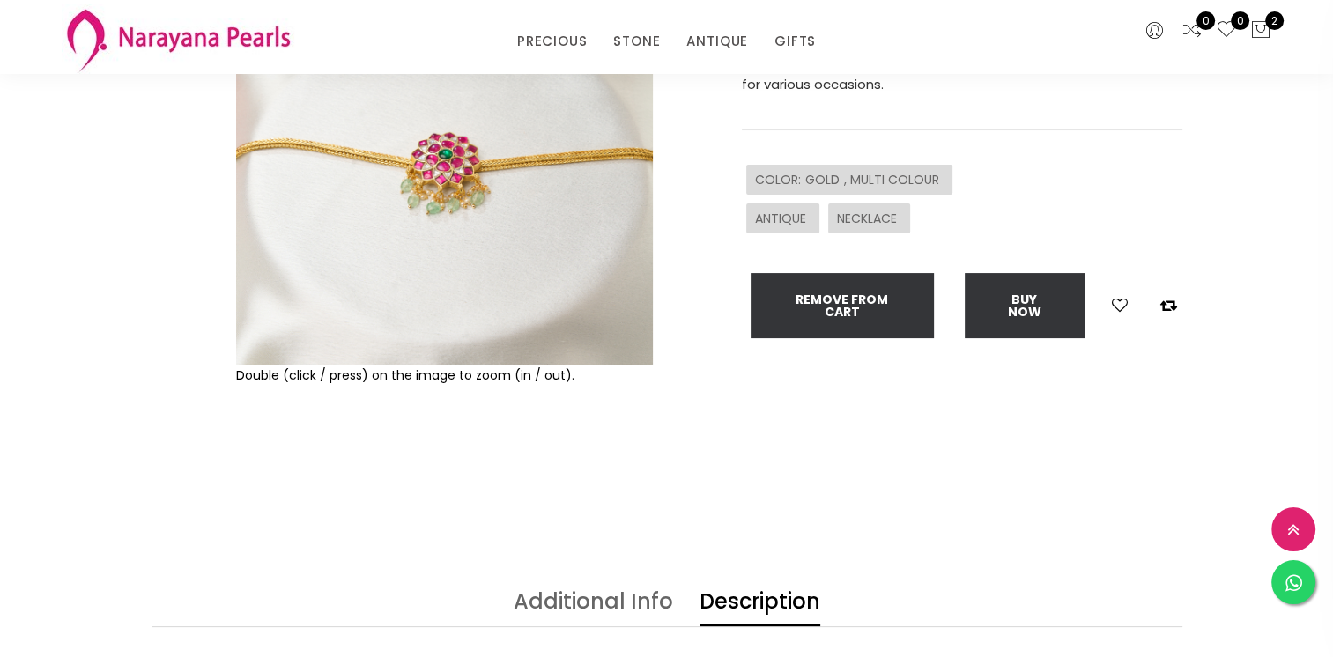
click at [528, 227] on img at bounding box center [444, 156] width 417 height 417
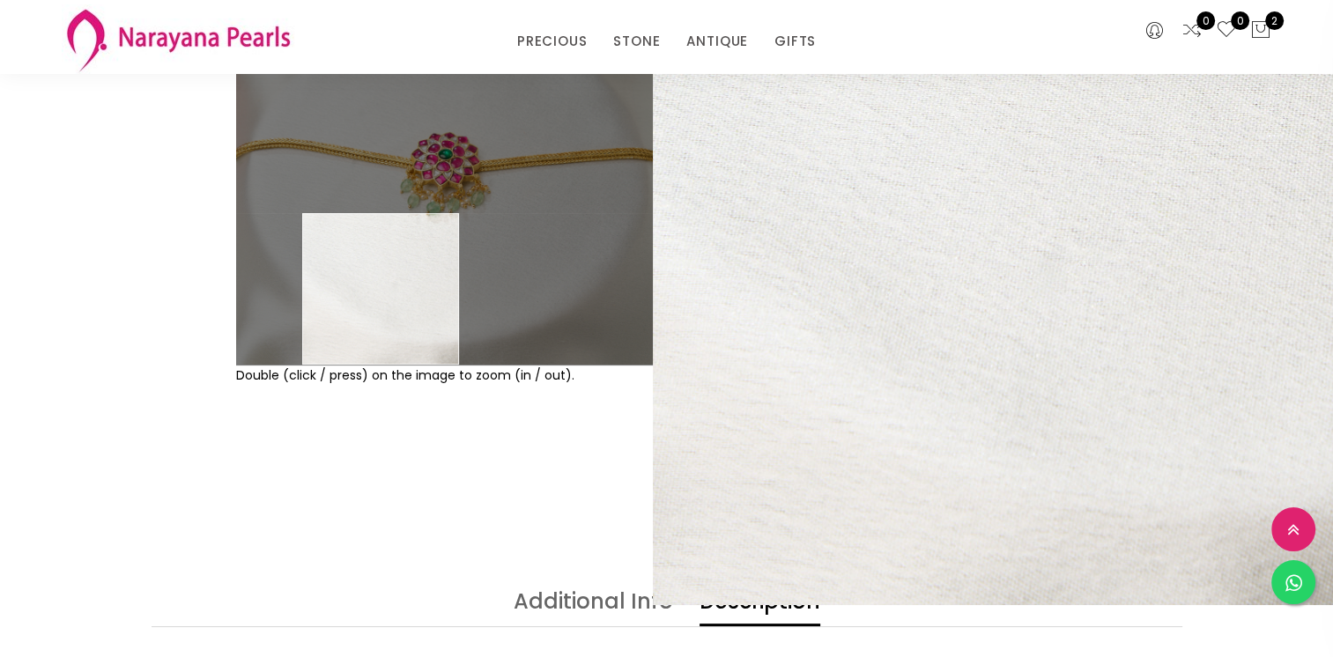
click at [278, 545] on div "Double (click / press) on the image to zoom (in / out). CHOCKER sku : NLCZGR100…" at bounding box center [666, 225] width 1333 height 731
